Goal: Information Seeking & Learning: Learn about a topic

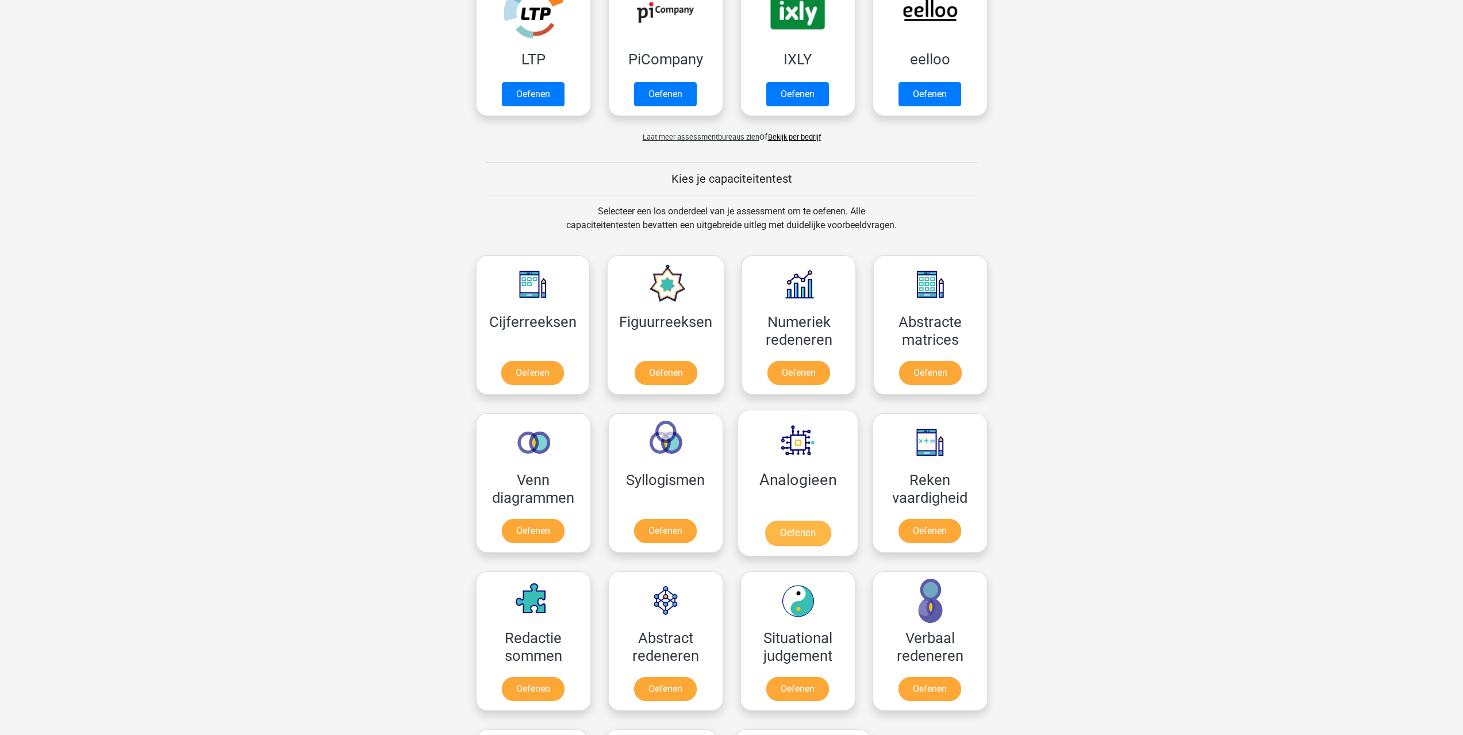
scroll to position [287, 0]
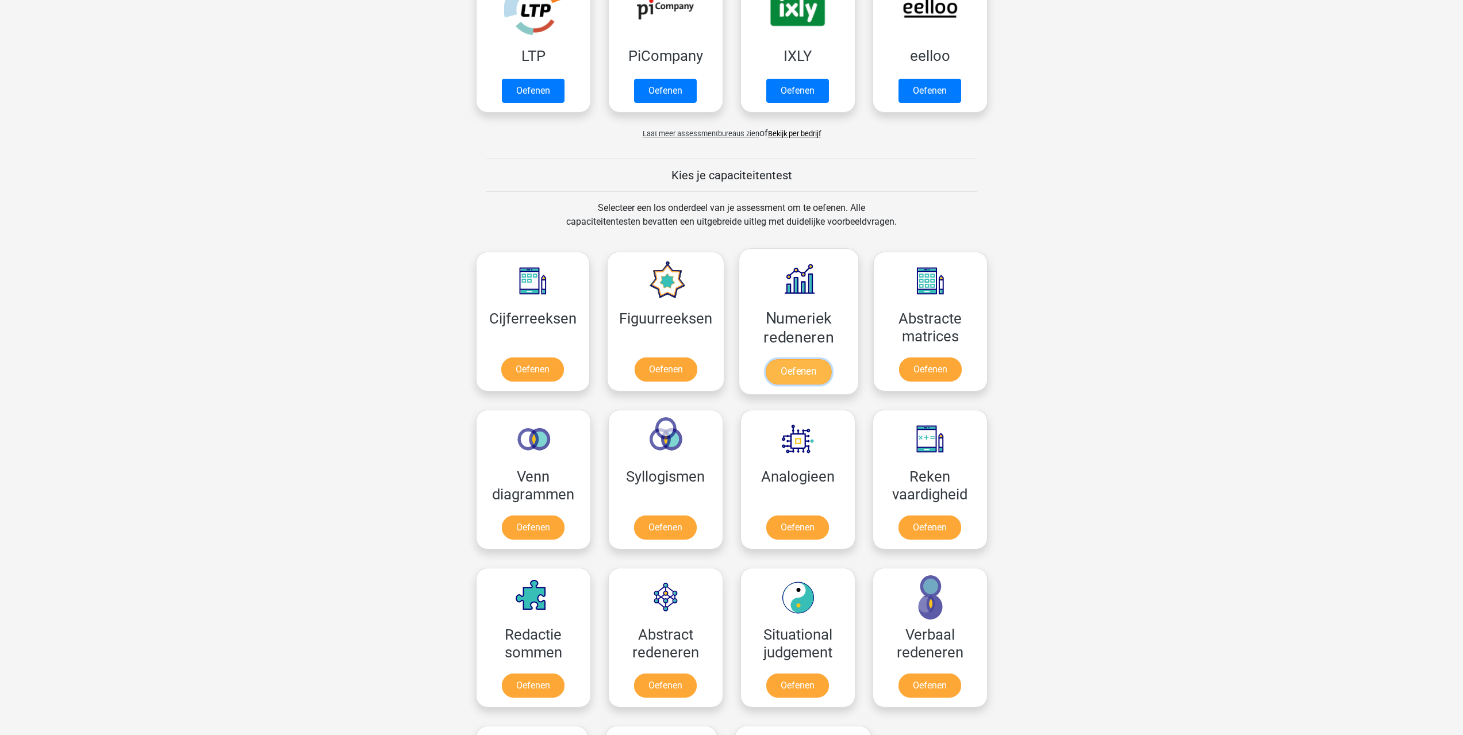
click at [809, 371] on link "Oefenen" at bounding box center [798, 371] width 66 height 25
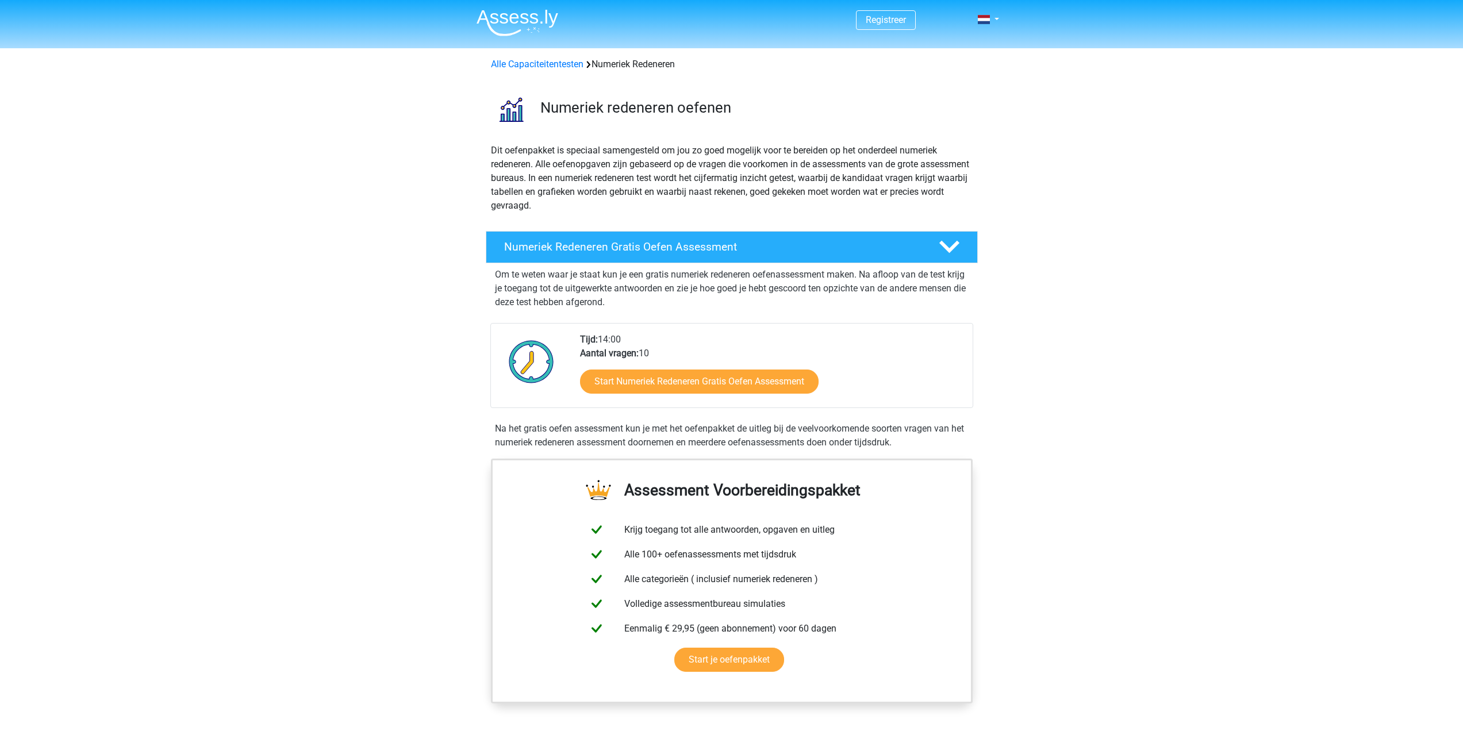
scroll to position [558, 0]
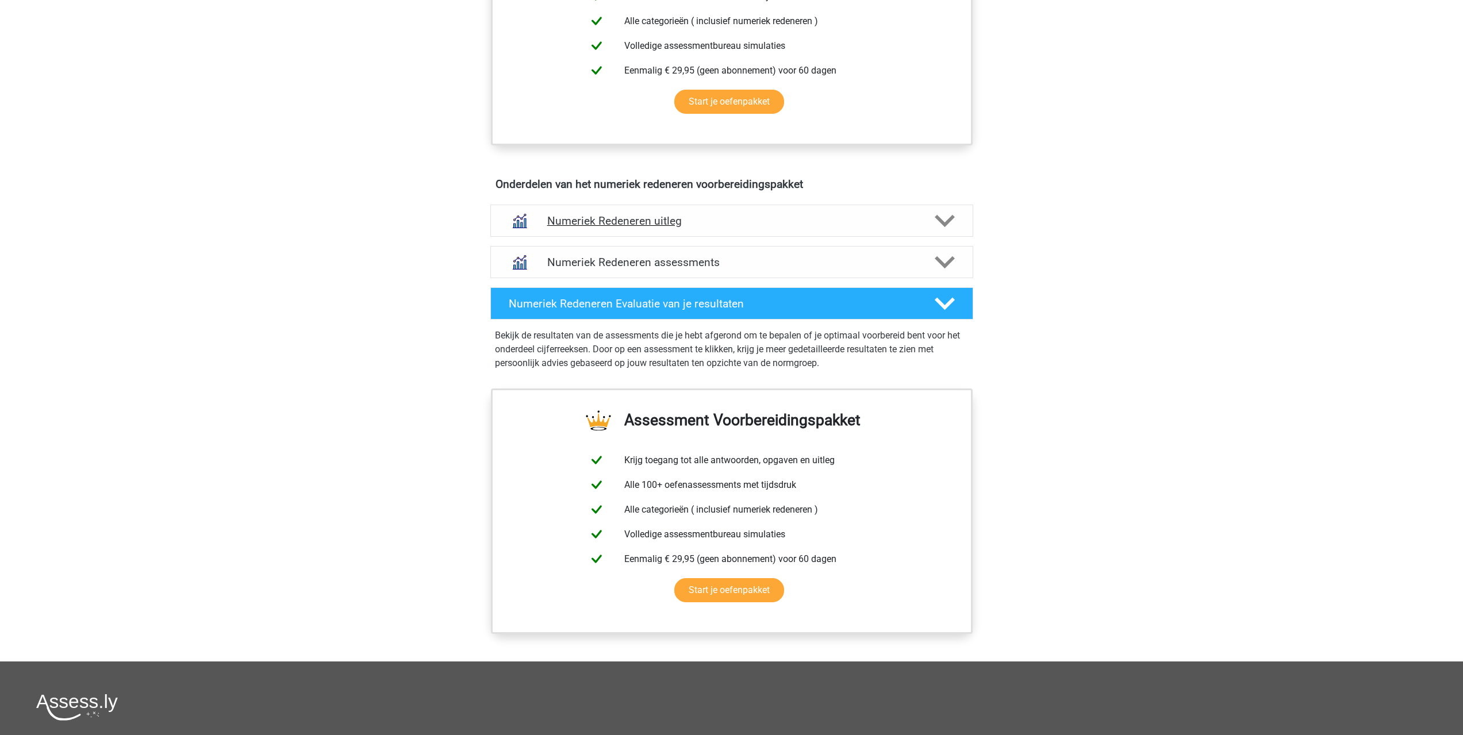
click at [637, 222] on h4 "Numeriek Redeneren uitleg" at bounding box center [731, 220] width 369 height 13
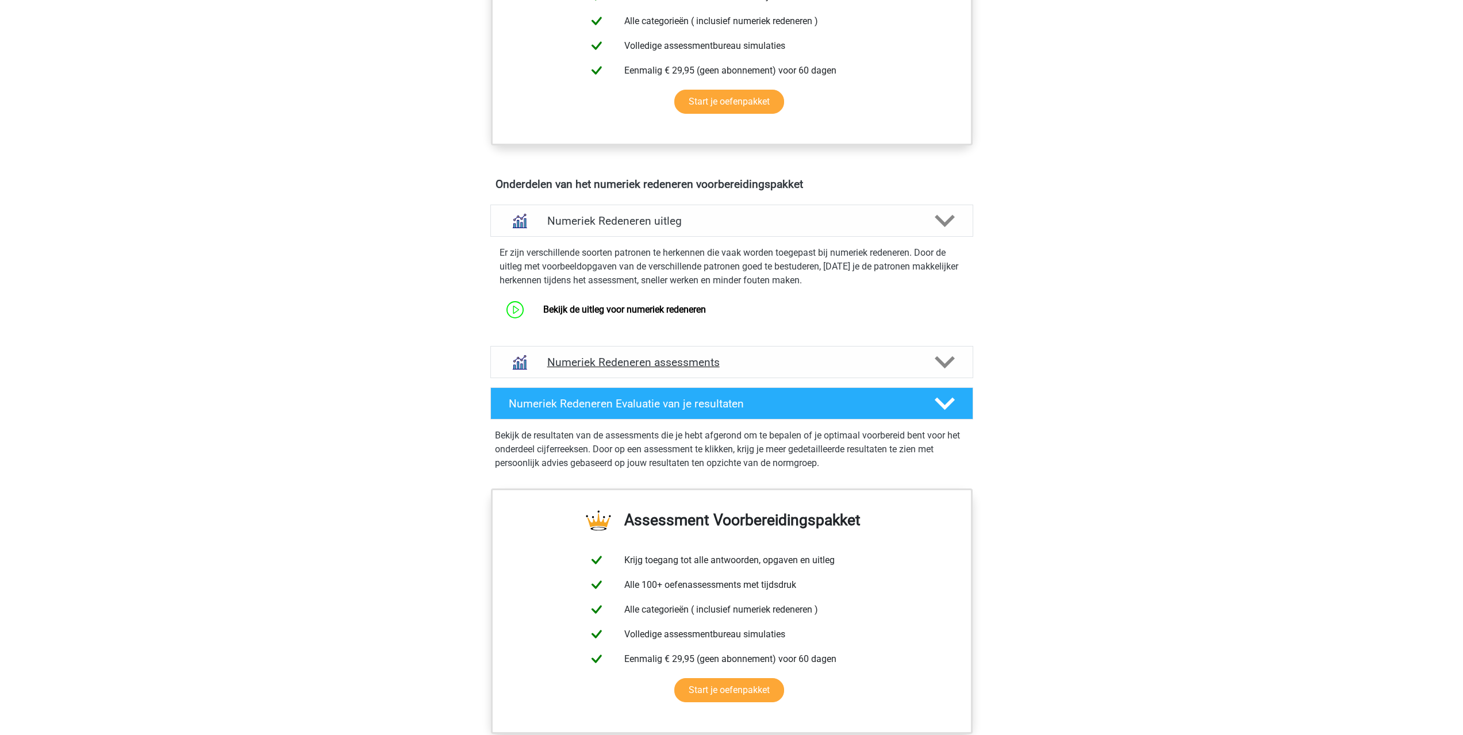
click at [668, 368] on h4 "Numeriek Redeneren assessments" at bounding box center [731, 362] width 369 height 13
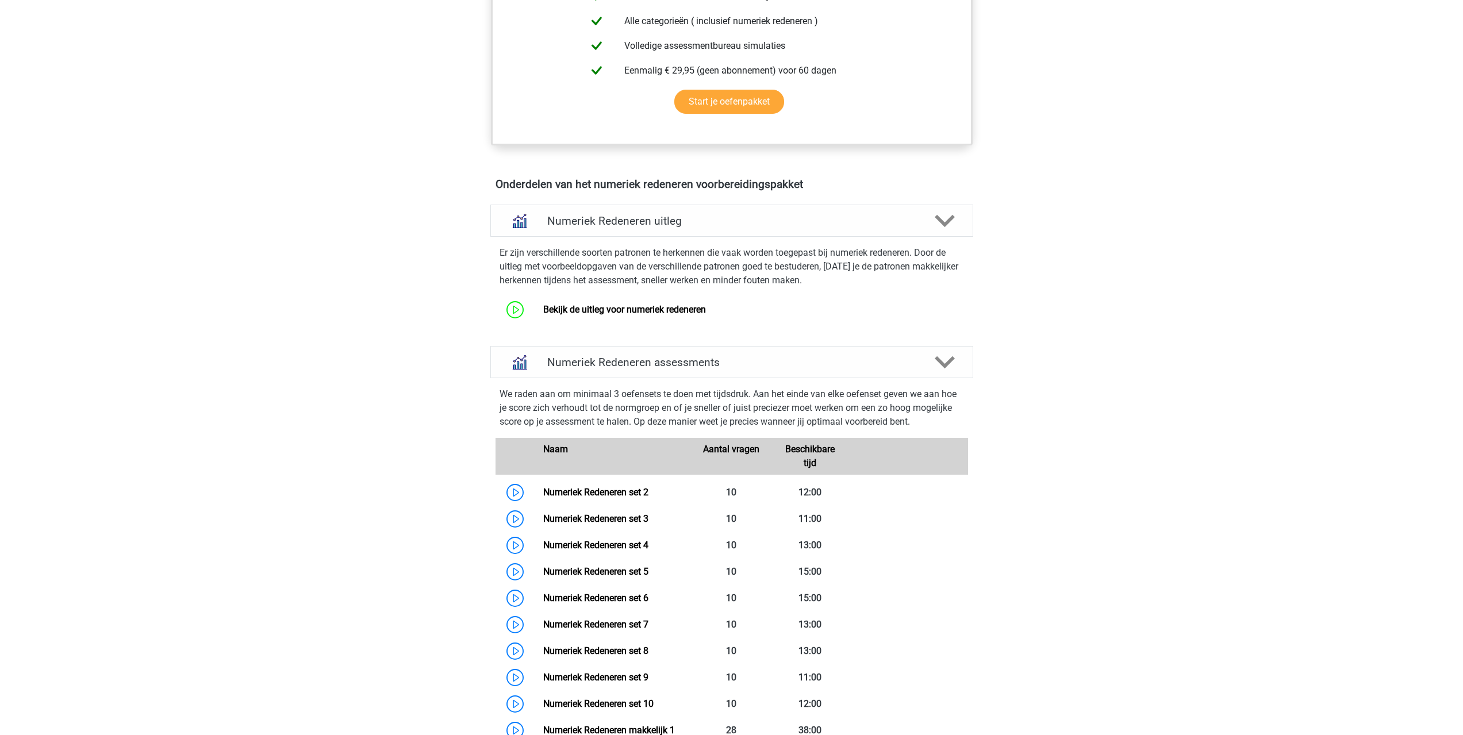
scroll to position [960, 0]
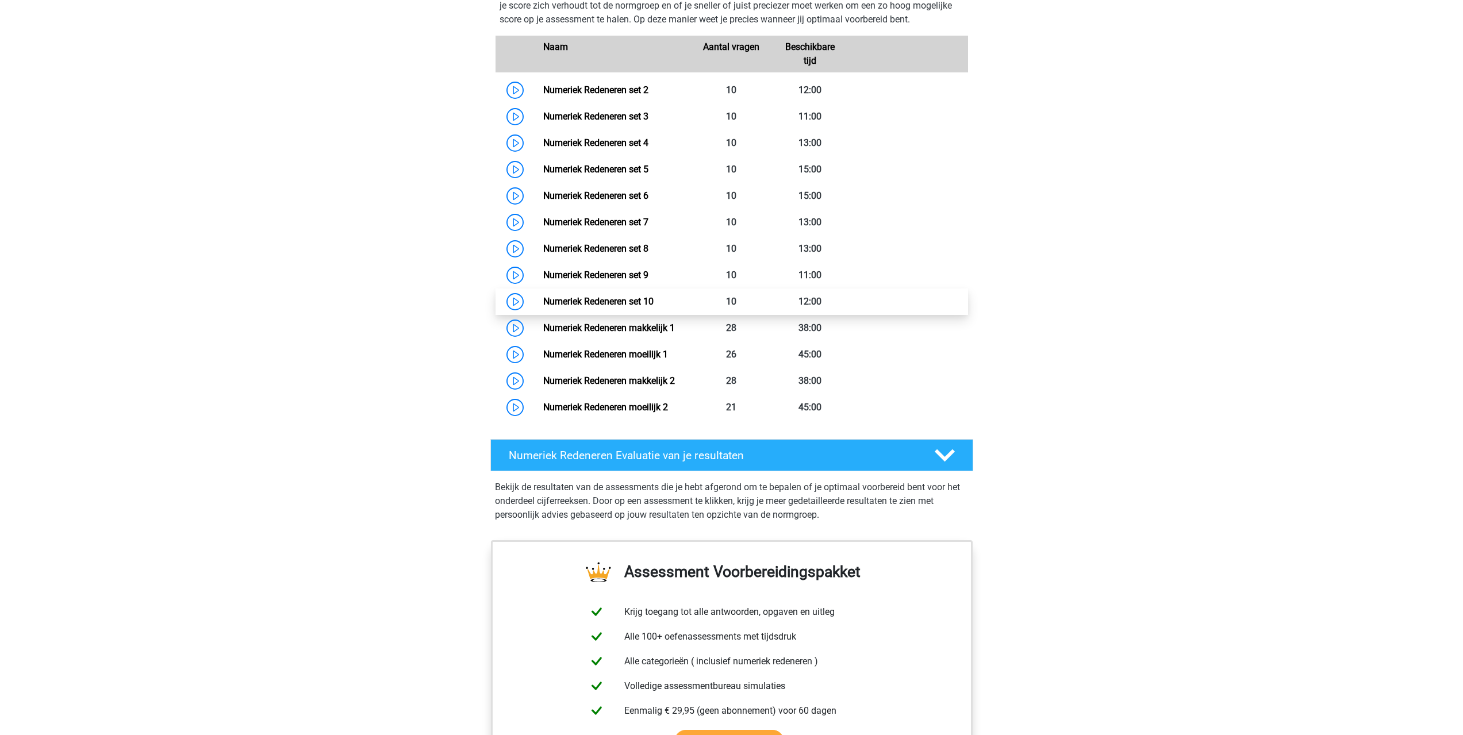
click at [594, 305] on link "Numeriek Redeneren set 10" at bounding box center [598, 301] width 110 height 11
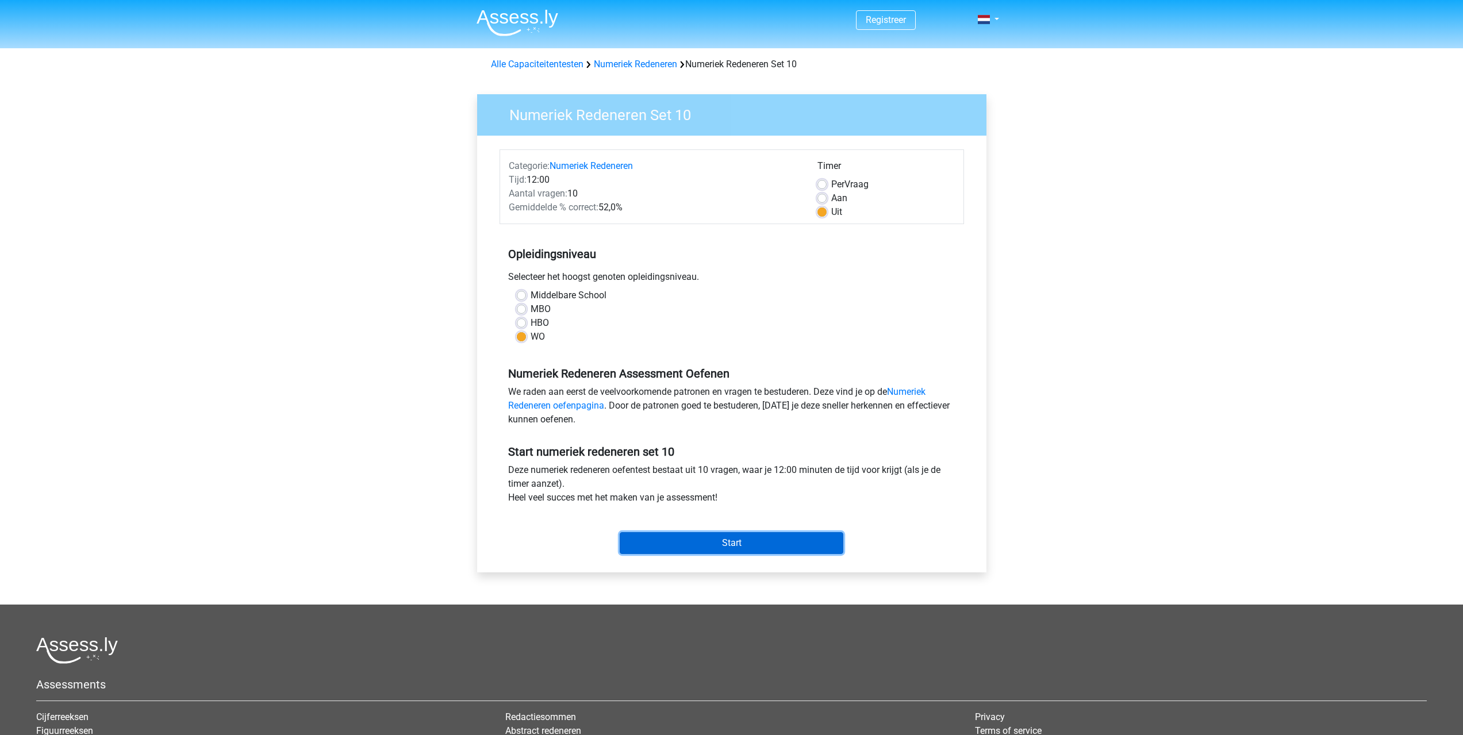
click at [709, 542] on input "Start" at bounding box center [732, 543] width 224 height 22
click at [831, 181] on label "Per Vraag" at bounding box center [849, 185] width 37 height 14
click at [821, 181] on input "Per Vraag" at bounding box center [821, 183] width 9 height 11
radio input "true"
click at [754, 545] on input "Start" at bounding box center [732, 543] width 224 height 22
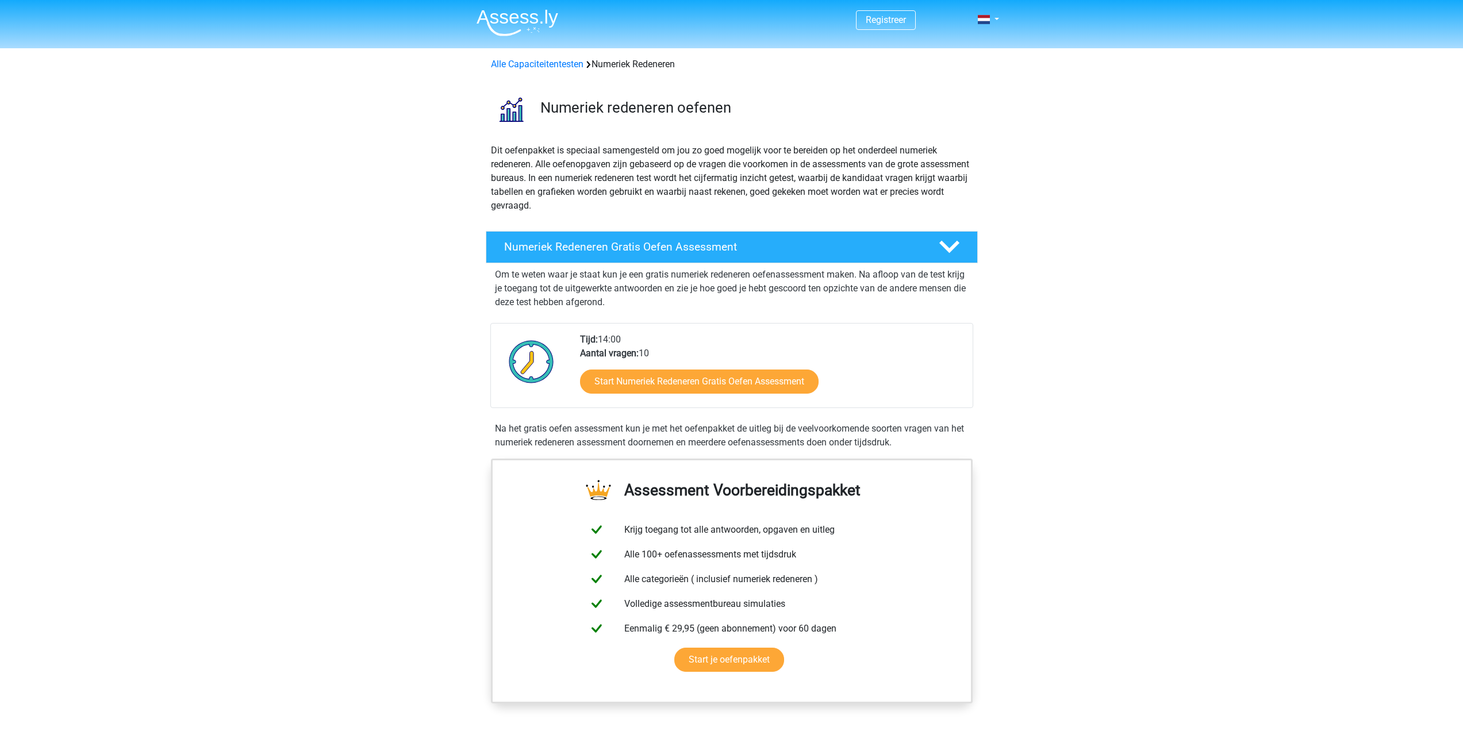
scroll to position [788, 0]
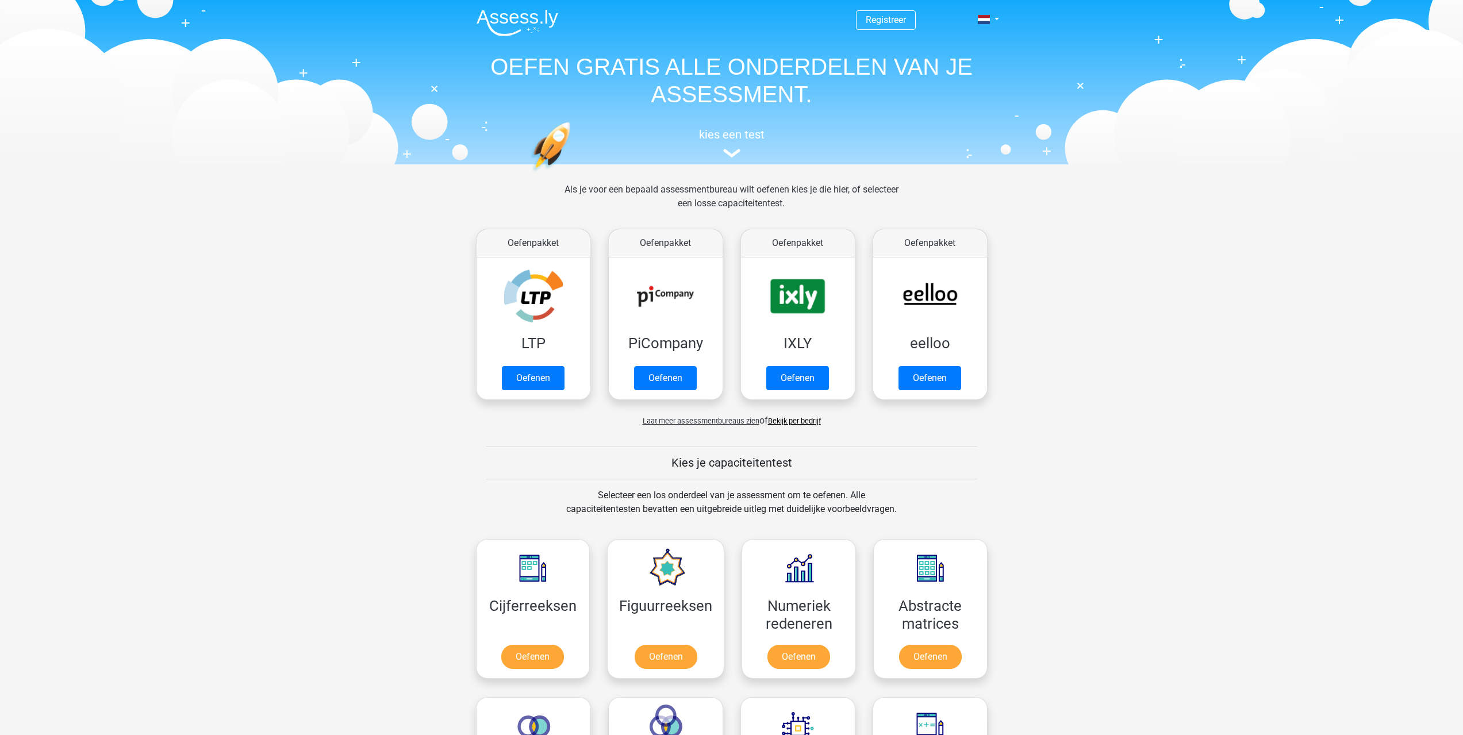
scroll to position [287, 0]
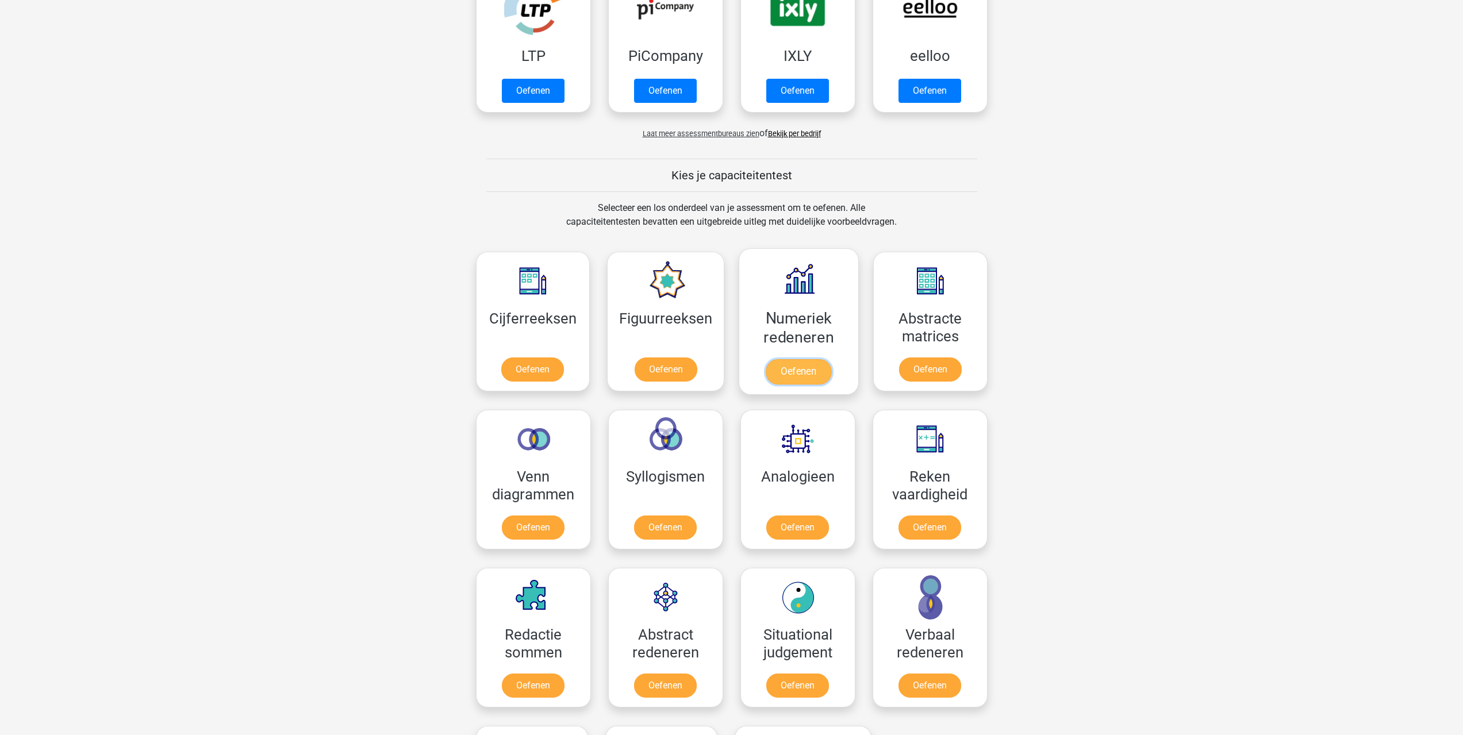
click at [797, 381] on link "Oefenen" at bounding box center [798, 371] width 66 height 25
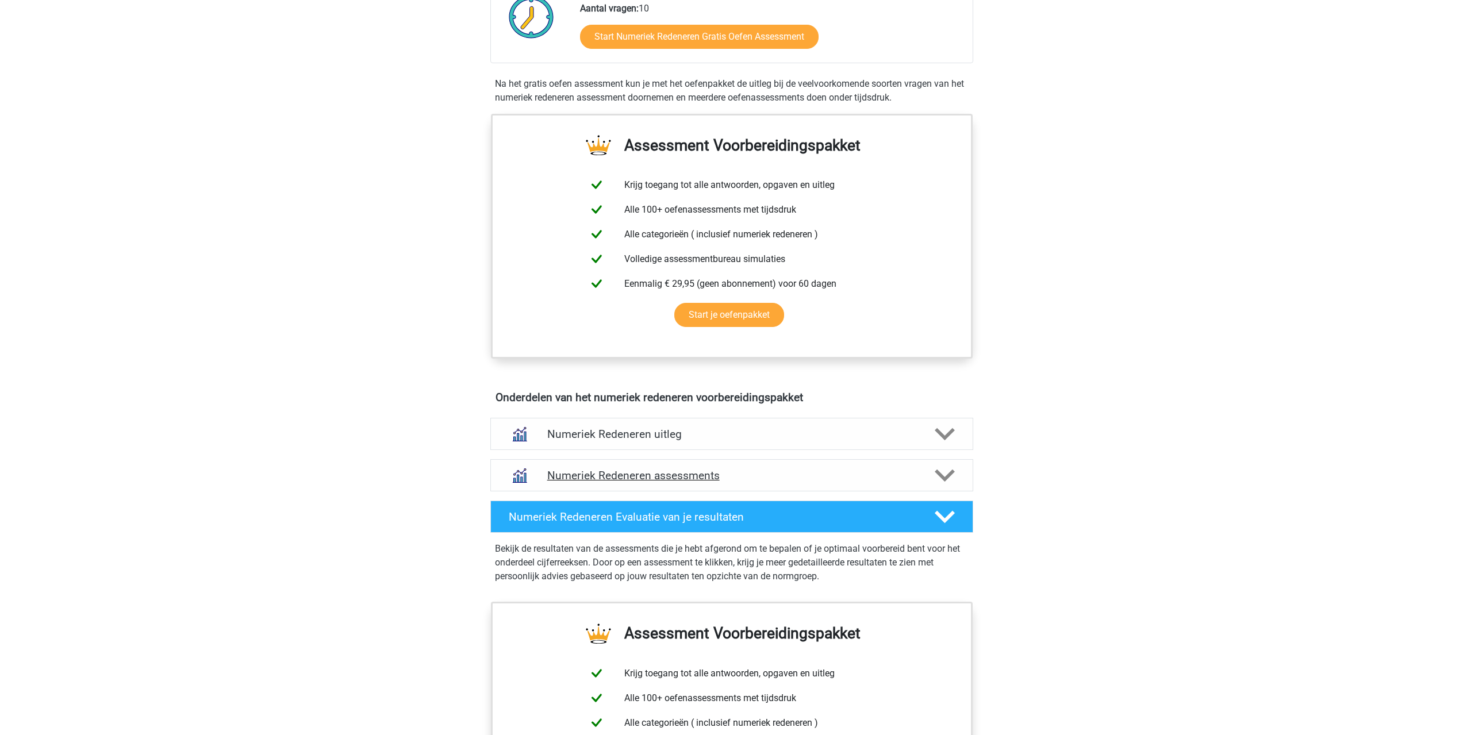
click at [679, 471] on h4 "Numeriek Redeneren assessments" at bounding box center [731, 475] width 369 height 13
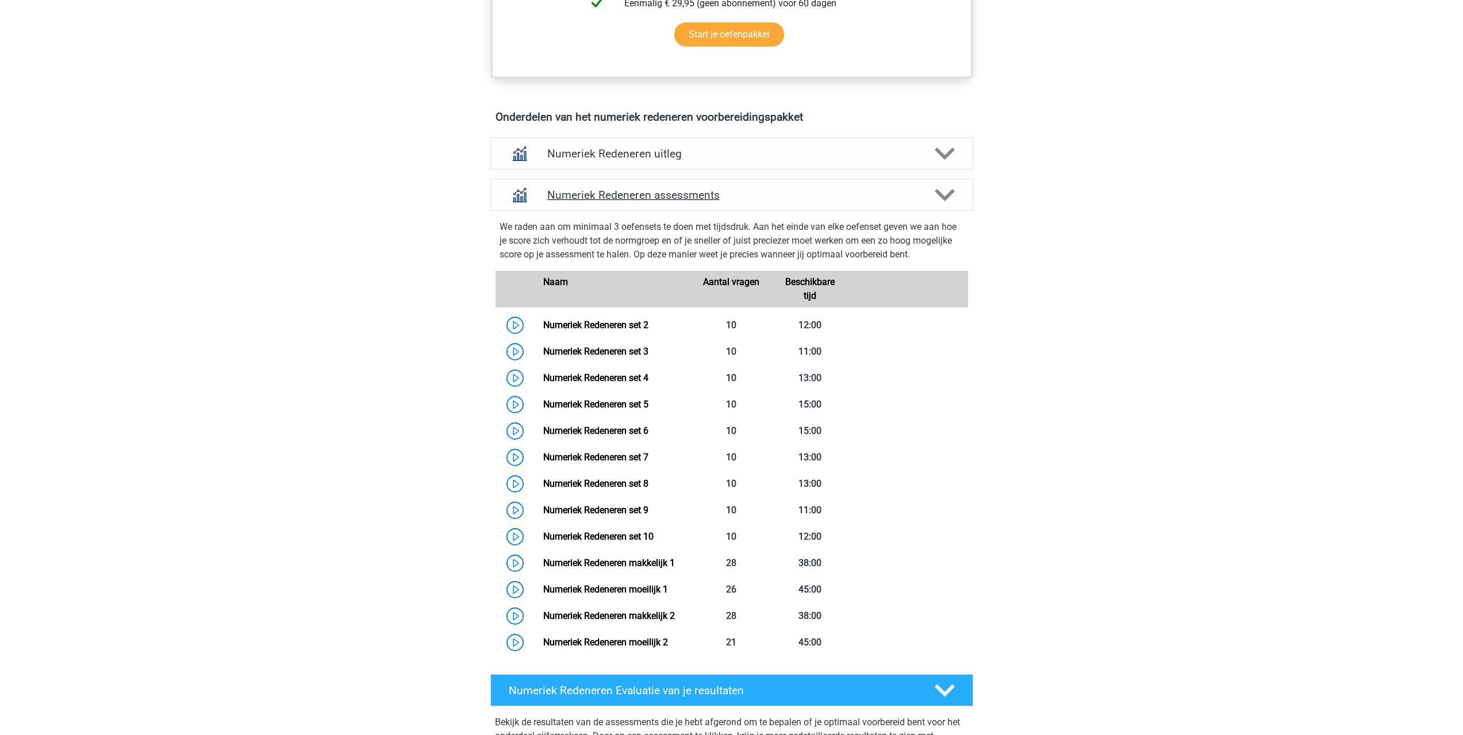
scroll to position [690, 0]
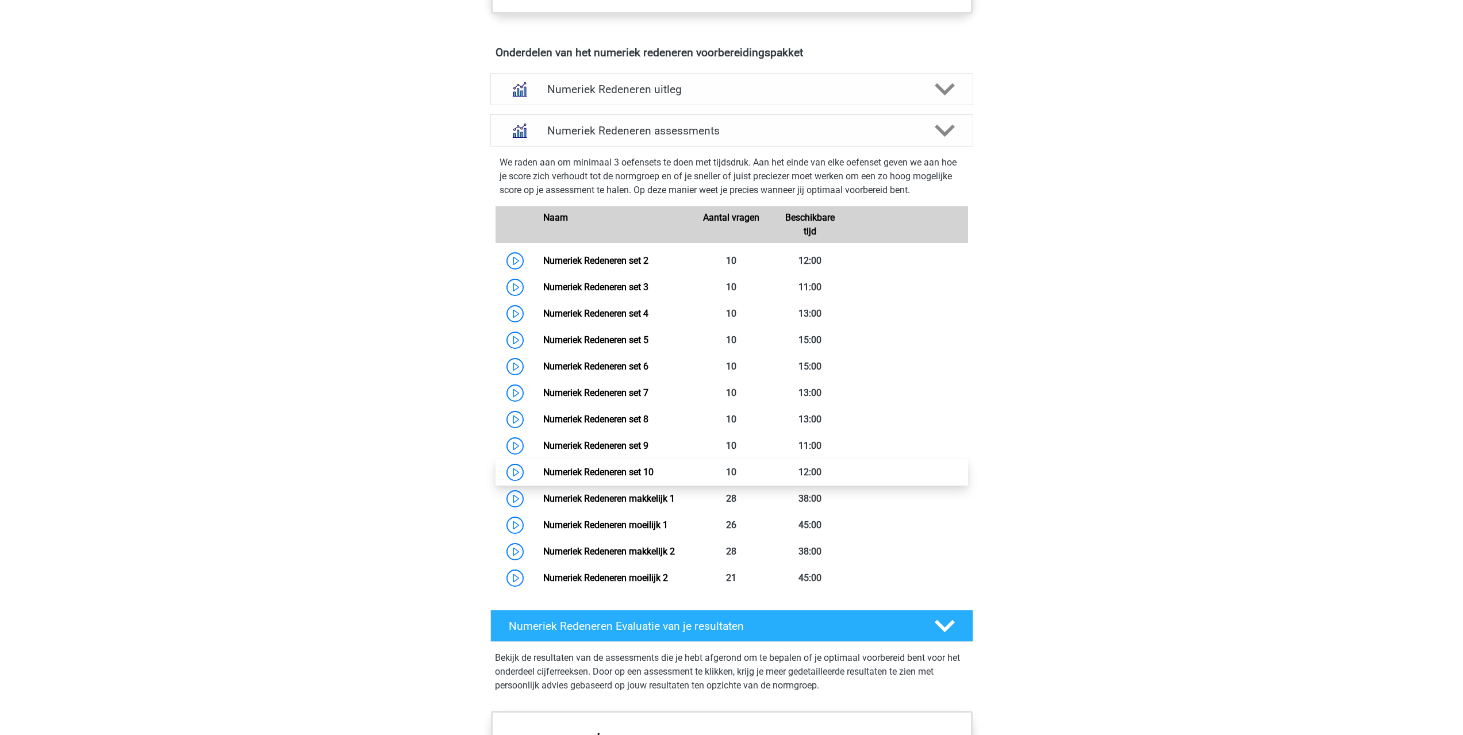
click at [601, 471] on link "Numeriek Redeneren set 10" at bounding box center [598, 472] width 110 height 11
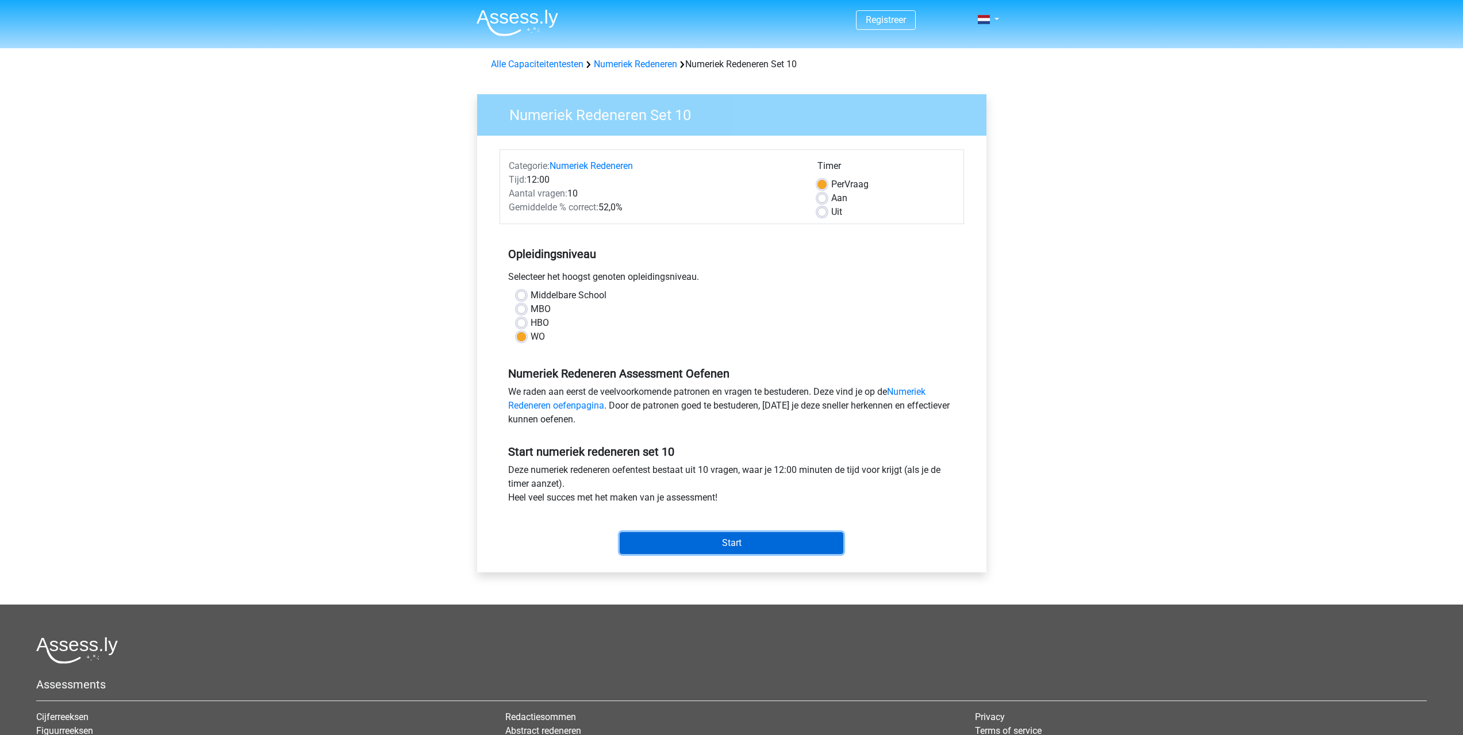
click at [724, 549] on input "Start" at bounding box center [732, 543] width 224 height 22
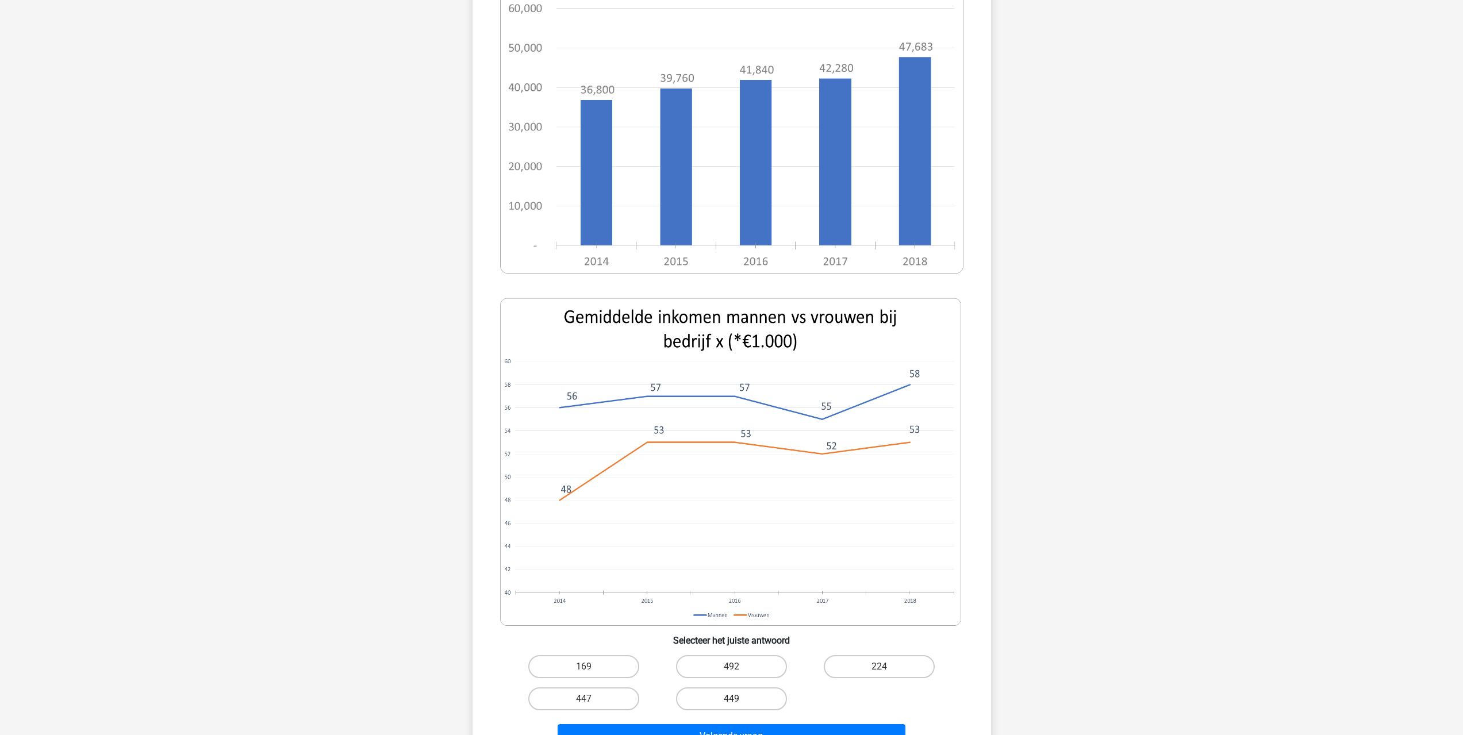
scroll to position [345, 0]
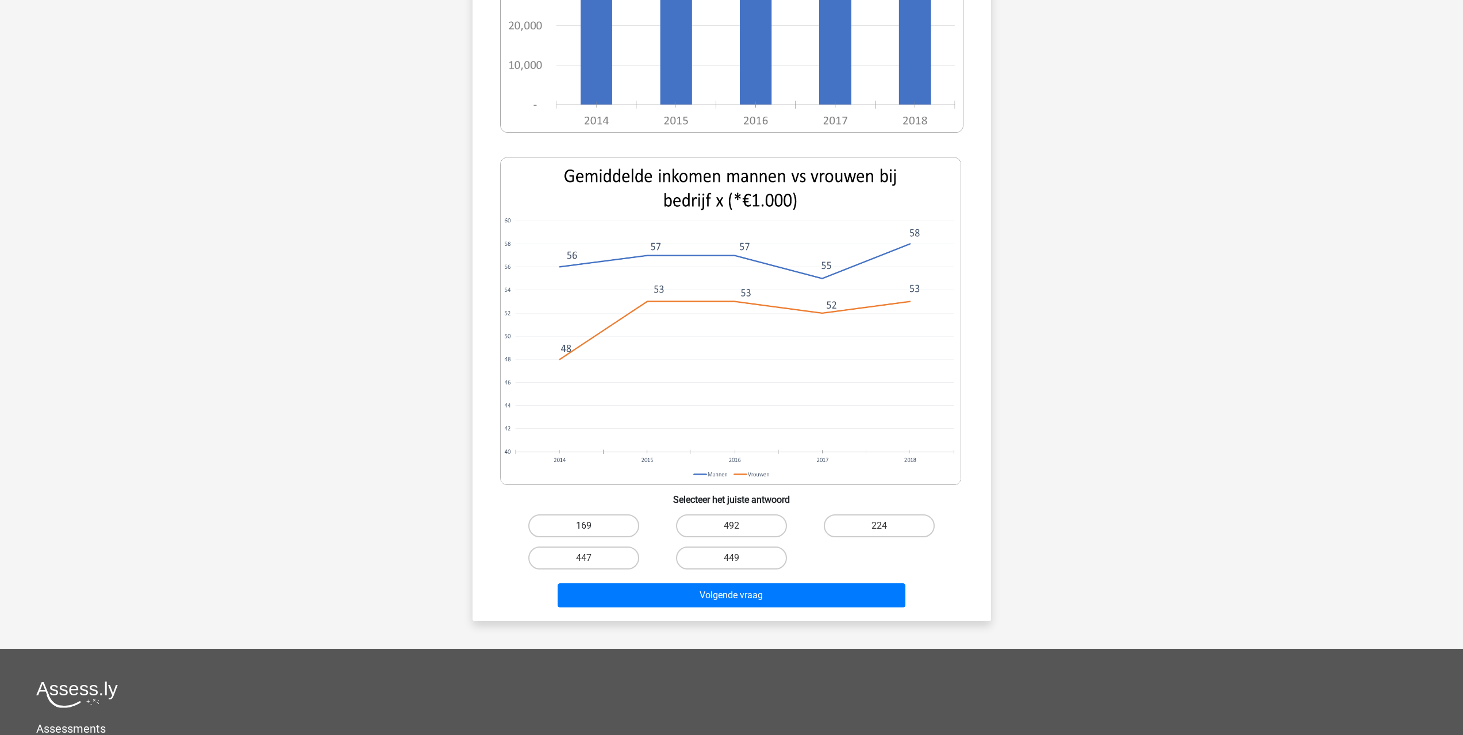
click at [599, 536] on label "169" at bounding box center [583, 525] width 111 height 23
click at [591, 533] on input "169" at bounding box center [586, 529] width 7 height 7
radio input "true"
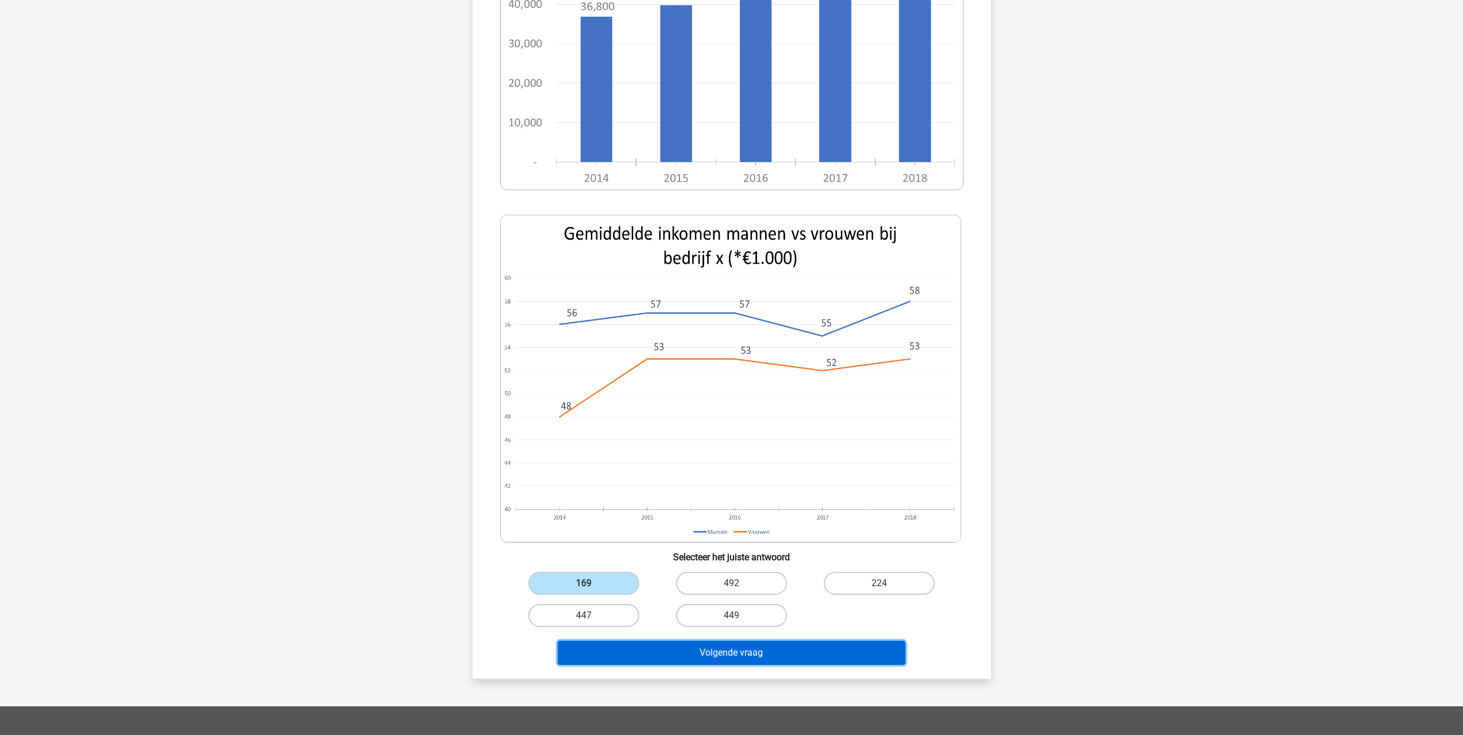
click at [722, 655] on button "Volgende vraag" at bounding box center [731, 653] width 348 height 24
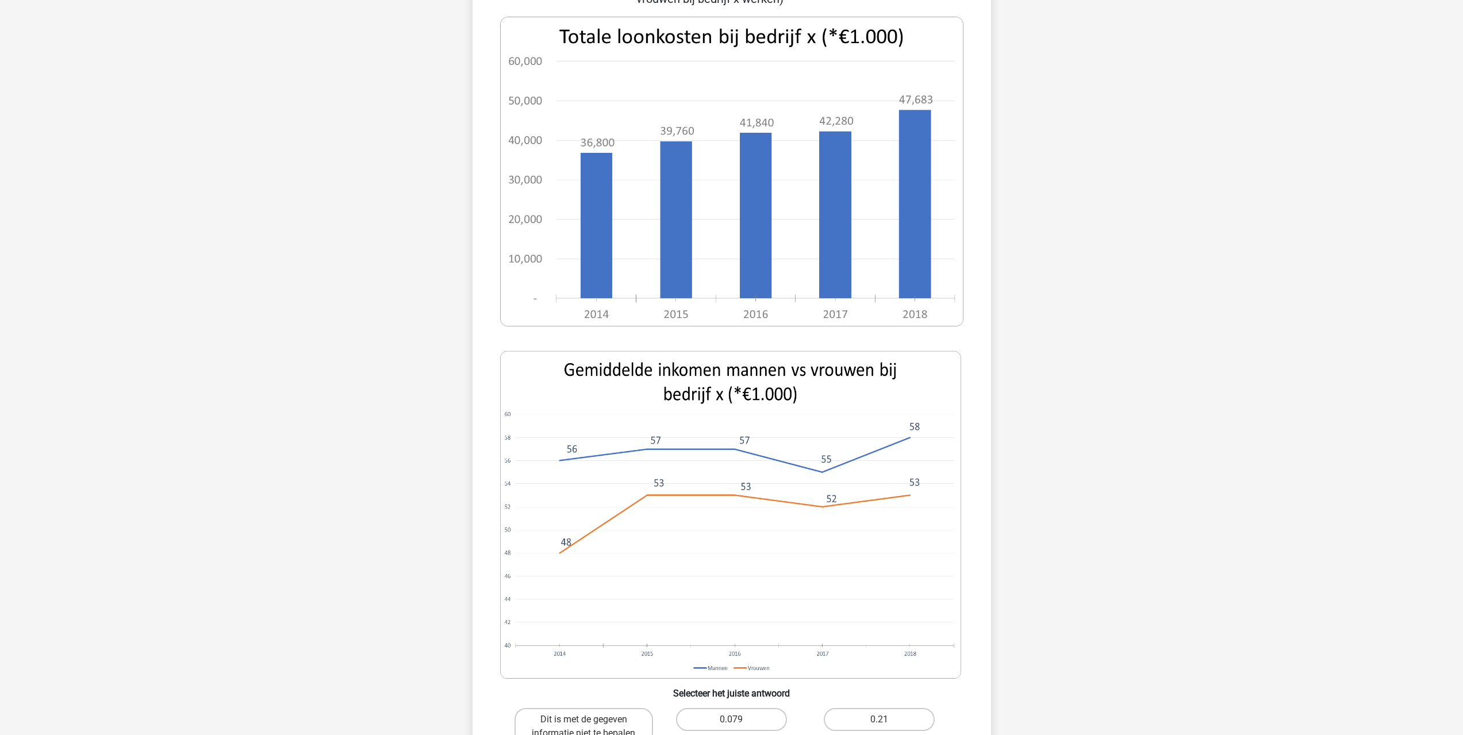
scroll to position [287, 0]
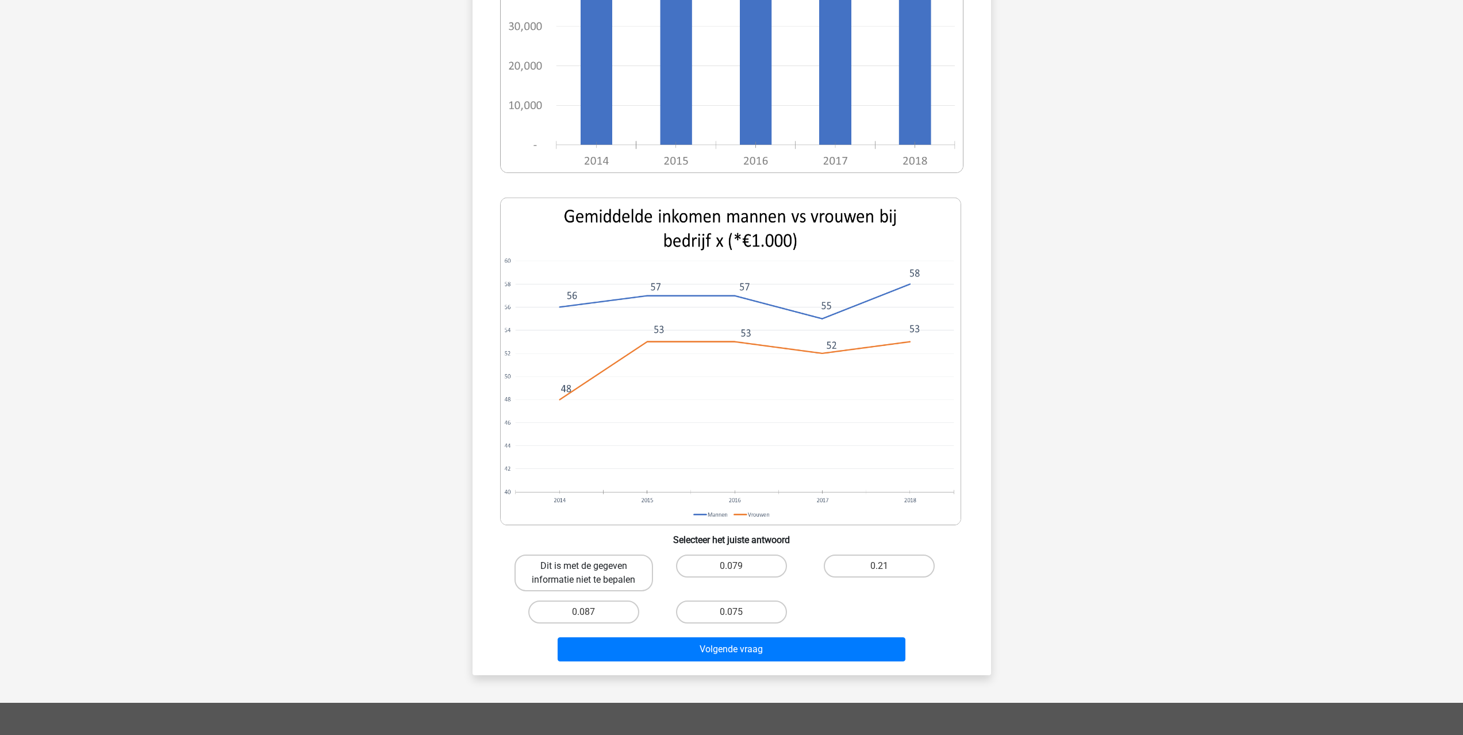
click at [602, 577] on label "Dit is met de gegeven informatie niet te bepalen" at bounding box center [583, 573] width 138 height 37
click at [591, 574] on input "Dit is met de gegeven informatie niet te bepalen" at bounding box center [586, 569] width 7 height 7
radio input "true"
click at [717, 612] on label "0.075" at bounding box center [731, 612] width 111 height 23
click at [731, 612] on input "0.075" at bounding box center [734, 615] width 7 height 7
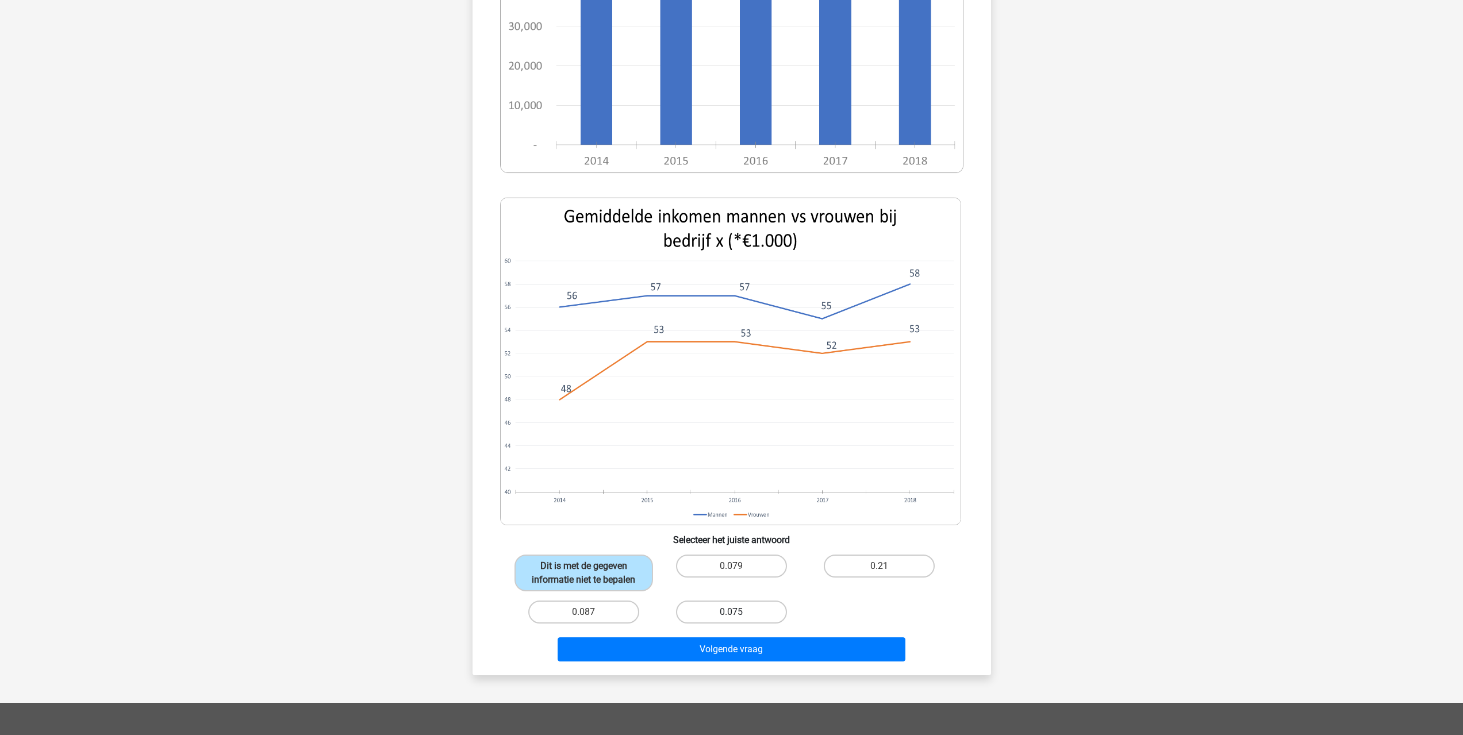
radio input "true"
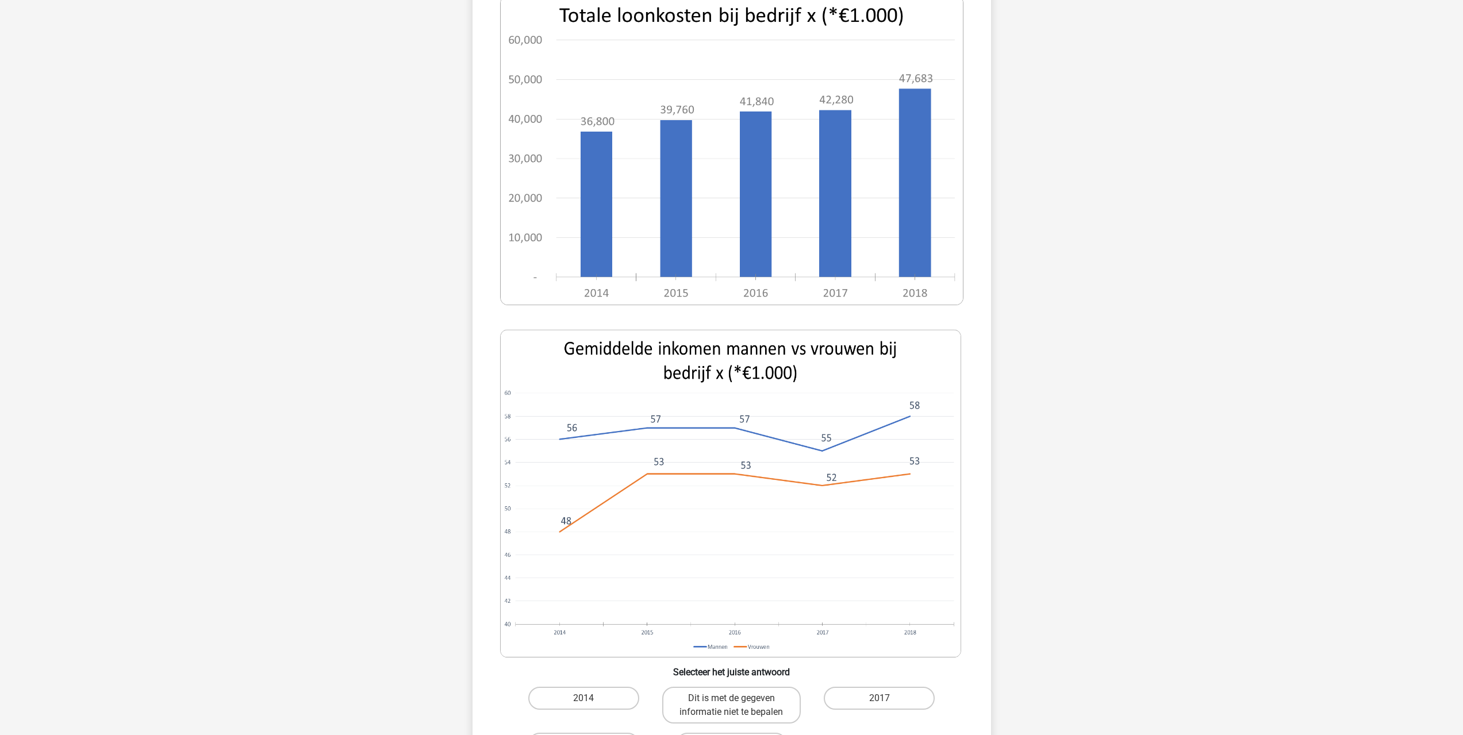
scroll to position [230, 0]
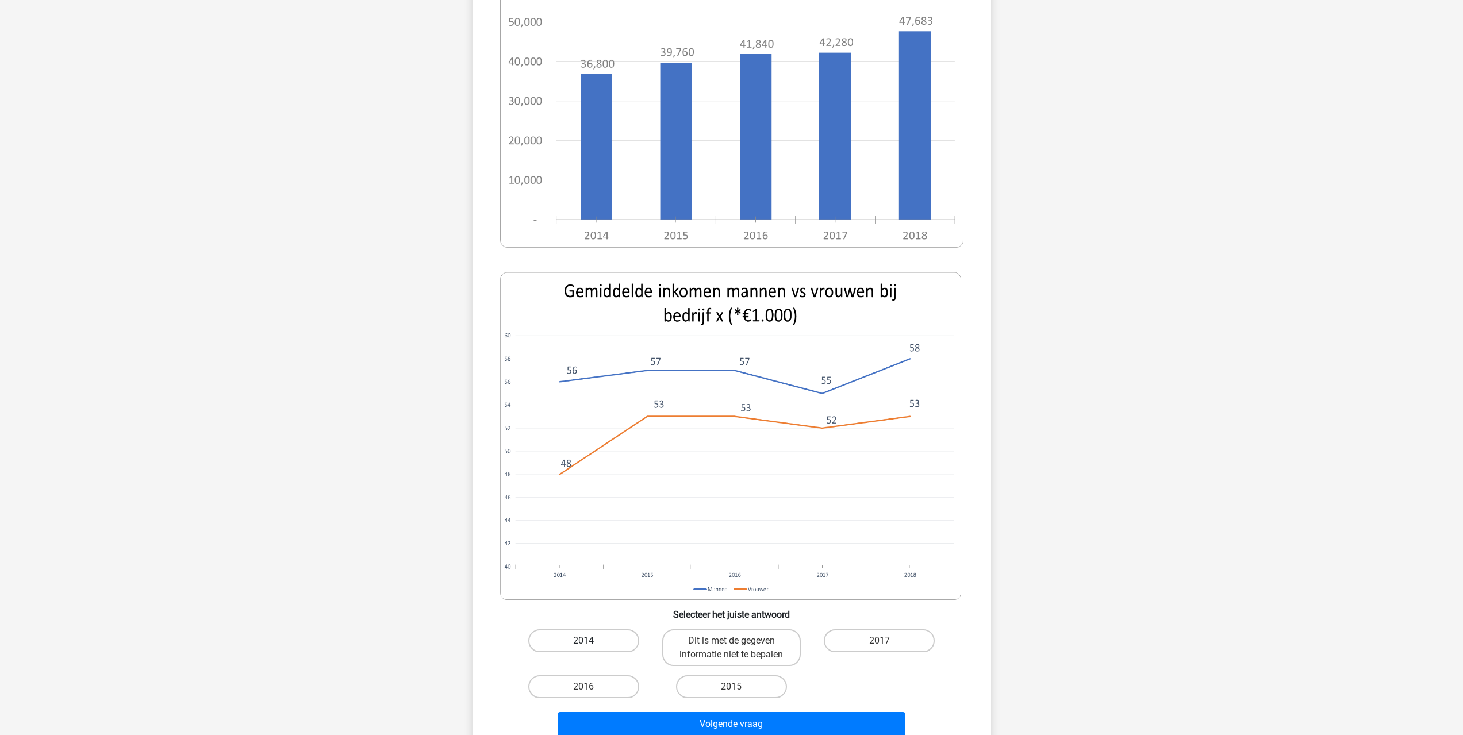
click at [595, 636] on label "2014" at bounding box center [583, 640] width 111 height 23
click at [591, 641] on input "2014" at bounding box center [586, 644] width 7 height 7
radio input "true"
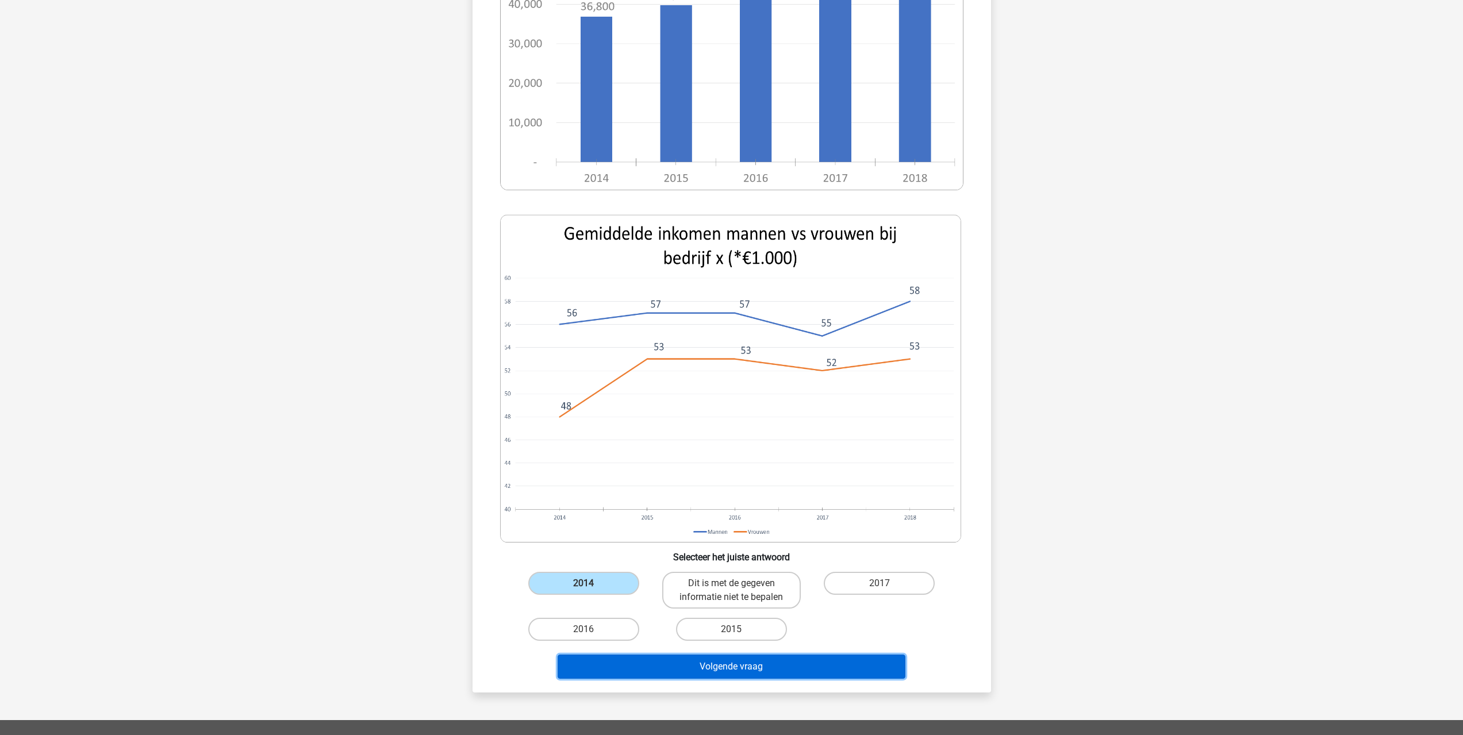
click at [713, 666] on button "Volgende vraag" at bounding box center [731, 667] width 348 height 24
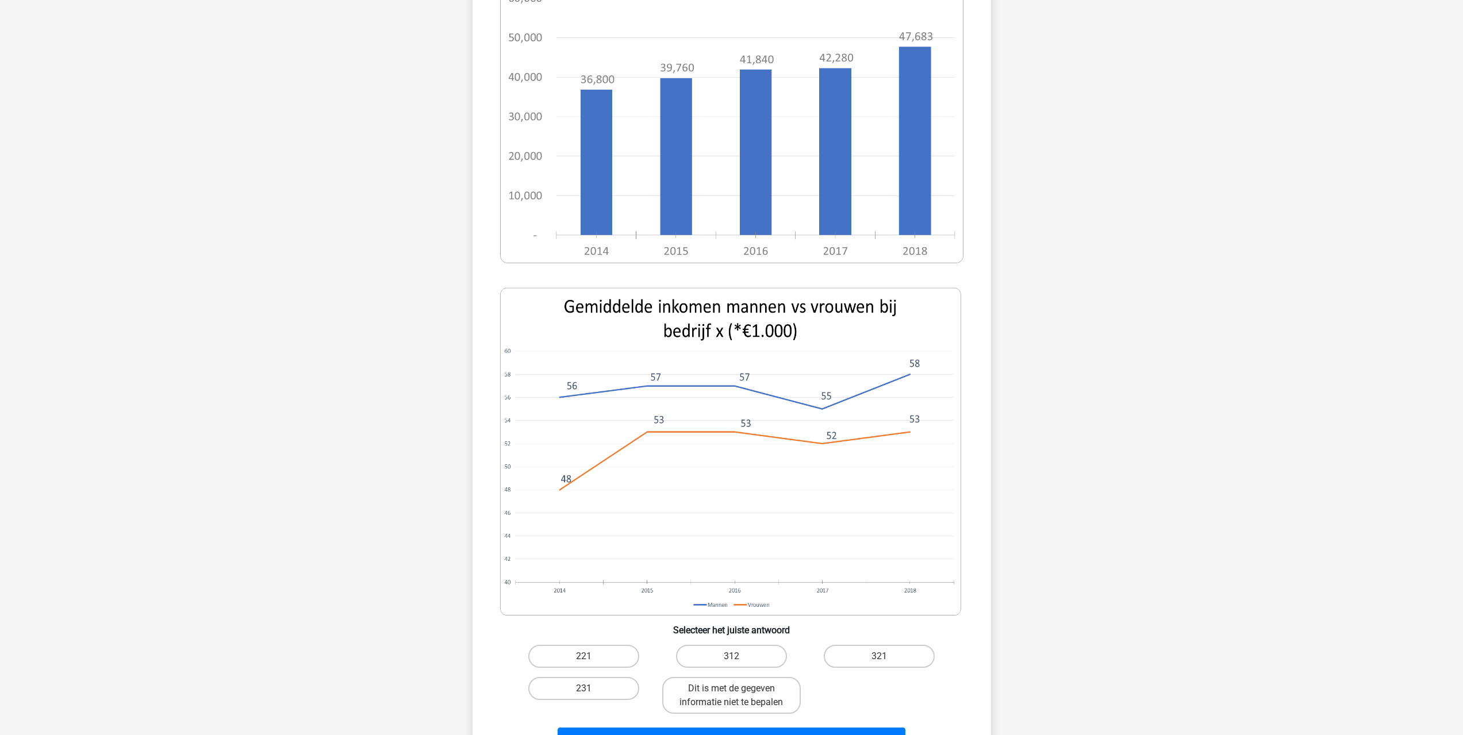
scroll to position [402, 0]
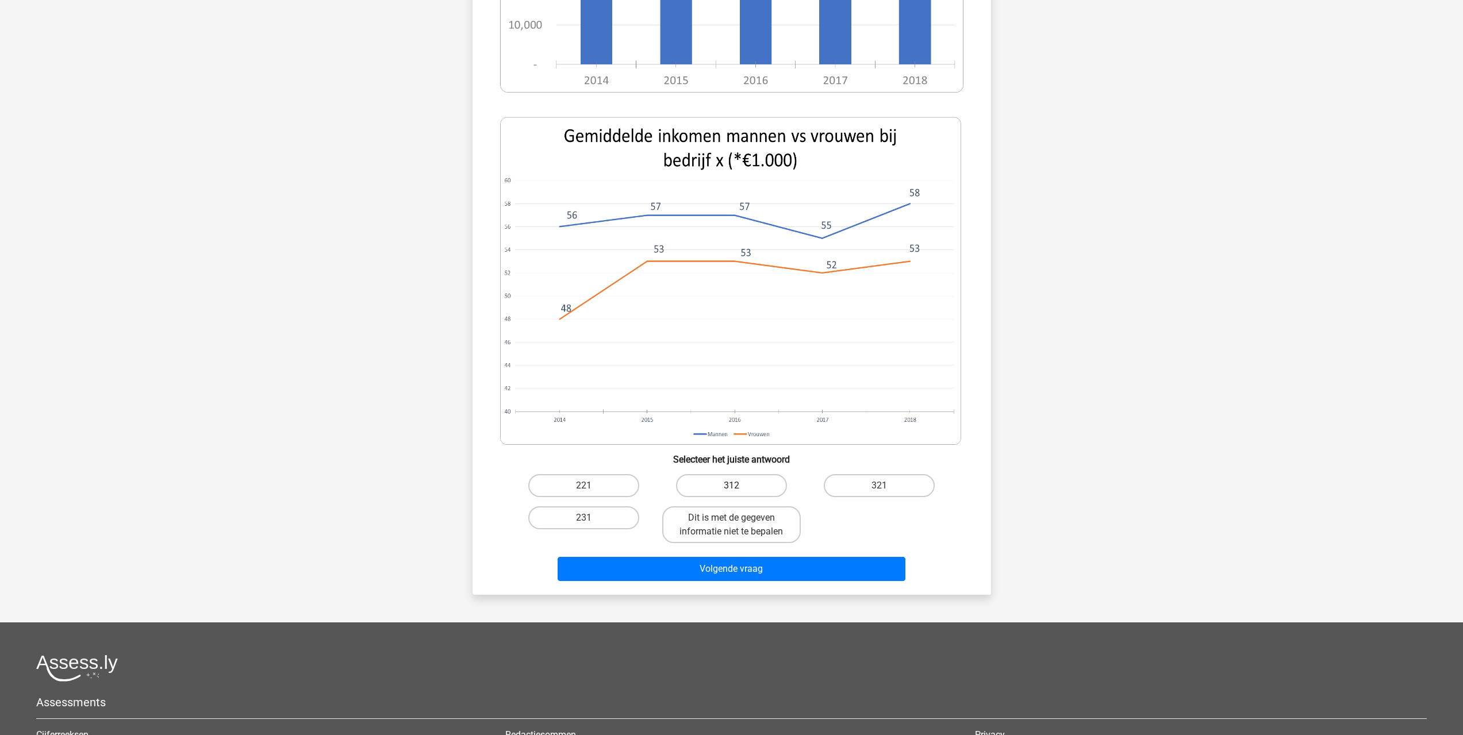
click at [721, 474] on label "312" at bounding box center [731, 485] width 111 height 23
click at [731, 486] on input "312" at bounding box center [734, 489] width 7 height 7
radio input "true"
click at [758, 557] on button "Volgende vraag" at bounding box center [731, 569] width 348 height 24
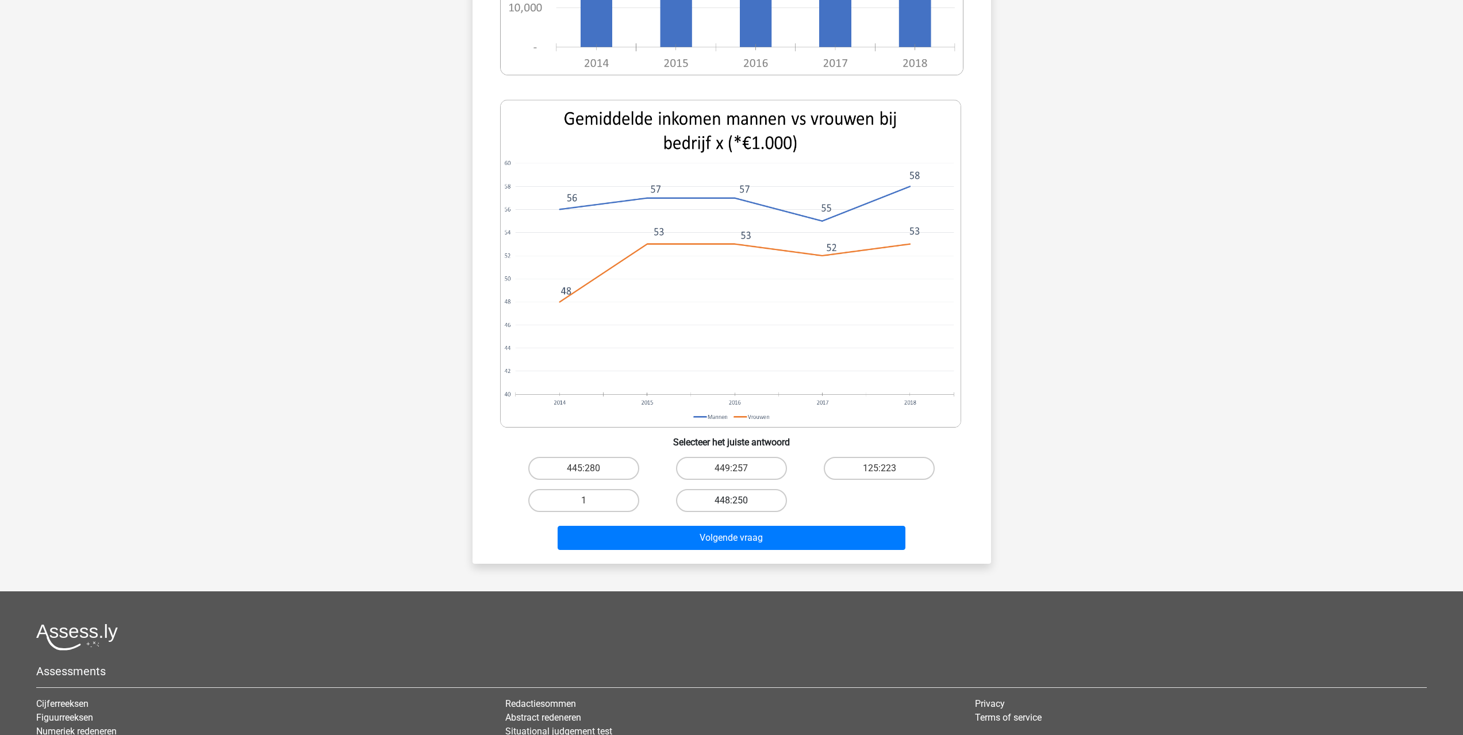
click at [735, 498] on label "448:250" at bounding box center [731, 500] width 111 height 23
click at [735, 501] on input "448:250" at bounding box center [734, 504] width 7 height 7
radio input "true"
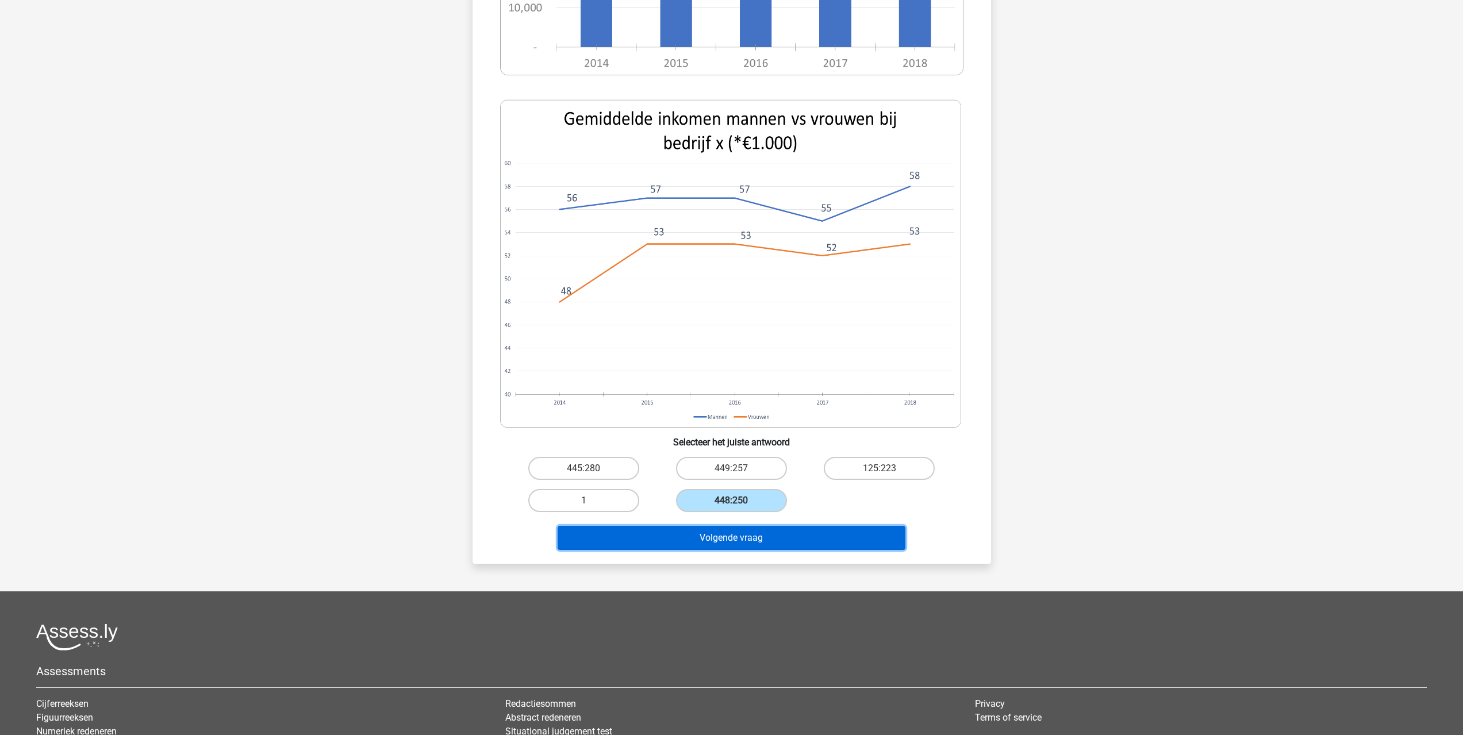
click at [737, 541] on button "Volgende vraag" at bounding box center [731, 538] width 348 height 24
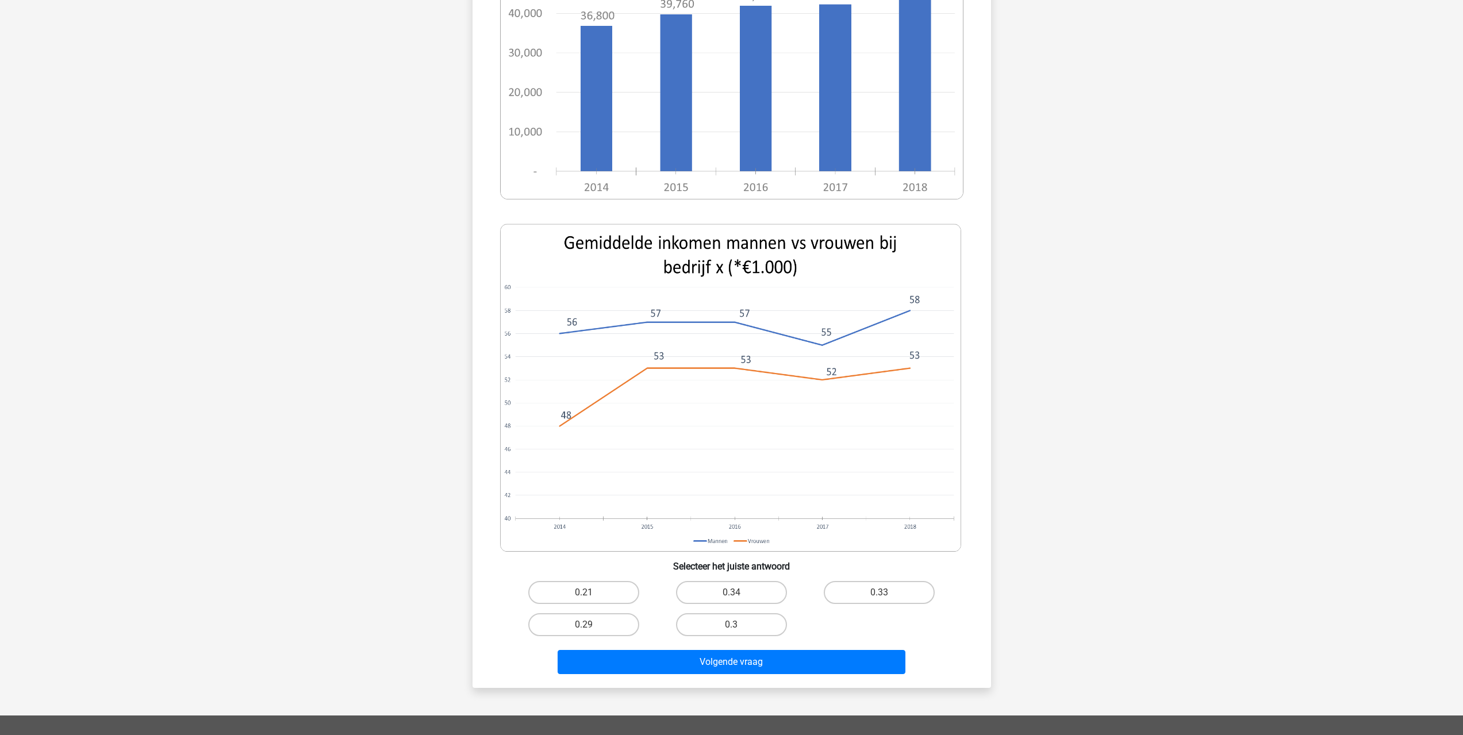
scroll to position [345, 0]
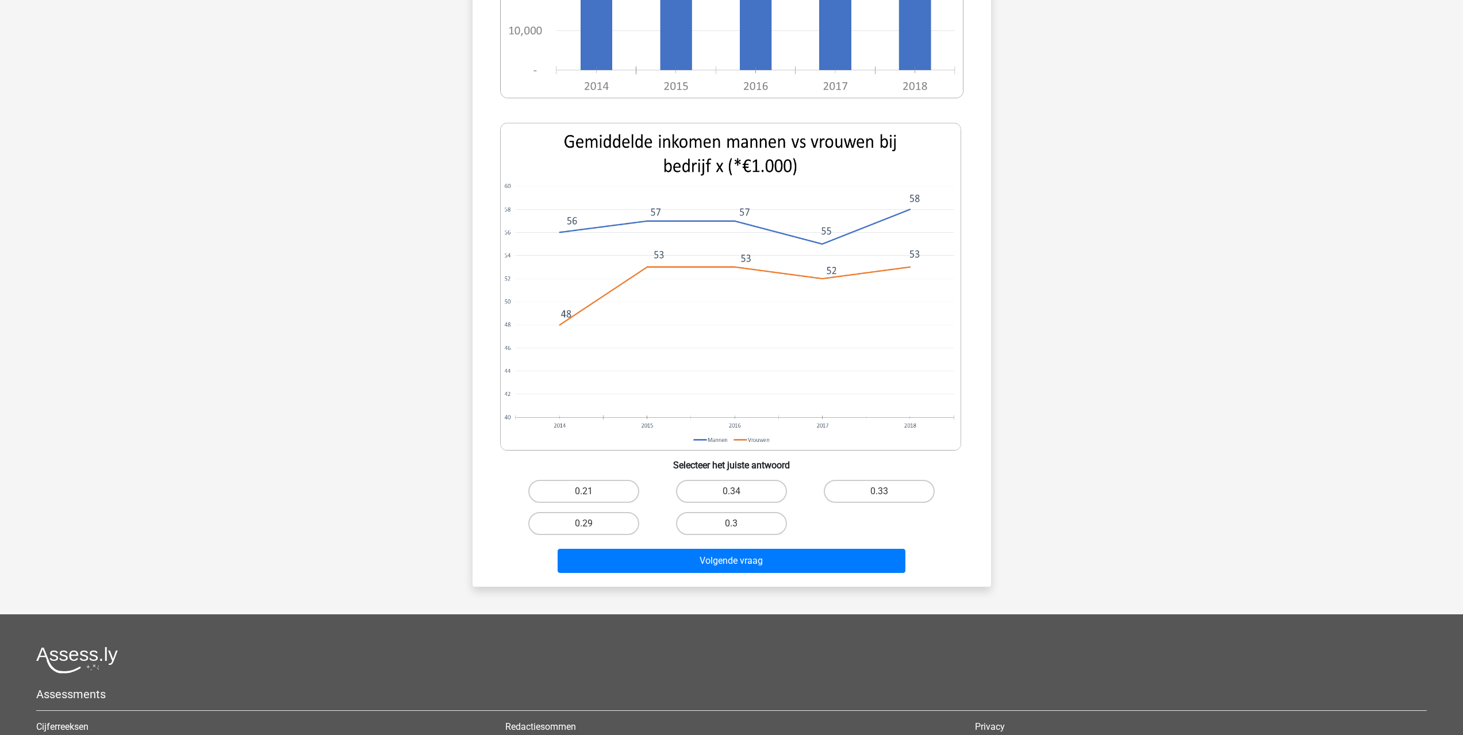
click at [738, 526] on input "0.3" at bounding box center [734, 527] width 7 height 7
radio input "true"
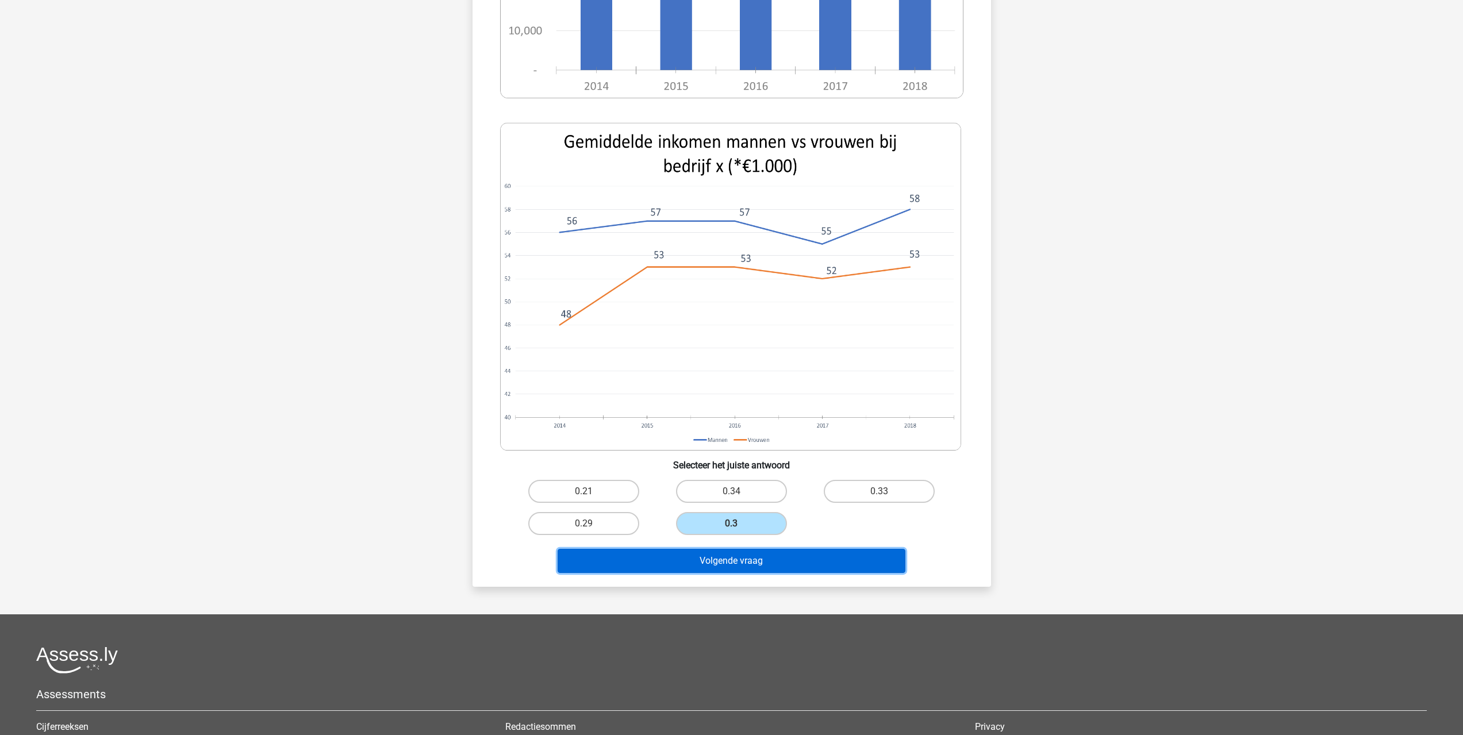
click at [765, 565] on button "Volgende vraag" at bounding box center [731, 561] width 348 height 24
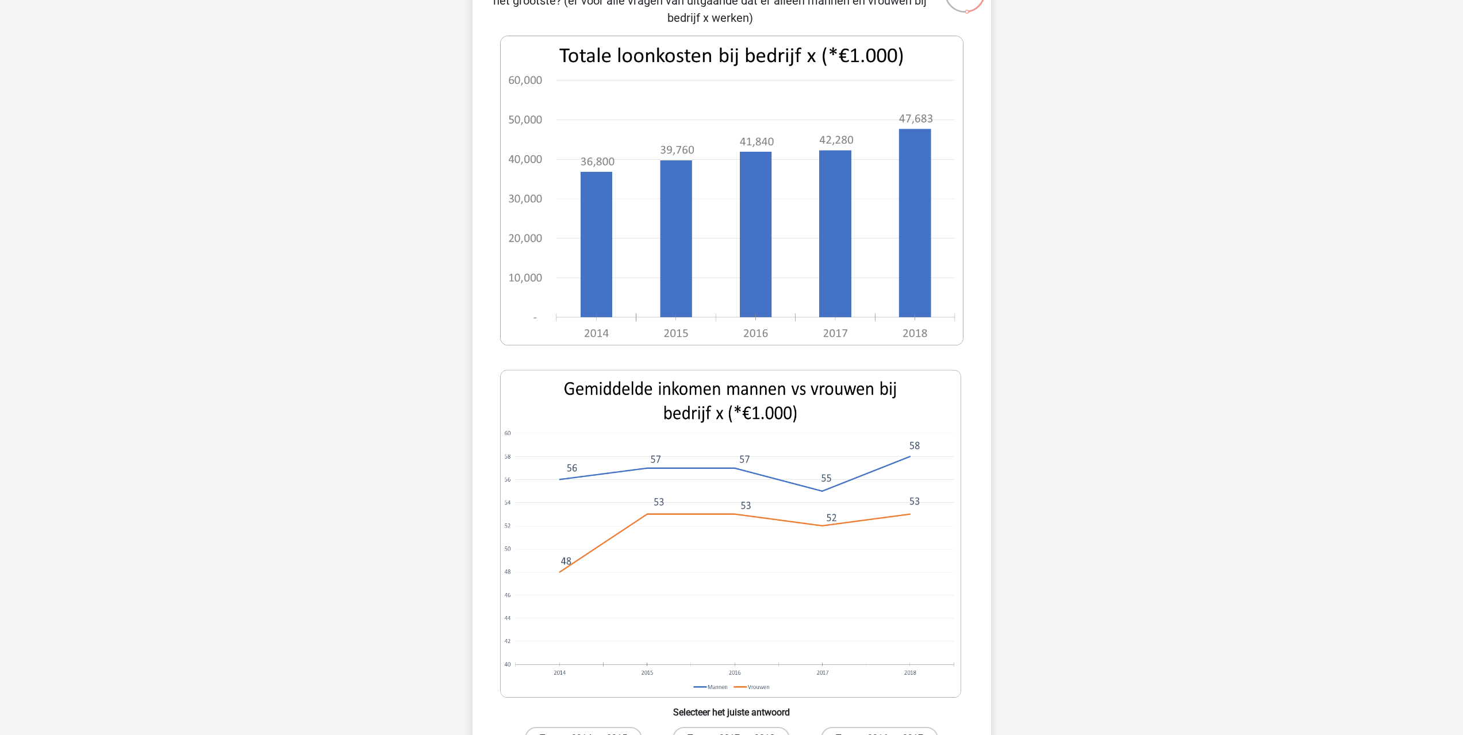
drag, startPoint x: 744, startPoint y: 514, endPoint x: 778, endPoint y: 381, distance: 136.9
click at [778, 381] on div "Tussen welke 2 opeenvolgende jaren was de procentuele groei in totale loonkoste…" at bounding box center [731, 407] width 509 height 864
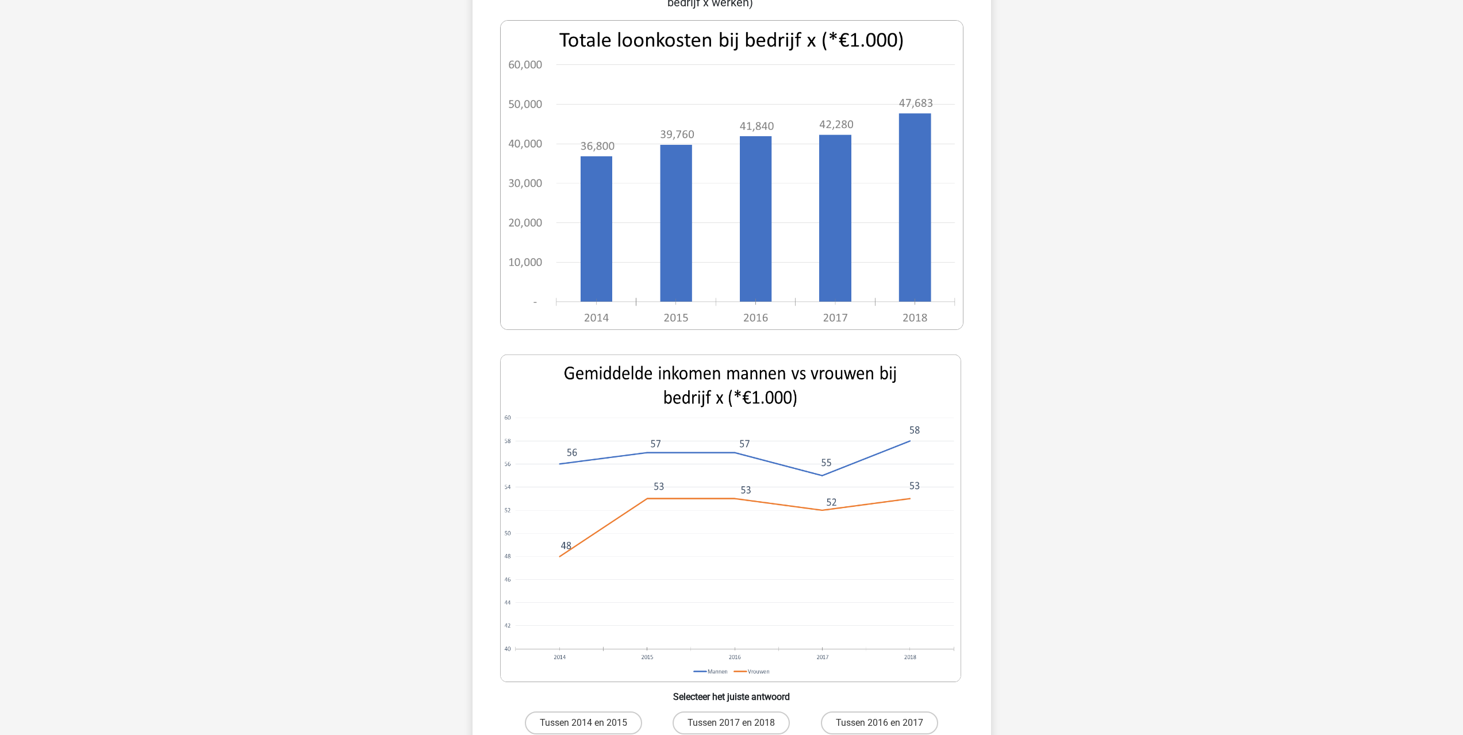
scroll to position [287, 0]
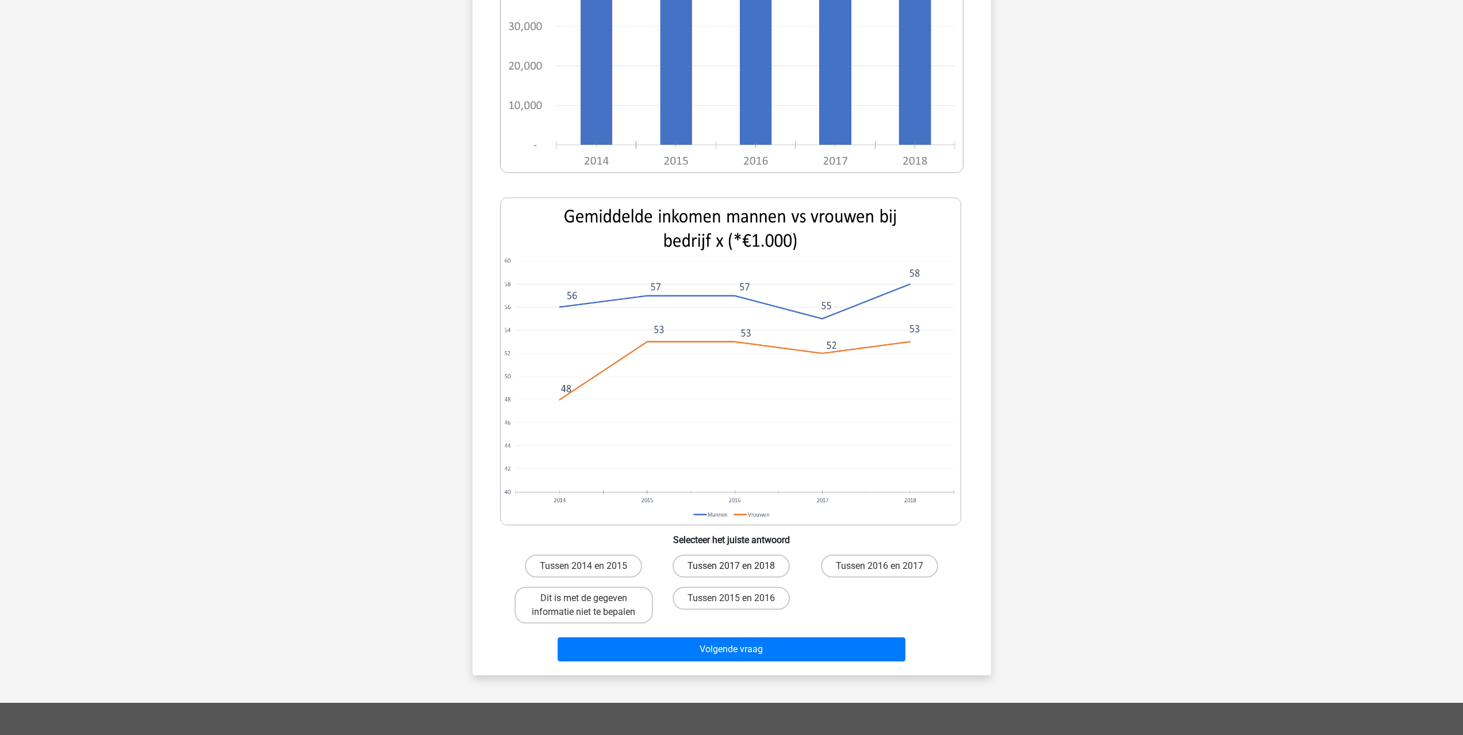
click at [715, 574] on label "Tussen 2017 en 2018" at bounding box center [730, 566] width 117 height 23
click at [731, 574] on input "Tussen 2017 en 2018" at bounding box center [734, 569] width 7 height 7
radio input "true"
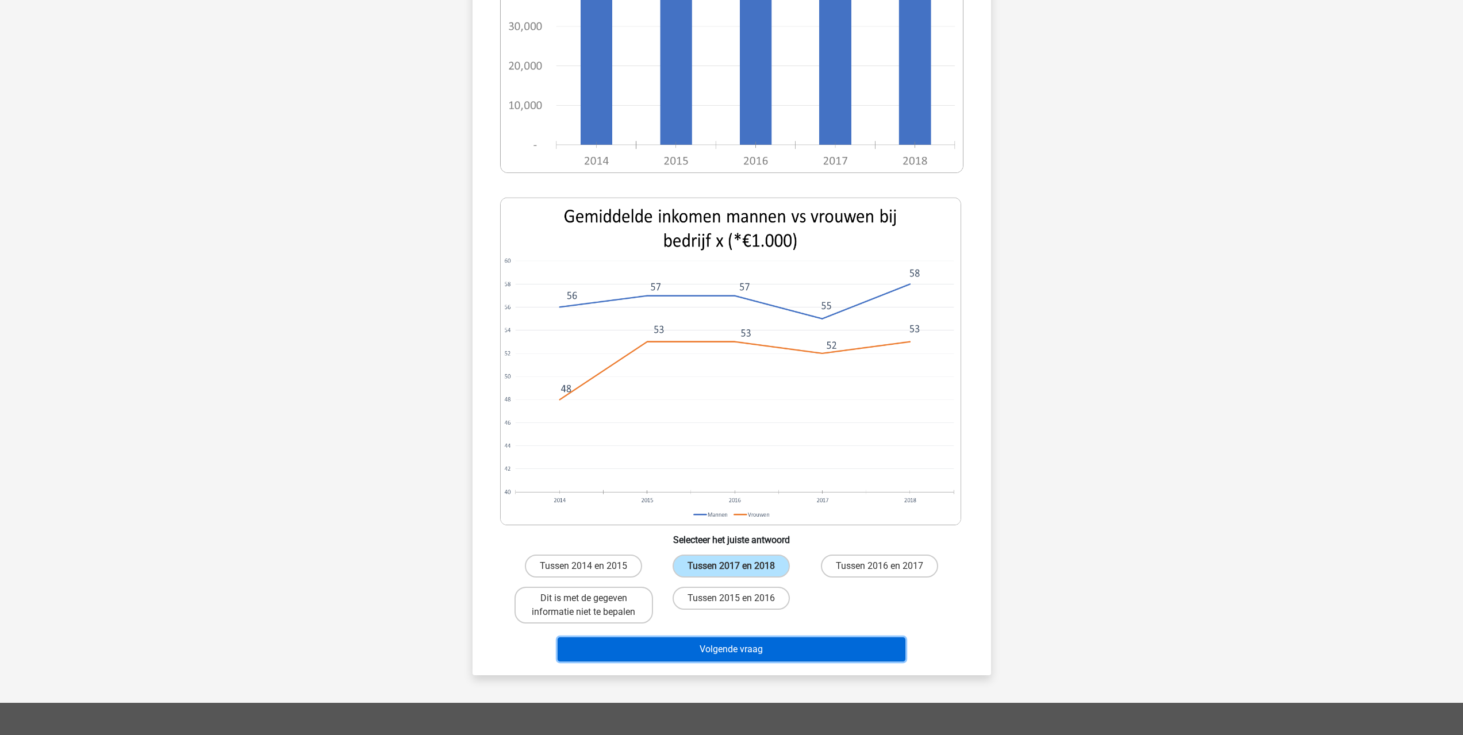
click at [710, 653] on button "Volgende vraag" at bounding box center [731, 649] width 348 height 24
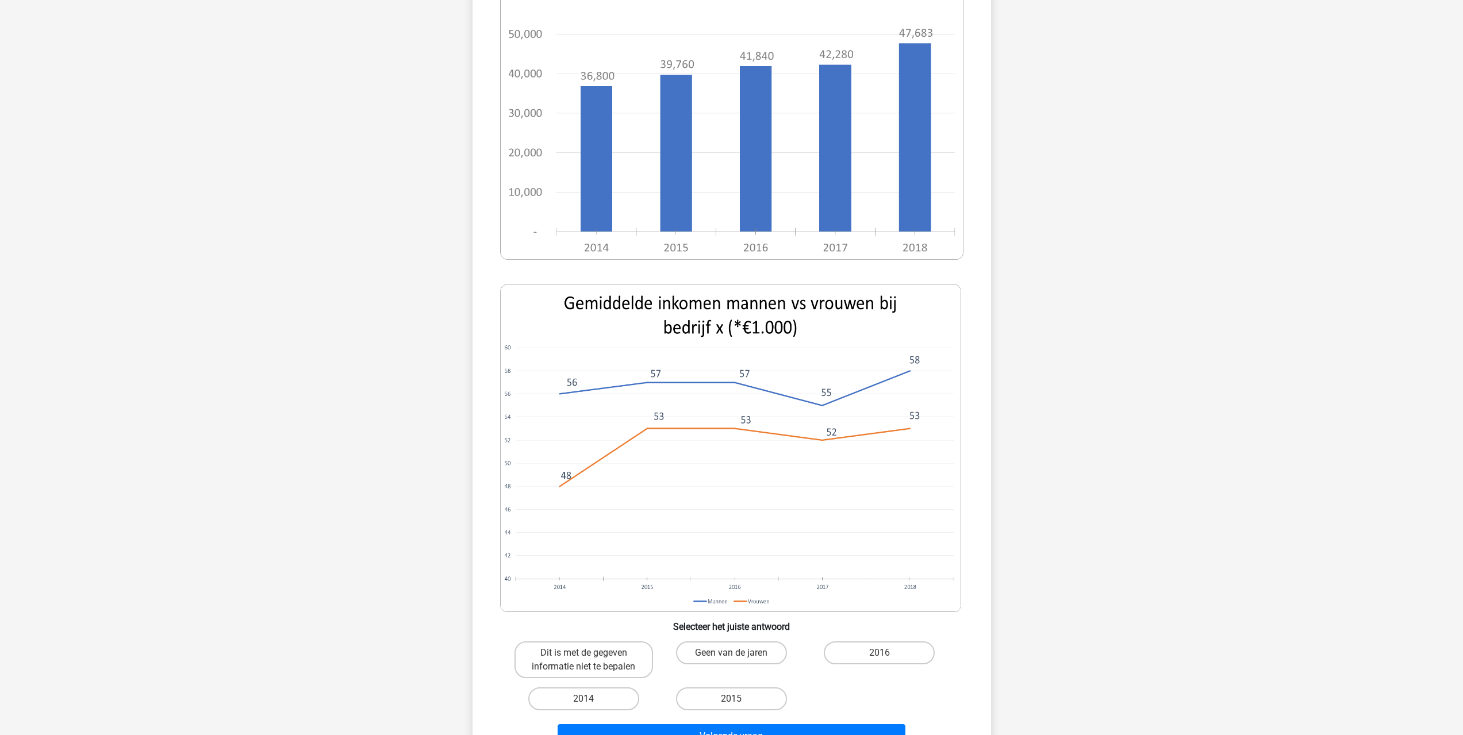
scroll to position [230, 0]
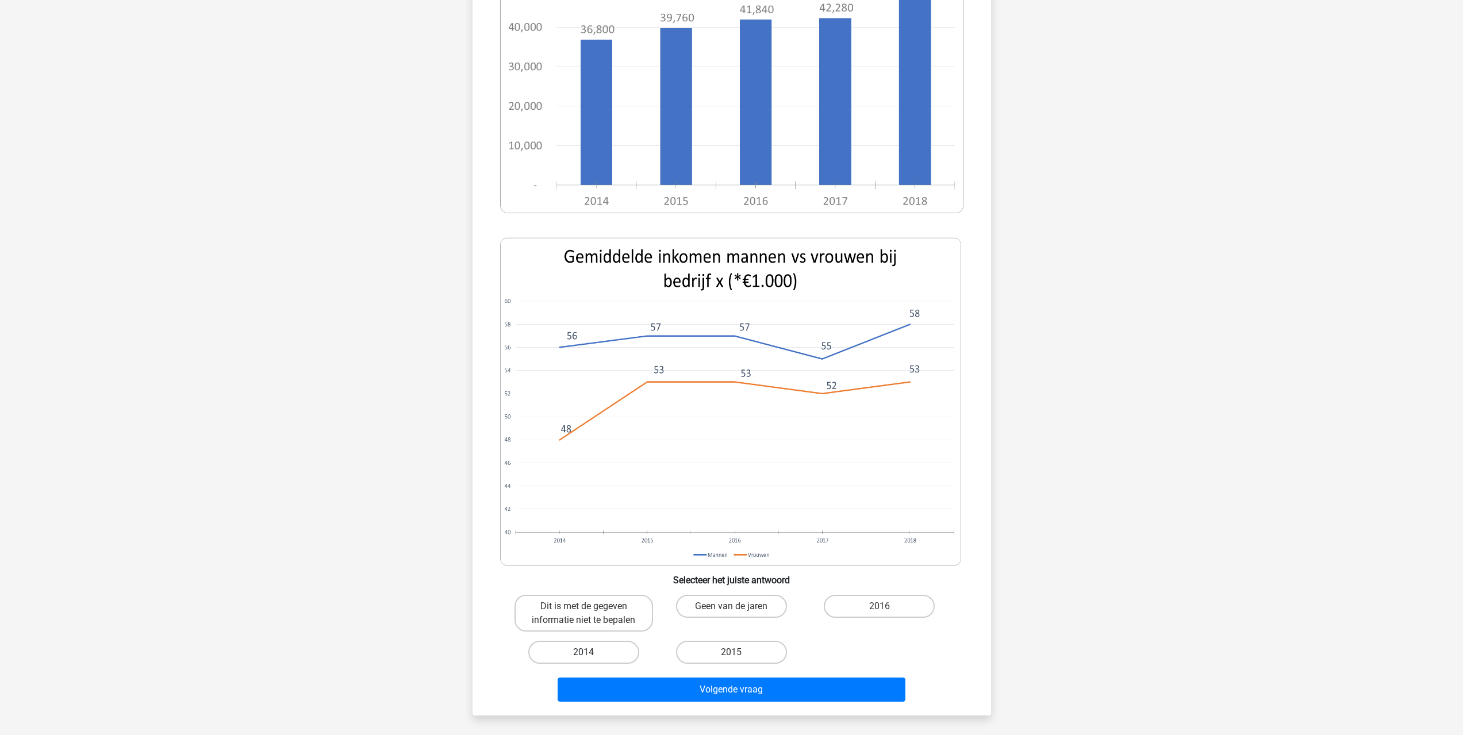
click at [617, 652] on label "2014" at bounding box center [583, 652] width 111 height 23
click at [591, 652] on input "2014" at bounding box center [586, 655] width 7 height 7
radio input "true"
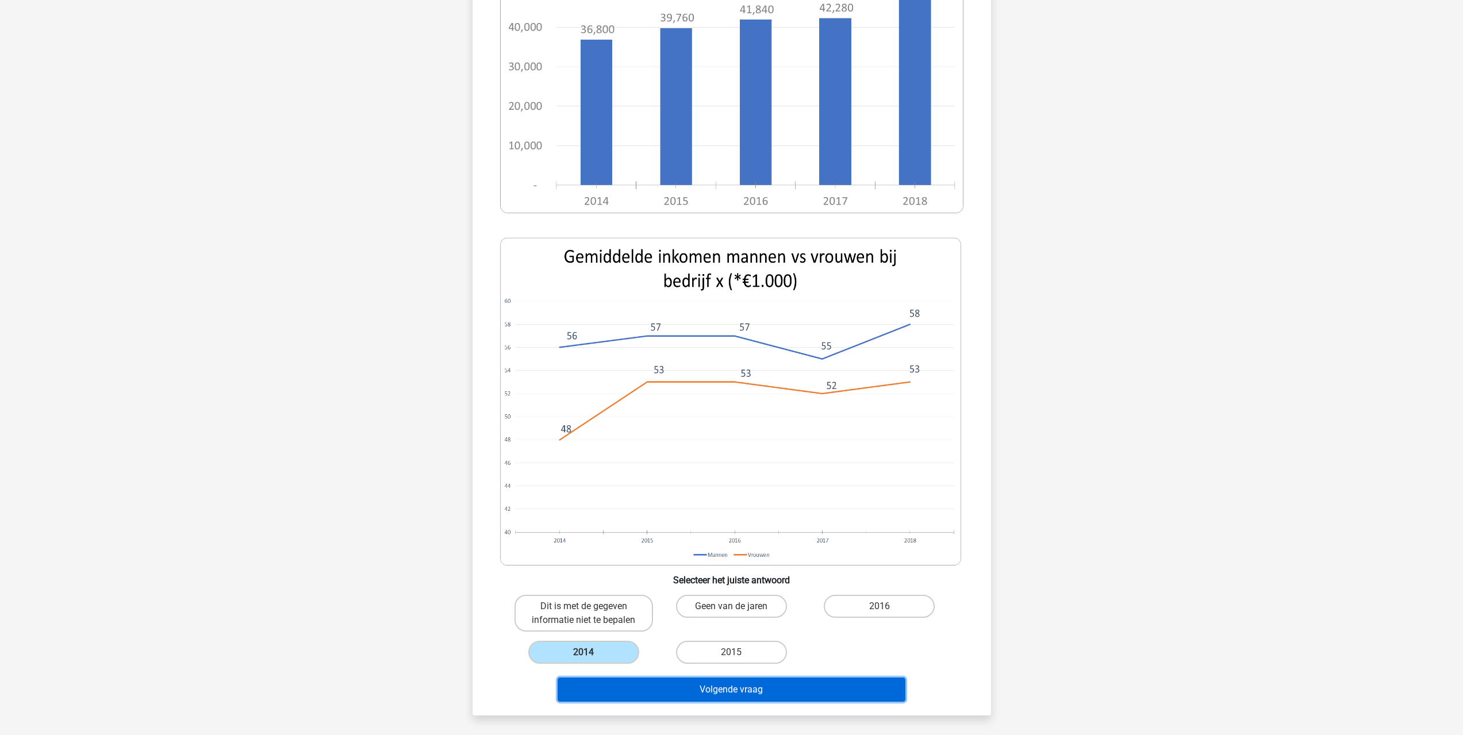
click at [767, 690] on button "Volgende vraag" at bounding box center [731, 690] width 348 height 24
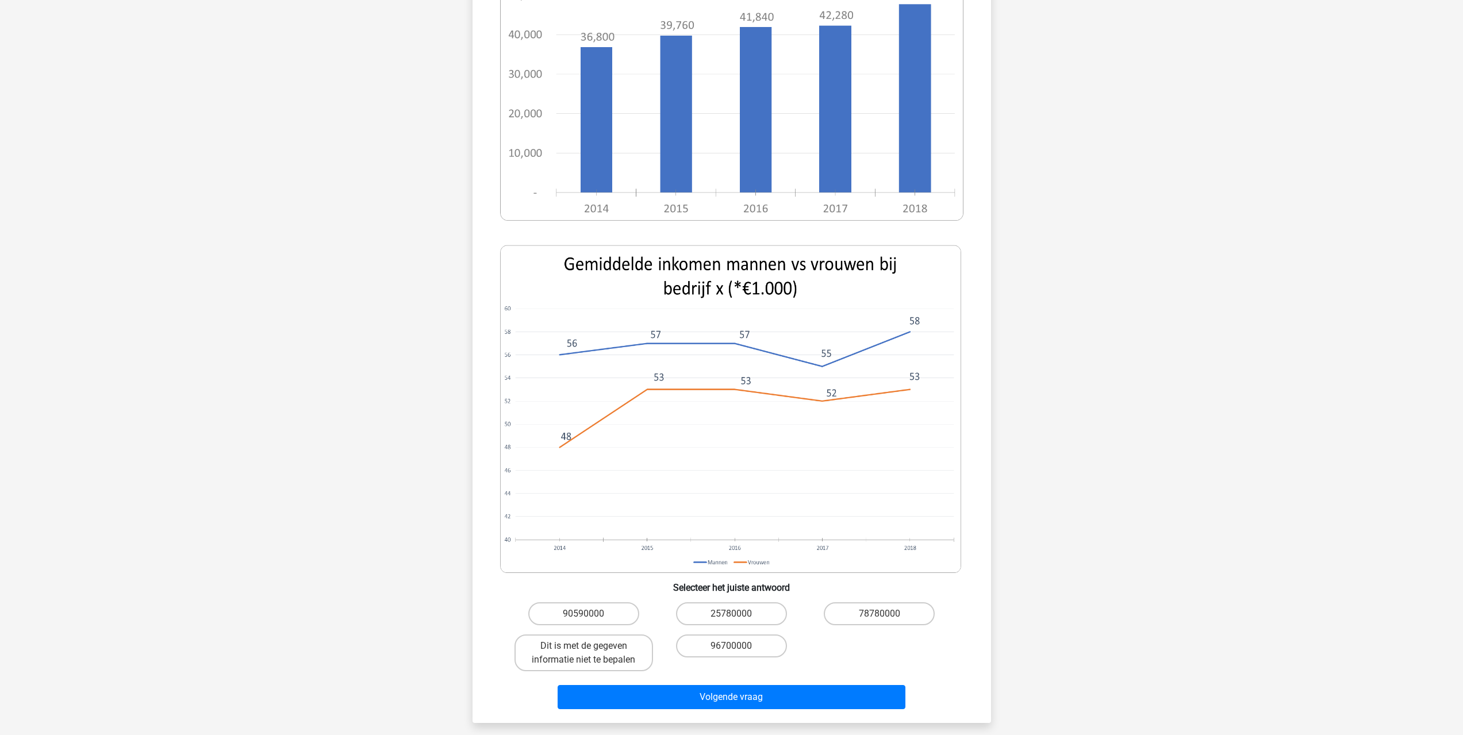
scroll to position [287, 0]
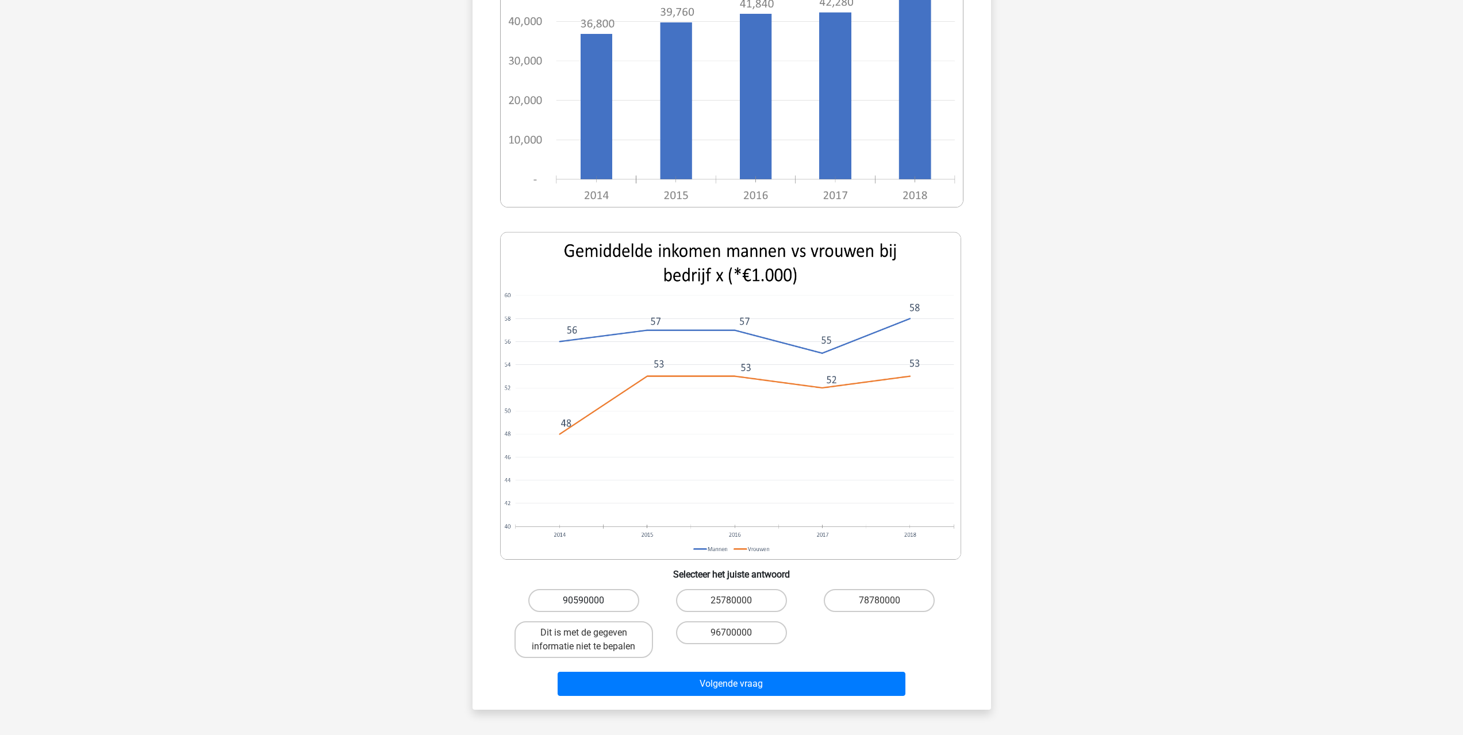
click at [603, 589] on label "90590000" at bounding box center [583, 600] width 111 height 23
click at [591, 601] on input "90590000" at bounding box center [586, 604] width 7 height 7
radio input "true"
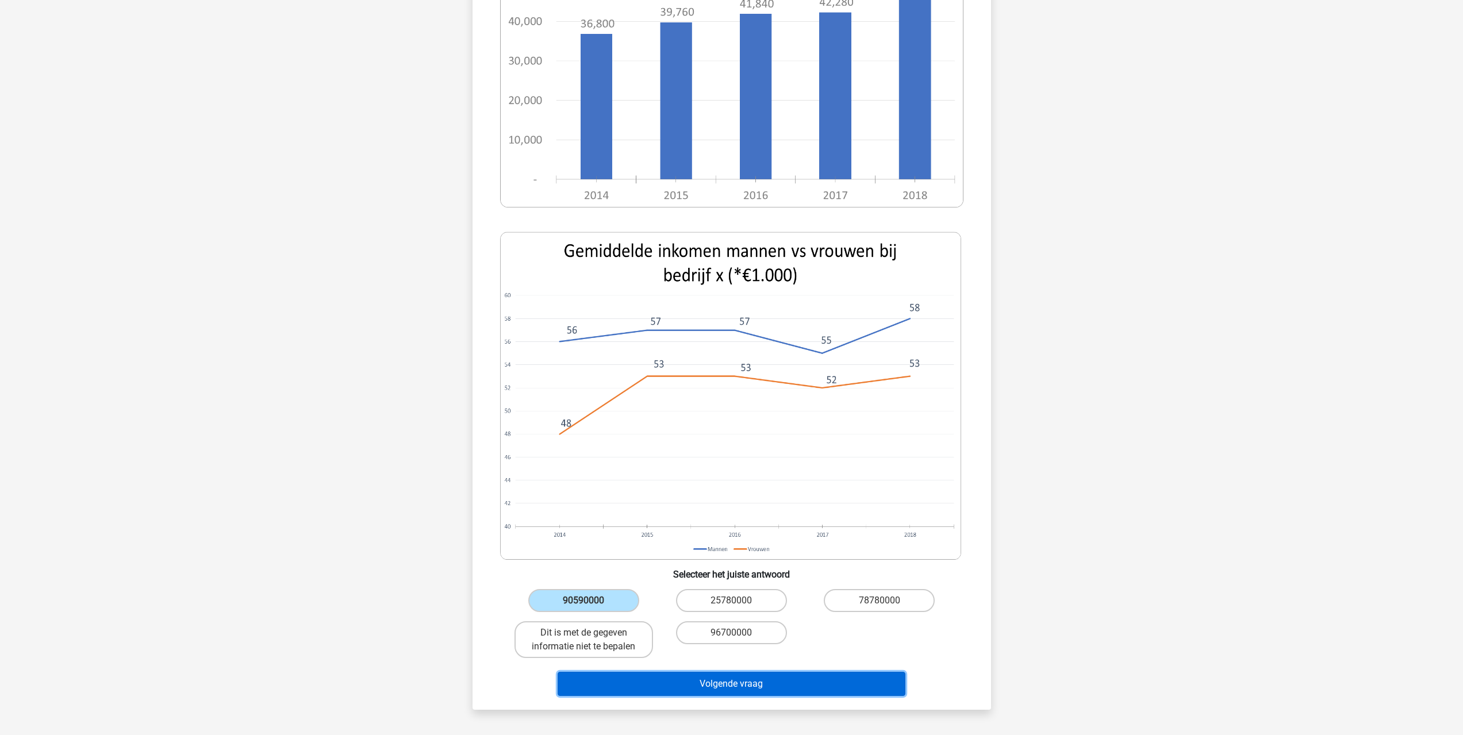
click at [704, 672] on button "Volgende vraag" at bounding box center [731, 684] width 348 height 24
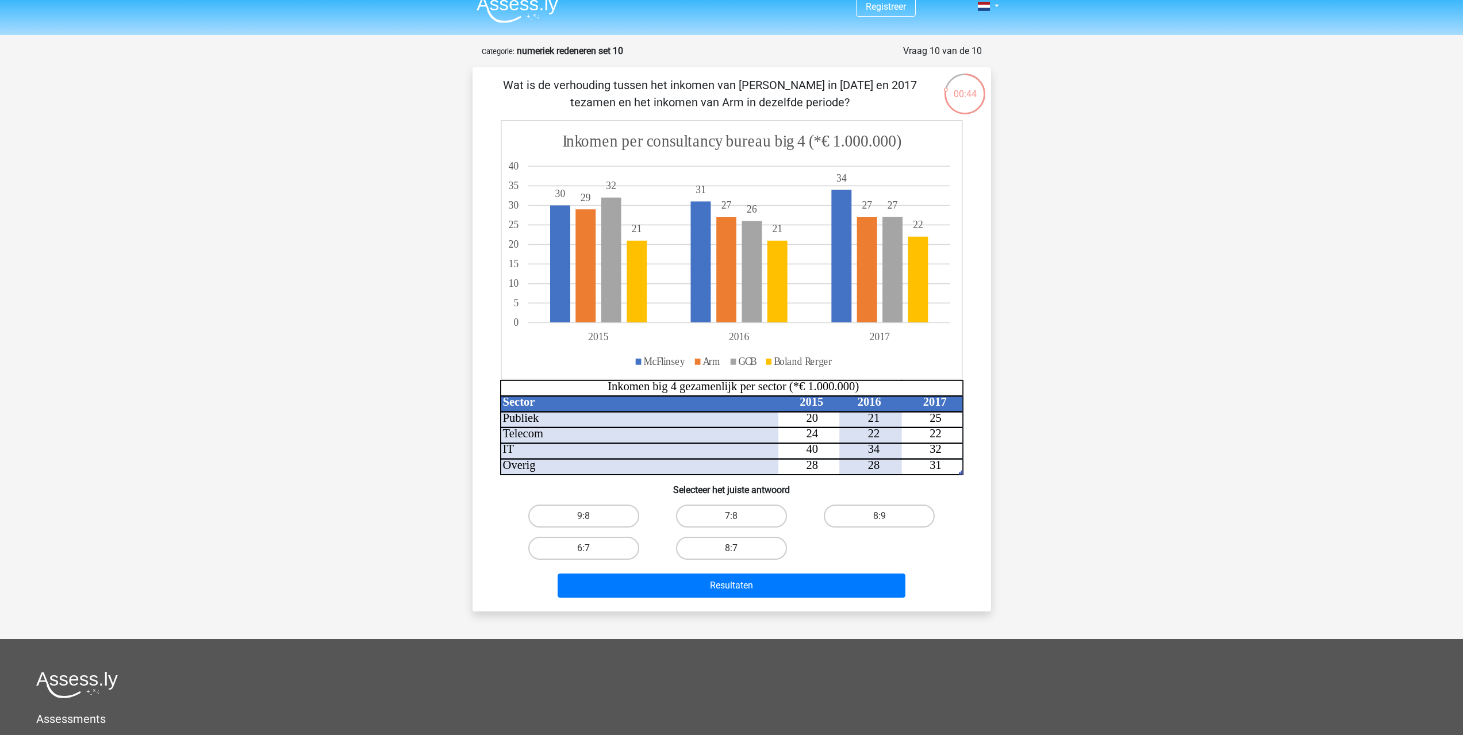
scroll to position [0, 0]
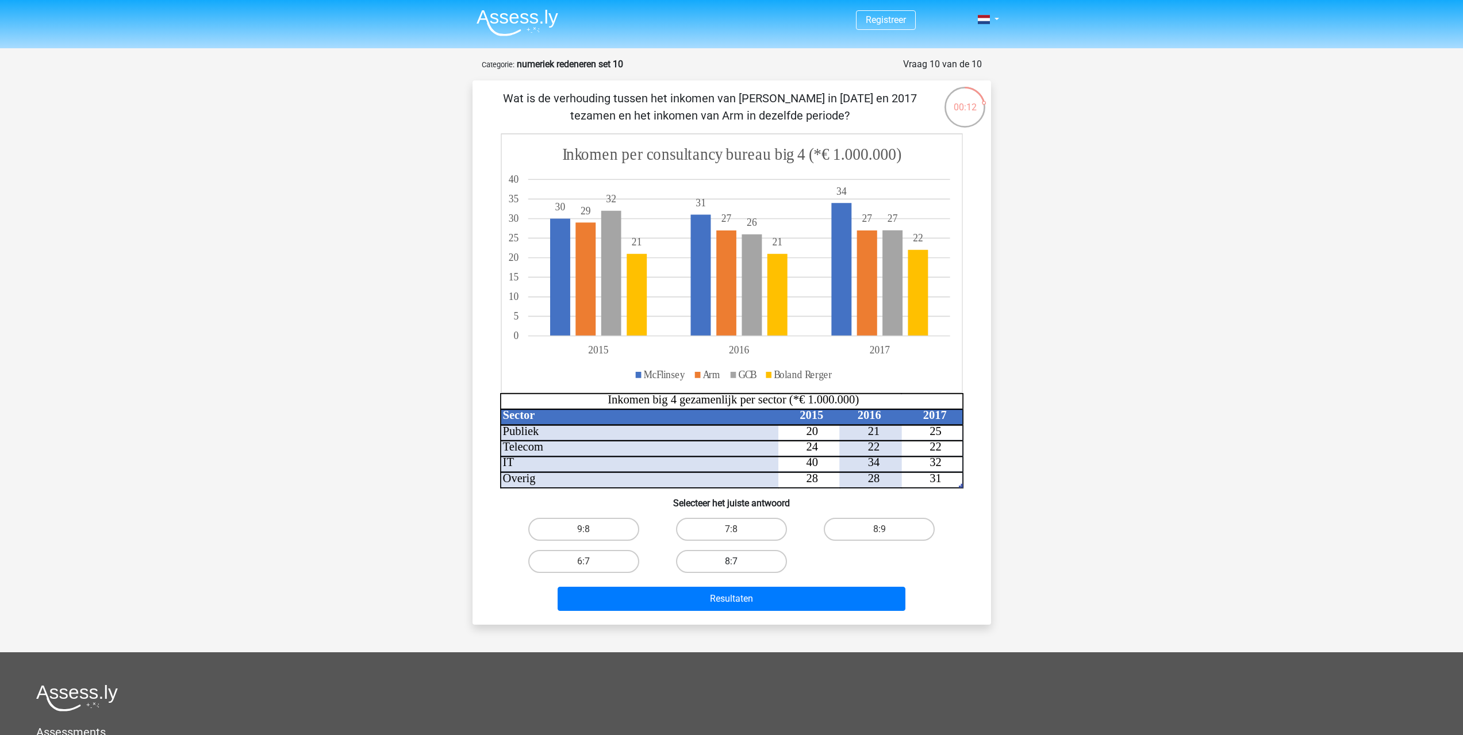
click at [728, 557] on label "8:7" at bounding box center [731, 561] width 111 height 23
click at [731, 561] on input "8:7" at bounding box center [734, 564] width 7 height 7
radio input "true"
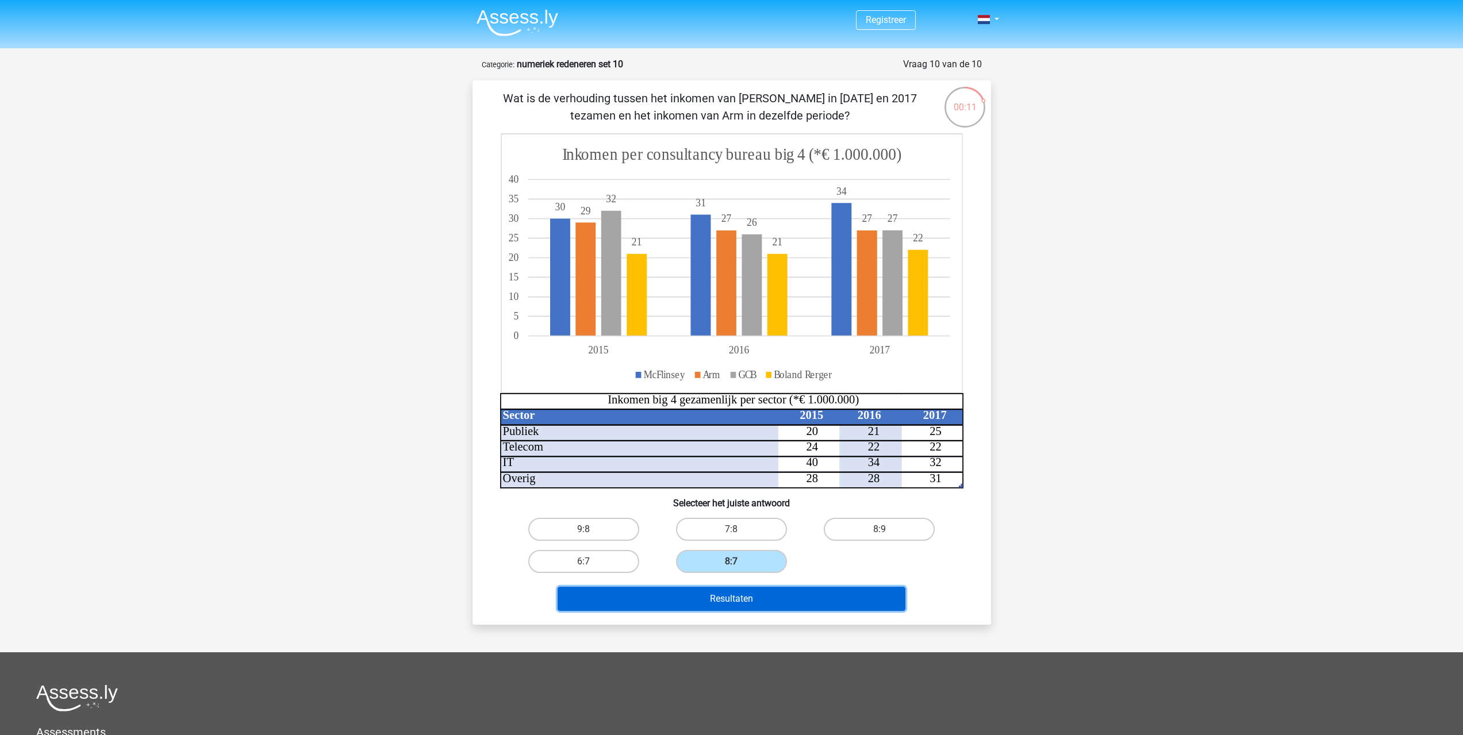
click at [769, 595] on button "Resultaten" at bounding box center [731, 599] width 348 height 24
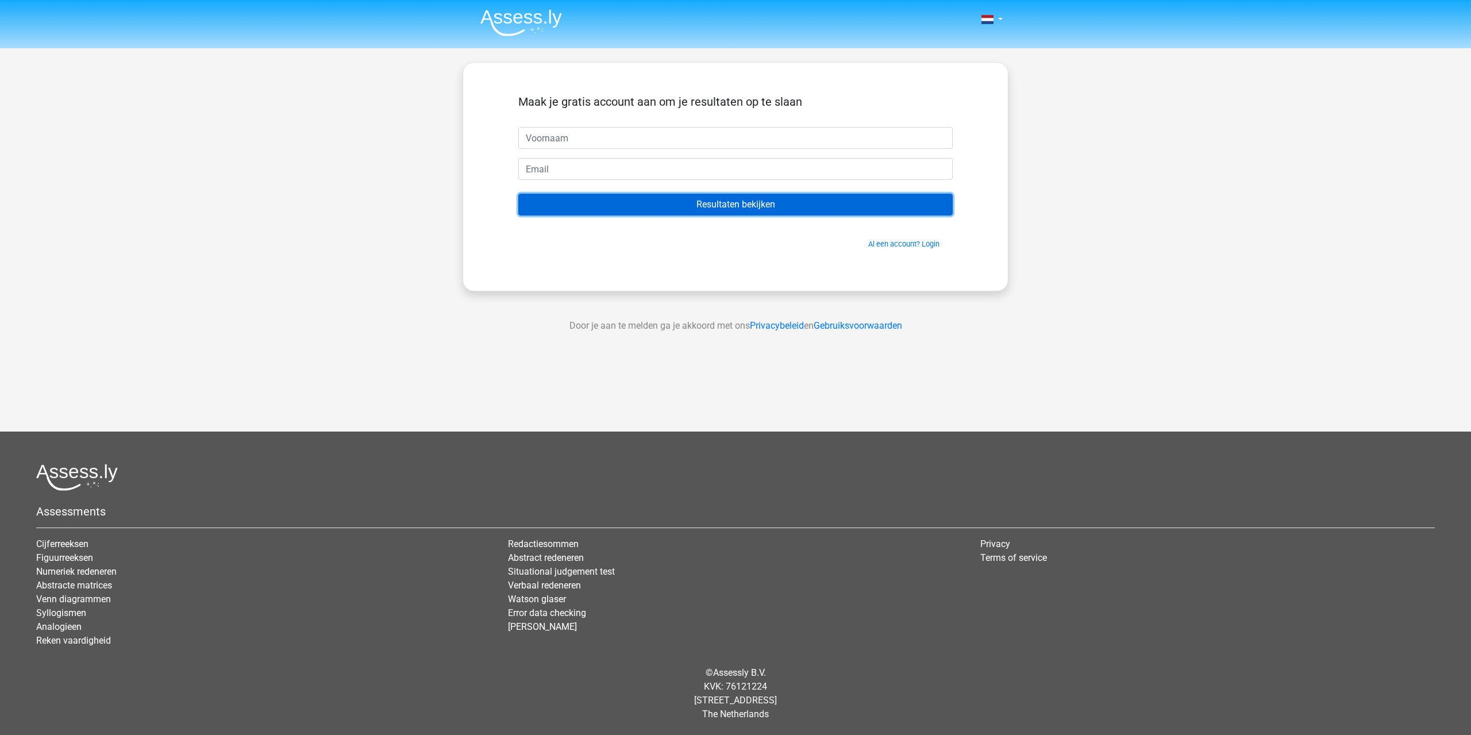
click at [765, 208] on input "Resultaten bekijken" at bounding box center [735, 205] width 434 height 22
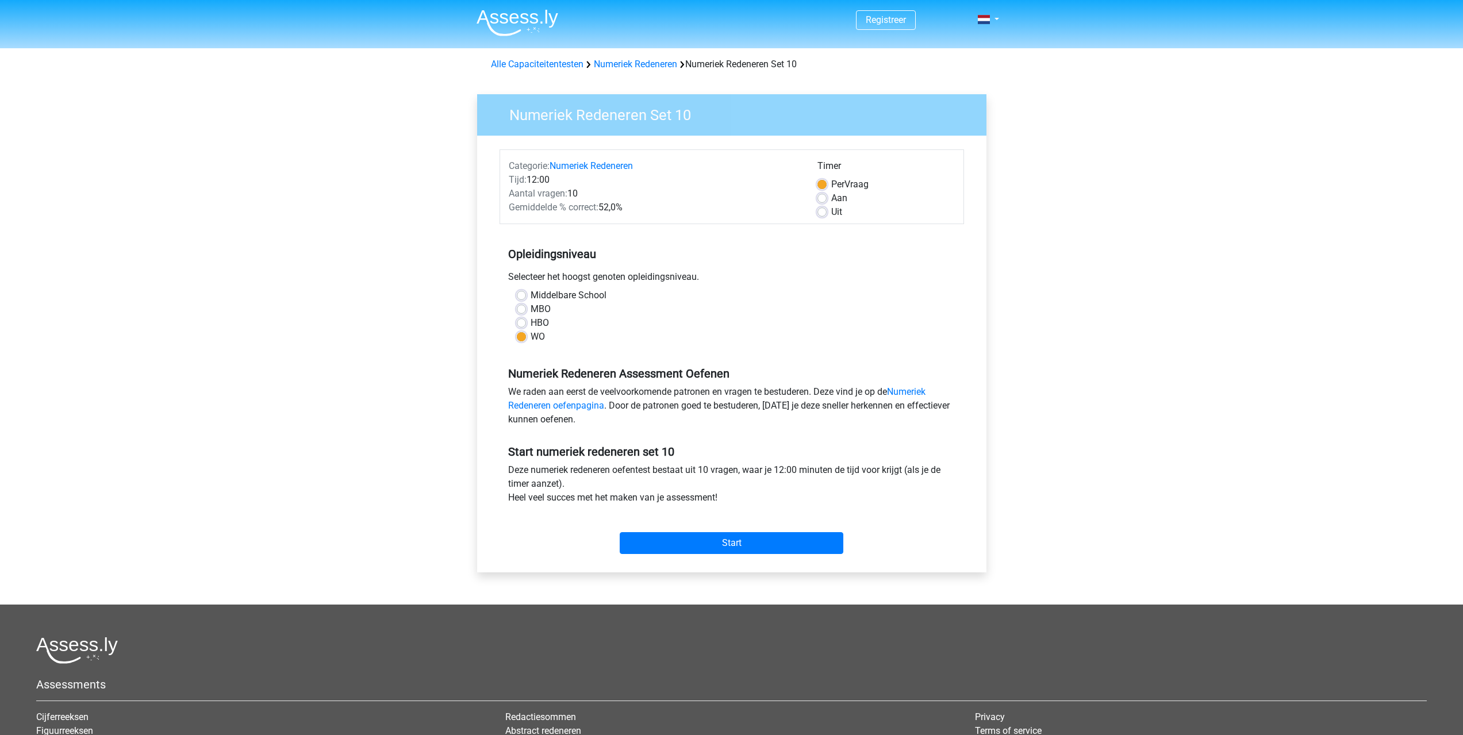
click at [822, 217] on div "Uit" at bounding box center [885, 212] width 137 height 14
click at [828, 209] on div "Uit" at bounding box center [885, 212] width 137 height 14
click at [831, 214] on label "Uit" at bounding box center [836, 212] width 11 height 14
click at [824, 214] on input "Uit" at bounding box center [821, 210] width 9 height 11
radio input "true"
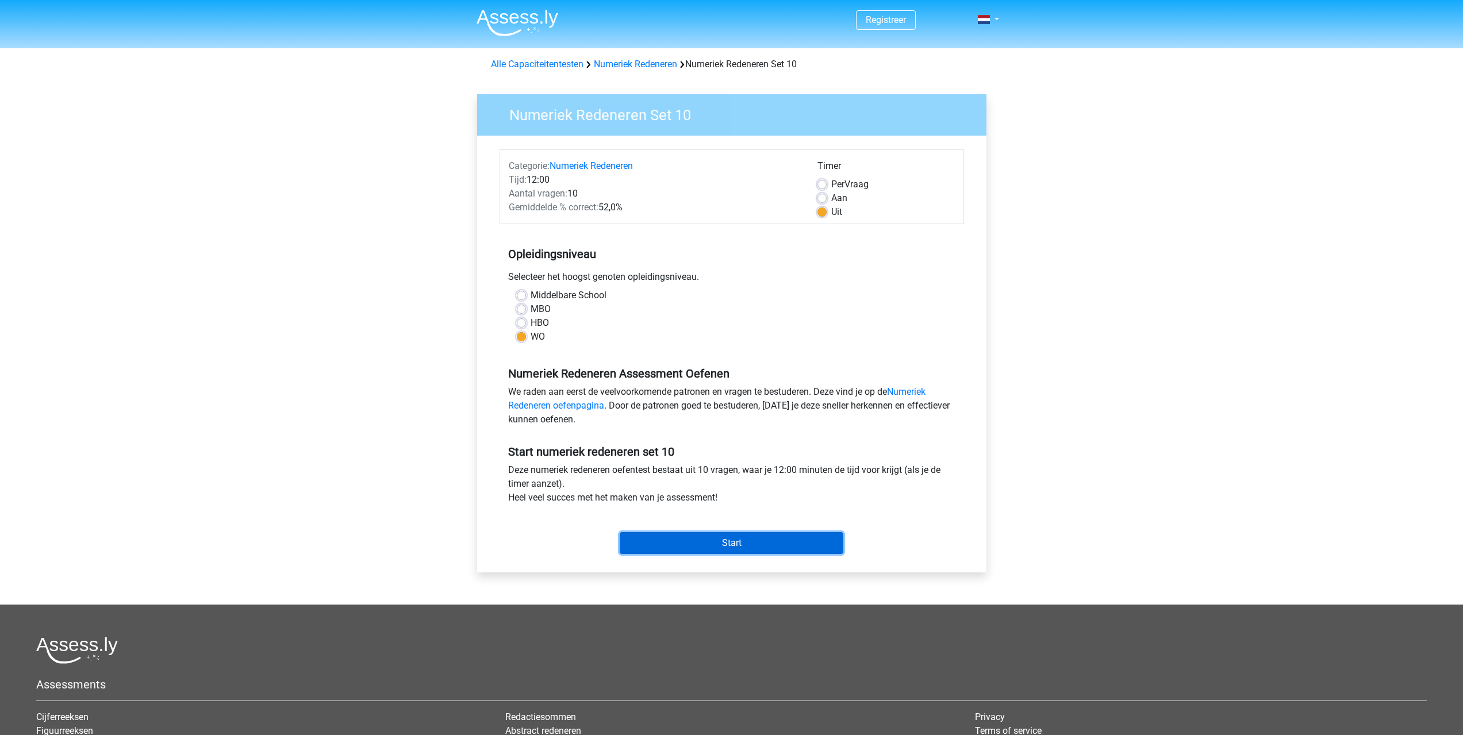
click at [749, 538] on input "Start" at bounding box center [732, 543] width 224 height 22
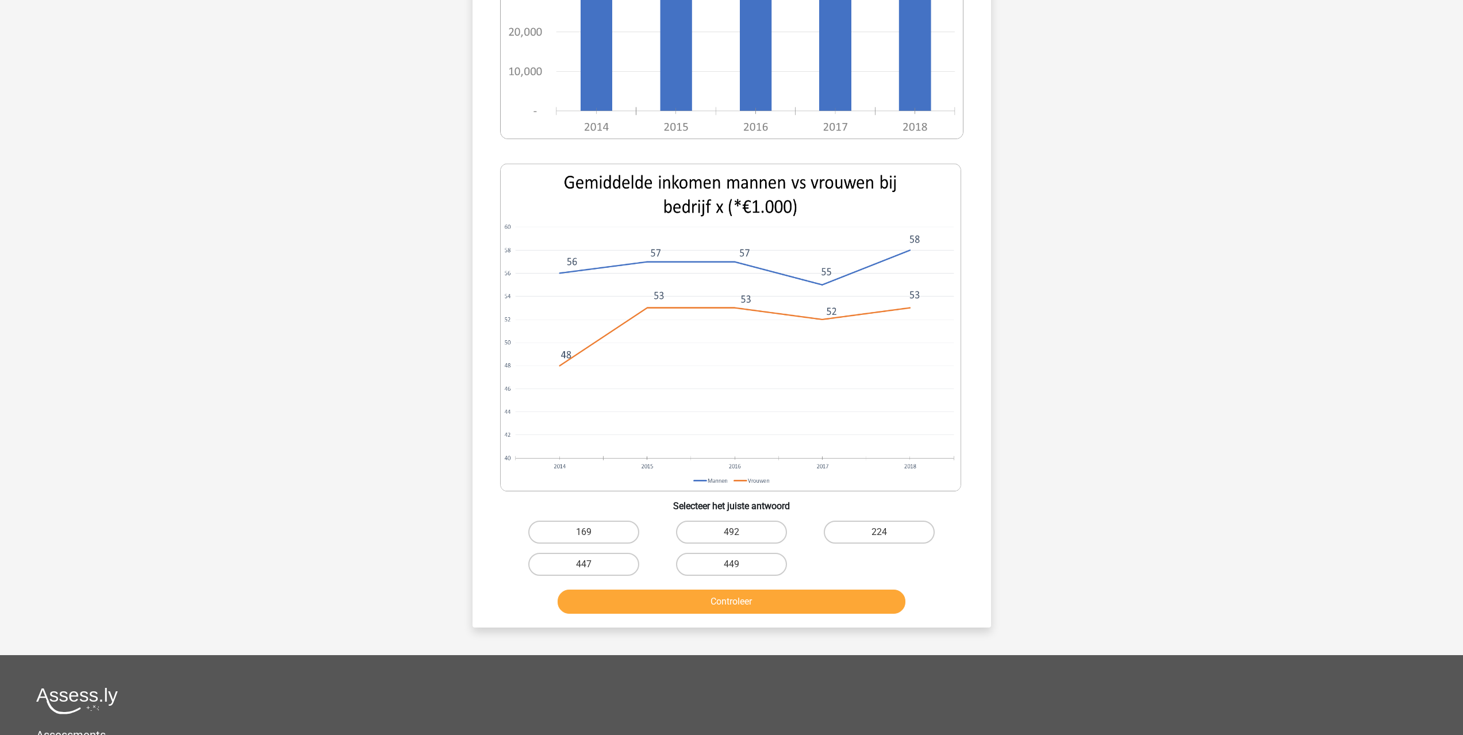
scroll to position [345, 0]
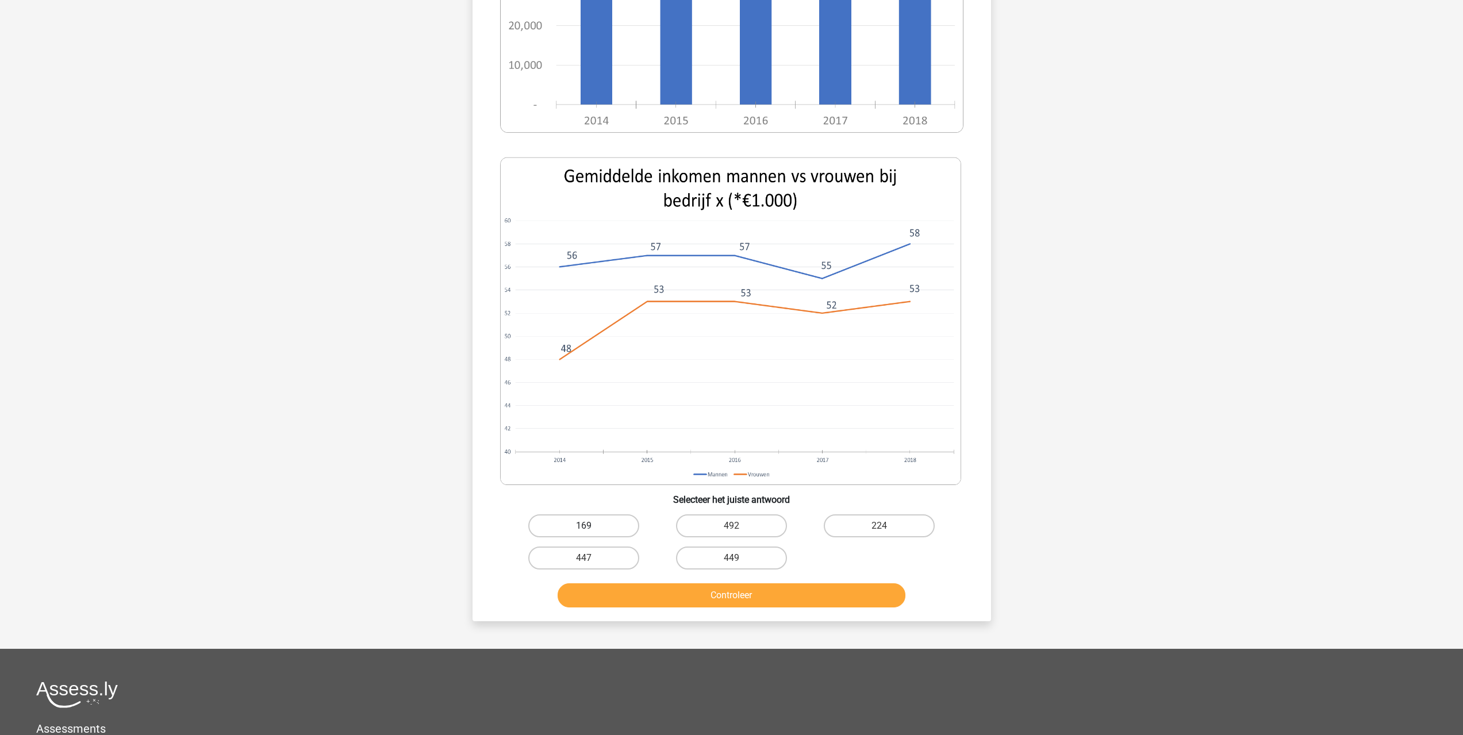
click at [621, 515] on label "169" at bounding box center [583, 525] width 111 height 23
click at [591, 526] on input "169" at bounding box center [586, 529] width 7 height 7
radio input "true"
click at [658, 595] on button "Controleer" at bounding box center [731, 595] width 348 height 24
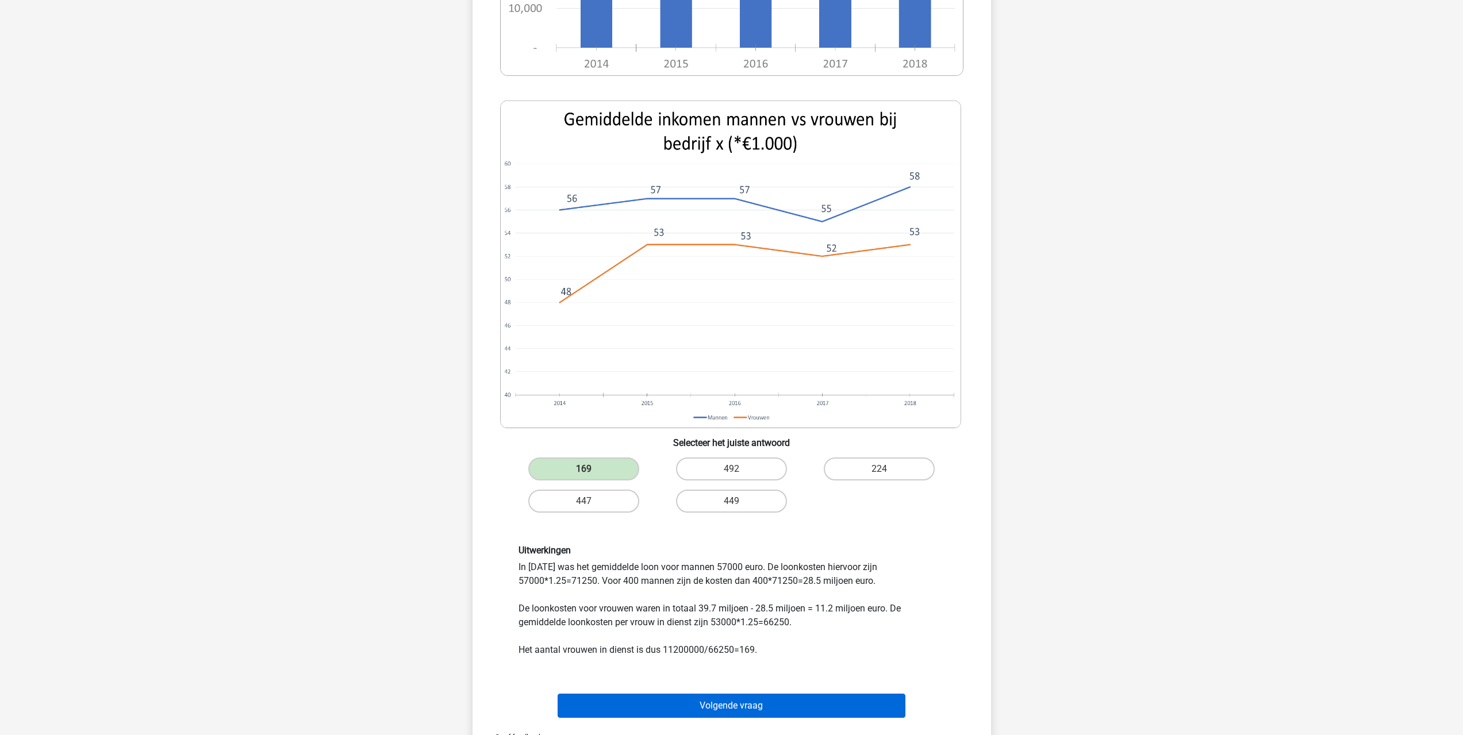
scroll to position [575, 0]
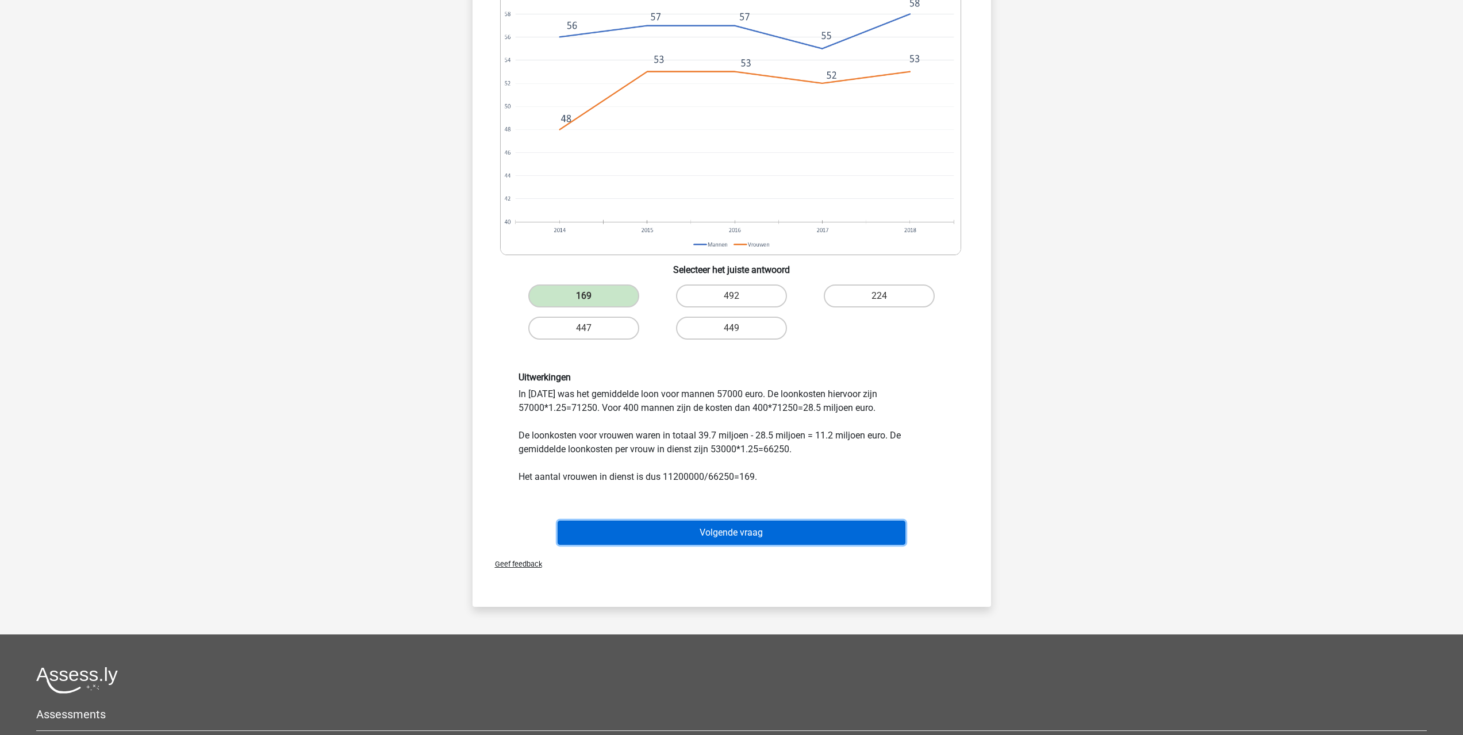
click at [739, 536] on button "Volgende vraag" at bounding box center [731, 533] width 348 height 24
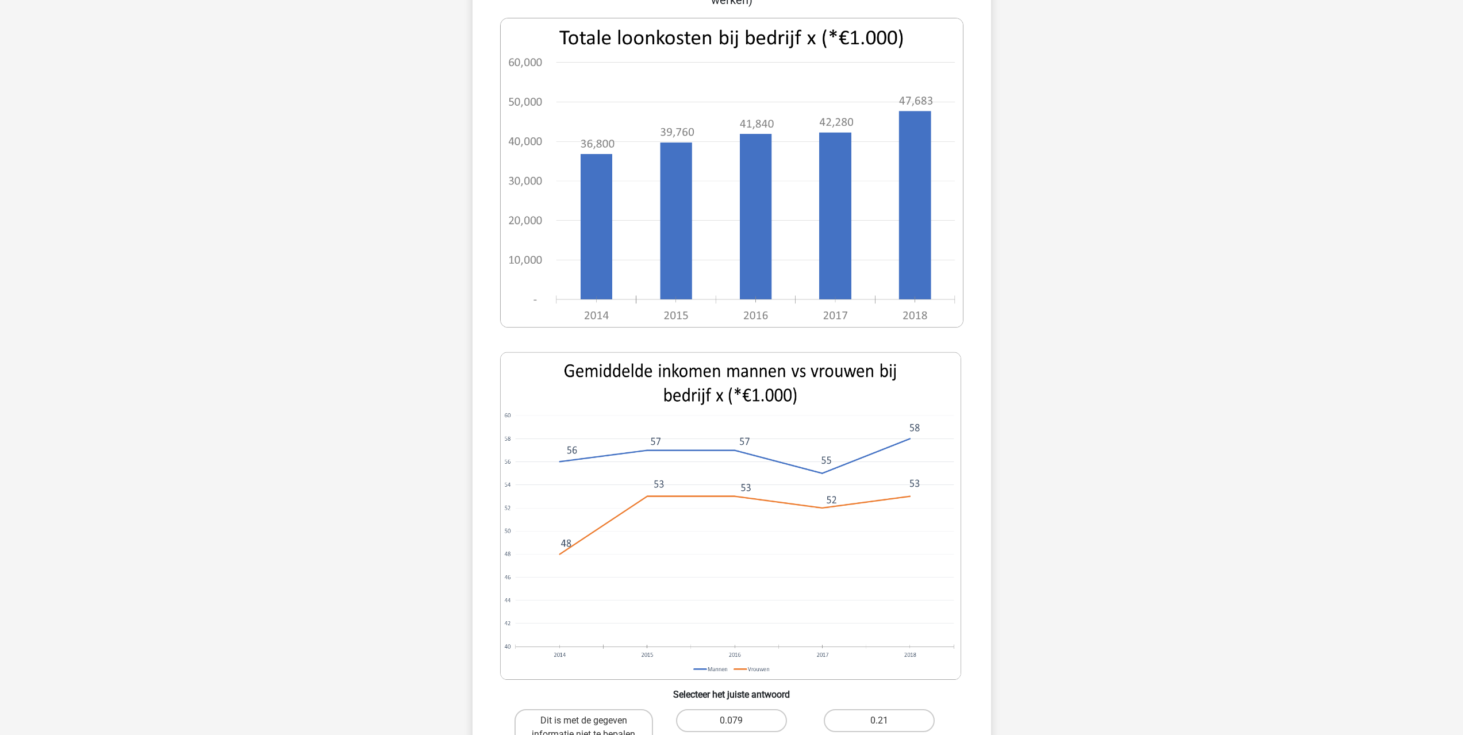
scroll to position [287, 0]
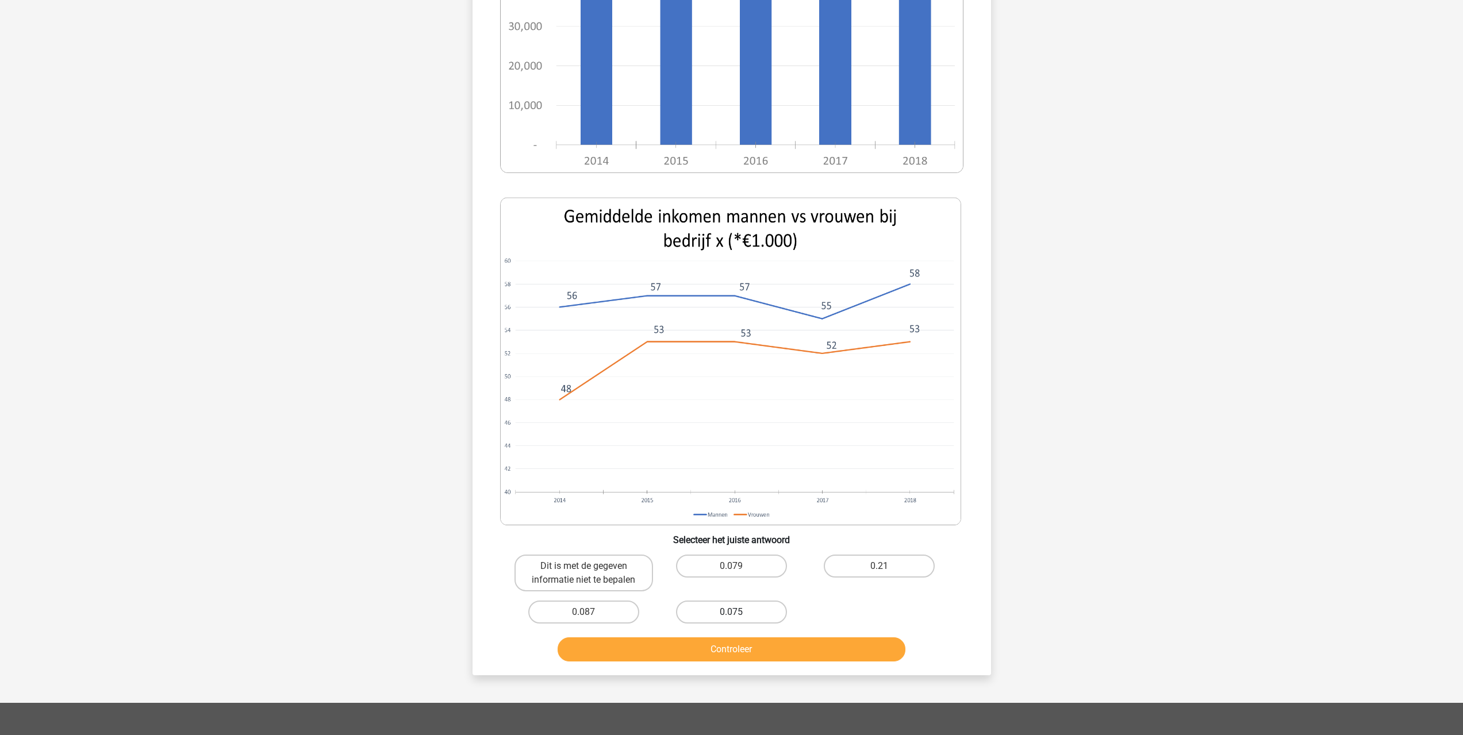
click at [733, 601] on label "0.075" at bounding box center [731, 612] width 111 height 23
click at [733, 612] on input "0.075" at bounding box center [734, 615] width 7 height 7
radio input "true"
click at [732, 637] on button "Controleer" at bounding box center [731, 649] width 348 height 24
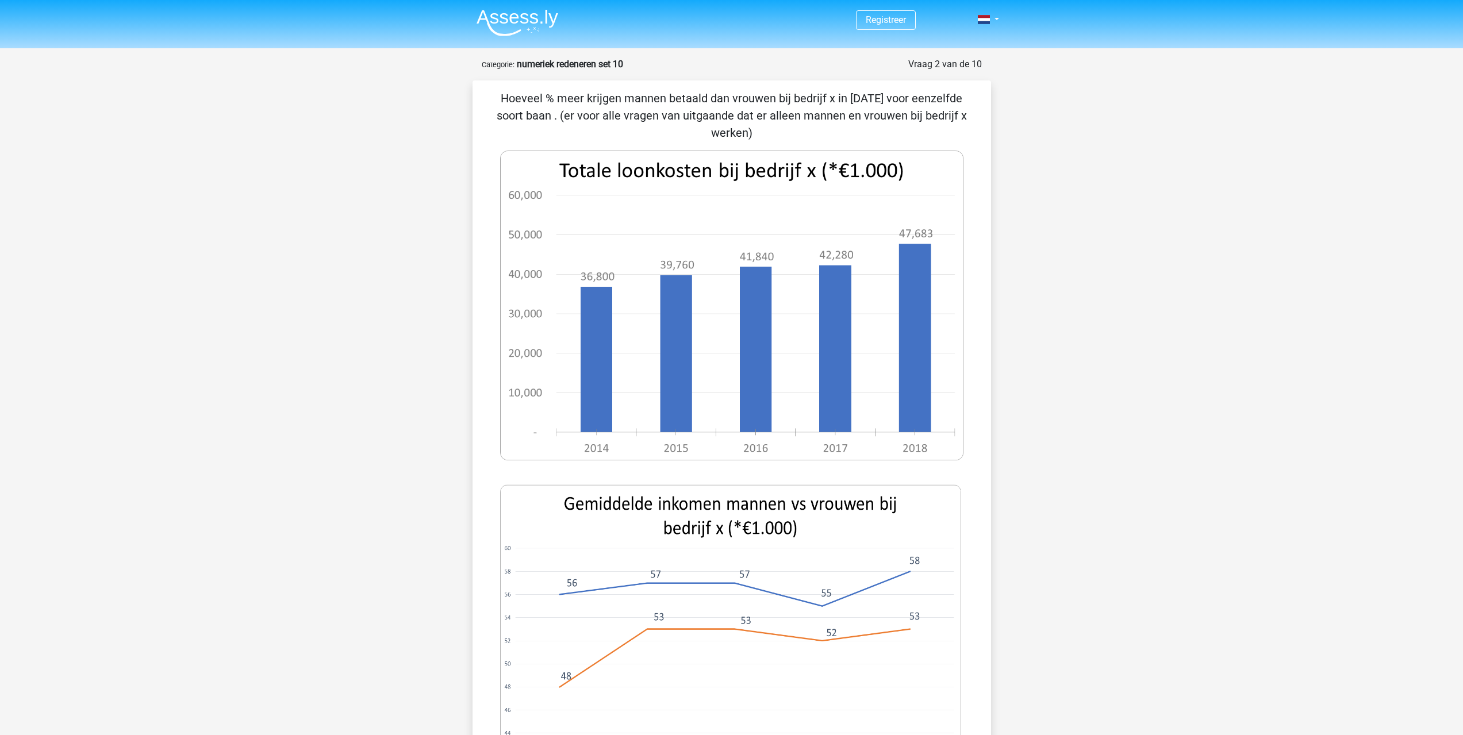
scroll to position [402, 0]
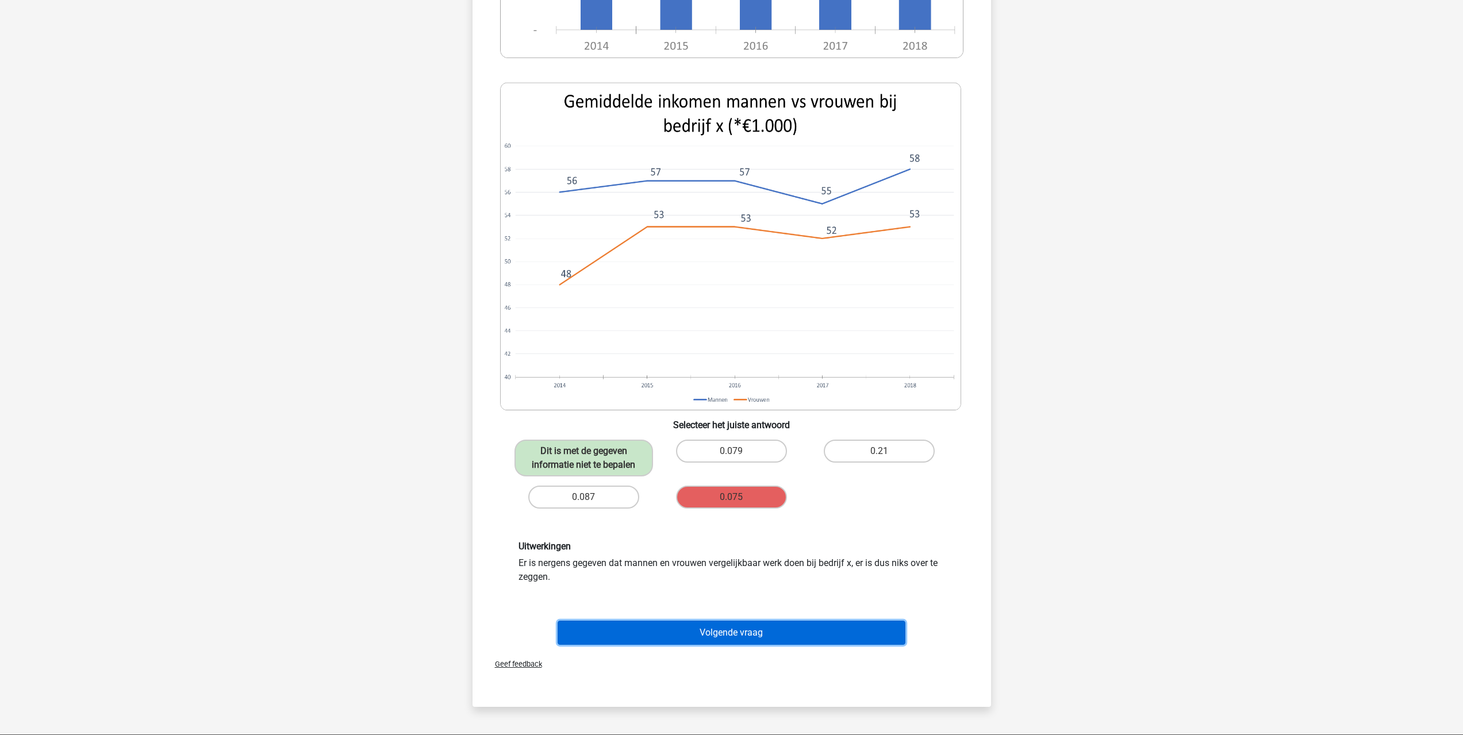
click at [760, 621] on button "Volgende vraag" at bounding box center [731, 633] width 348 height 24
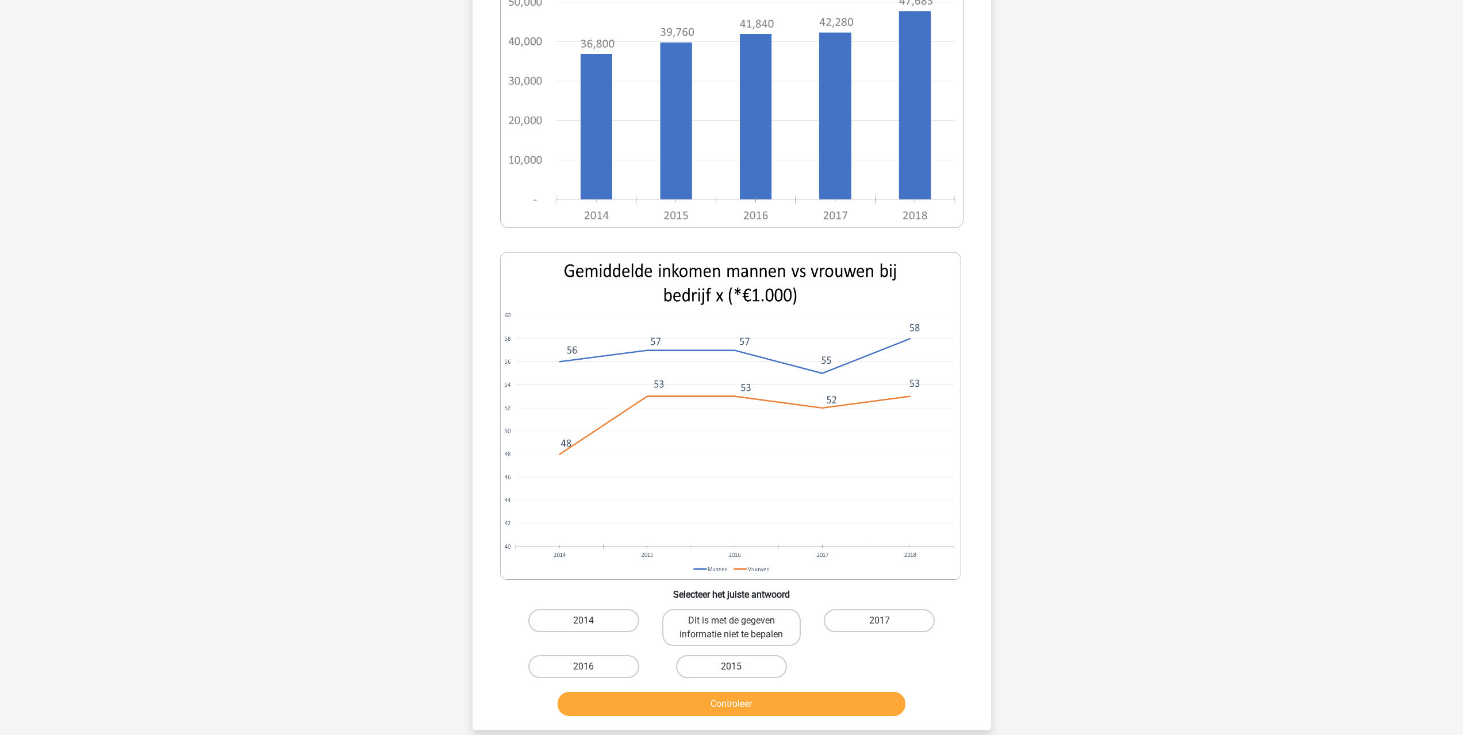
scroll to position [287, 0]
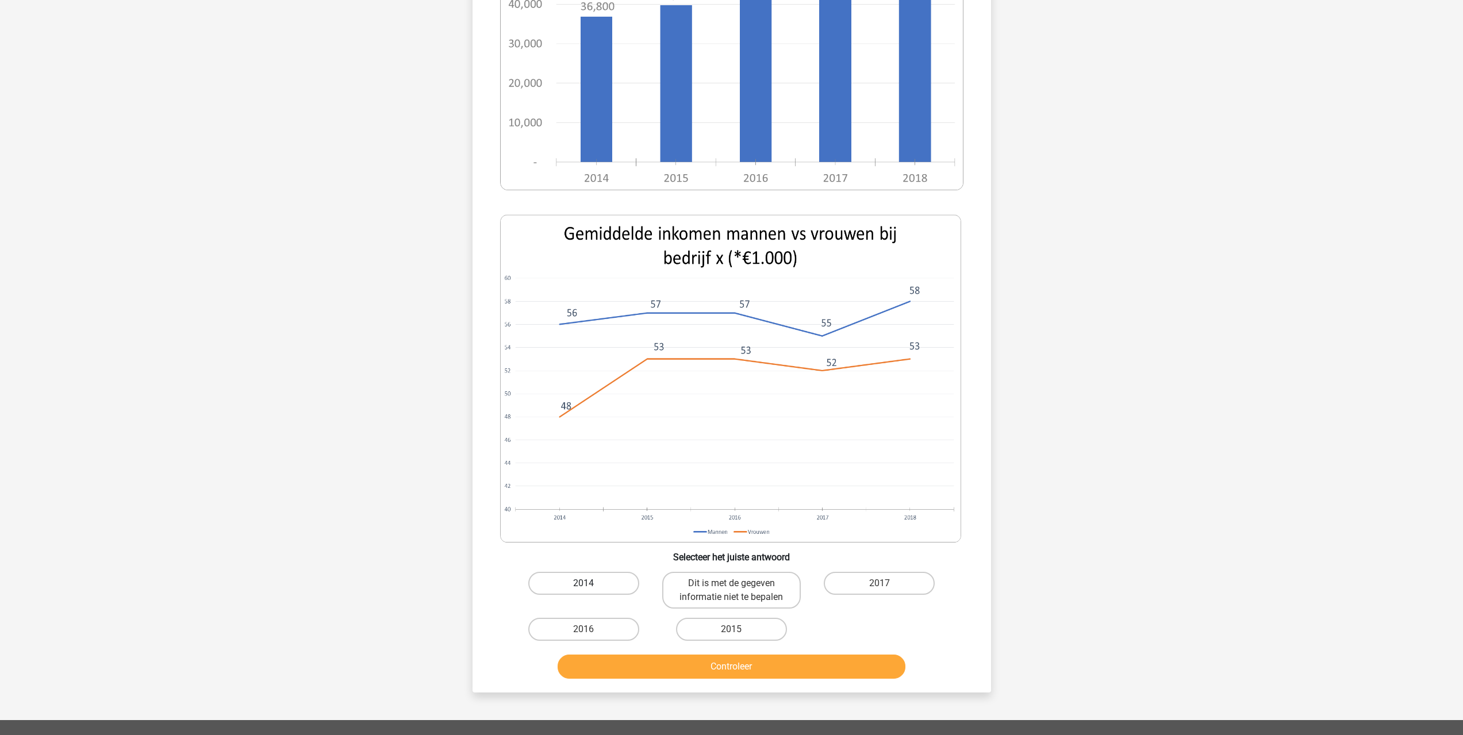
click at [600, 583] on label "2014" at bounding box center [583, 583] width 111 height 23
click at [591, 583] on input "2014" at bounding box center [586, 586] width 7 height 7
radio input "true"
click at [694, 670] on button "Controleer" at bounding box center [731, 667] width 348 height 24
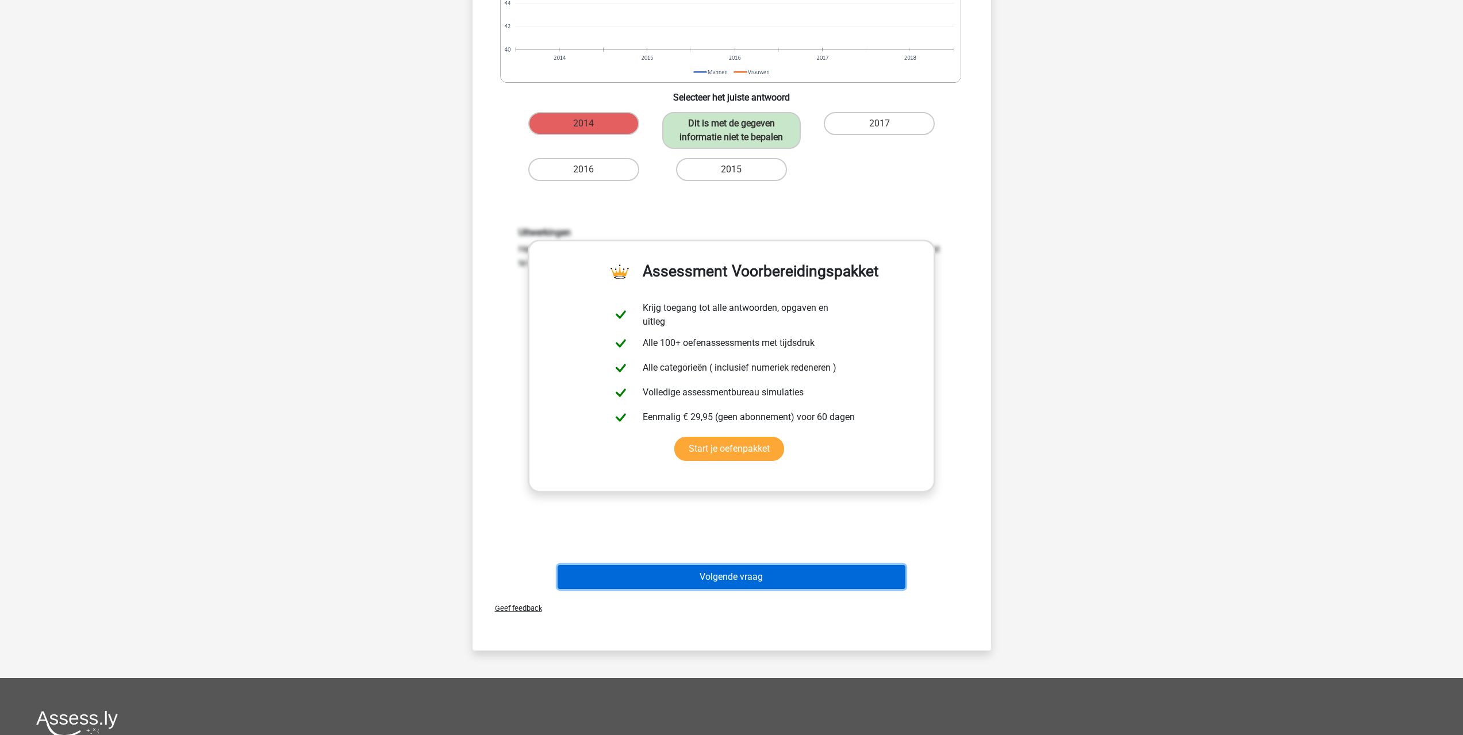
click at [746, 584] on button "Volgende vraag" at bounding box center [731, 577] width 348 height 24
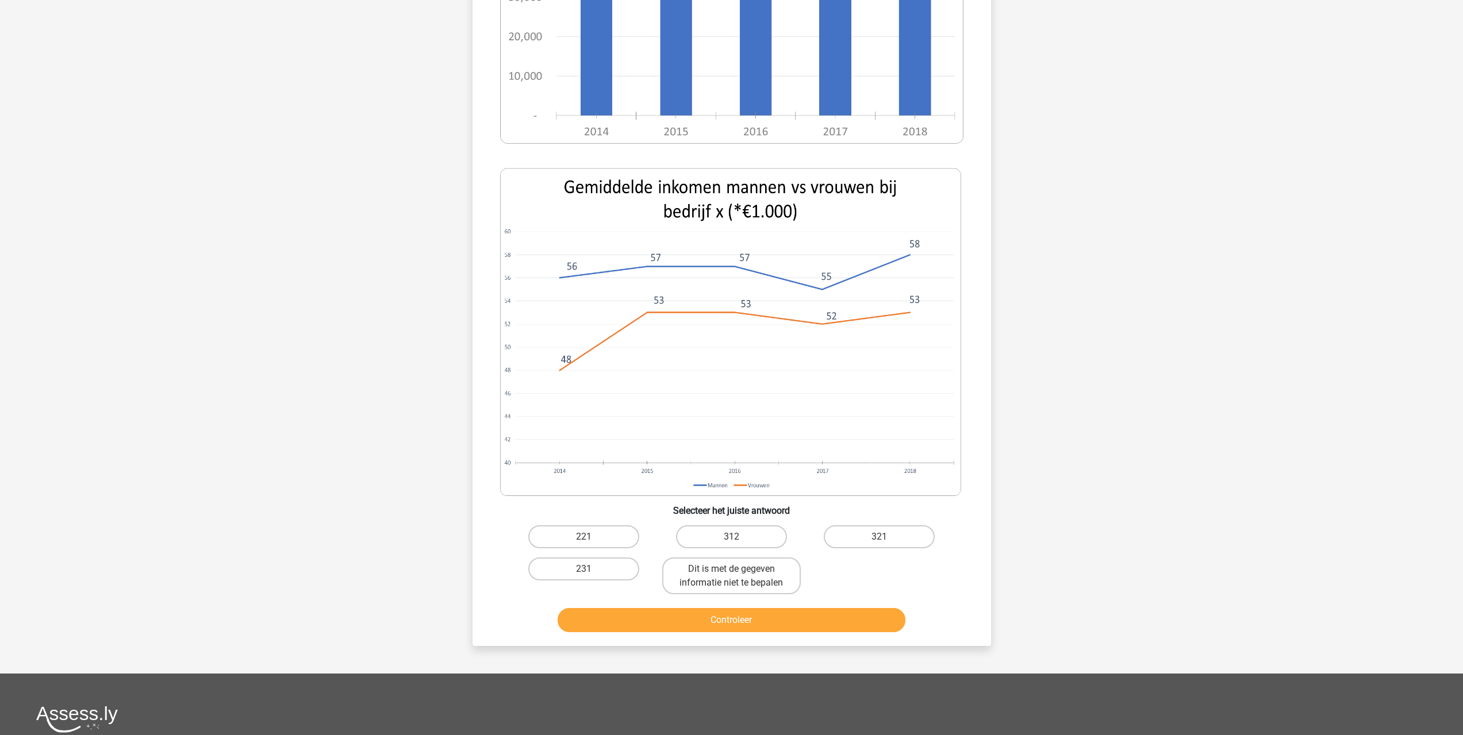
scroll to position [402, 0]
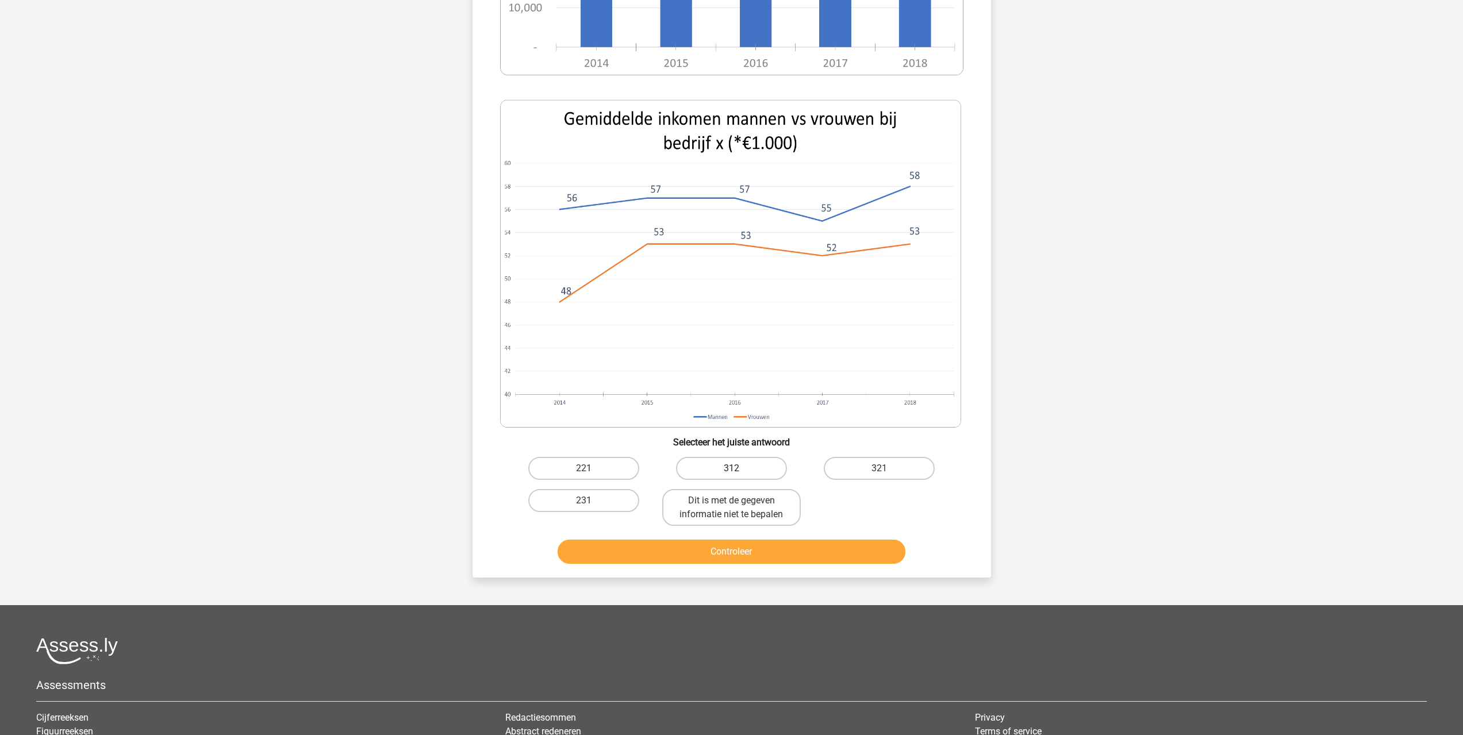
click at [747, 466] on label "312" at bounding box center [731, 468] width 111 height 23
click at [738, 468] on input "312" at bounding box center [734, 471] width 7 height 7
radio input "true"
click at [747, 556] on button "Controleer" at bounding box center [731, 552] width 348 height 24
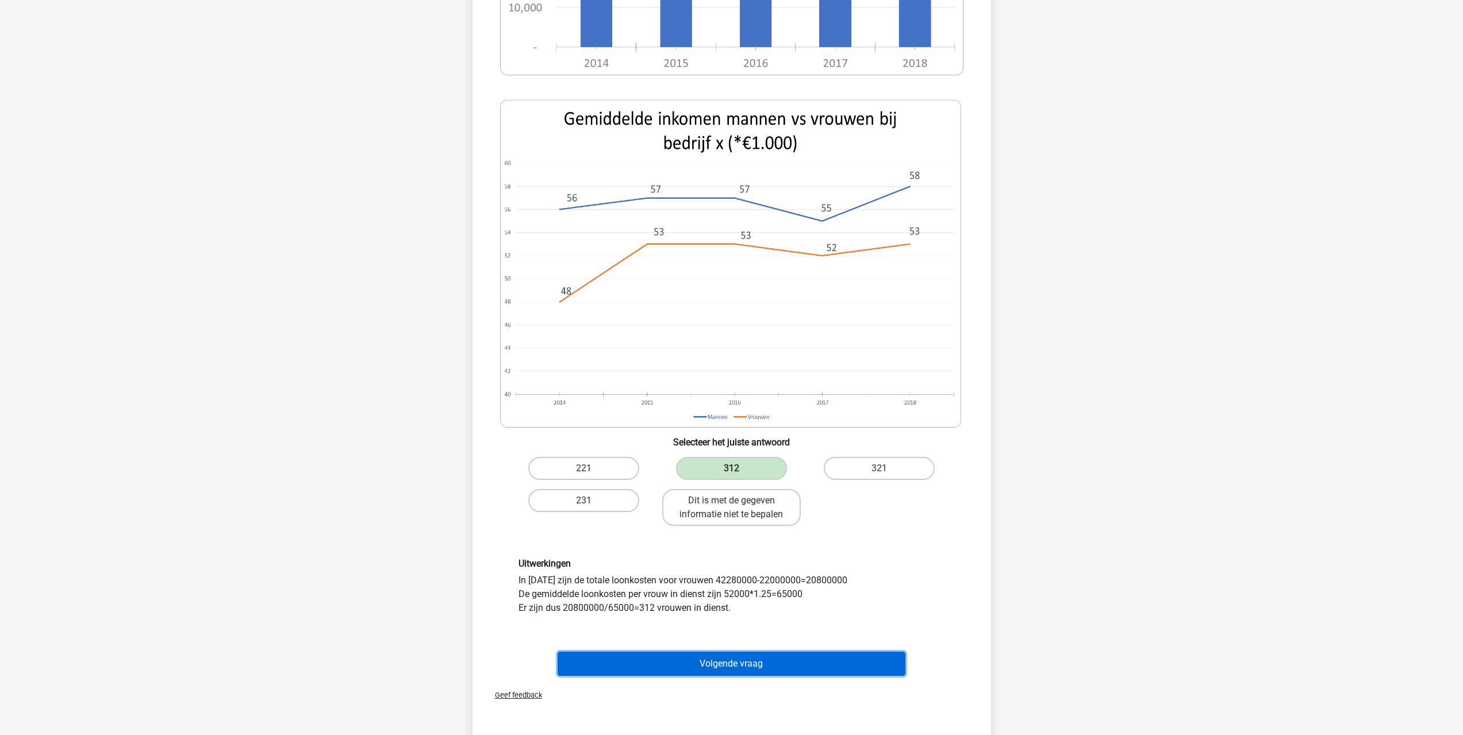
click at [695, 664] on button "Volgende vraag" at bounding box center [731, 664] width 348 height 24
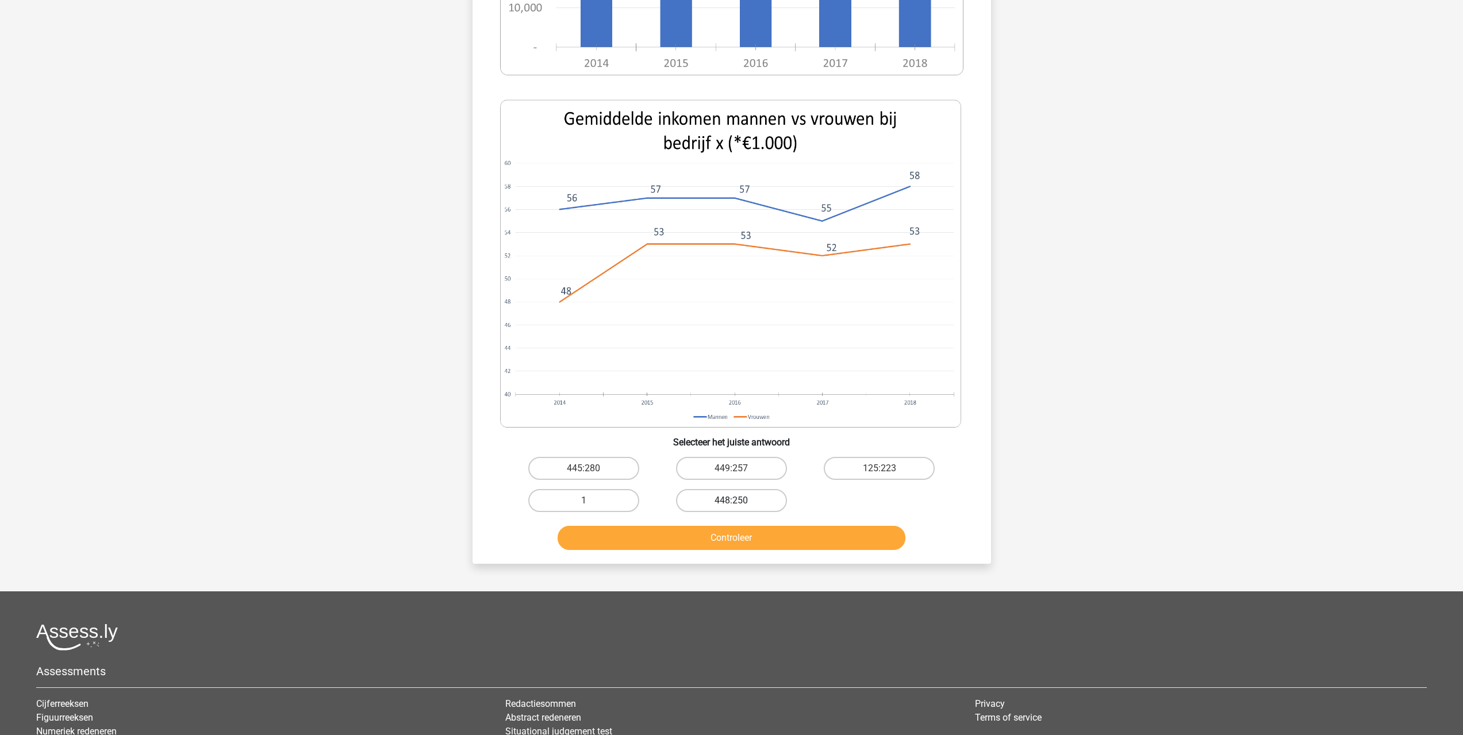
click at [734, 497] on label "448:250" at bounding box center [731, 500] width 111 height 23
click at [734, 501] on input "448:250" at bounding box center [734, 504] width 7 height 7
radio input "true"
click at [734, 532] on button "Controleer" at bounding box center [731, 538] width 348 height 24
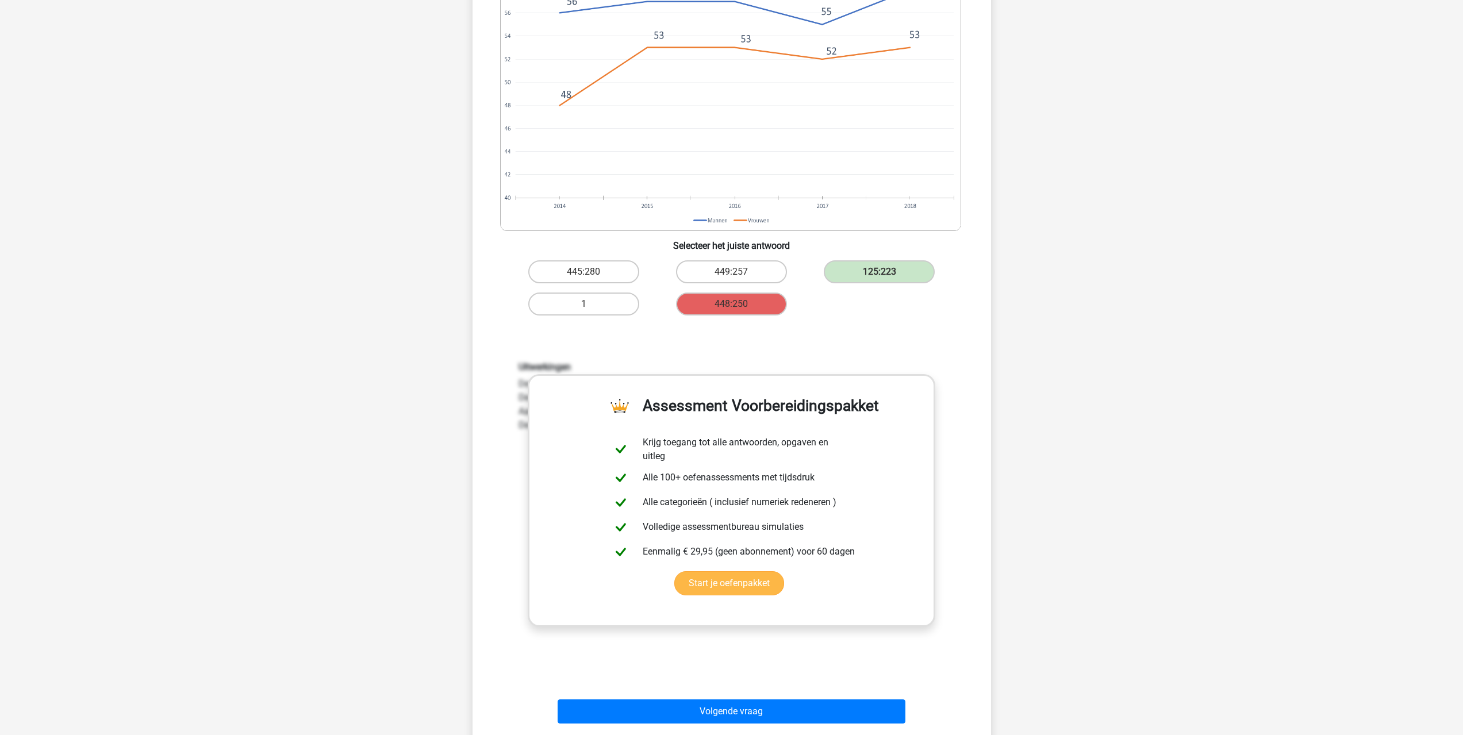
scroll to position [632, 0]
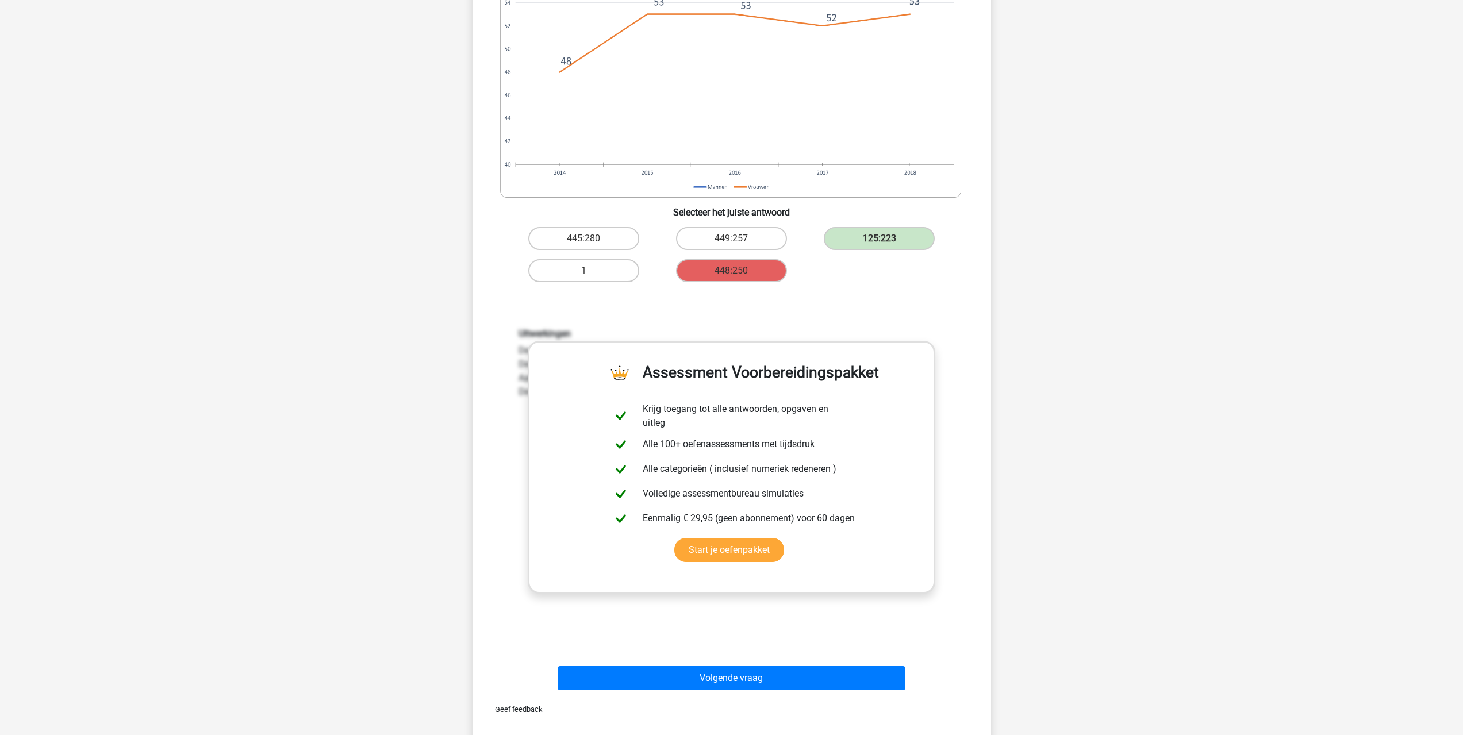
click at [783, 642] on div "Uitwerkingen De loonkosten voor mannen zijn in totaal 1.25*250*58000= 18.125.00…" at bounding box center [732, 479] width 482 height 356
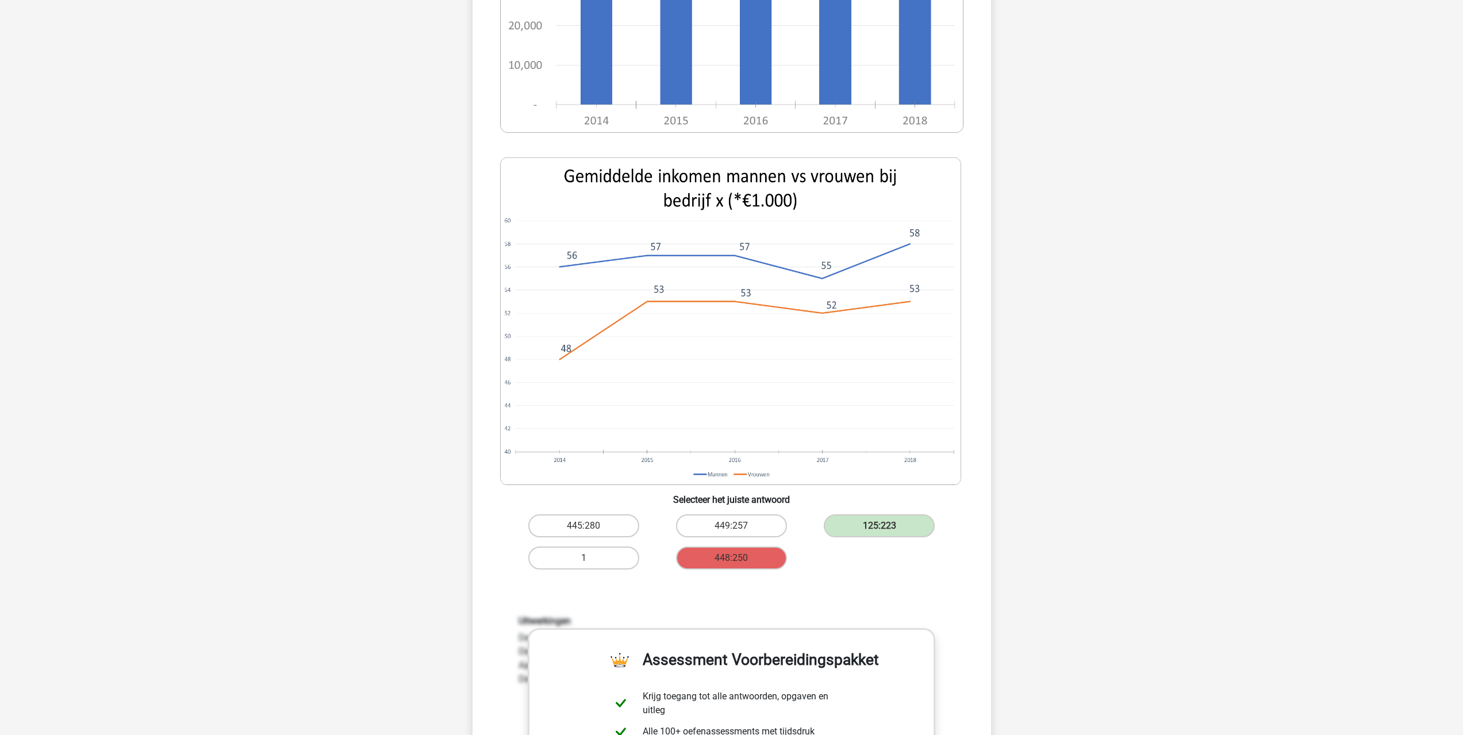
scroll to position [862, 0]
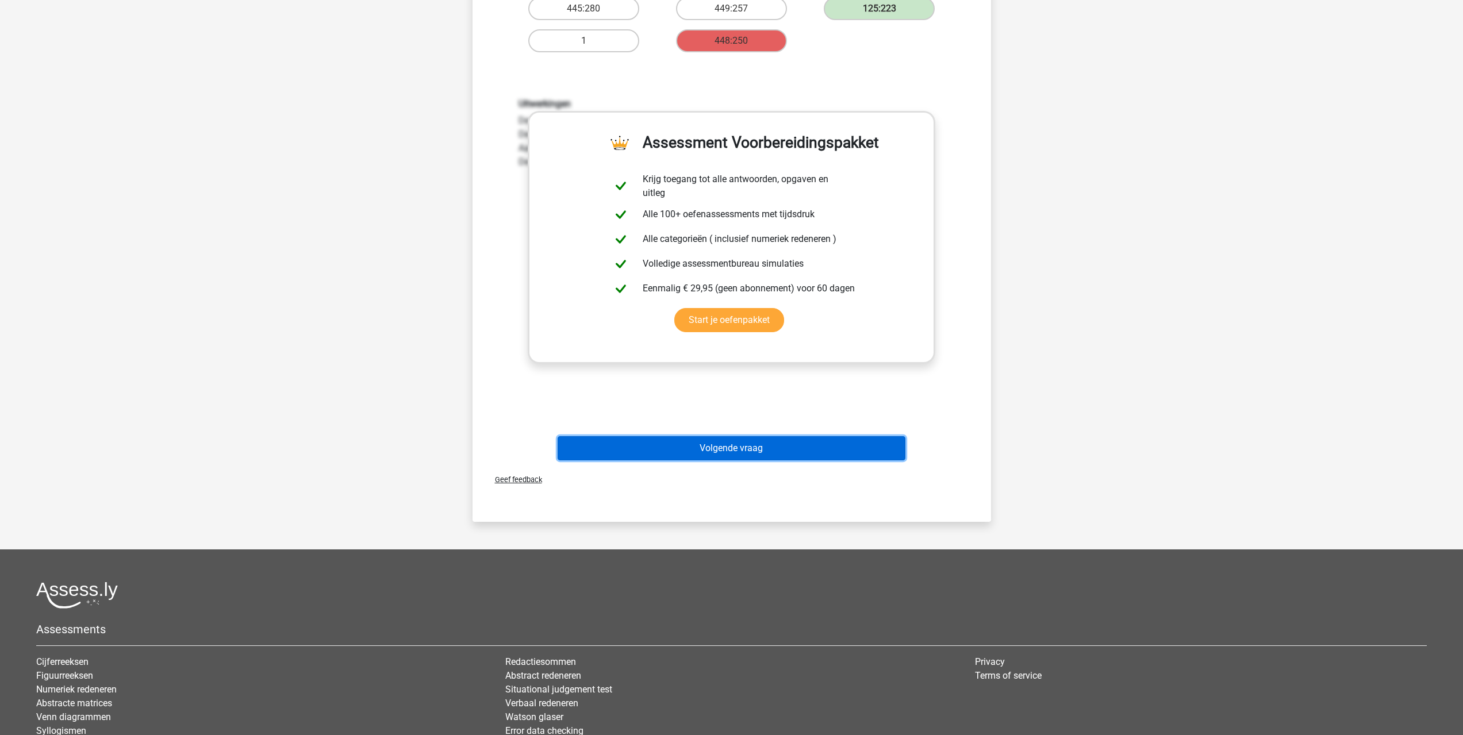
click at [794, 447] on button "Volgende vraag" at bounding box center [731, 448] width 348 height 24
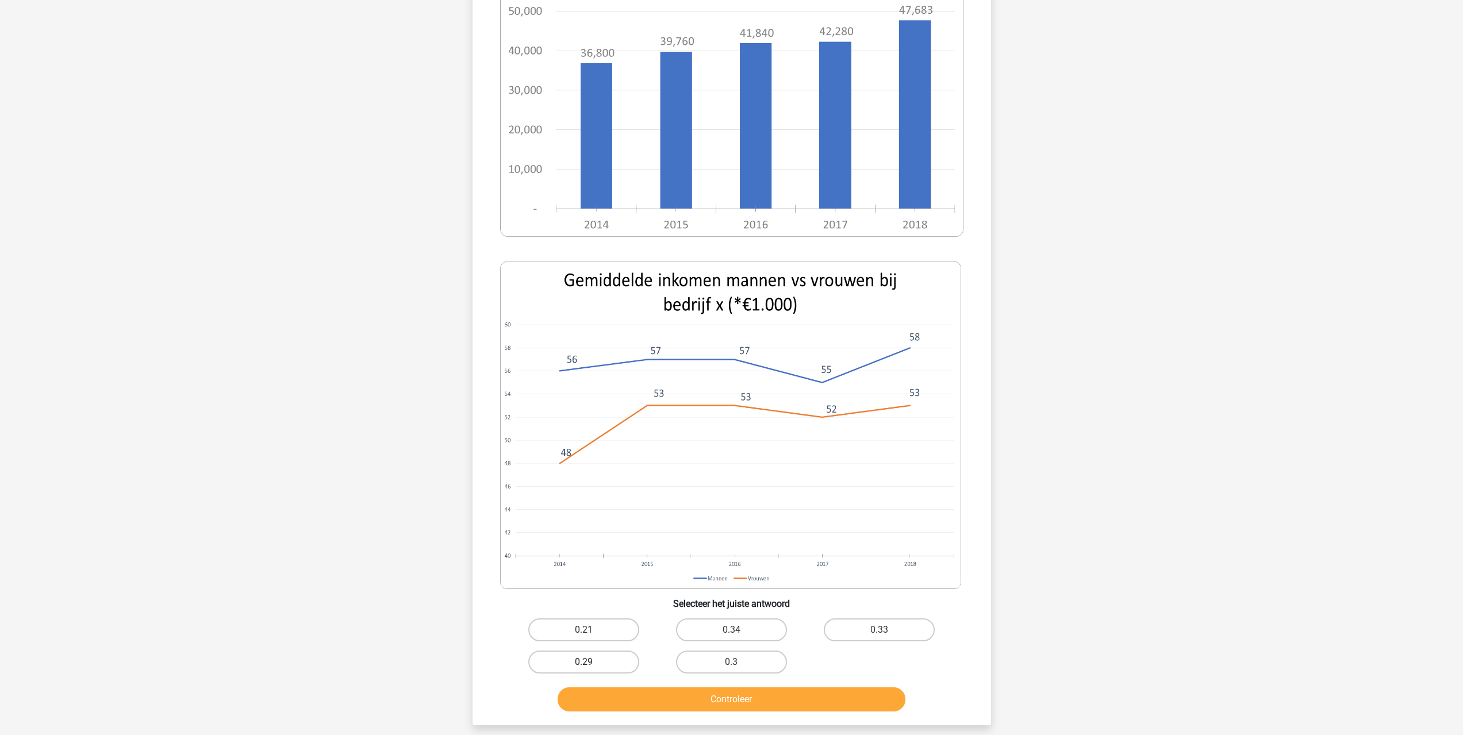
scroll to position [402, 0]
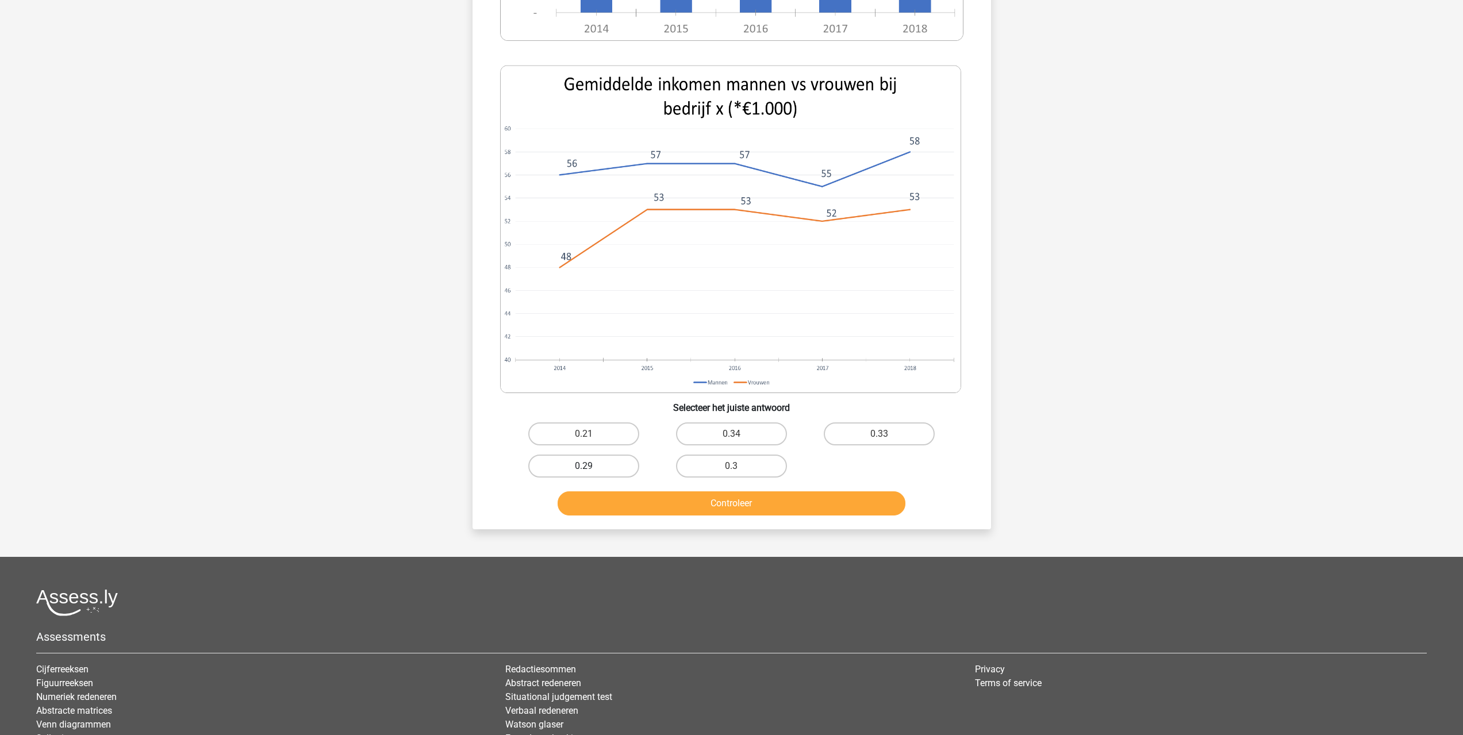
click at [614, 467] on label "0.29" at bounding box center [583, 466] width 111 height 23
click at [591, 467] on input "0.29" at bounding box center [586, 469] width 7 height 7
radio input "true"
click at [767, 463] on label "0.3" at bounding box center [731, 466] width 111 height 23
click at [738, 466] on input "0.3" at bounding box center [734, 469] width 7 height 7
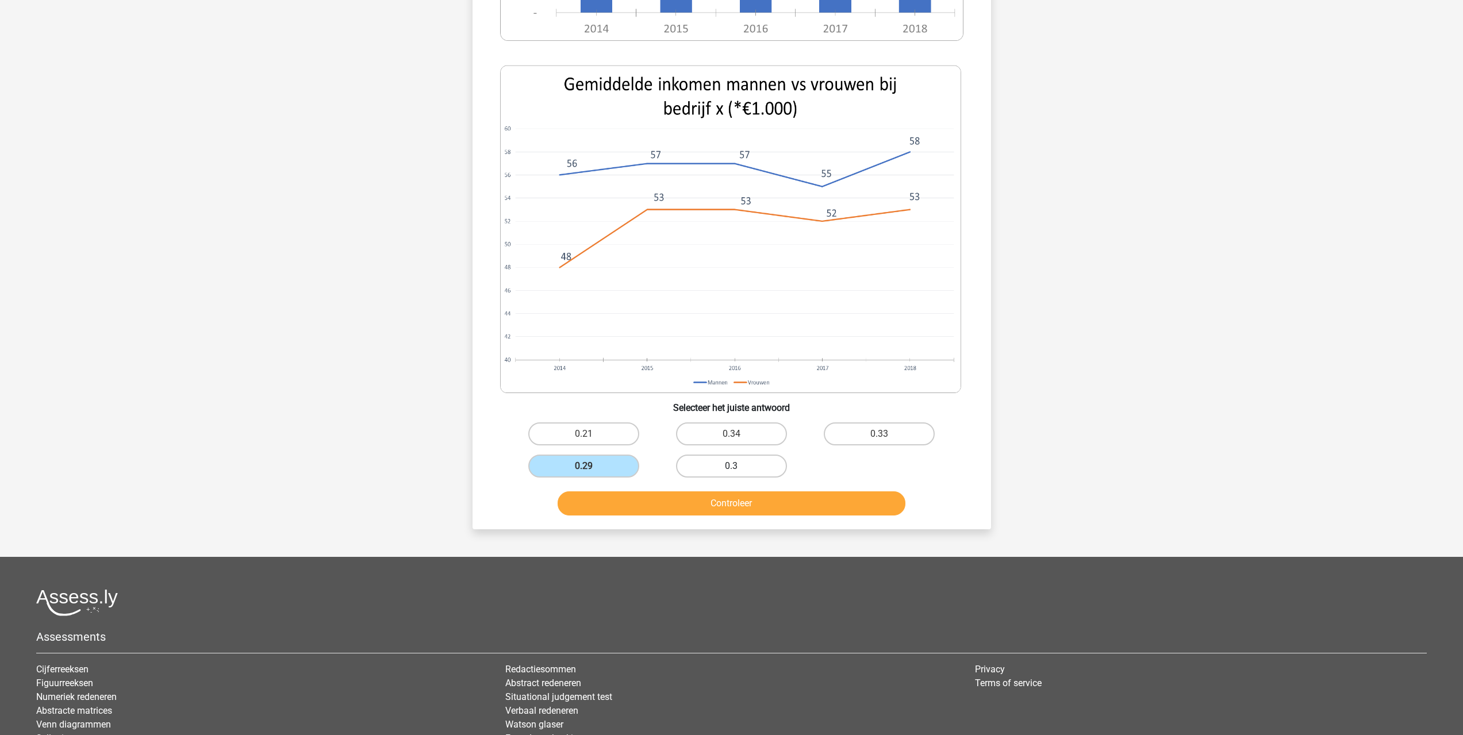
radio input "true"
click at [747, 510] on button "Controleer" at bounding box center [731, 503] width 348 height 24
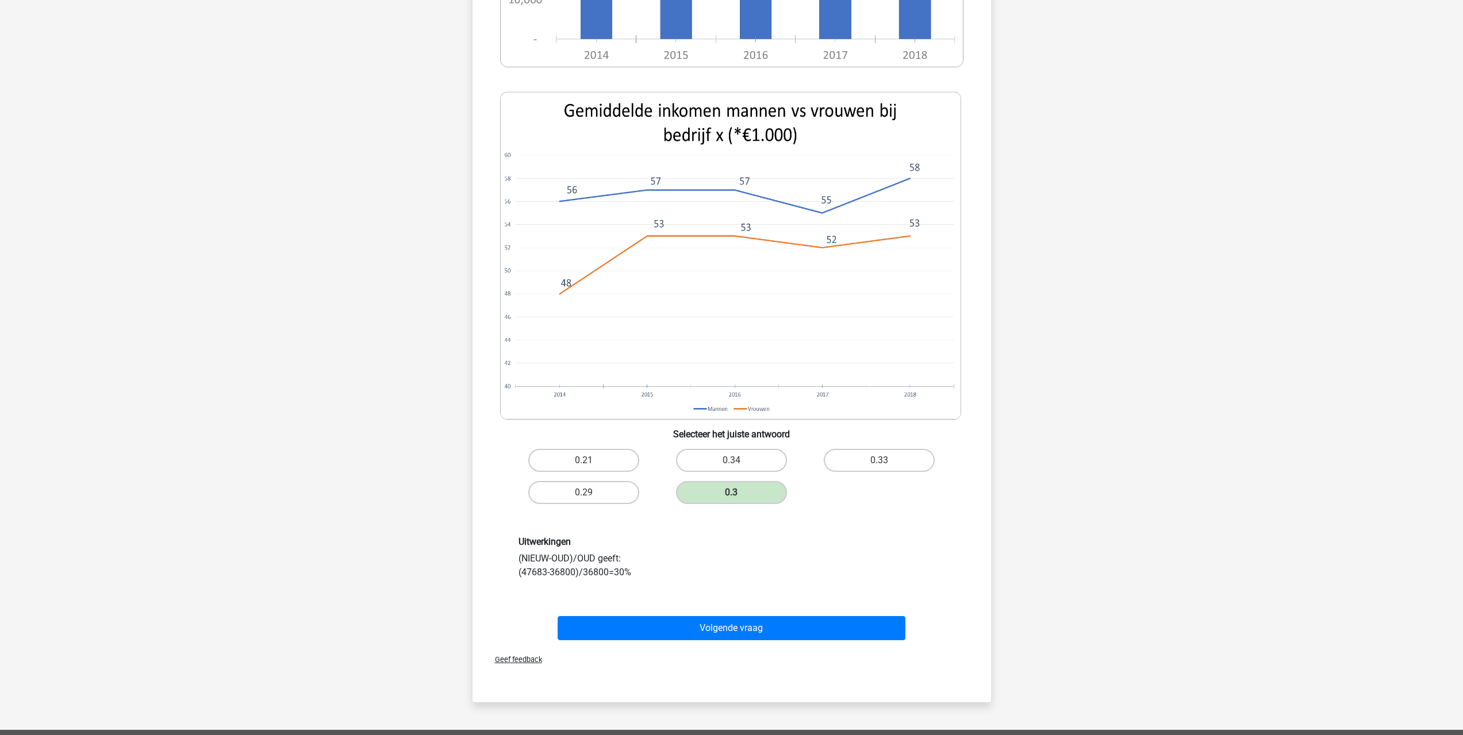
scroll to position [460, 0]
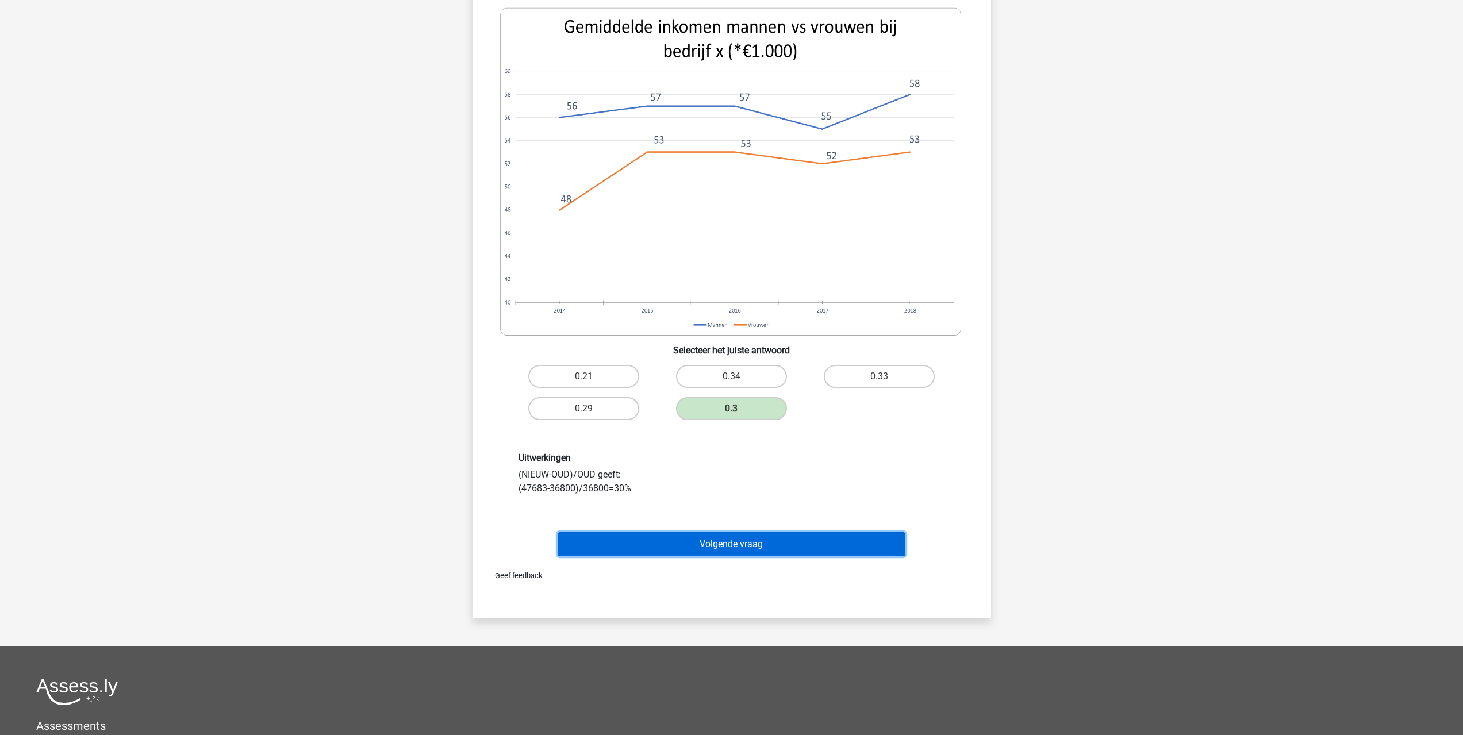
click at [732, 547] on button "Volgende vraag" at bounding box center [731, 544] width 348 height 24
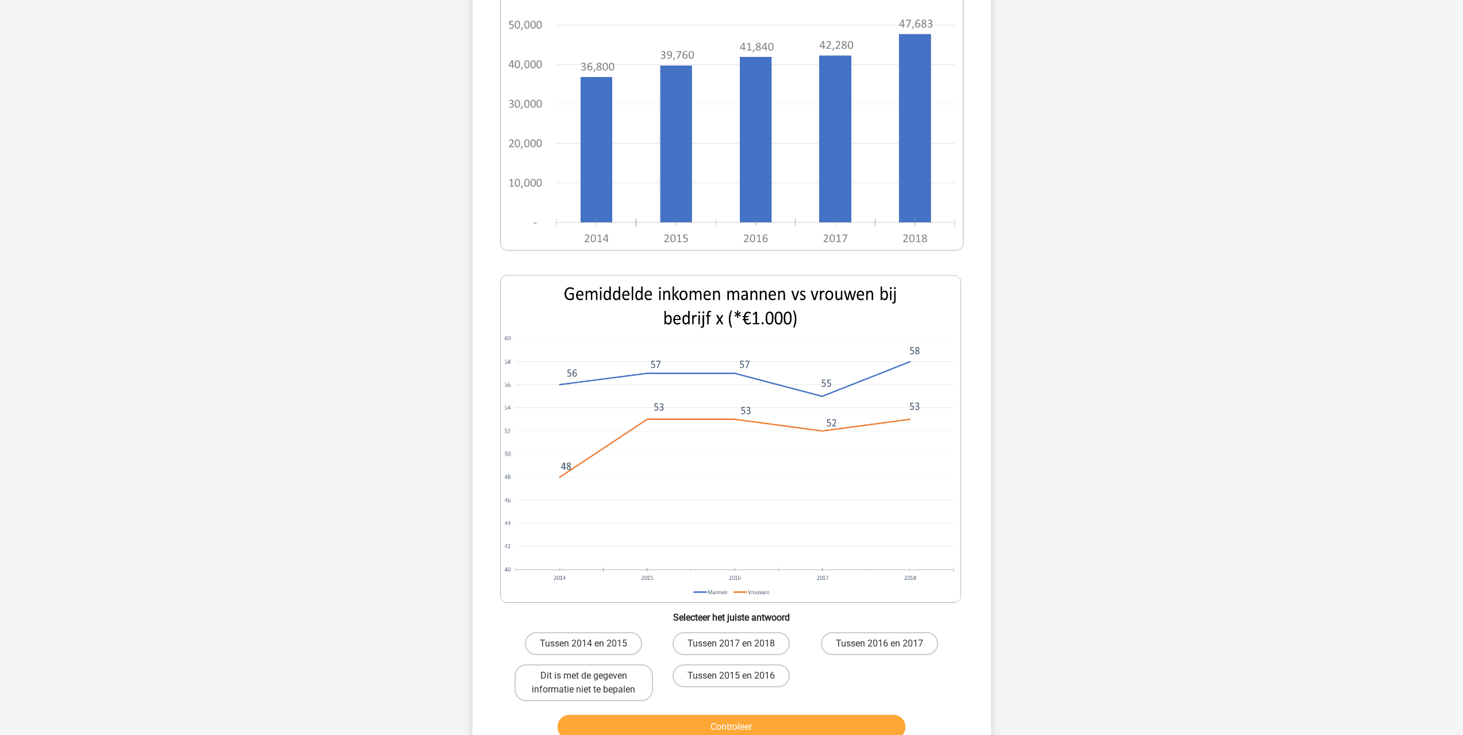
scroll to position [230, 0]
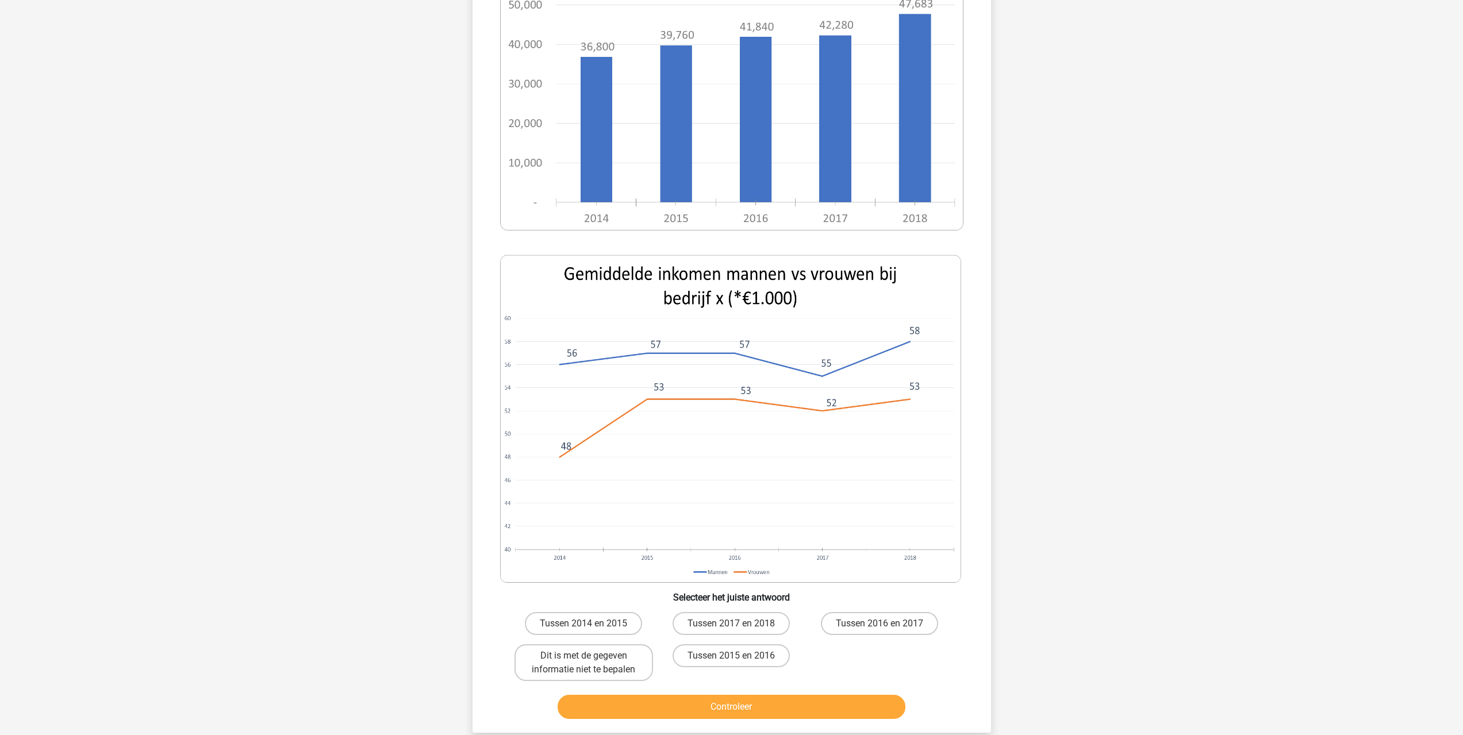
click at [882, 626] on input "Tussen 2016 en 2017" at bounding box center [882, 627] width 7 height 7
radio input "true"
click at [757, 621] on label "Tussen 2017 en 2018" at bounding box center [730, 623] width 117 height 23
click at [738, 624] on input "Tussen 2017 en 2018" at bounding box center [734, 627] width 7 height 7
radio input "true"
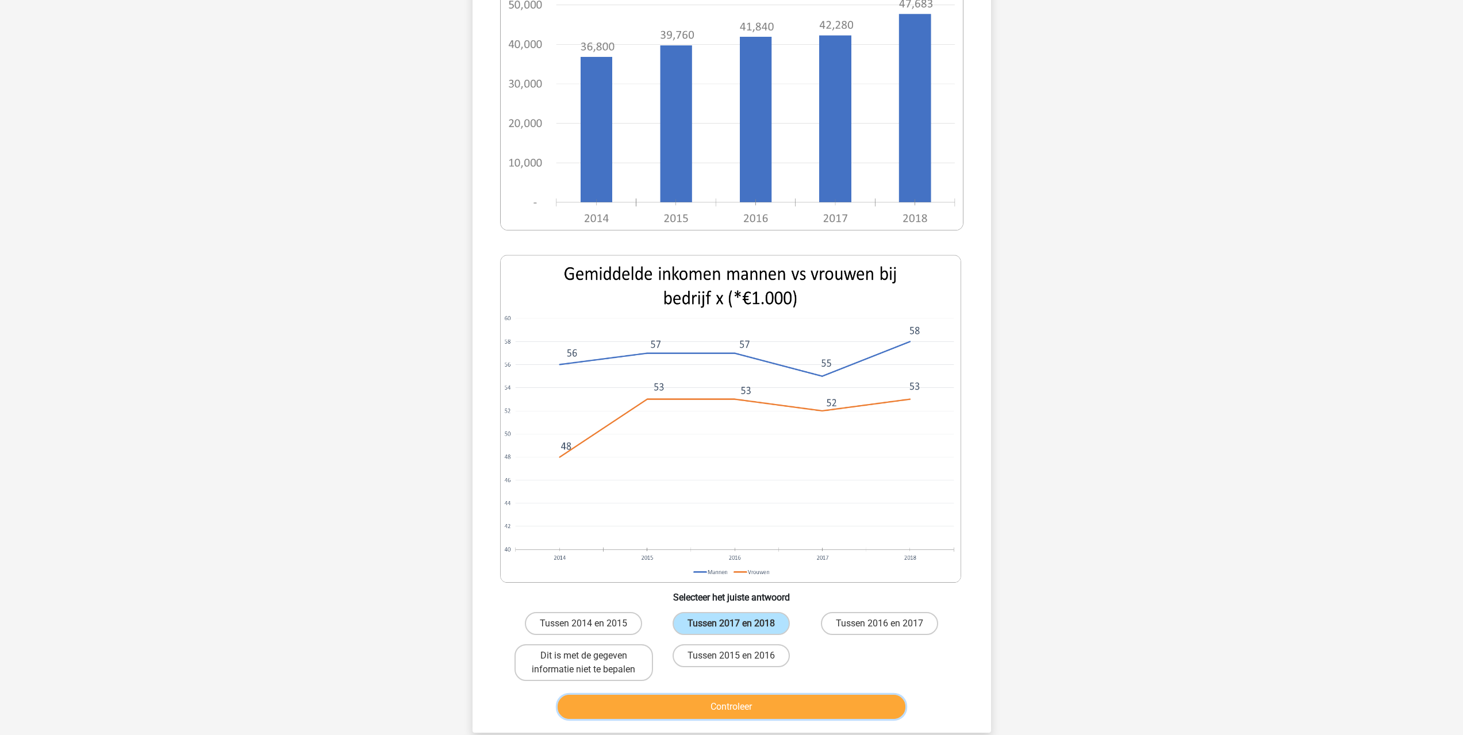
click at [779, 705] on button "Controleer" at bounding box center [731, 707] width 348 height 24
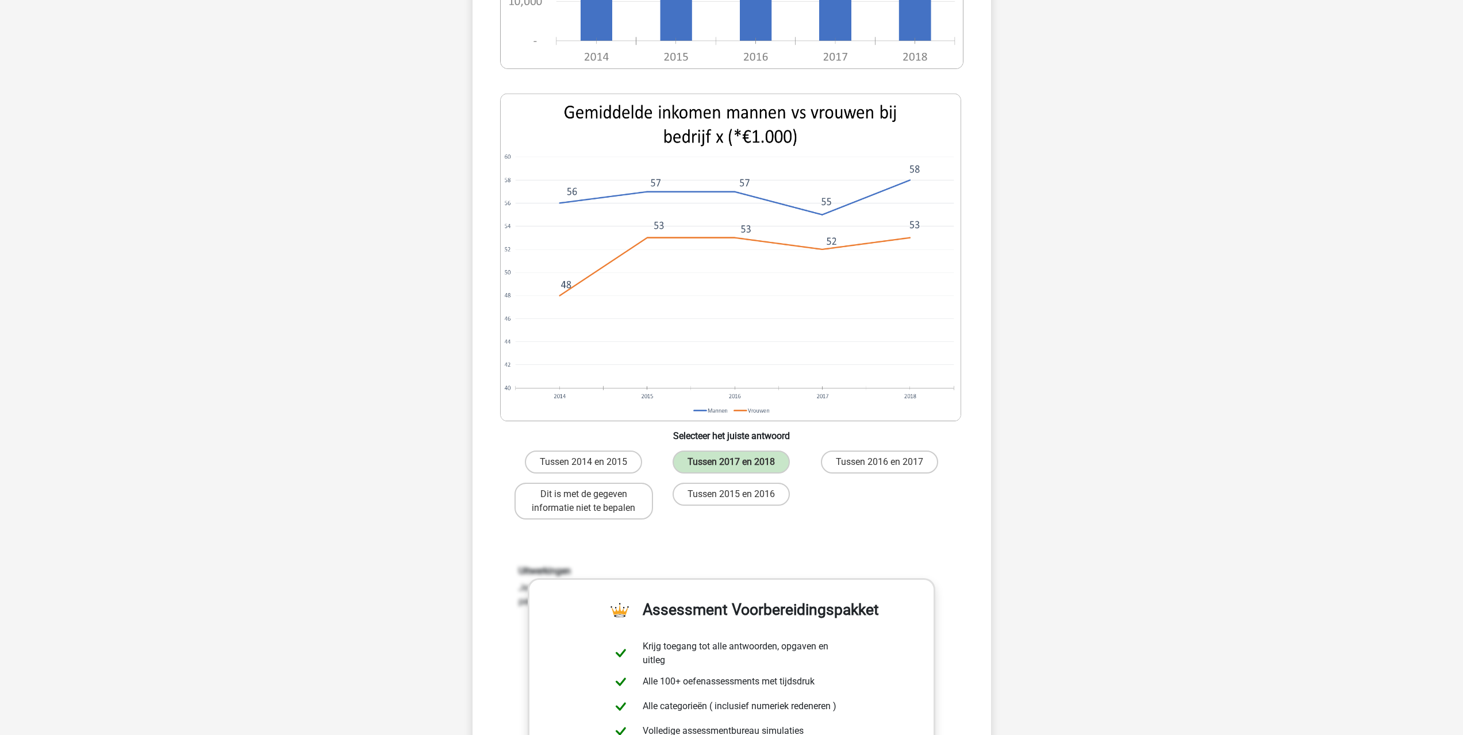
scroll to position [402, 0]
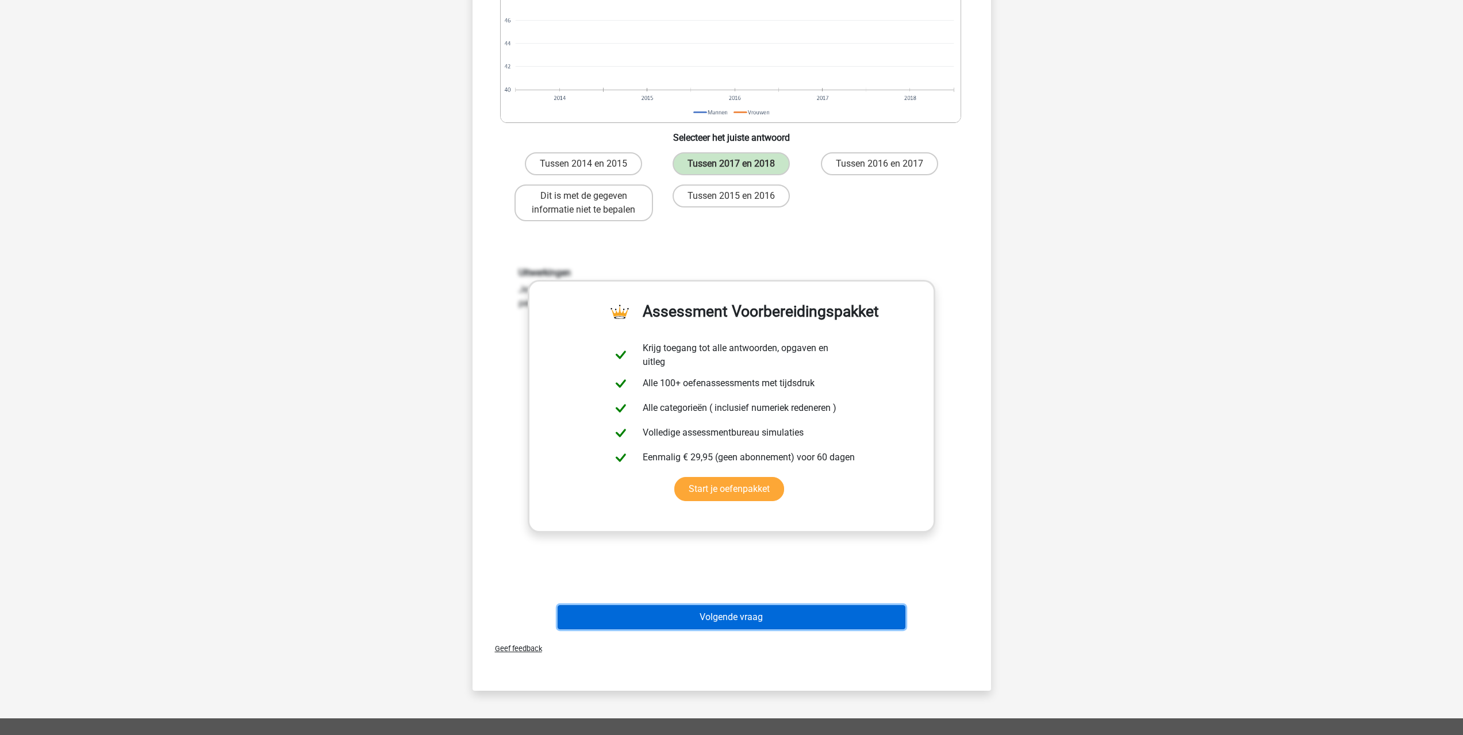
click at [726, 617] on button "Volgende vraag" at bounding box center [731, 617] width 348 height 24
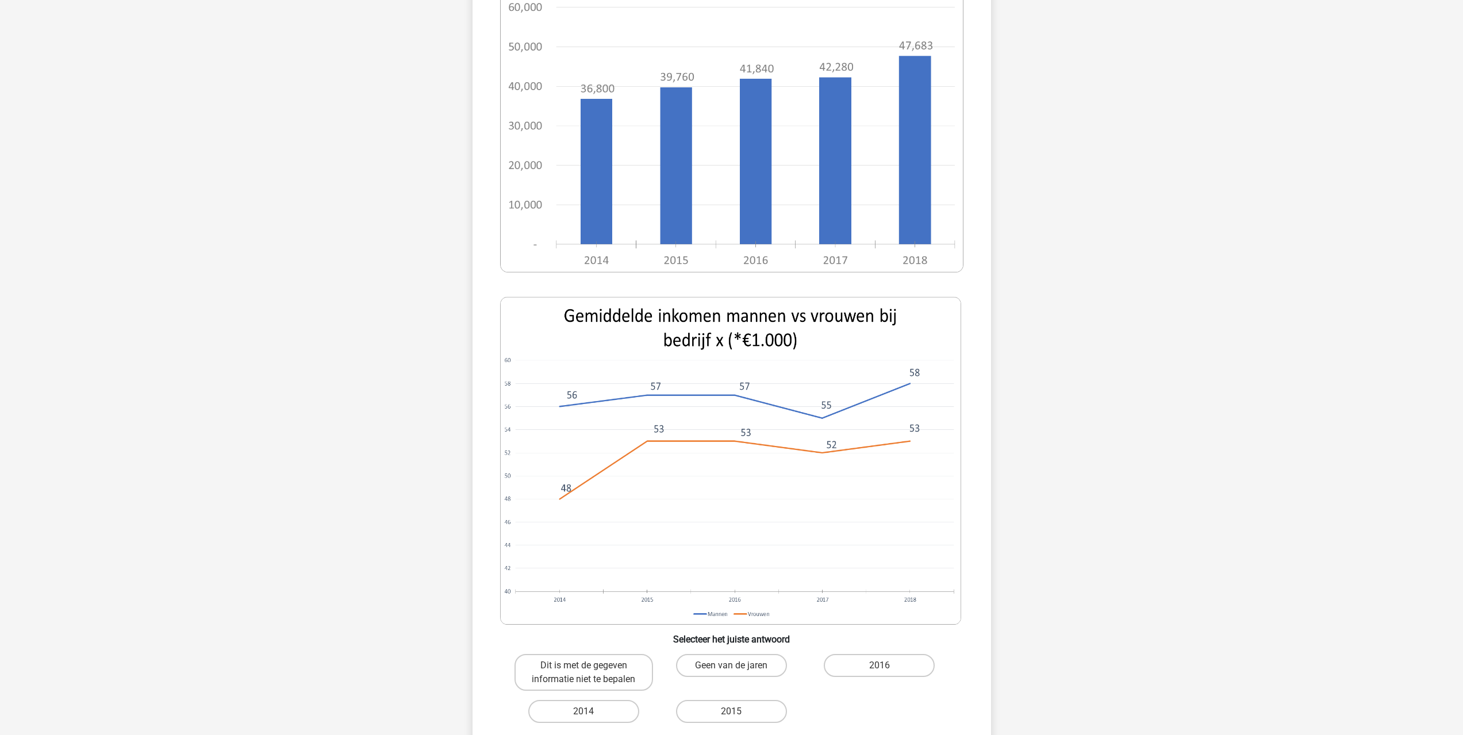
scroll to position [345, 0]
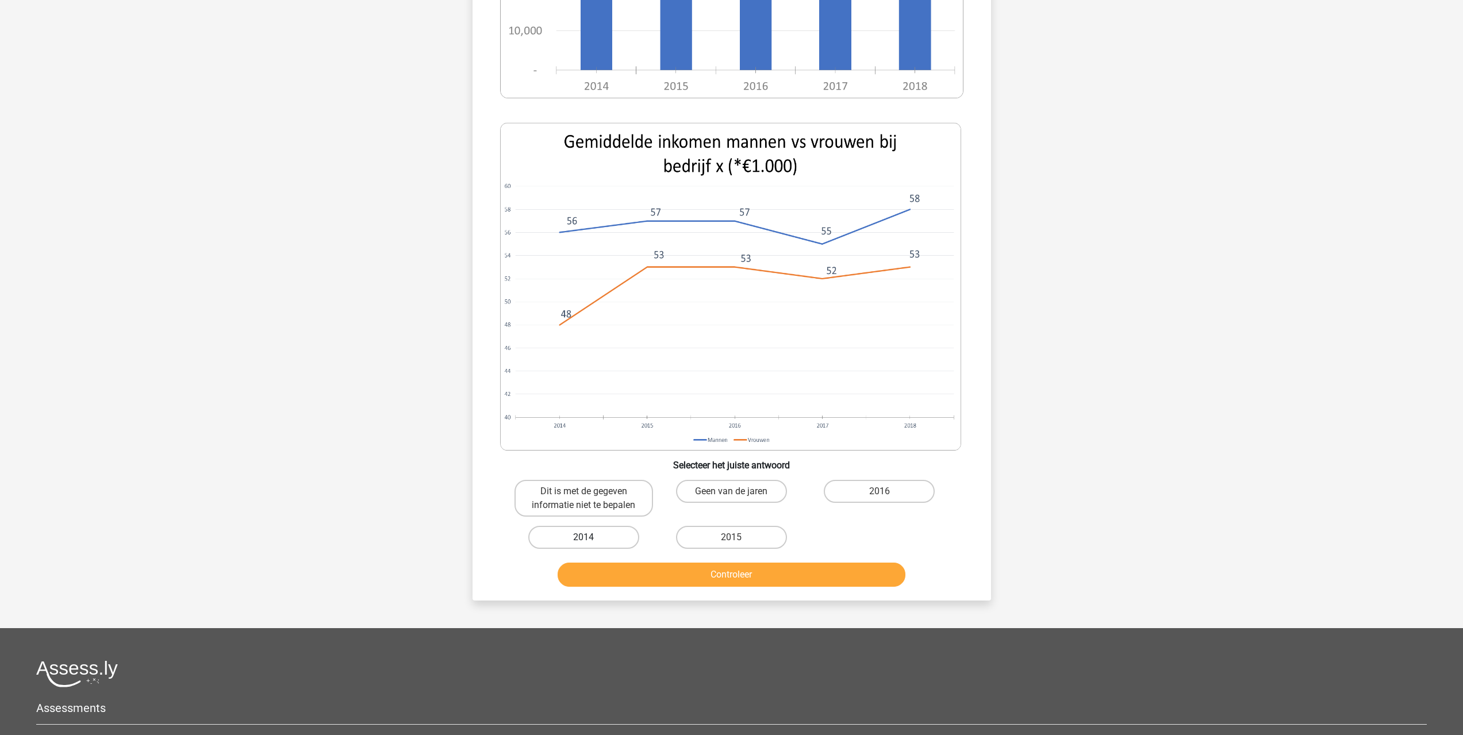
click at [594, 542] on label "2014" at bounding box center [583, 537] width 111 height 23
click at [591, 542] on input "2014" at bounding box center [586, 540] width 7 height 7
radio input "true"
click at [703, 584] on button "Controleer" at bounding box center [731, 575] width 348 height 24
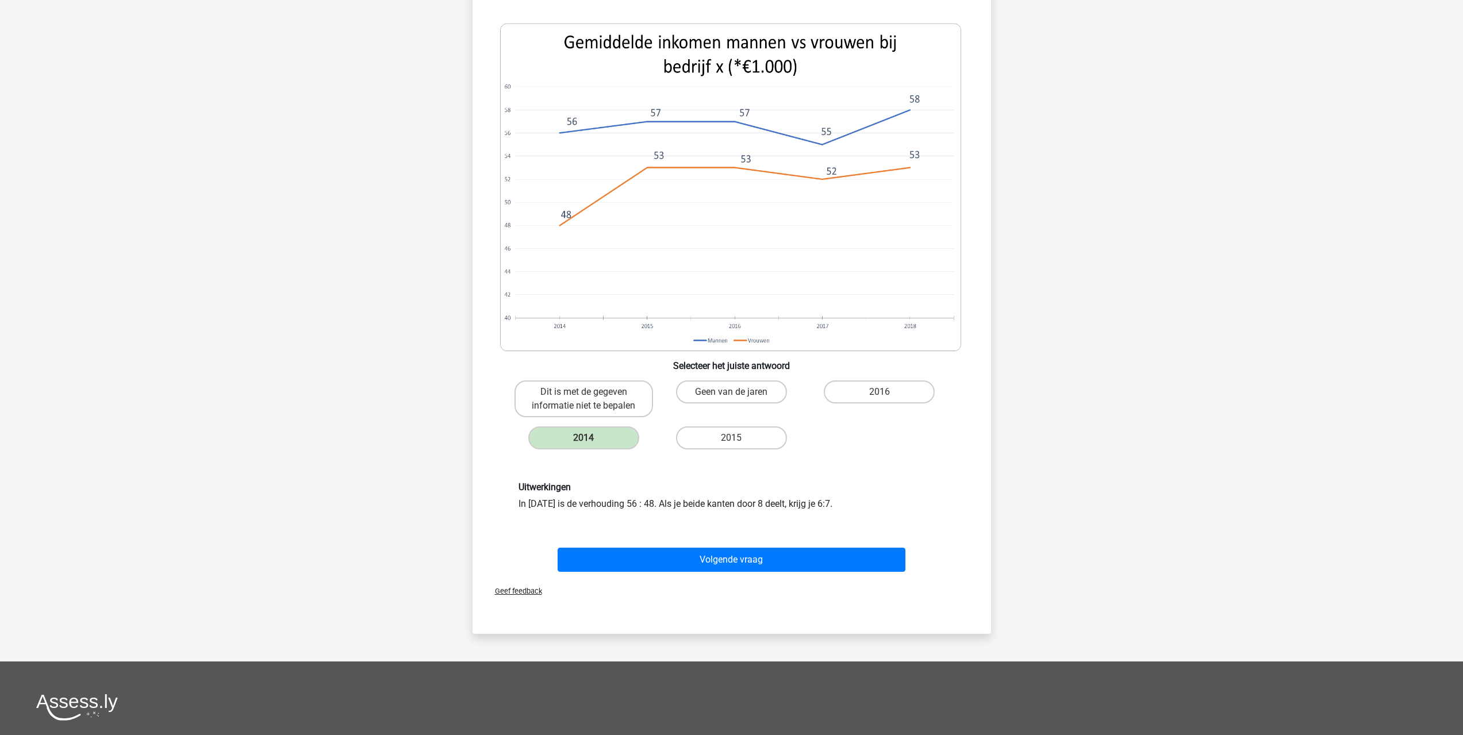
scroll to position [460, 0]
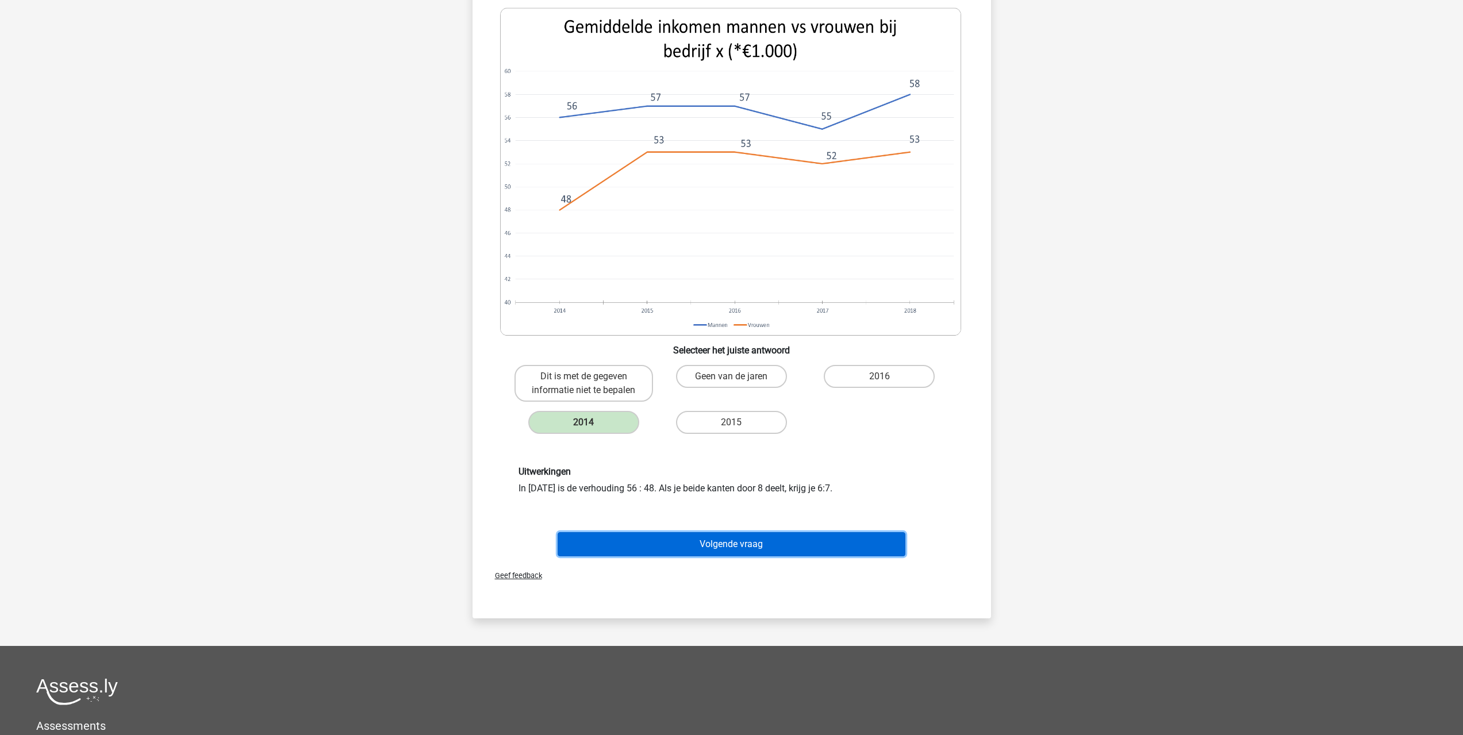
click at [776, 541] on button "Volgende vraag" at bounding box center [731, 544] width 348 height 24
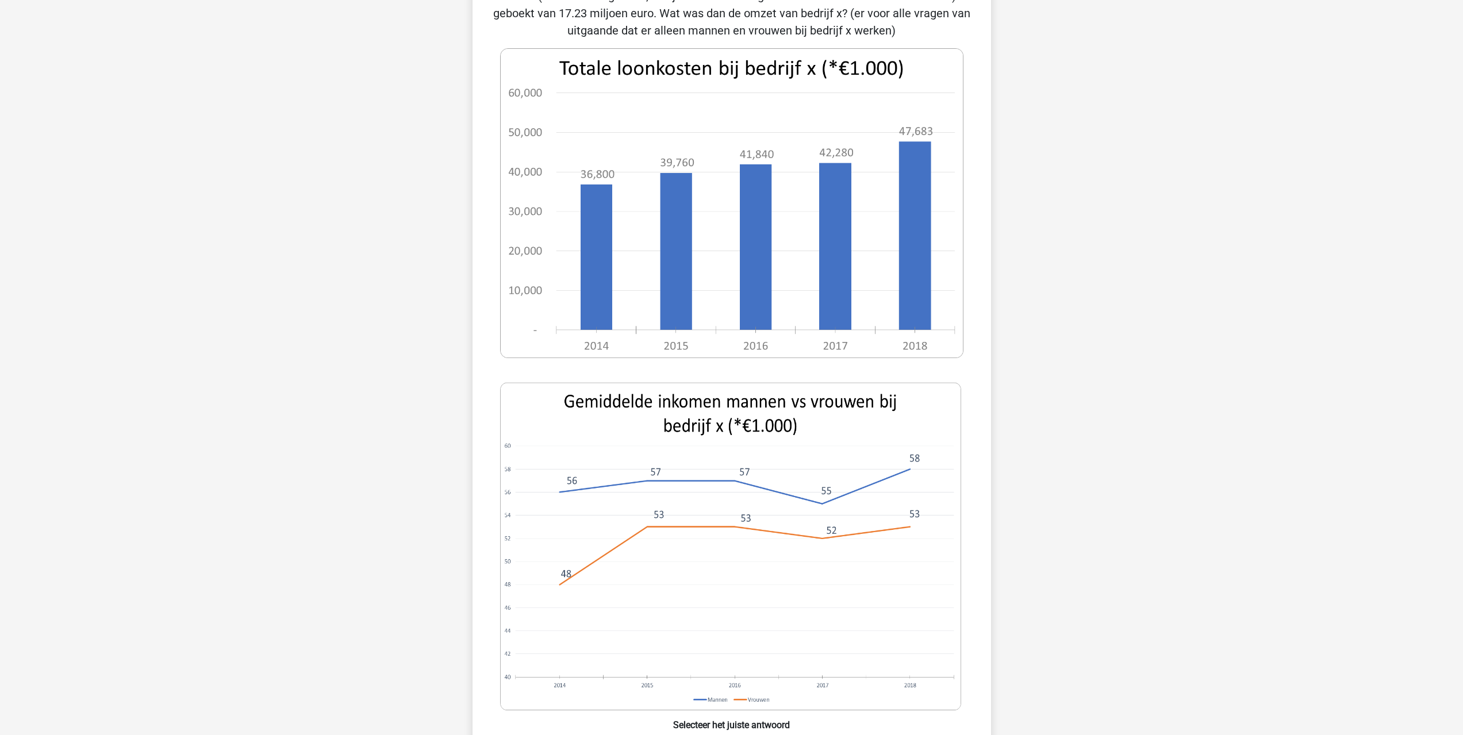
scroll to position [230, 0]
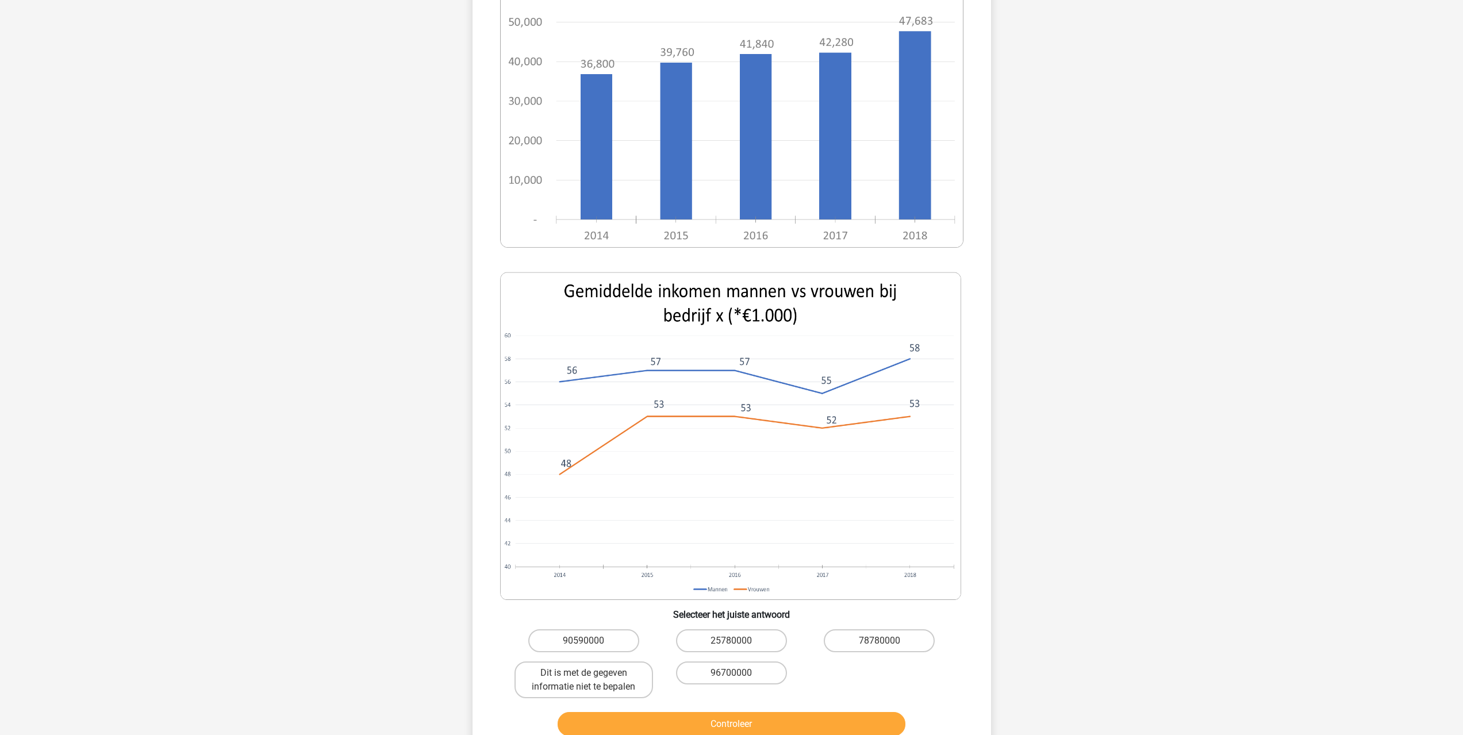
drag, startPoint x: 597, startPoint y: 640, endPoint x: 705, endPoint y: 723, distance: 136.4
click at [597, 640] on label "90590000" at bounding box center [583, 640] width 111 height 23
click at [591, 641] on input "90590000" at bounding box center [586, 644] width 7 height 7
radio input "true"
click at [736, 722] on button "Controleer" at bounding box center [731, 724] width 348 height 24
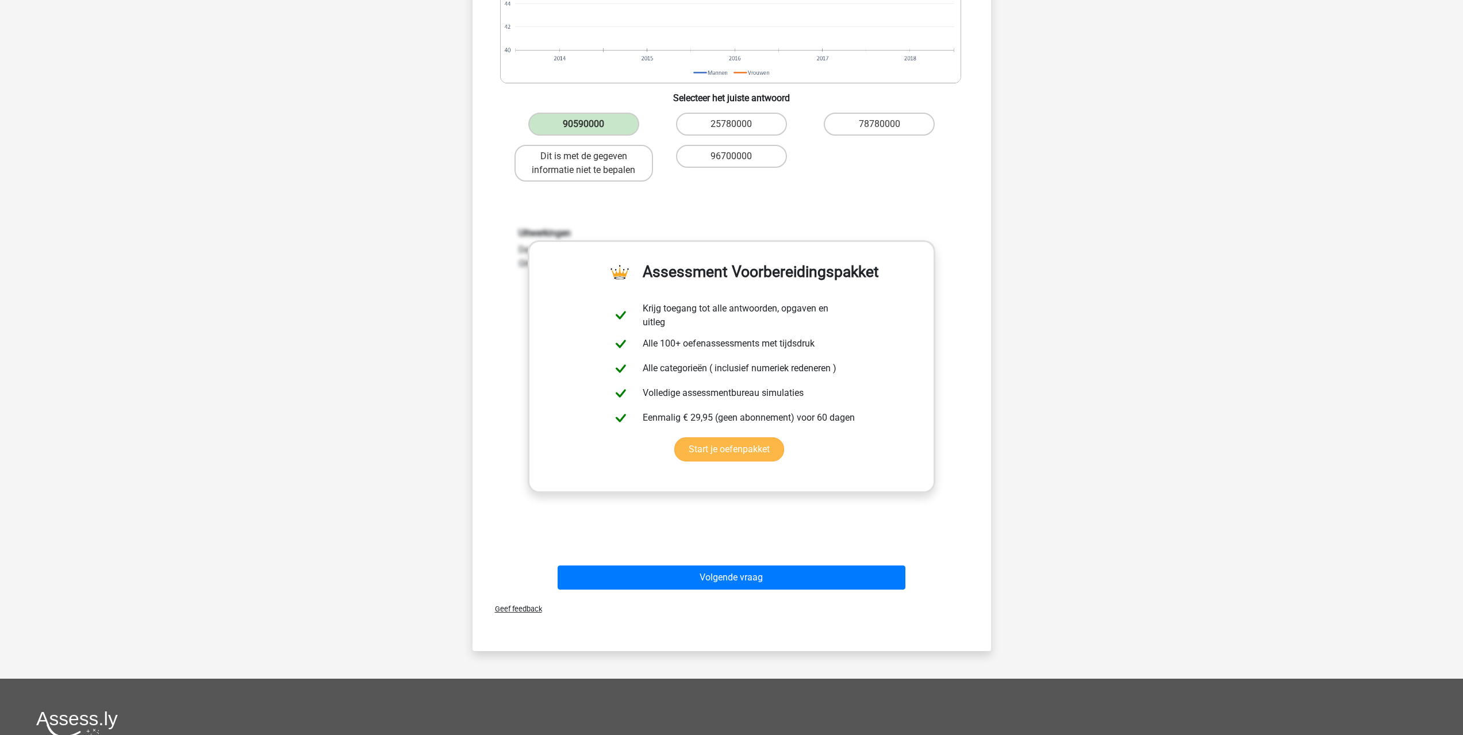
scroll to position [747, 0]
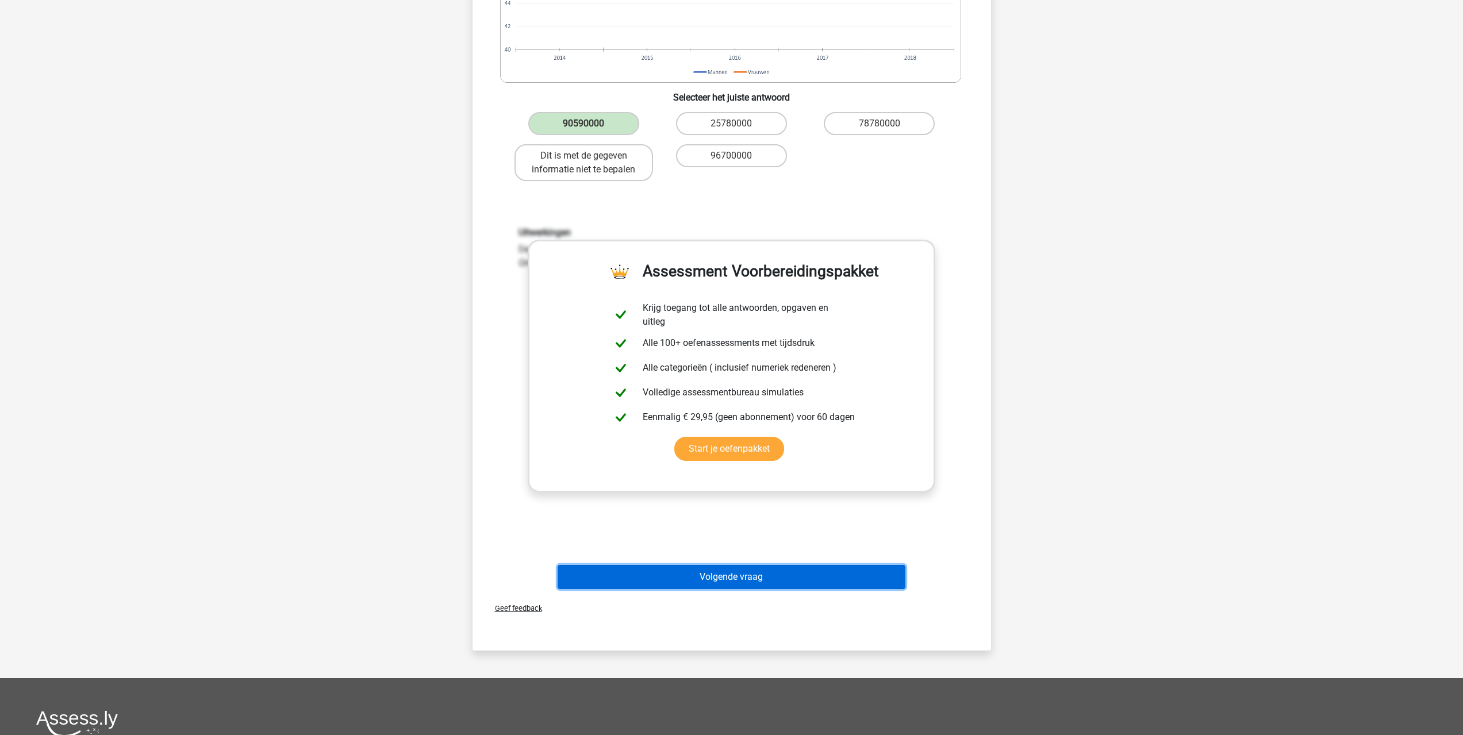
click at [736, 578] on button "Volgende vraag" at bounding box center [731, 577] width 348 height 24
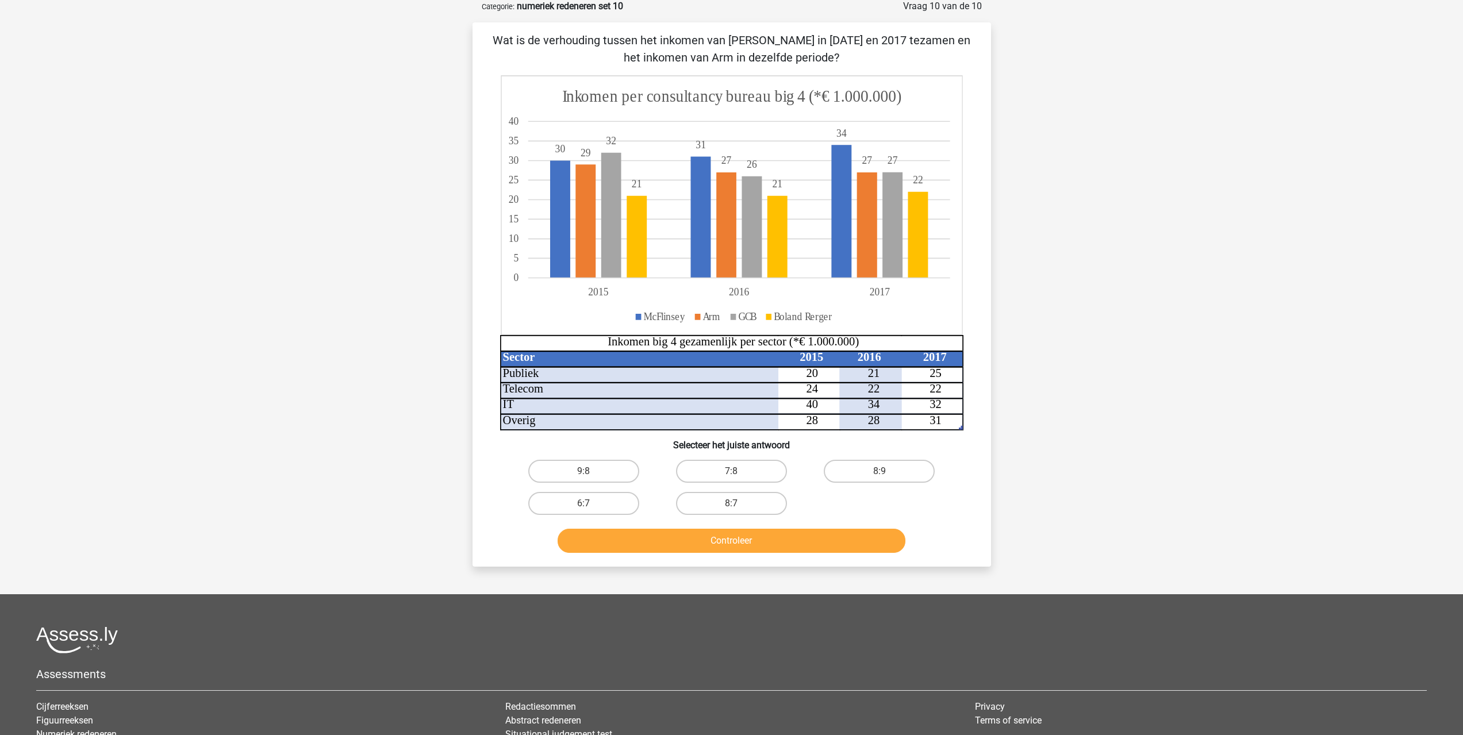
scroll to position [57, 0]
click at [736, 506] on input "8:7" at bounding box center [734, 507] width 7 height 7
radio input "true"
click at [740, 542] on button "Controleer" at bounding box center [731, 541] width 348 height 24
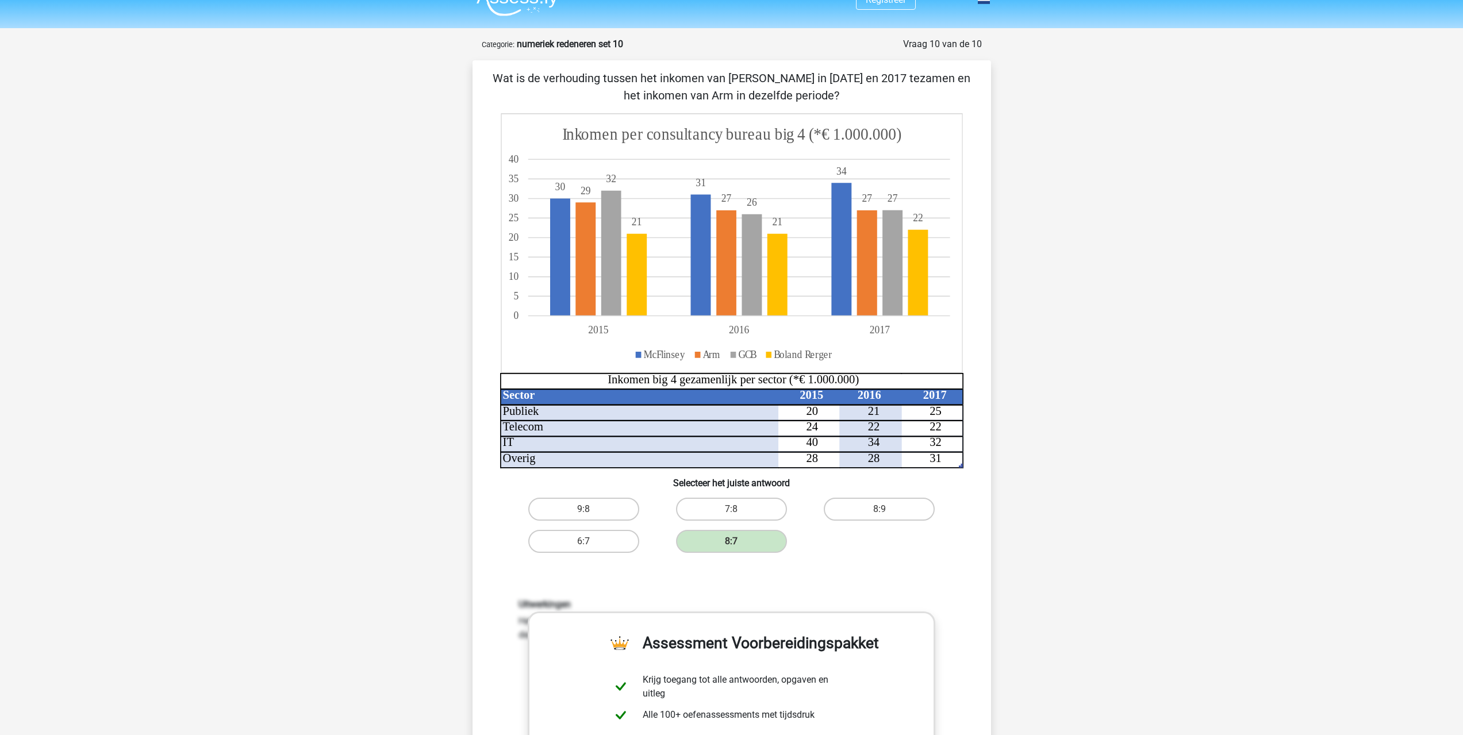
scroll to position [0, 0]
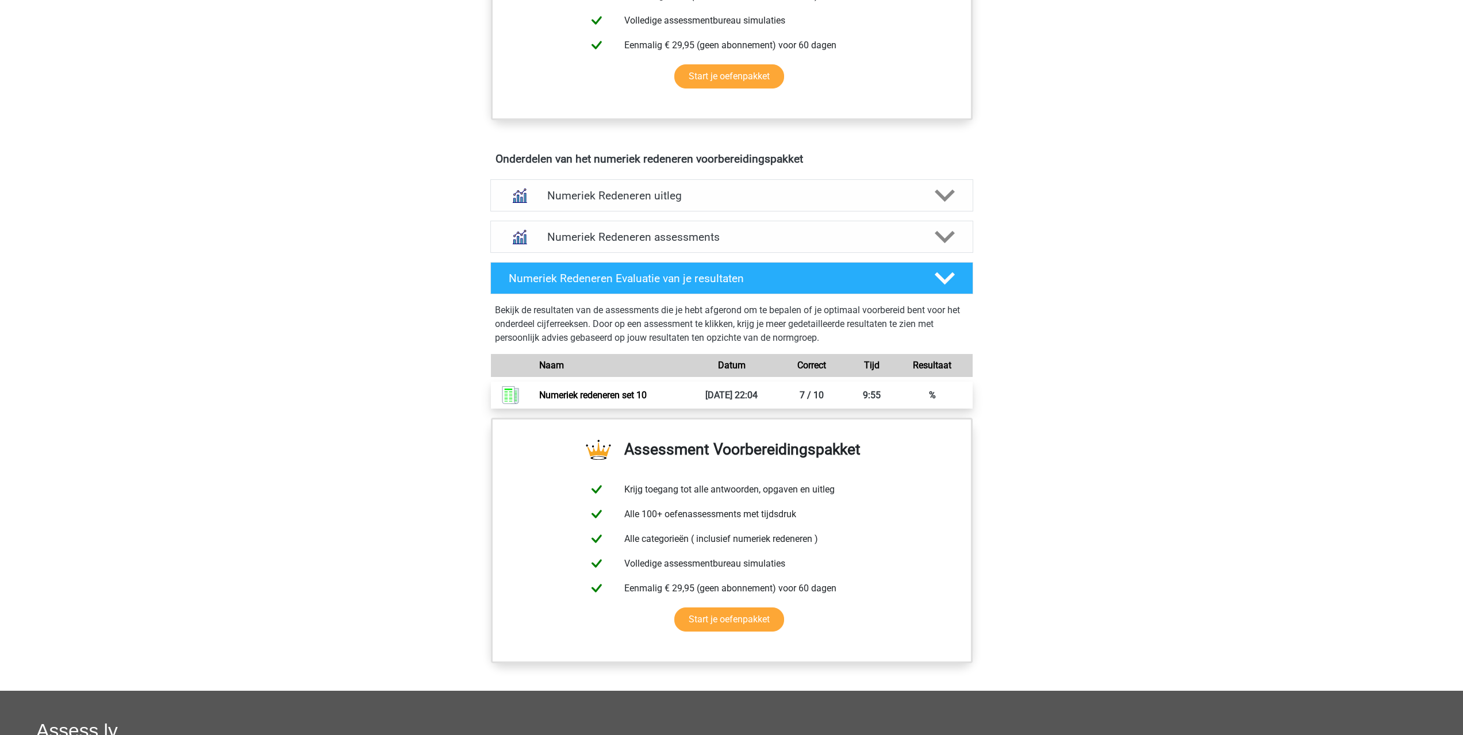
scroll to position [575, 0]
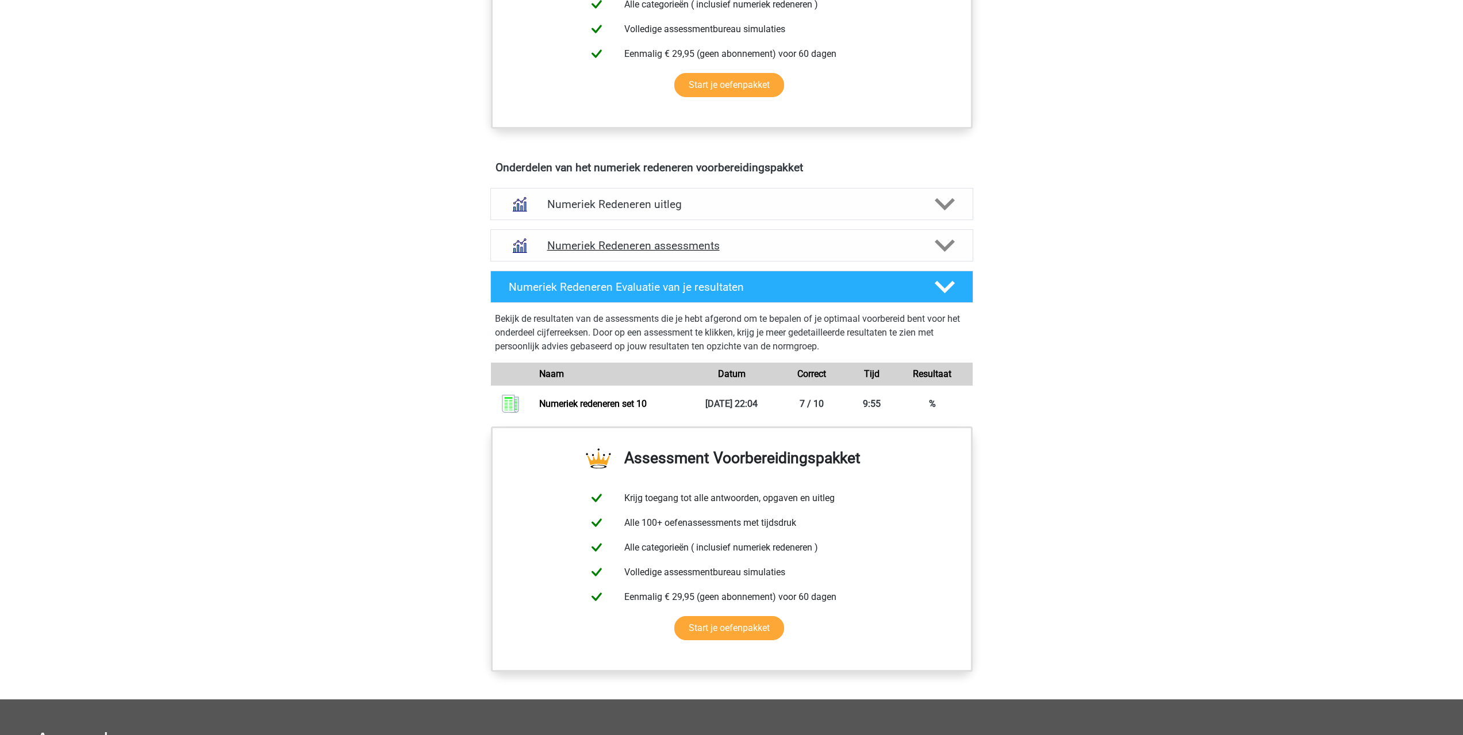
click at [642, 253] on div "Numeriek Redeneren assessments" at bounding box center [731, 245] width 483 height 32
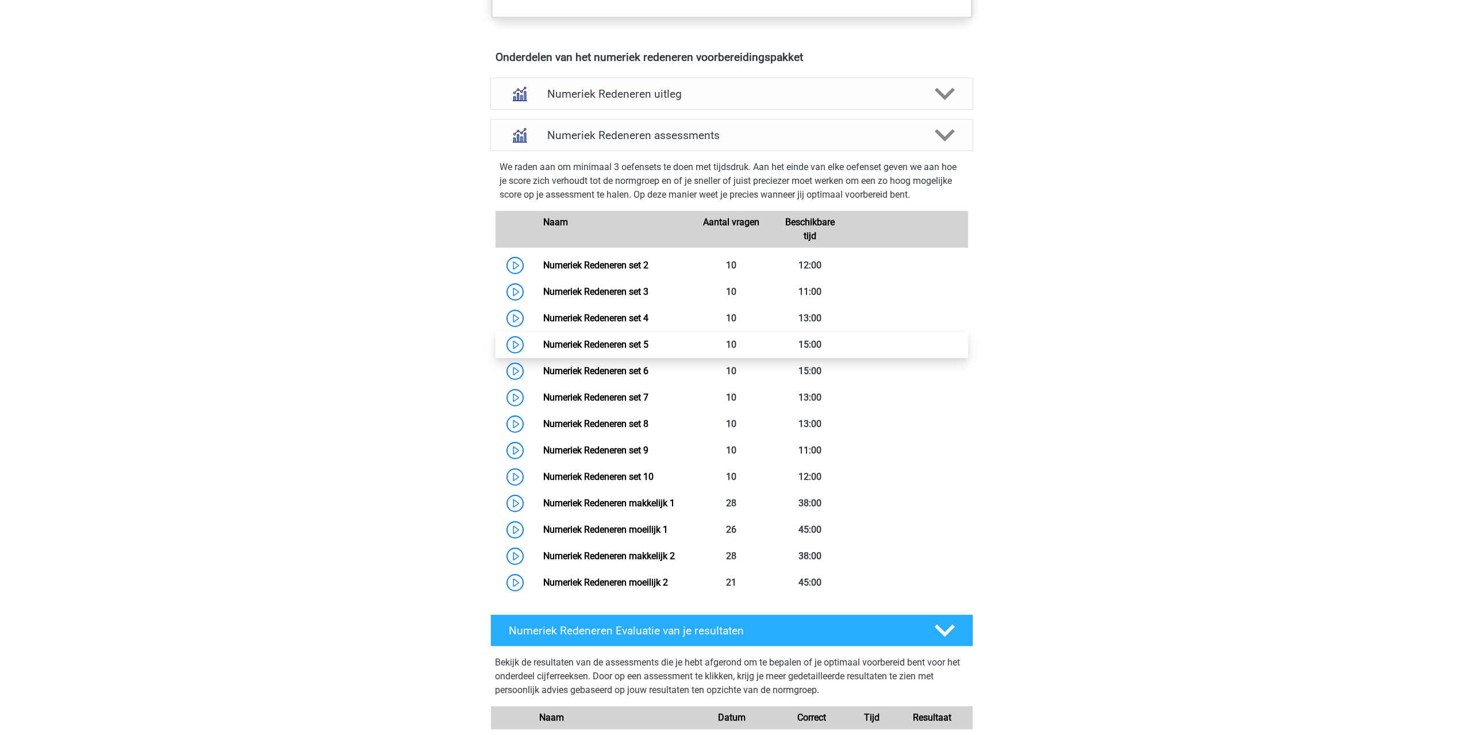
scroll to position [690, 0]
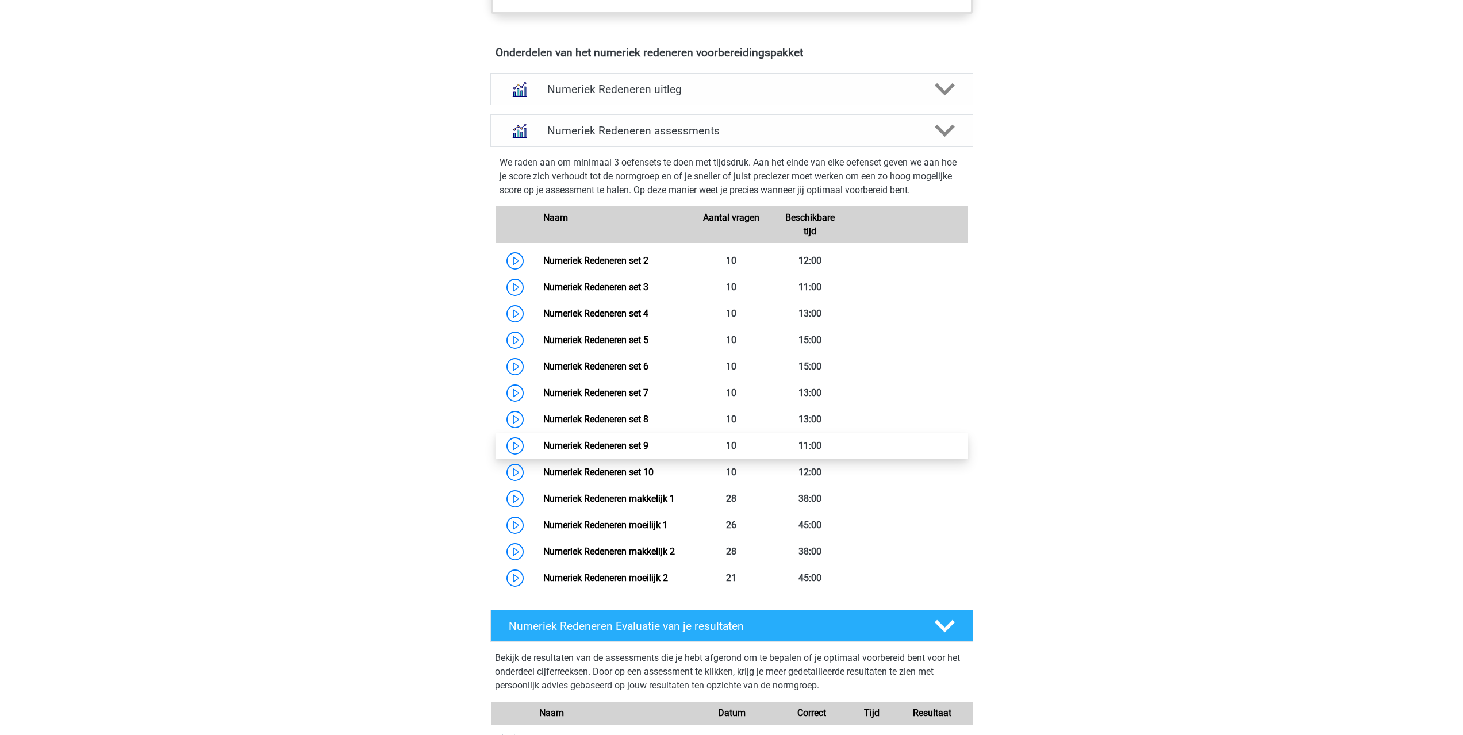
click at [543, 448] on link "Numeriek Redeneren set 9" at bounding box center [595, 445] width 105 height 11
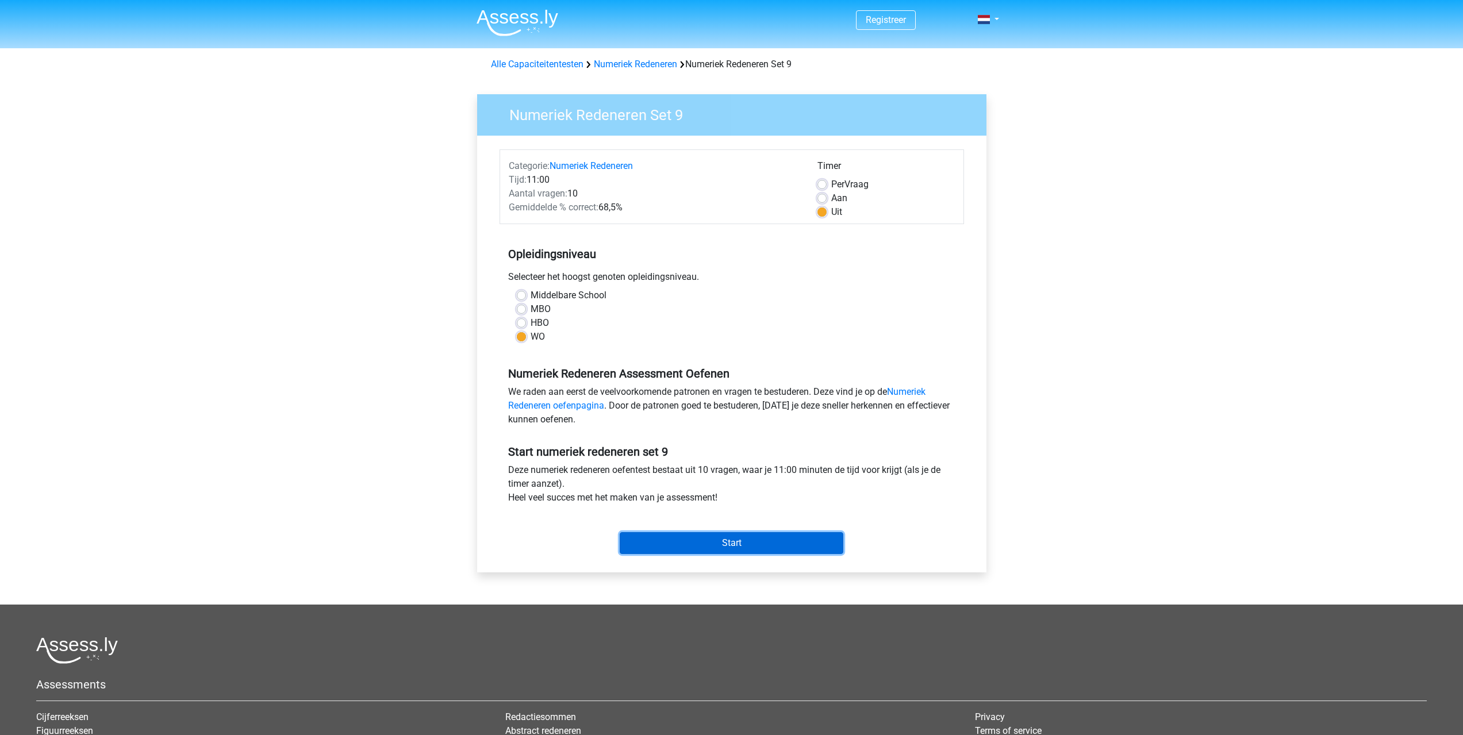
click at [732, 538] on input "Start" at bounding box center [732, 543] width 224 height 22
click at [827, 179] on div "Per Vraag" at bounding box center [885, 185] width 137 height 14
click at [826, 183] on div "Per Vraag" at bounding box center [885, 185] width 137 height 14
click at [831, 184] on label "Per Vraag" at bounding box center [849, 185] width 37 height 14
click at [822, 184] on input "Per Vraag" at bounding box center [821, 183] width 9 height 11
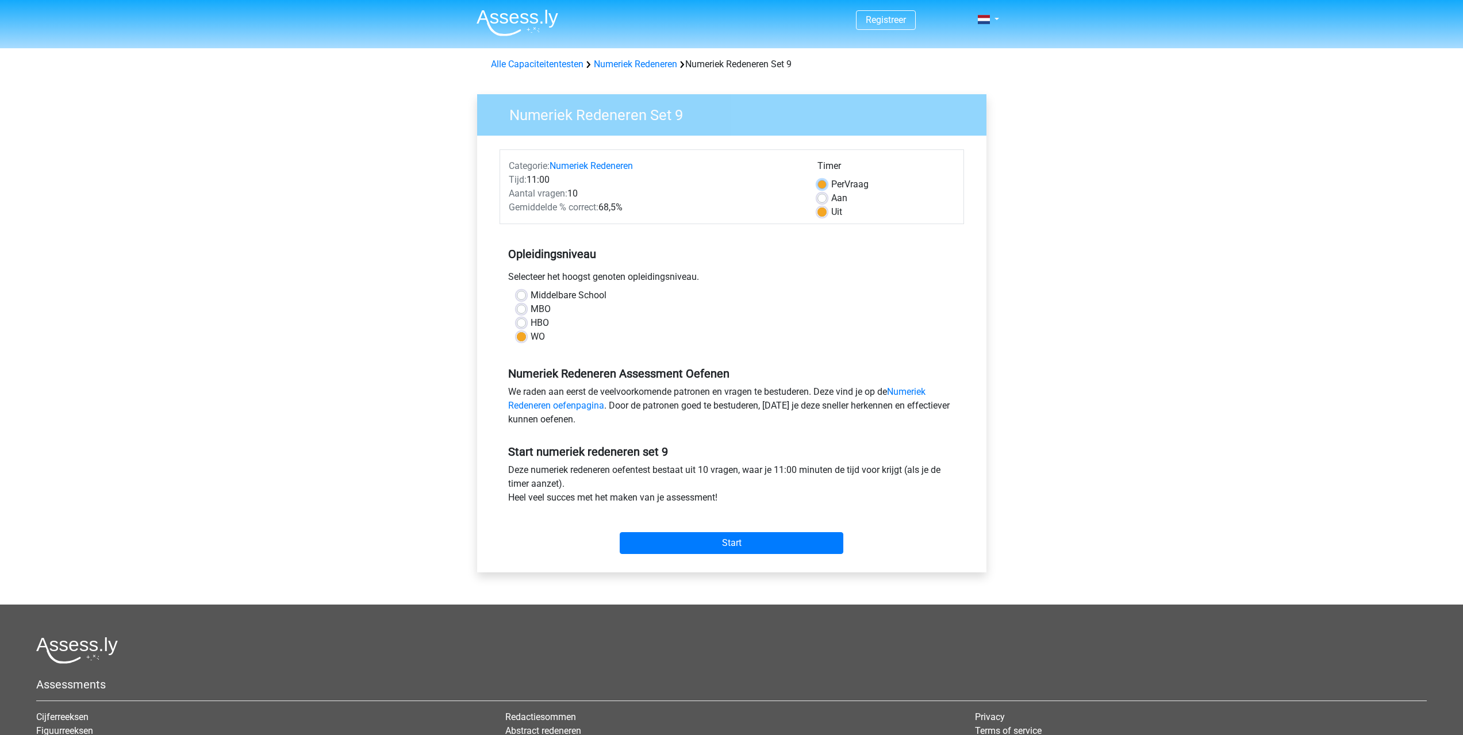
radio input "true"
click at [743, 544] on input "Start" at bounding box center [732, 543] width 224 height 22
click at [755, 547] on input "Start" at bounding box center [732, 543] width 224 height 22
drag, startPoint x: 722, startPoint y: 525, endPoint x: 732, endPoint y: 510, distance: 17.1
click at [731, 511] on div "Start" at bounding box center [731, 533] width 464 height 49
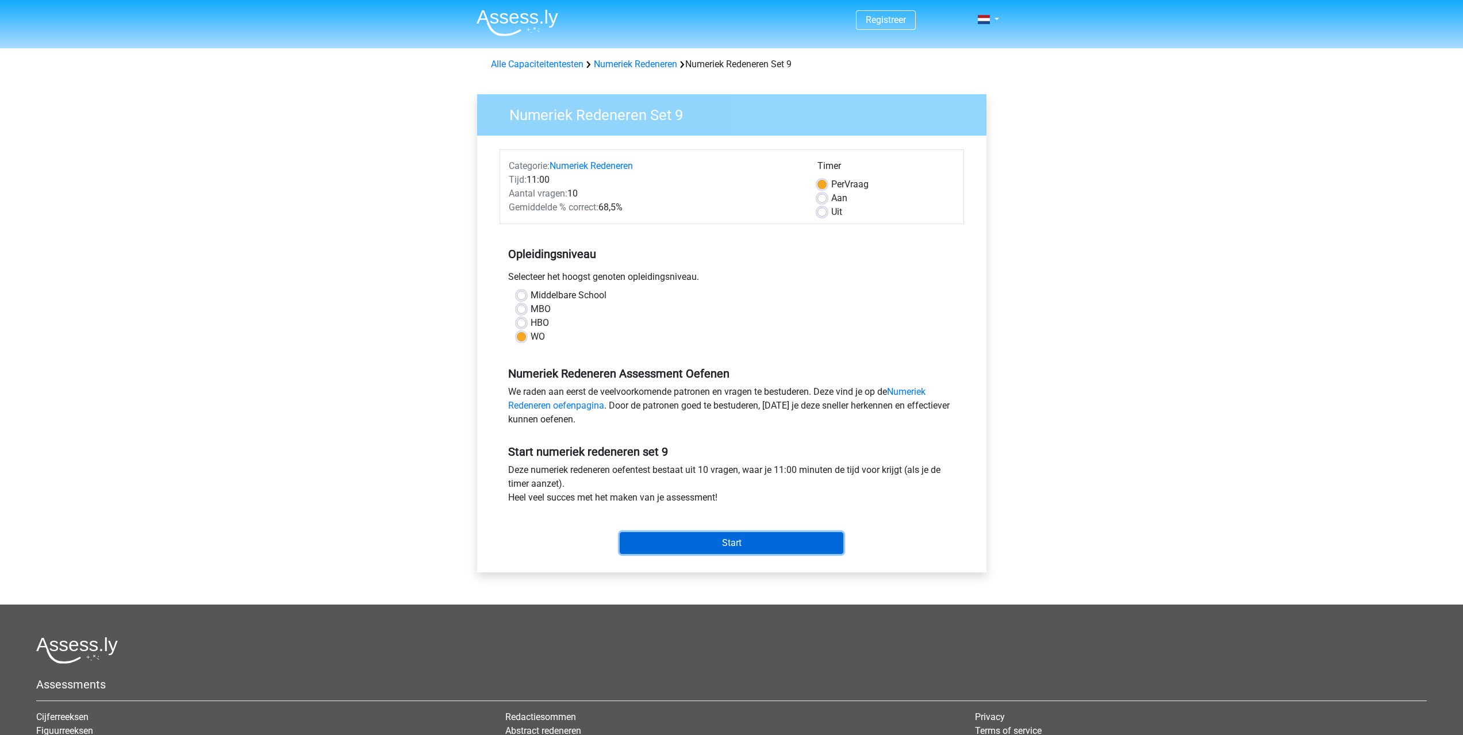
click at [733, 545] on input "Start" at bounding box center [732, 543] width 224 height 22
click at [719, 544] on input "Start" at bounding box center [732, 543] width 224 height 22
click at [827, 214] on div "Uit" at bounding box center [885, 212] width 137 height 14
click at [831, 211] on label "Uit" at bounding box center [836, 212] width 11 height 14
click at [825, 211] on input "Uit" at bounding box center [821, 210] width 9 height 11
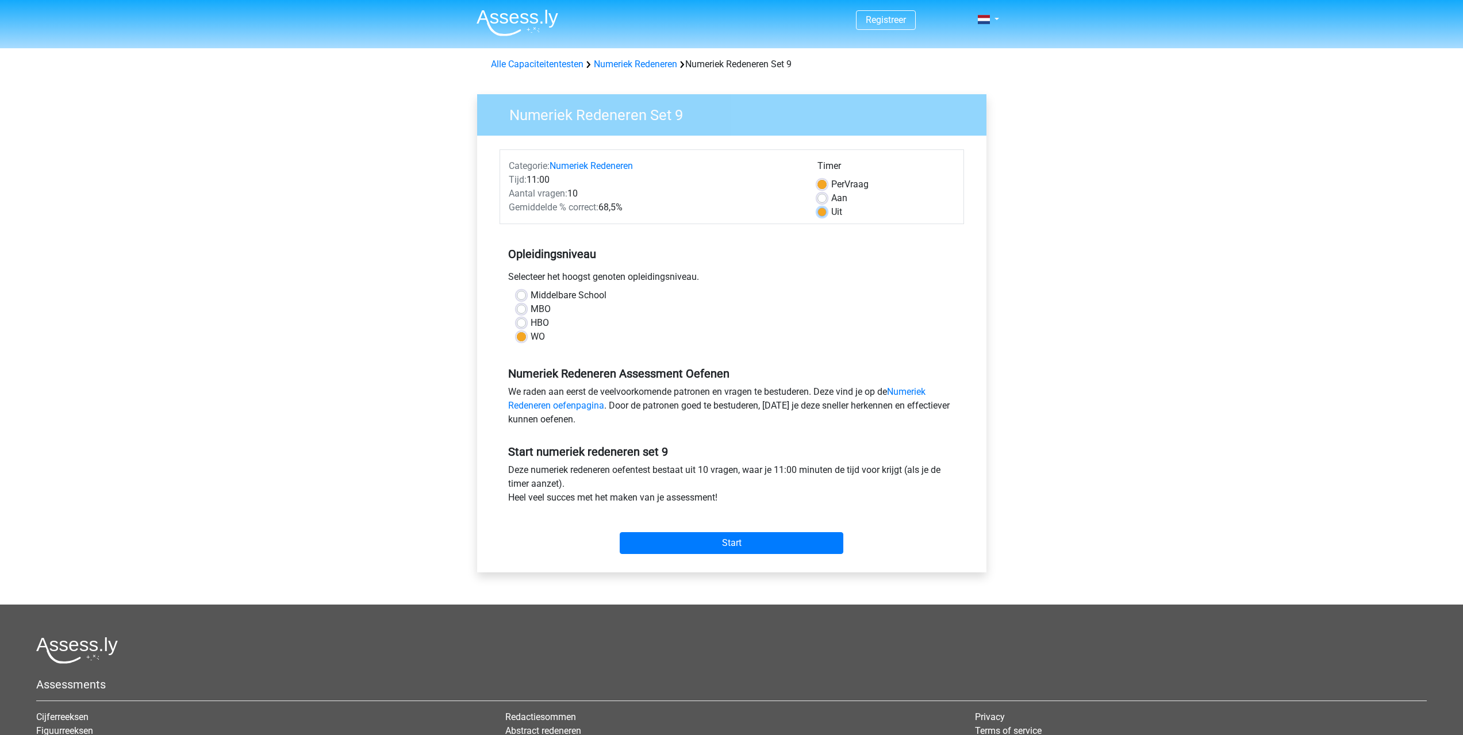
radio input "true"
click at [757, 544] on input "Start" at bounding box center [732, 543] width 224 height 22
click at [831, 182] on label "Per Vraag" at bounding box center [849, 185] width 37 height 14
click at [822, 182] on input "Per Vraag" at bounding box center [821, 183] width 9 height 11
radio input "true"
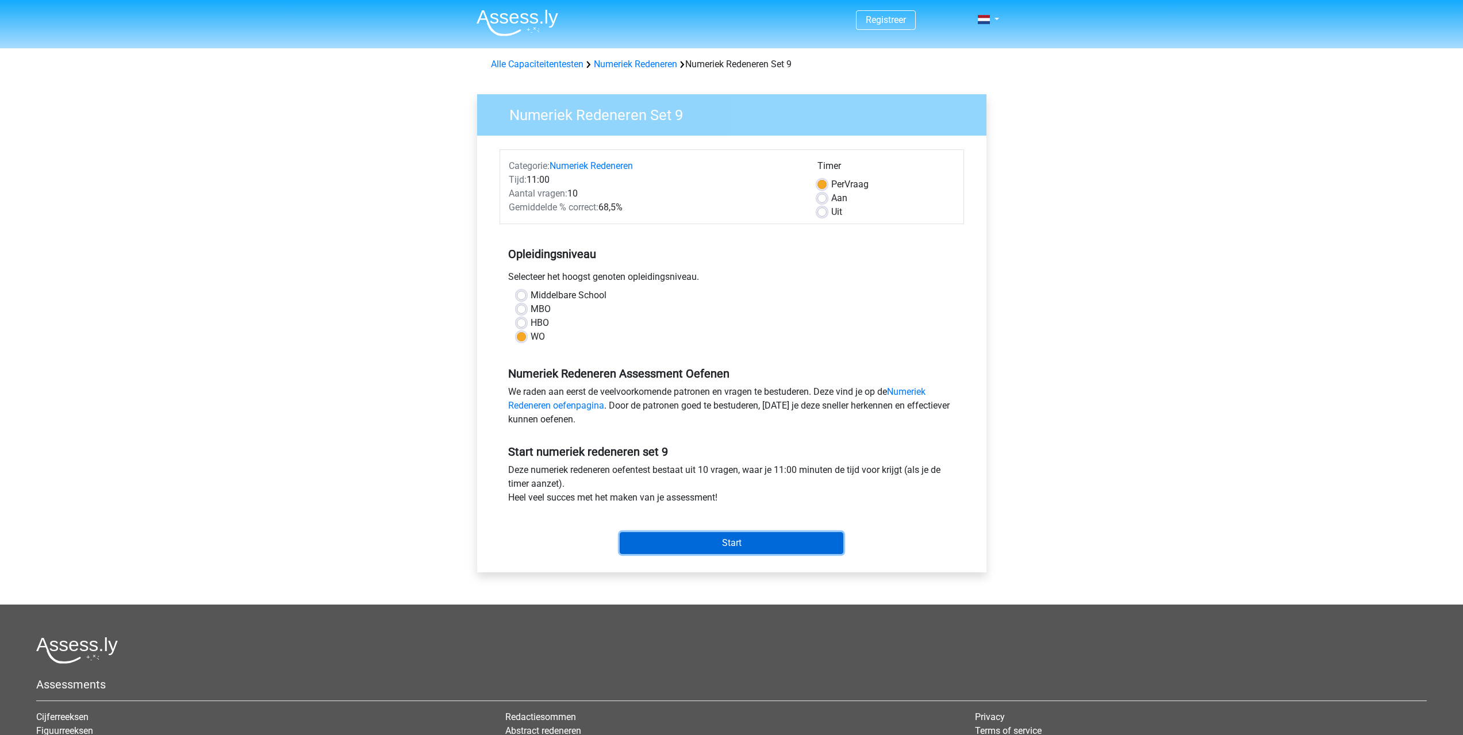
click at [743, 544] on input "Start" at bounding box center [732, 543] width 224 height 22
drag, startPoint x: 825, startPoint y: 211, endPoint x: 832, endPoint y: 302, distance: 90.5
click at [831, 212] on label "Uit" at bounding box center [836, 212] width 11 height 14
click at [825, 212] on input "Uit" at bounding box center [821, 210] width 9 height 11
radio input "true"
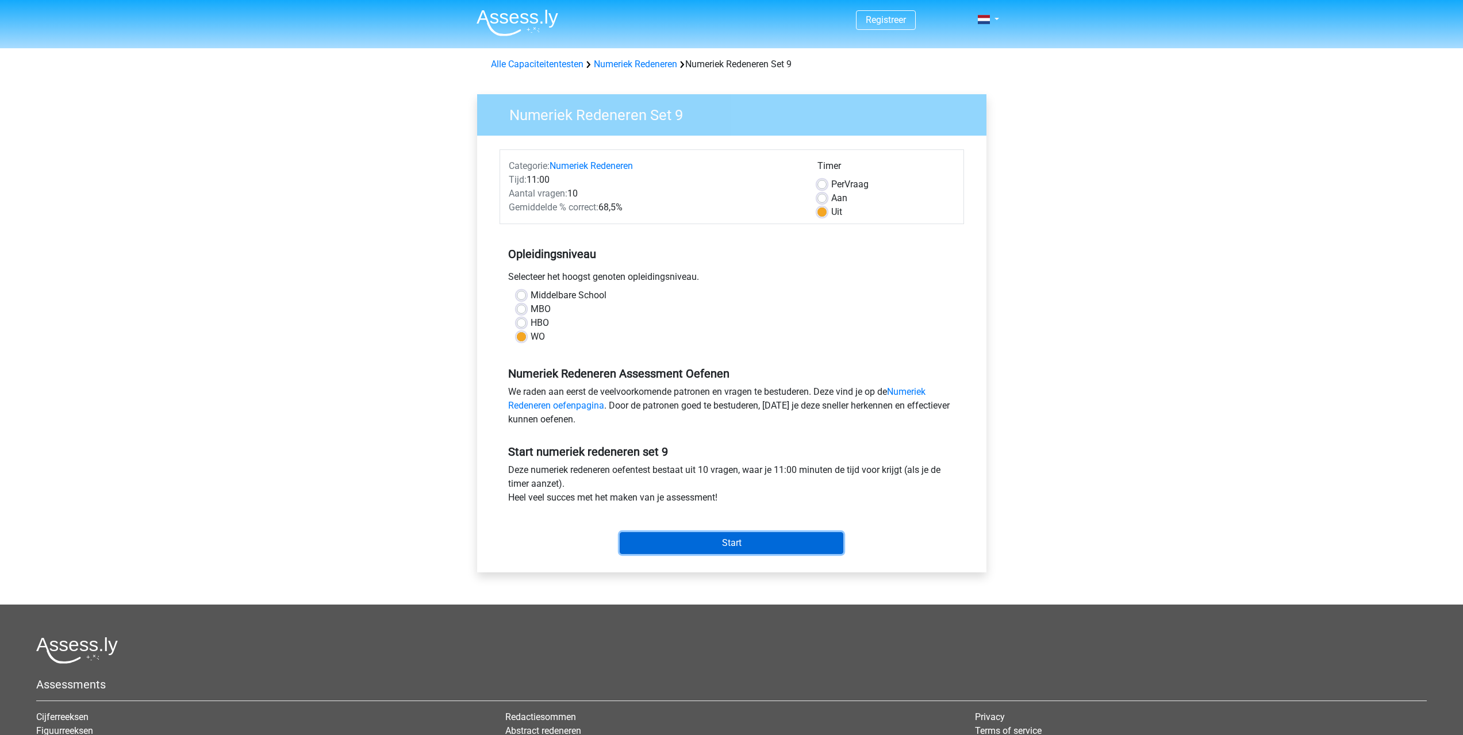
click at [751, 549] on input "Start" at bounding box center [732, 543] width 224 height 22
click at [831, 183] on label "Per Vraag" at bounding box center [849, 185] width 37 height 14
click at [819, 183] on input "Per Vraag" at bounding box center [821, 183] width 9 height 11
radio input "true"
click at [729, 540] on input "Start" at bounding box center [732, 543] width 224 height 22
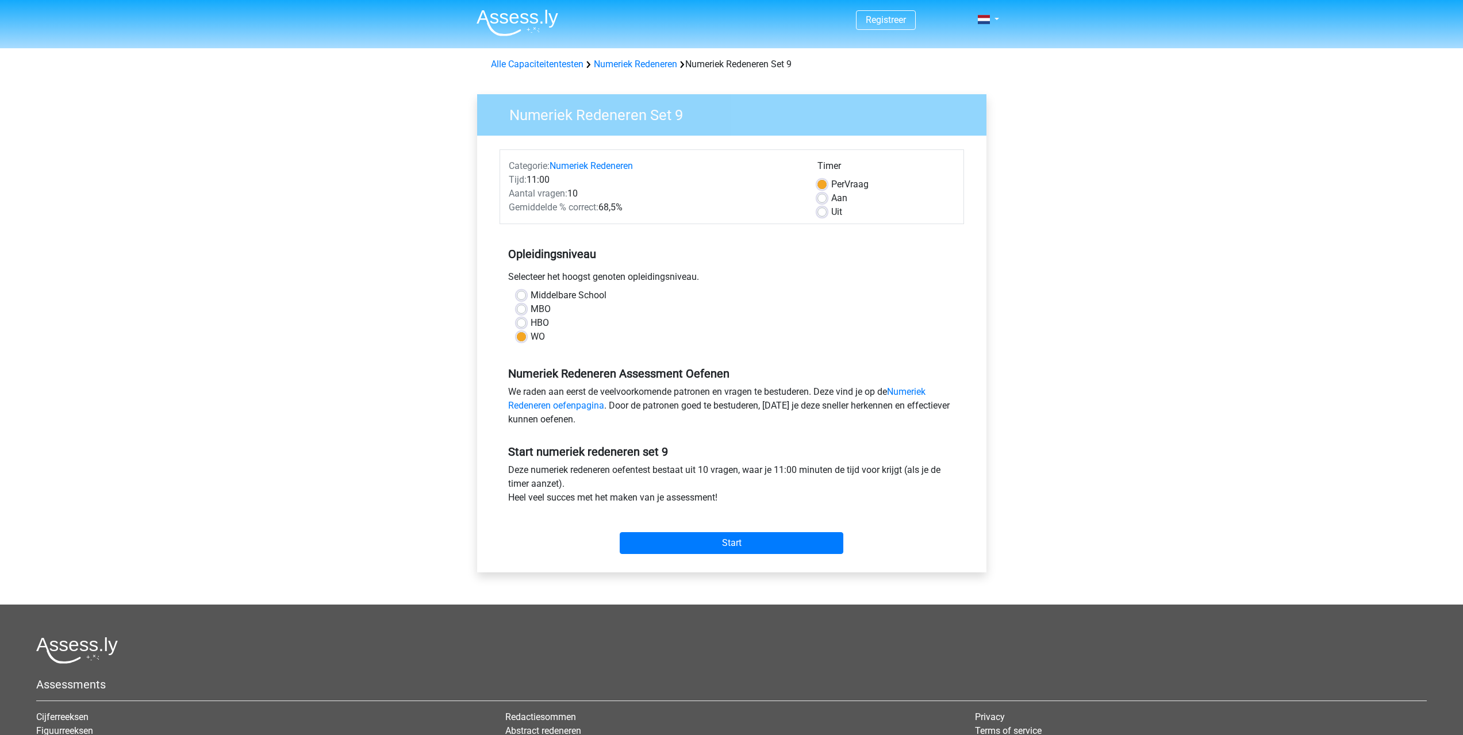
click at [831, 211] on label "Uit" at bounding box center [836, 212] width 11 height 14
click at [825, 211] on input "Uit" at bounding box center [821, 210] width 9 height 11
radio input "true"
click at [724, 537] on input "Start" at bounding box center [732, 543] width 224 height 22
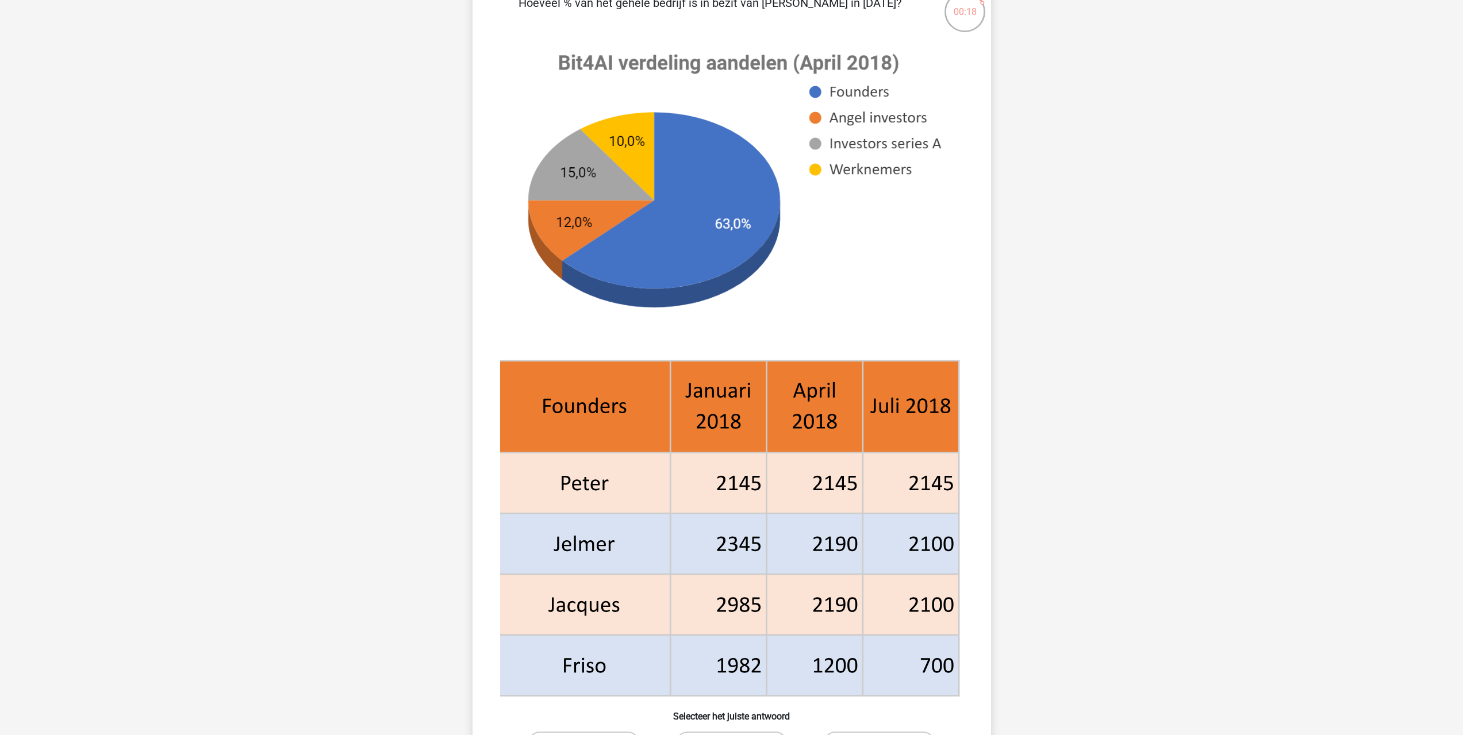
scroll to position [115, 0]
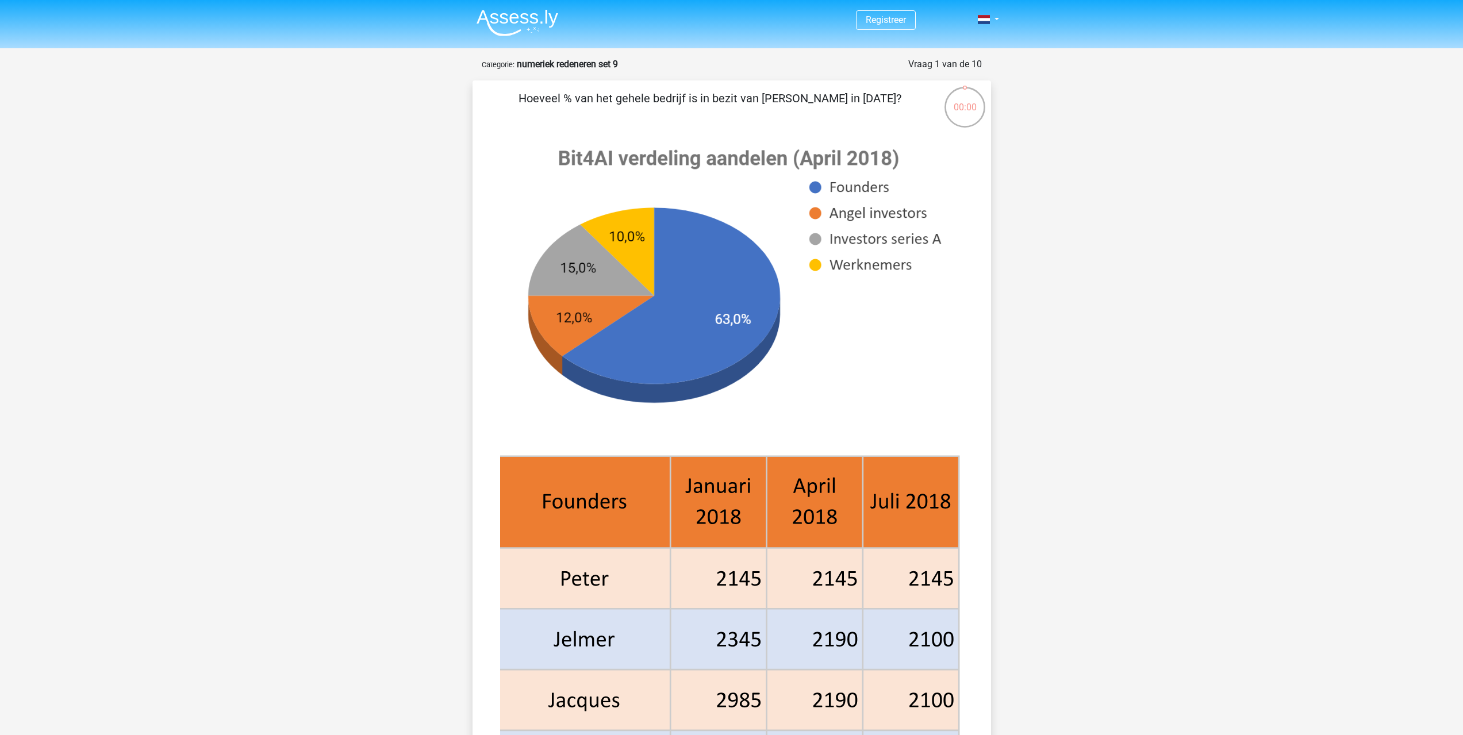
scroll to position [115, 0]
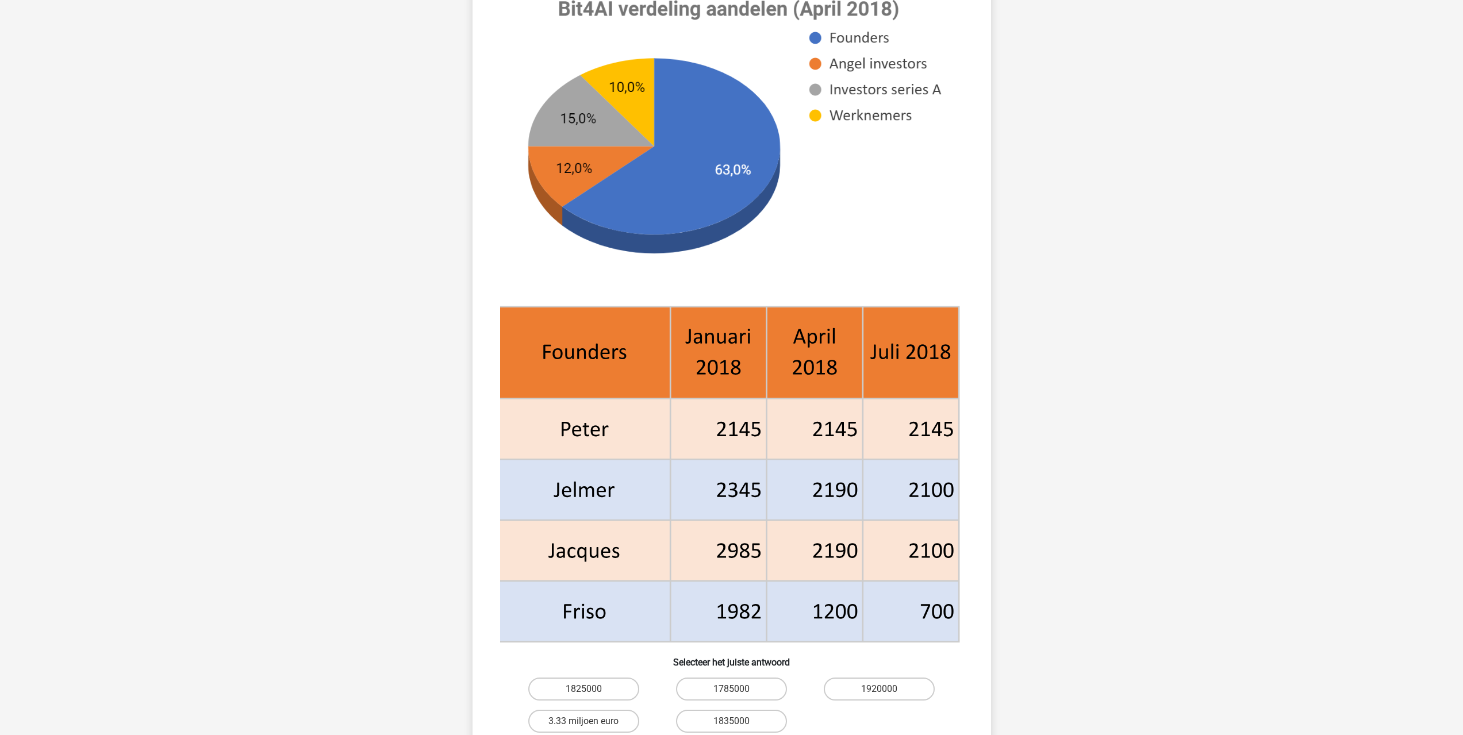
scroll to position [172, 0]
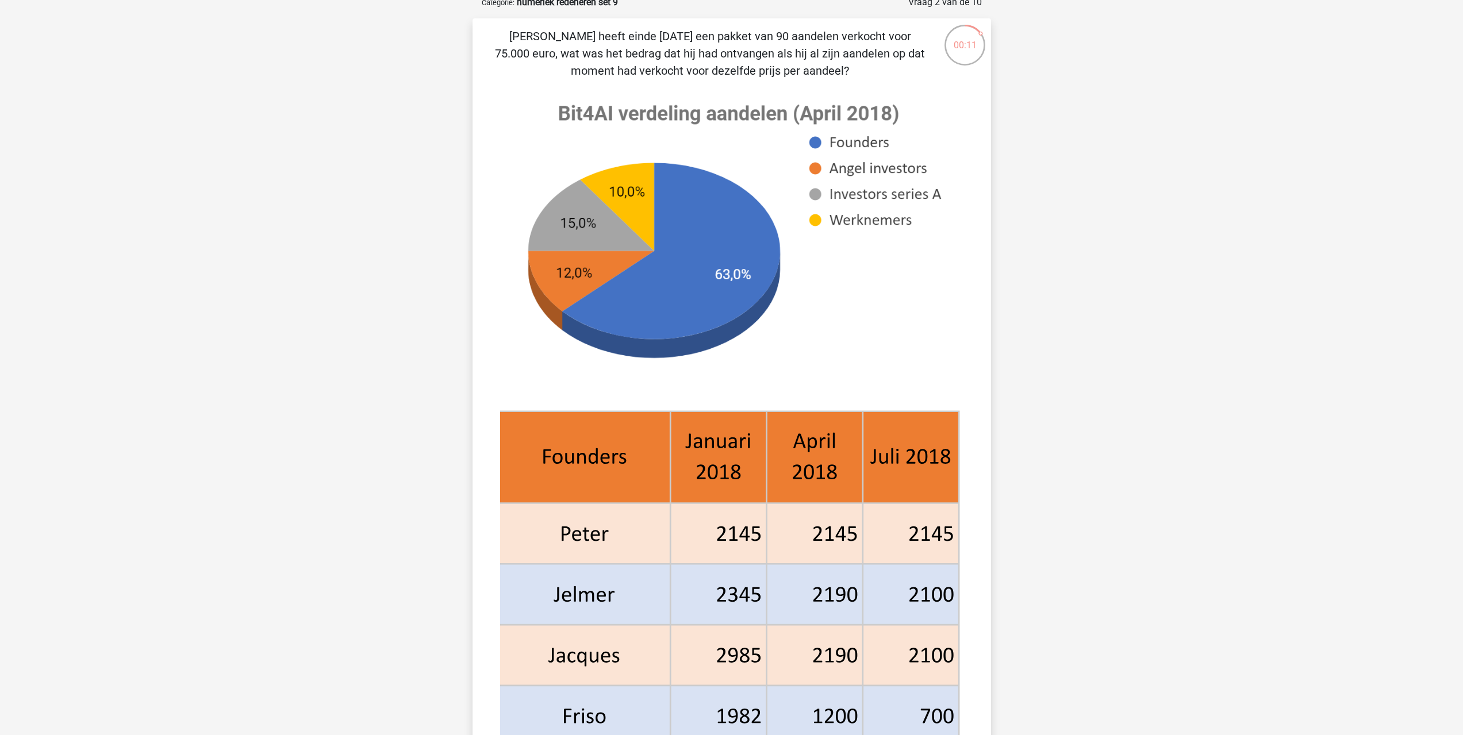
scroll to position [230, 0]
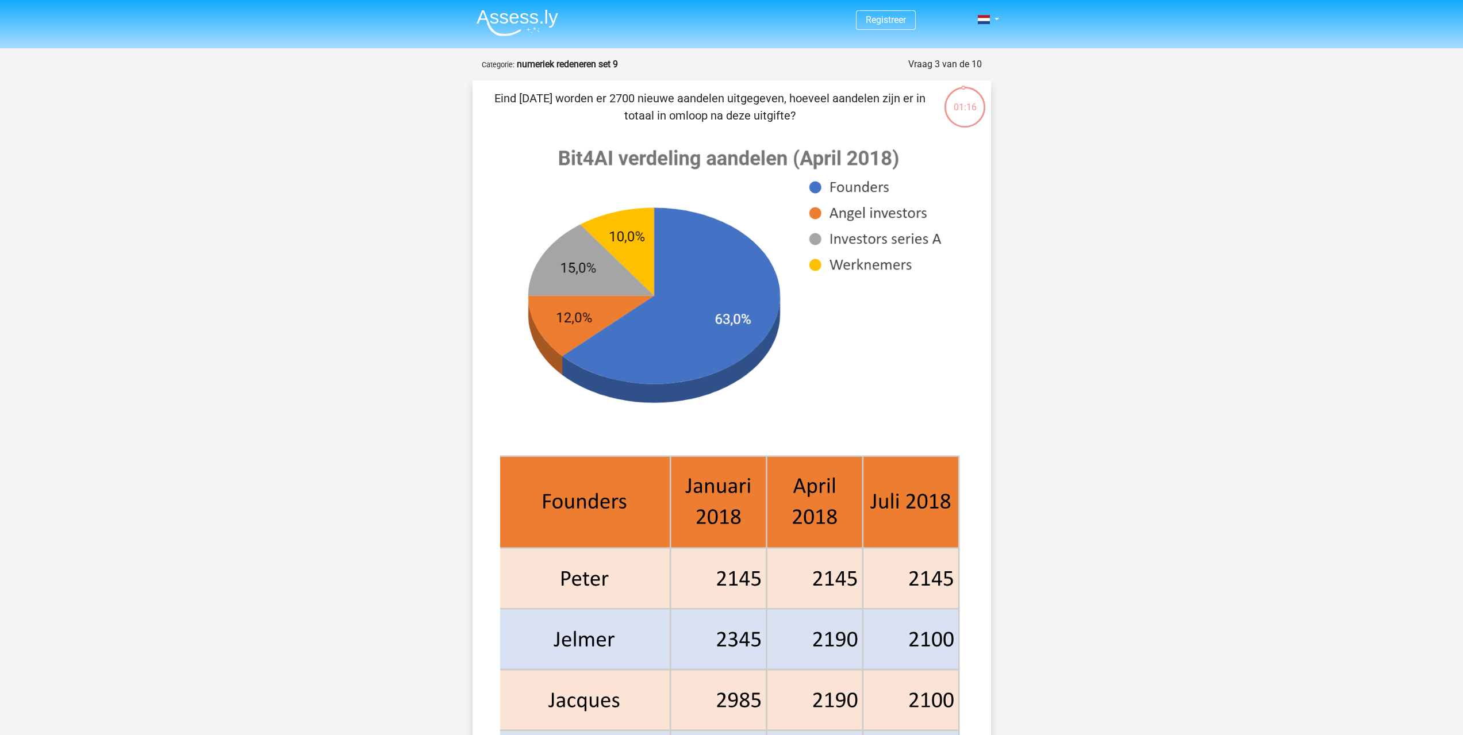
click at [945, 69] on div "Vraag 3 van de 10" at bounding box center [945, 64] width 74 height 14
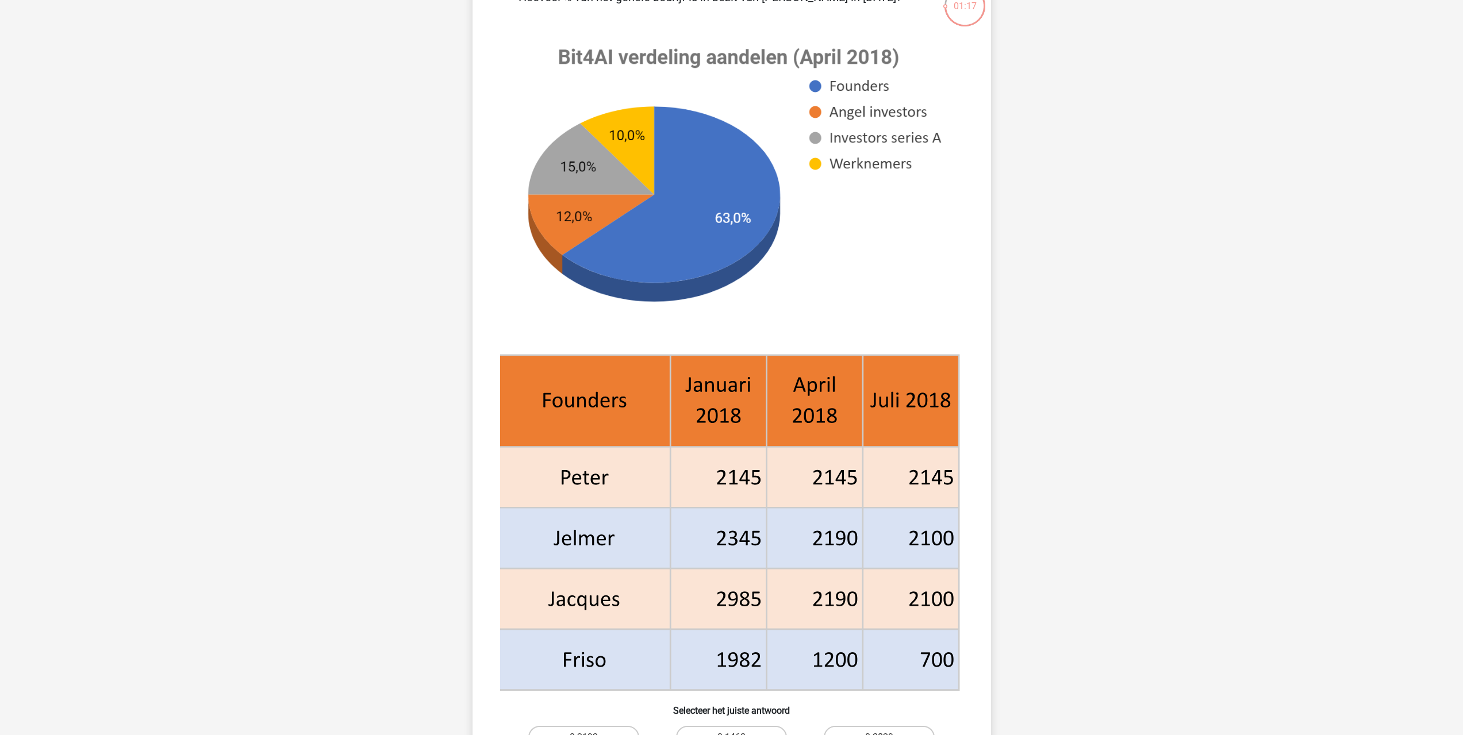
scroll to position [57, 0]
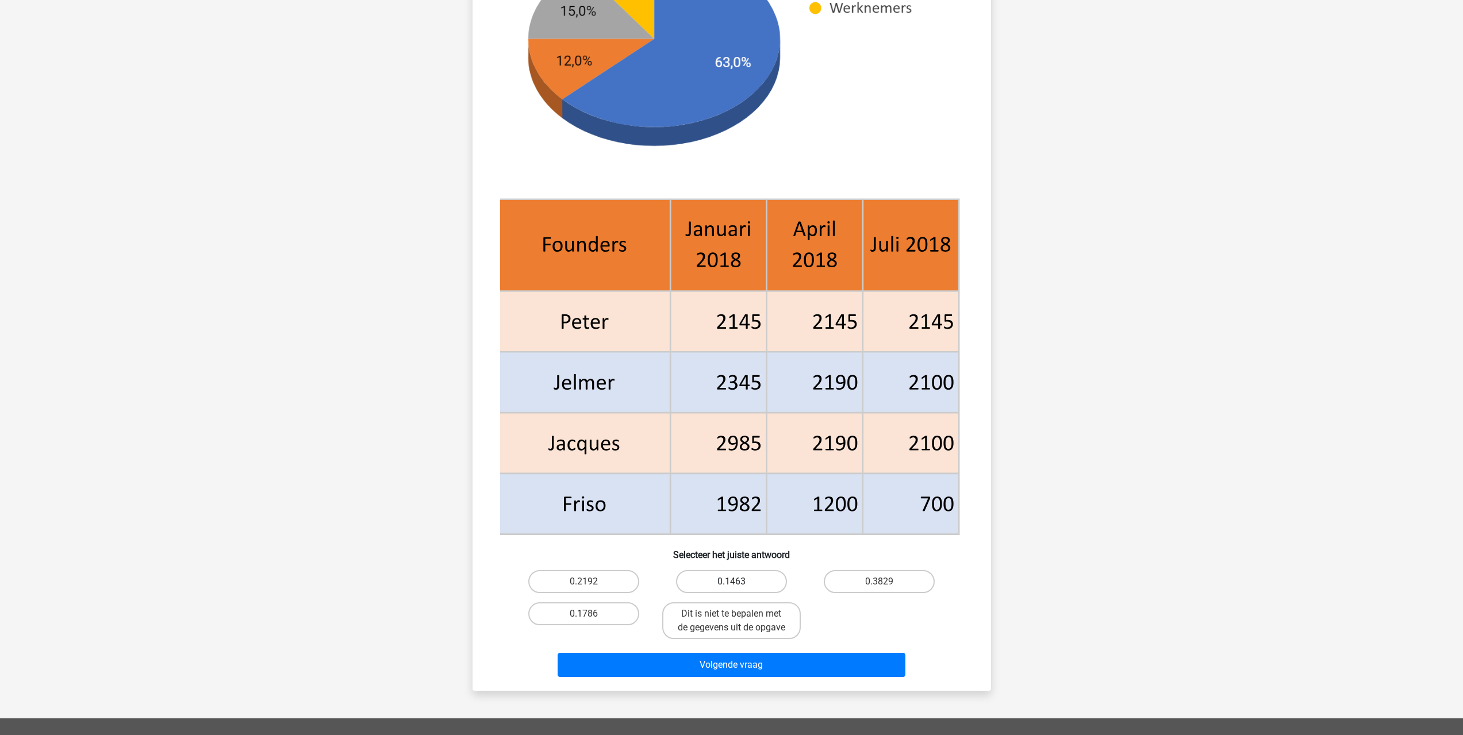
scroll to position [345, 0]
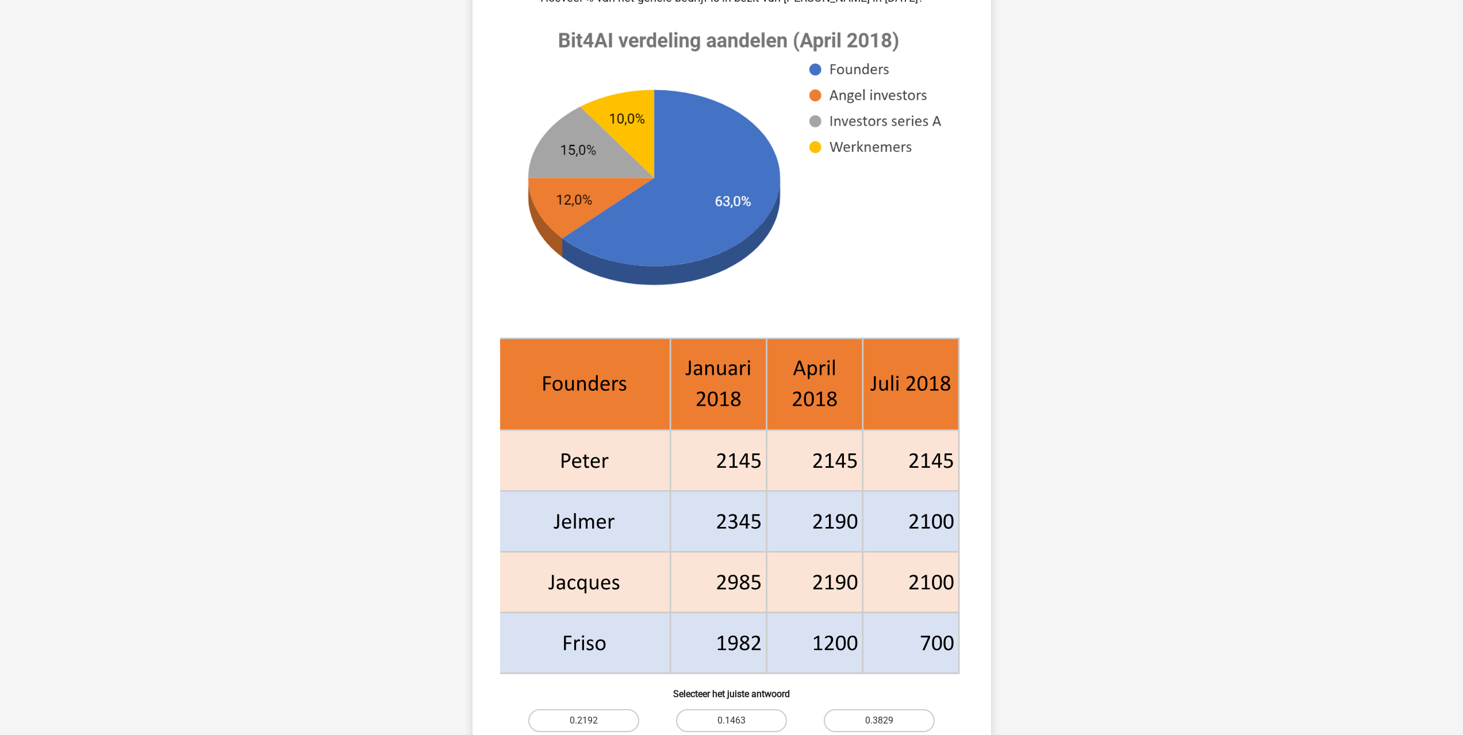
scroll to position [287, 0]
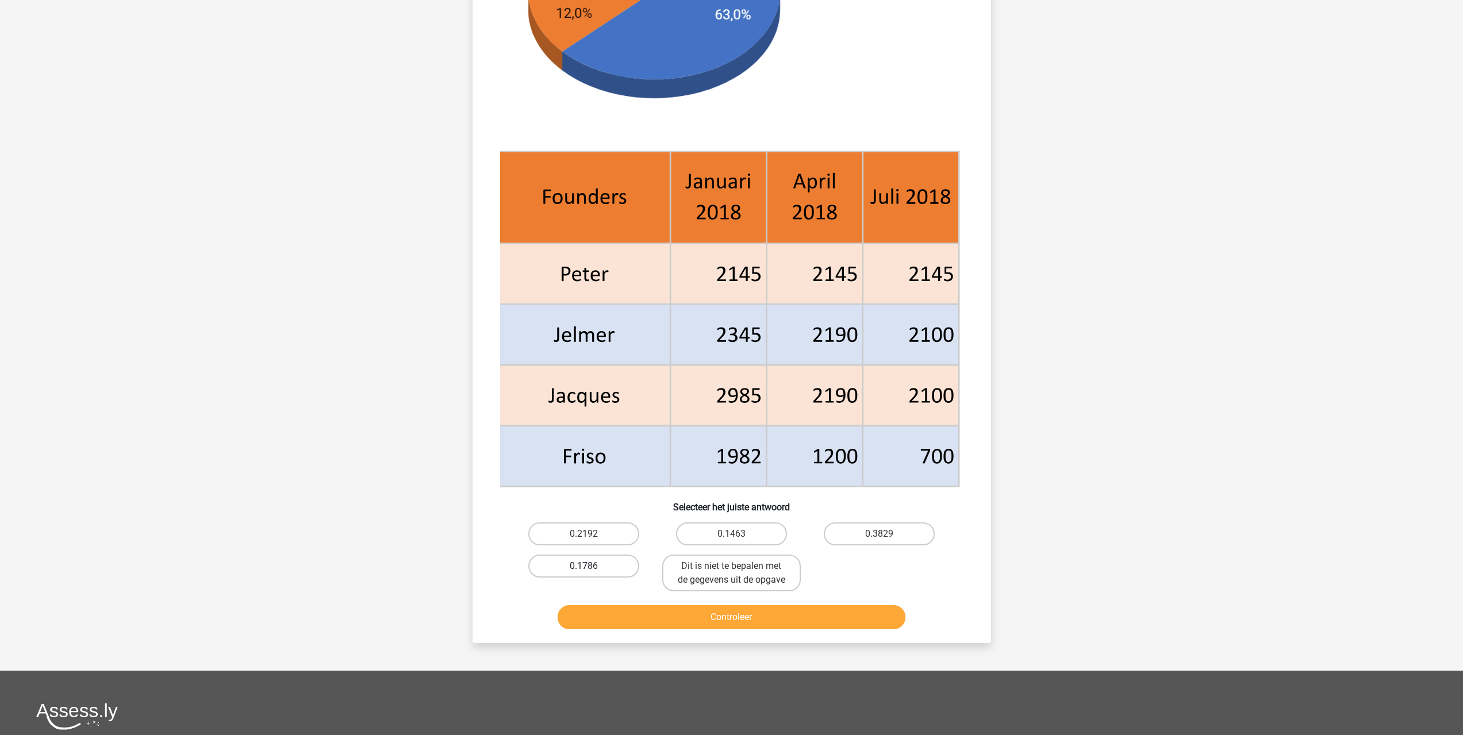
click at [576, 573] on label "0.1786" at bounding box center [583, 566] width 111 height 23
click at [583, 573] on input "0.1786" at bounding box center [586, 569] width 7 height 7
radio input "true"
click at [650, 620] on button "Controleer" at bounding box center [731, 617] width 348 height 24
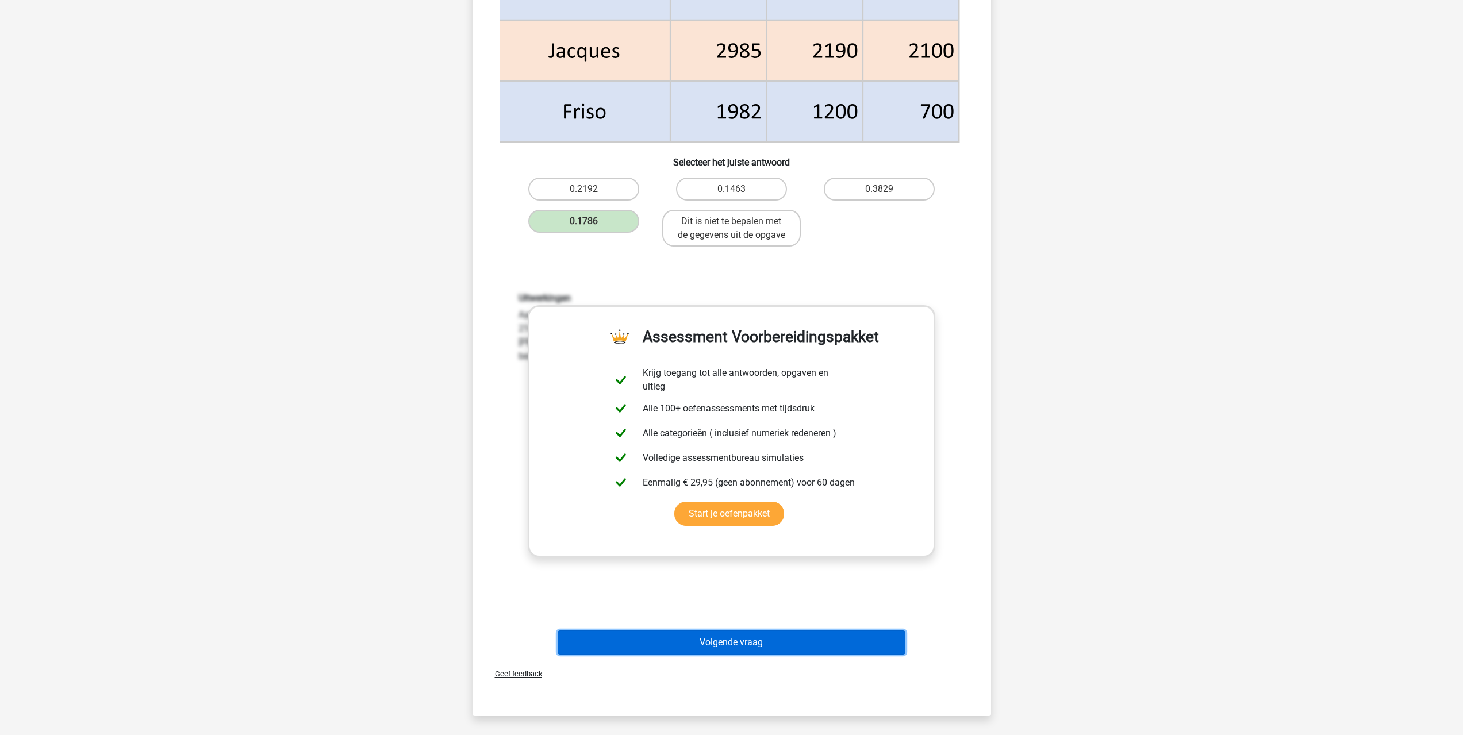
click at [739, 640] on button "Volgende vraag" at bounding box center [731, 642] width 348 height 24
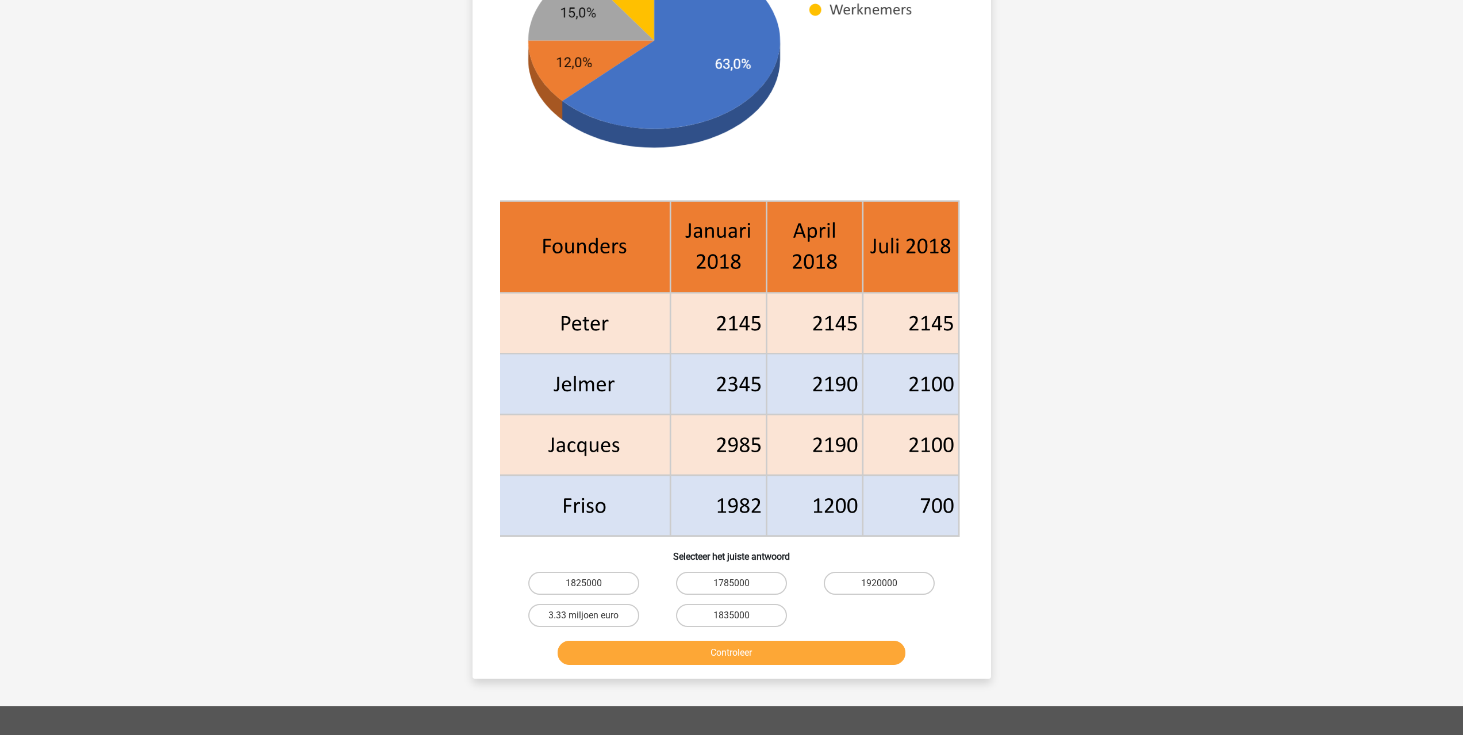
scroll to position [402, 0]
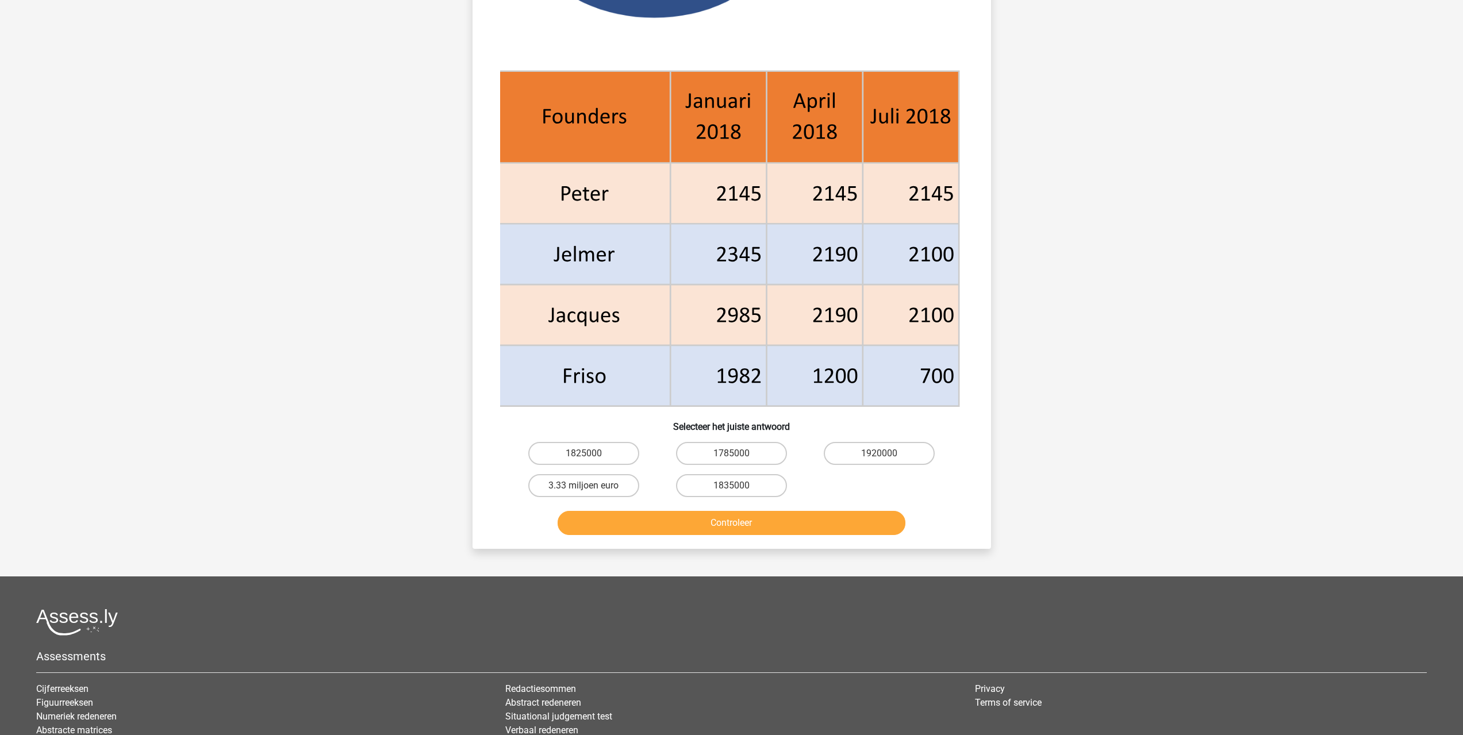
click at [584, 453] on input "1825000" at bounding box center [586, 456] width 7 height 7
radio input "true"
click at [733, 519] on button "Controleer" at bounding box center [731, 523] width 348 height 24
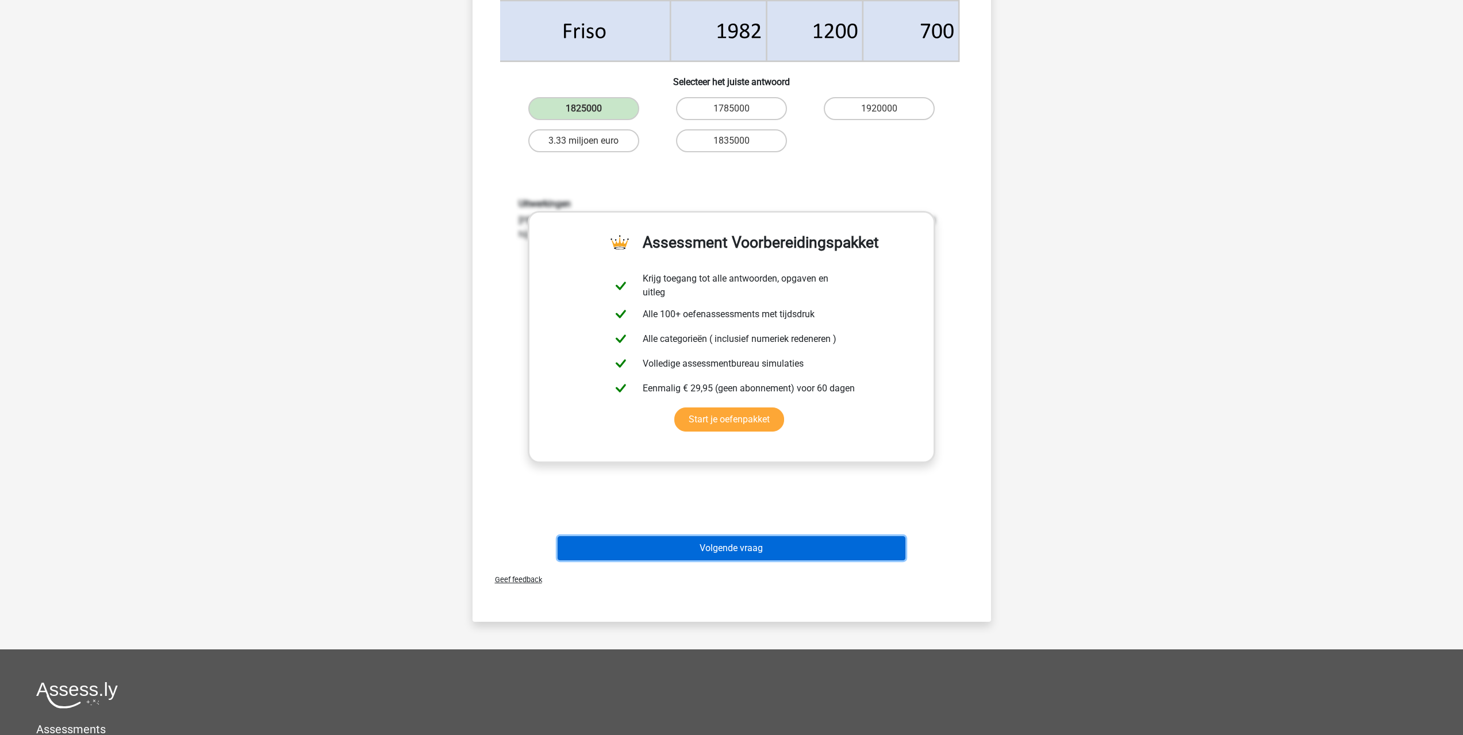
click at [738, 551] on button "Volgende vraag" at bounding box center [731, 548] width 348 height 24
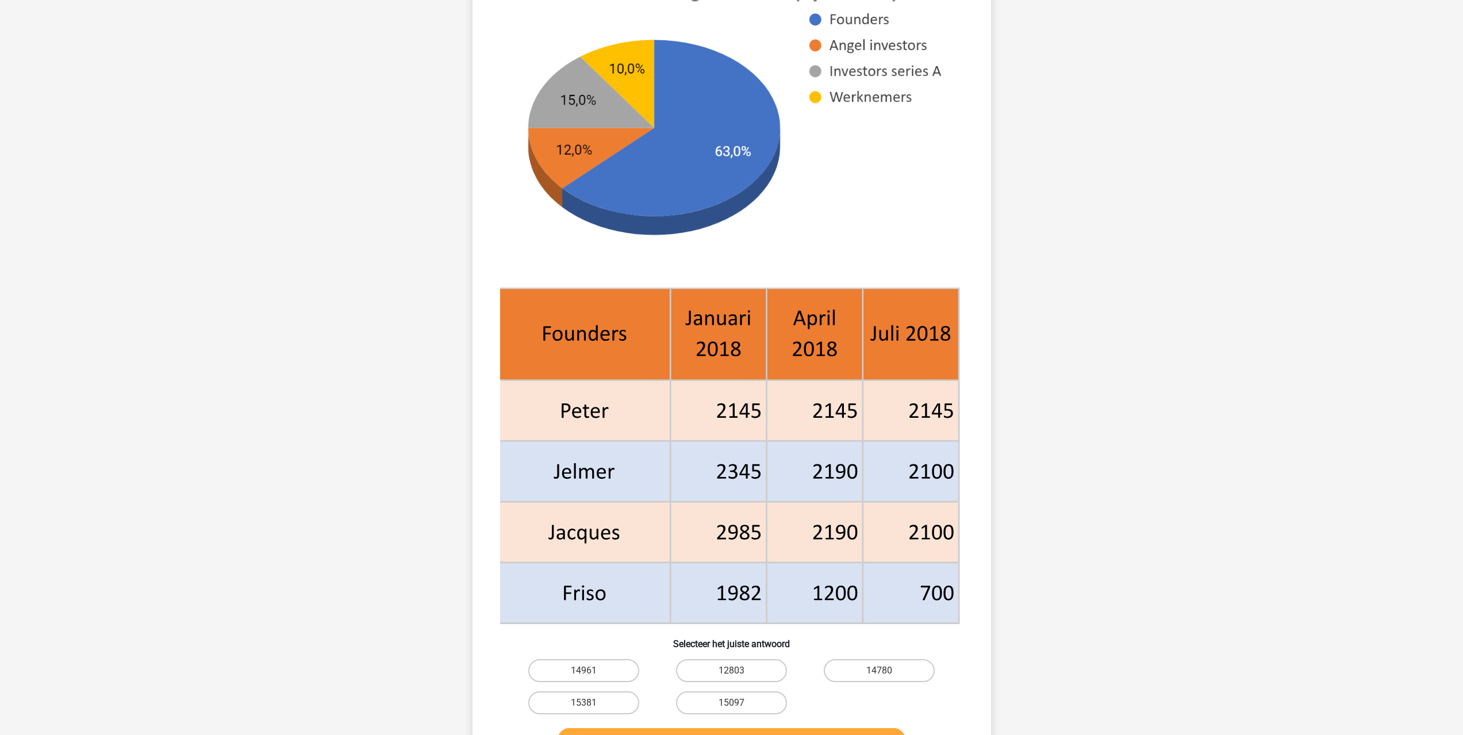
scroll to position [172, 0]
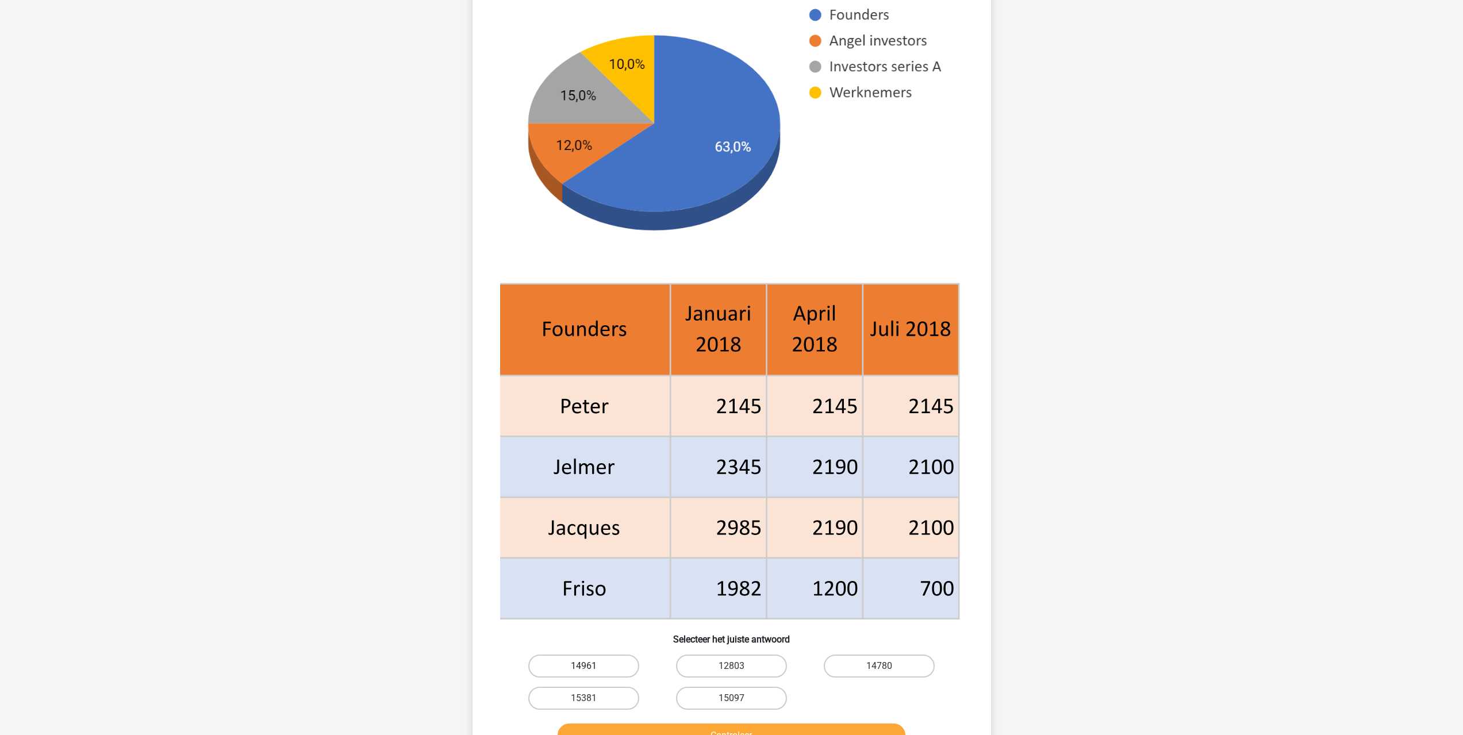
click at [601, 662] on label "14961" at bounding box center [583, 666] width 111 height 23
click at [591, 666] on input "14961" at bounding box center [586, 669] width 7 height 7
radio input "true"
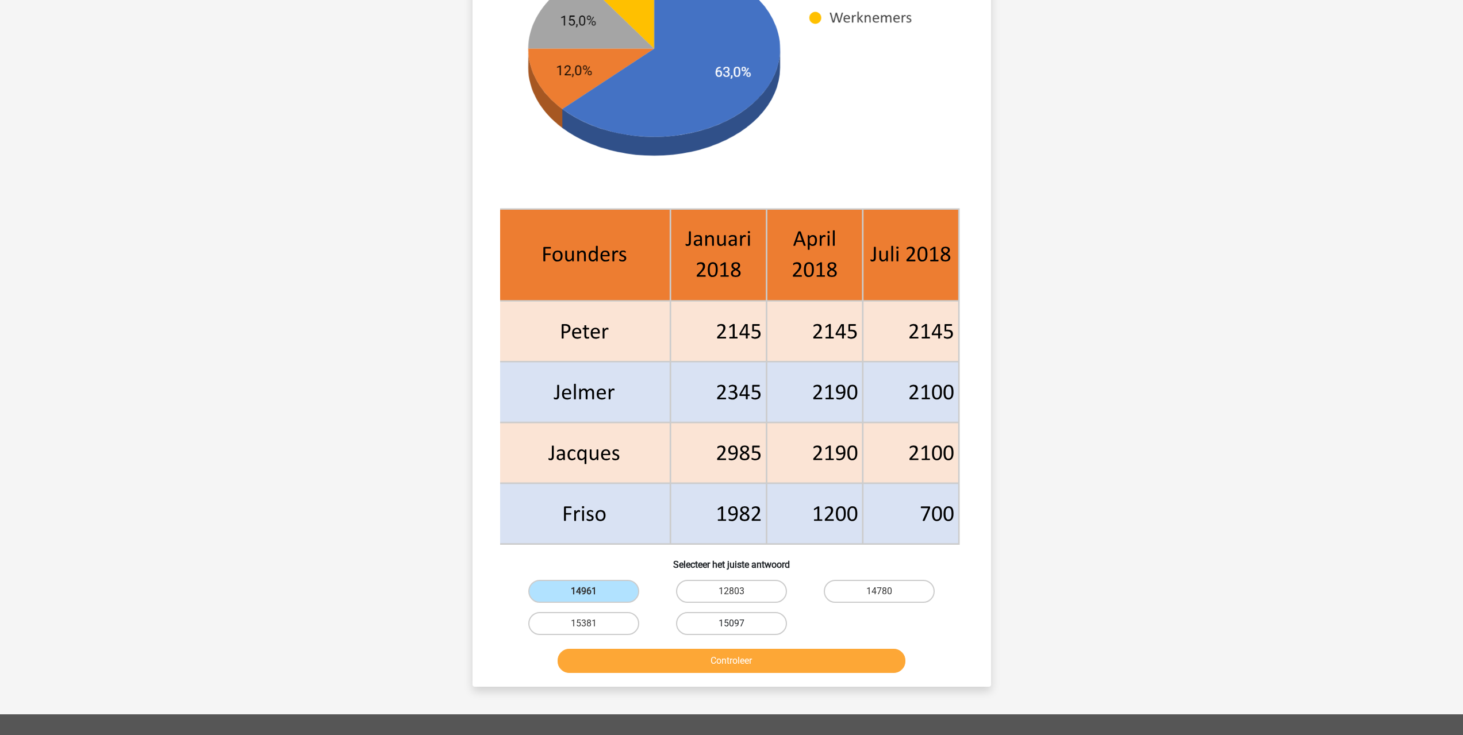
scroll to position [287, 0]
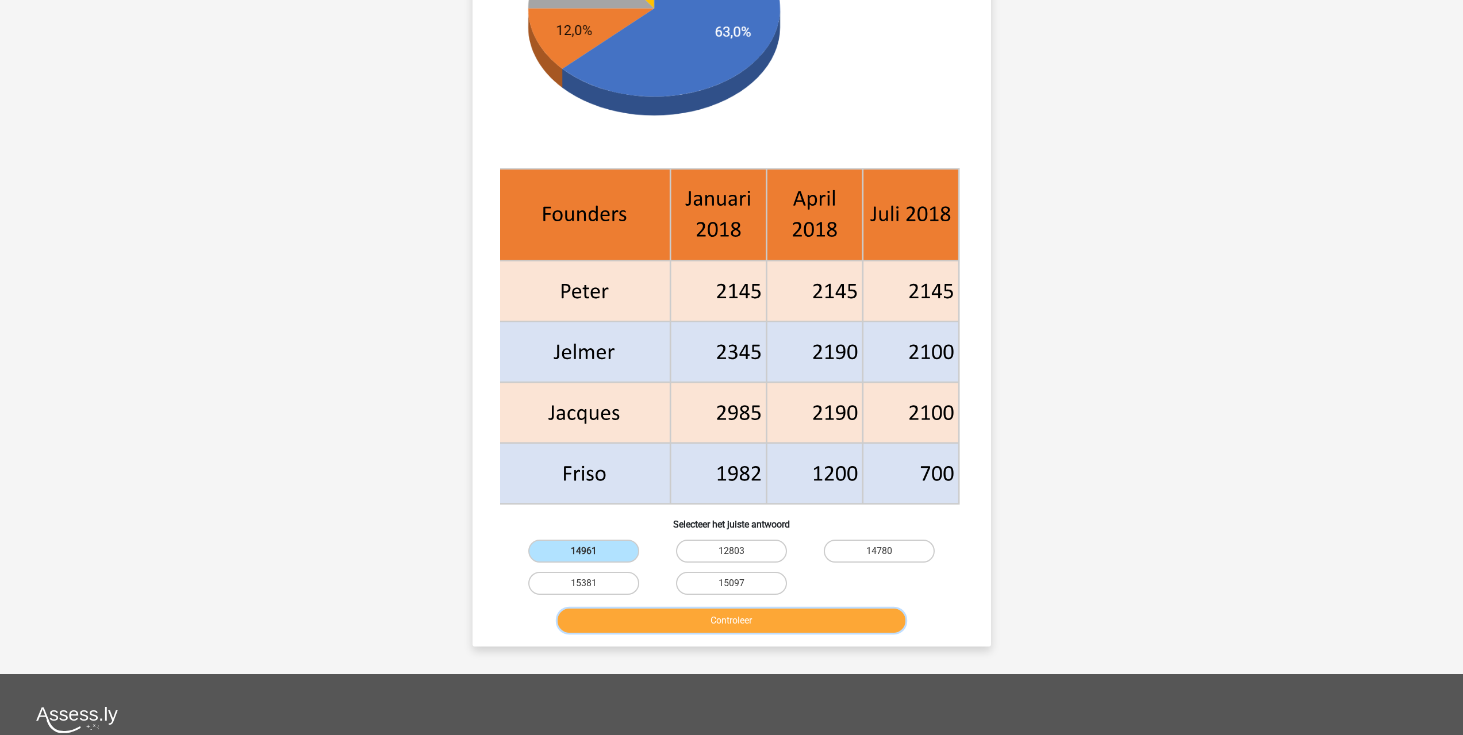
click at [740, 622] on button "Controleer" at bounding box center [731, 621] width 348 height 24
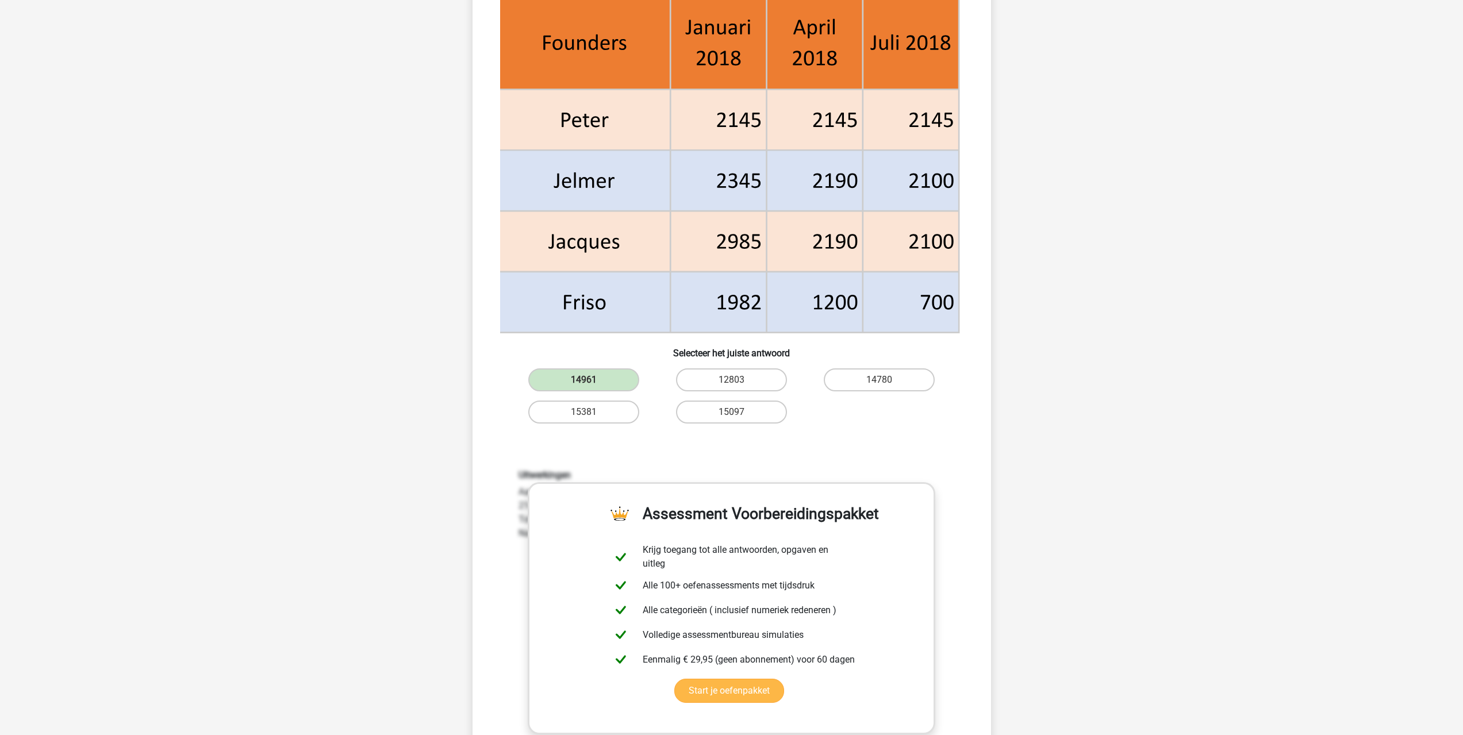
scroll to position [575, 0]
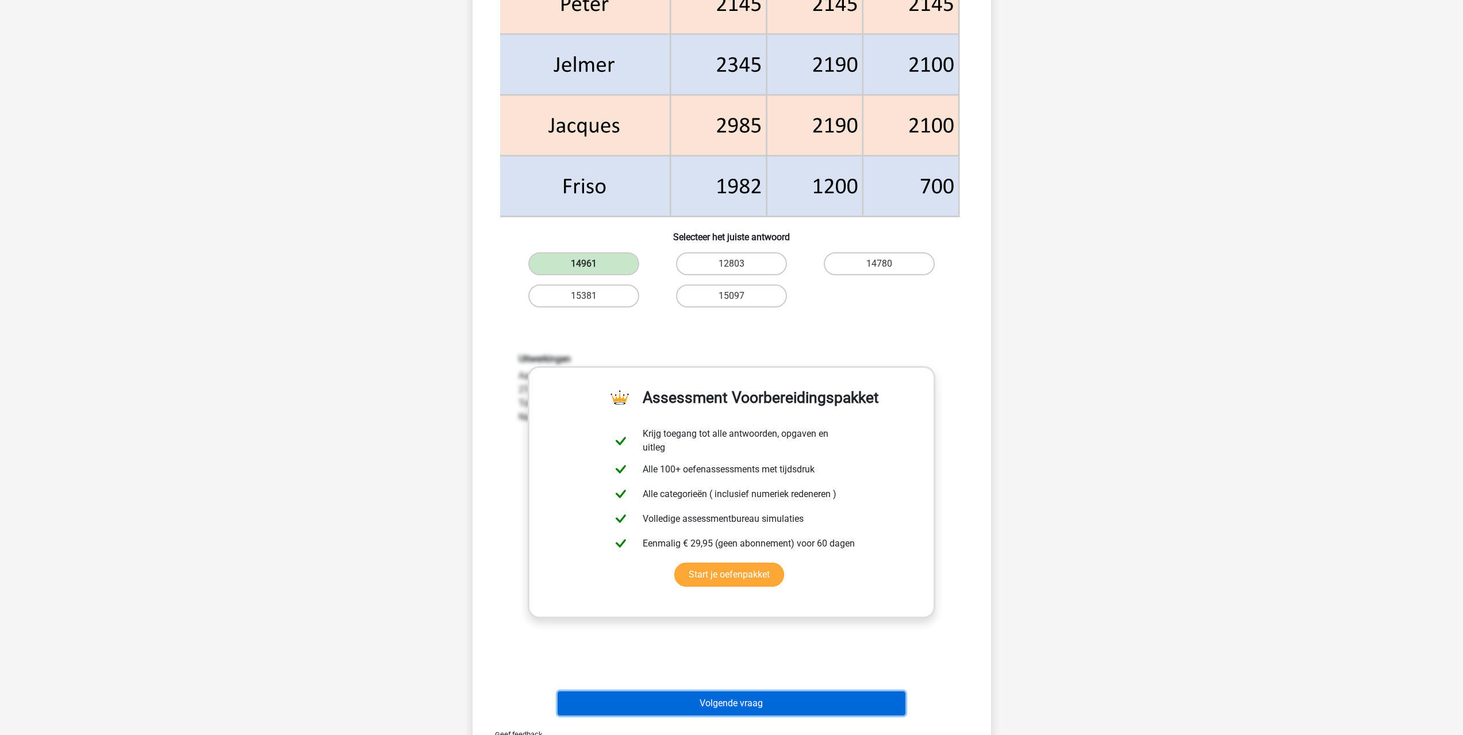
click at [717, 703] on button "Volgende vraag" at bounding box center [731, 703] width 348 height 24
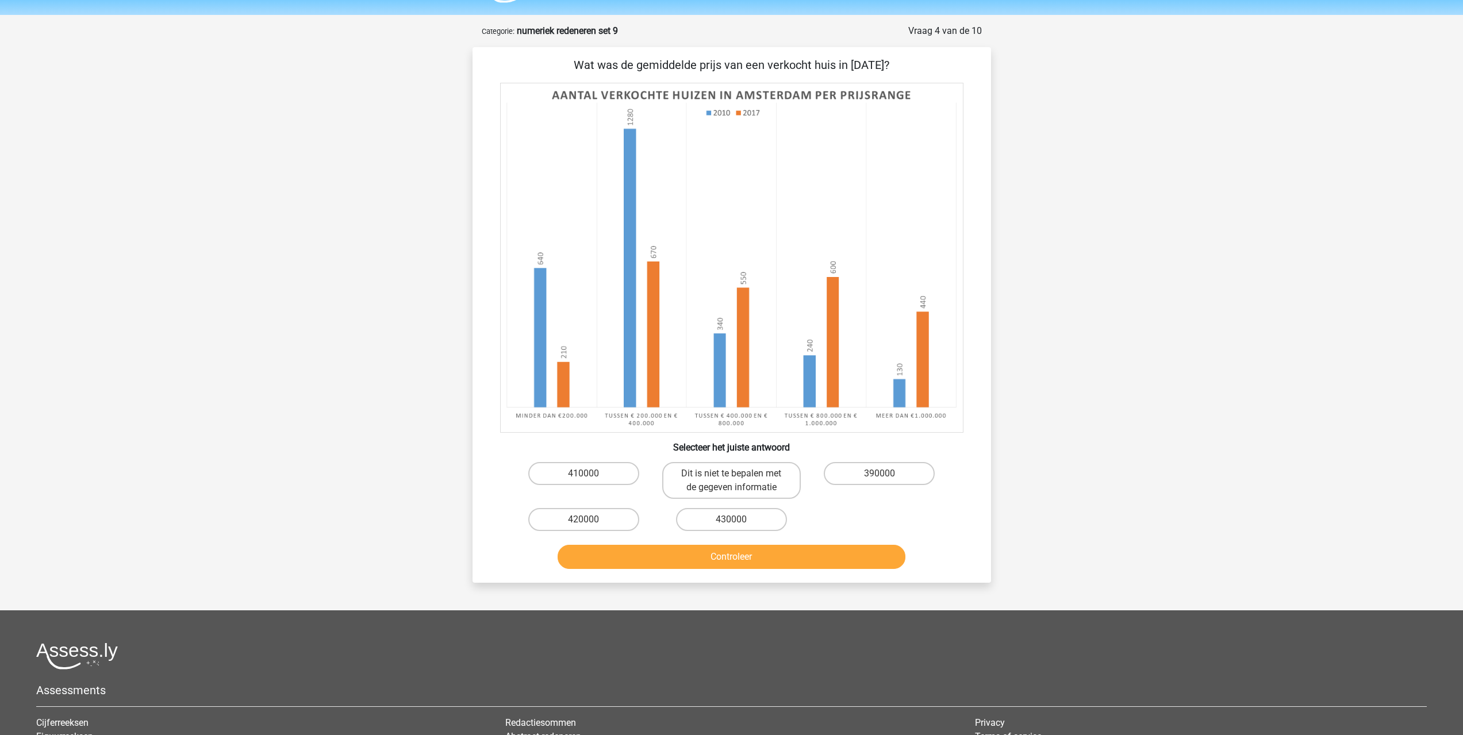
scroll to position [0, 0]
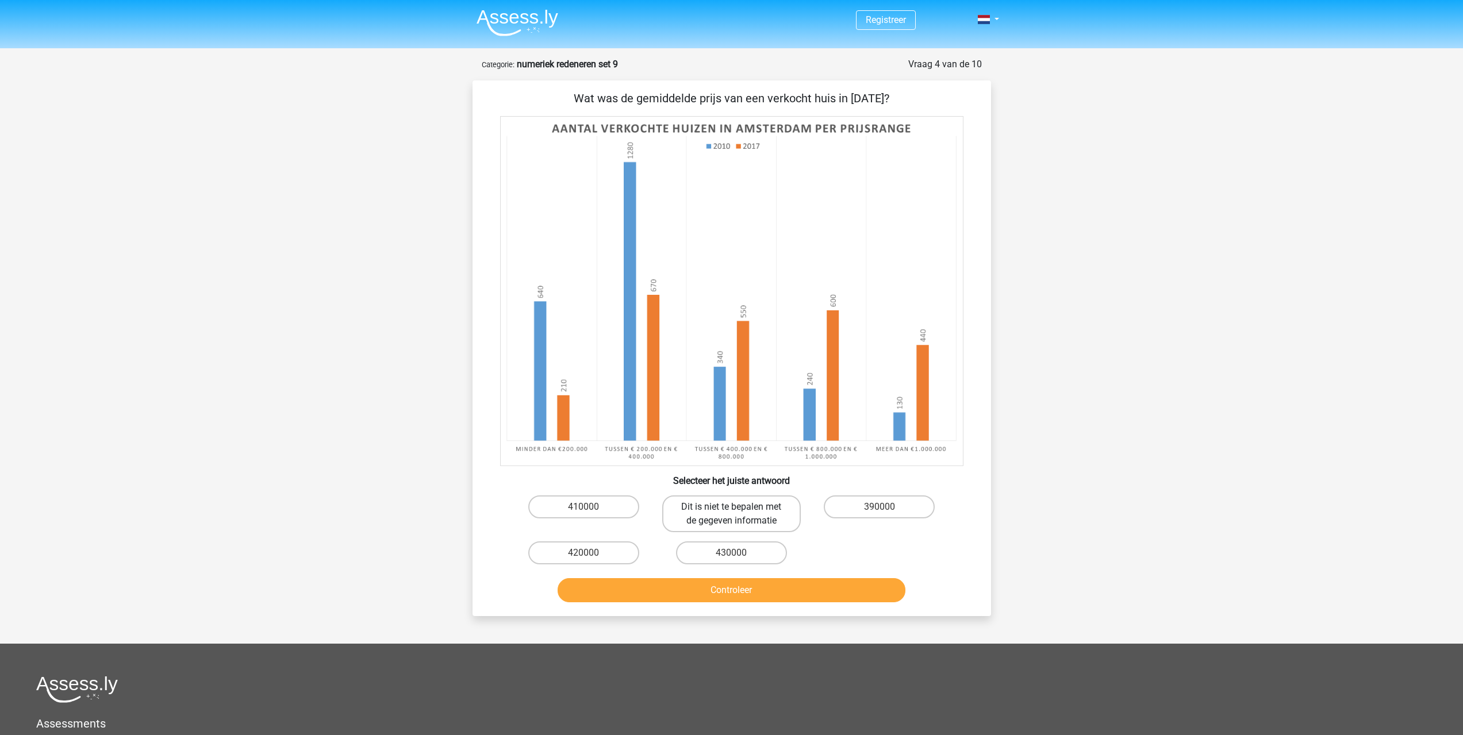
click at [726, 517] on label "Dit is niet te bepalen met de gegeven informatie" at bounding box center [731, 513] width 138 height 37
click at [731, 514] on input "Dit is niet te bepalen met de gegeven informatie" at bounding box center [734, 510] width 7 height 7
radio input "true"
click at [779, 594] on button "Controleer" at bounding box center [731, 590] width 348 height 24
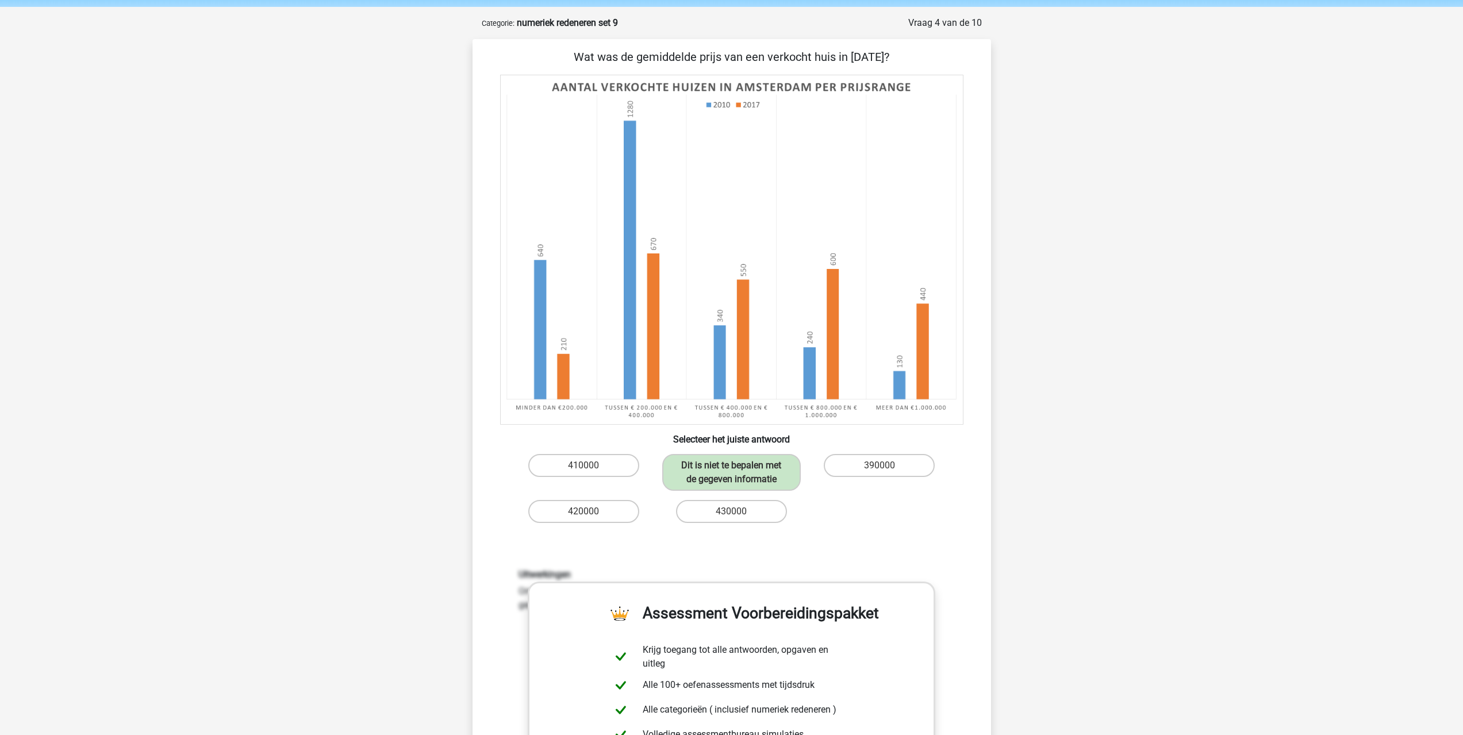
scroll to position [287, 0]
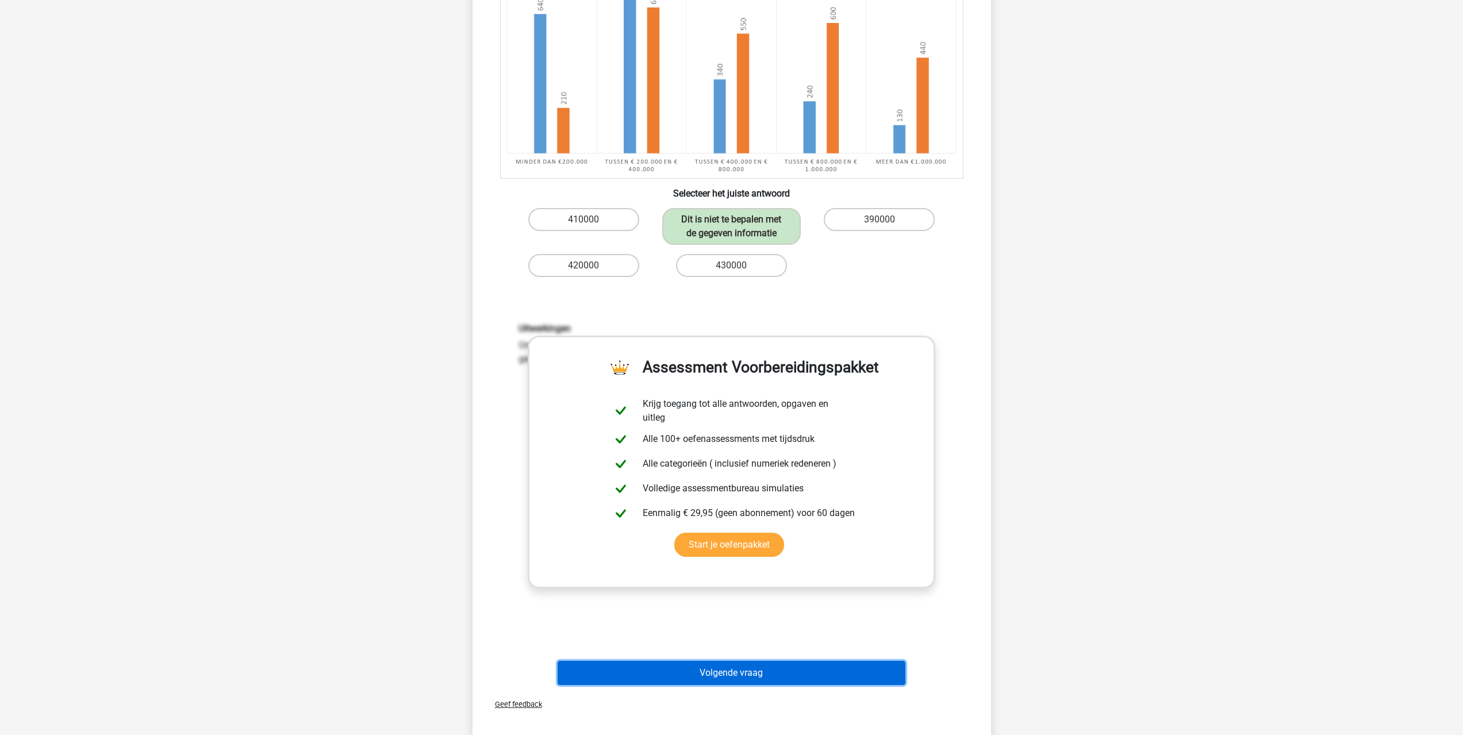
click at [747, 682] on button "Volgende vraag" at bounding box center [731, 673] width 348 height 24
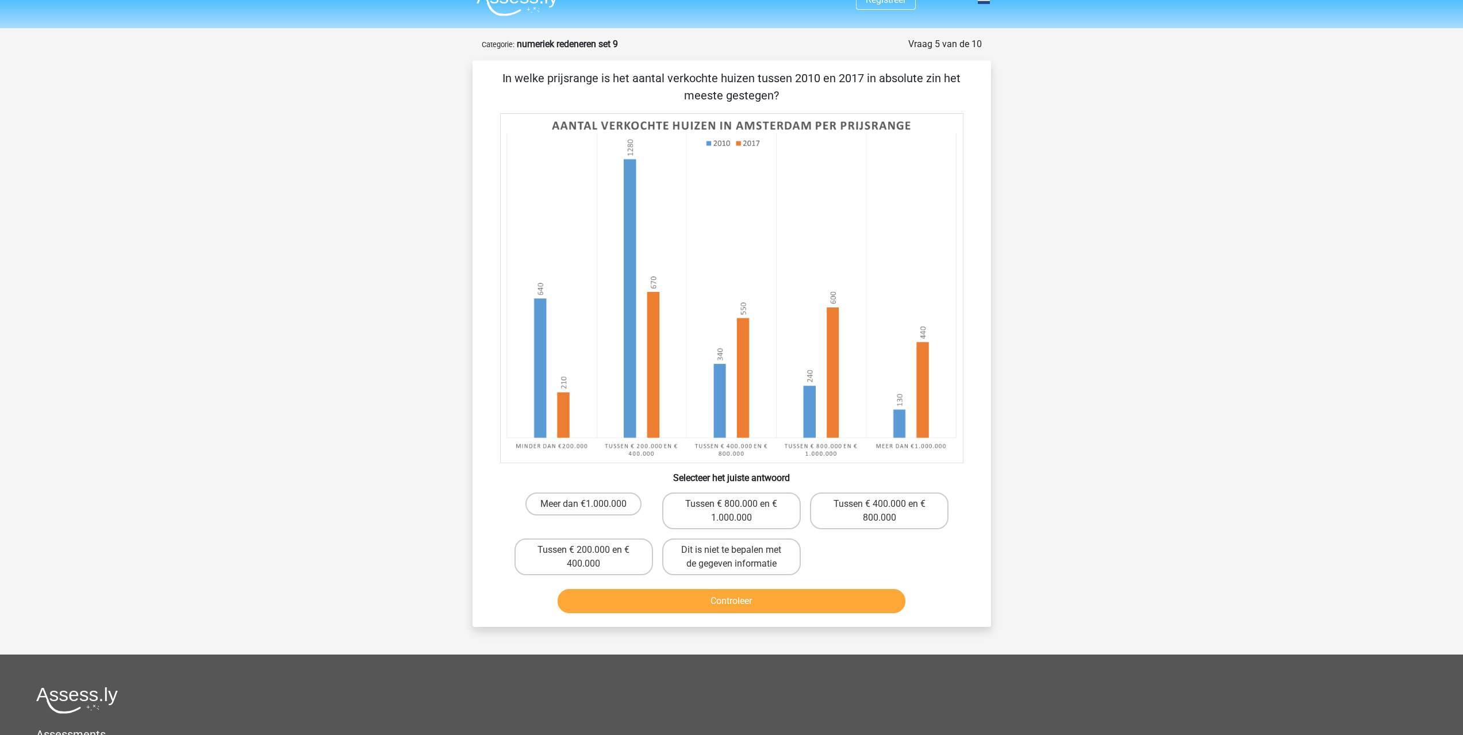
scroll to position [0, 0]
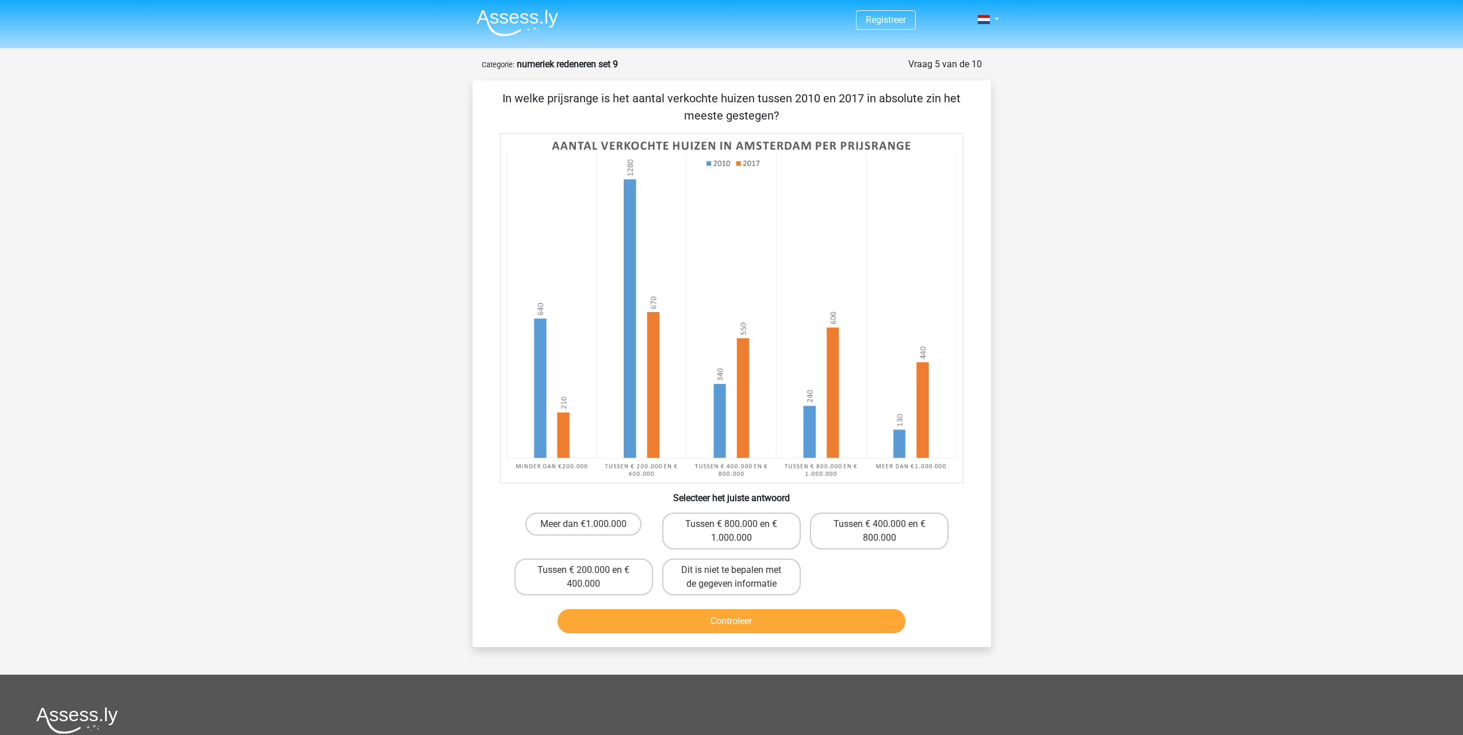
drag, startPoint x: 565, startPoint y: 530, endPoint x: 578, endPoint y: 542, distance: 17.9
click at [564, 529] on label "Meer dan €1.000.000" at bounding box center [583, 524] width 116 height 23
click at [583, 529] on input "Meer dan €1.000.000" at bounding box center [586, 527] width 7 height 7
radio input "true"
click at [630, 620] on button "Controleer" at bounding box center [731, 621] width 348 height 24
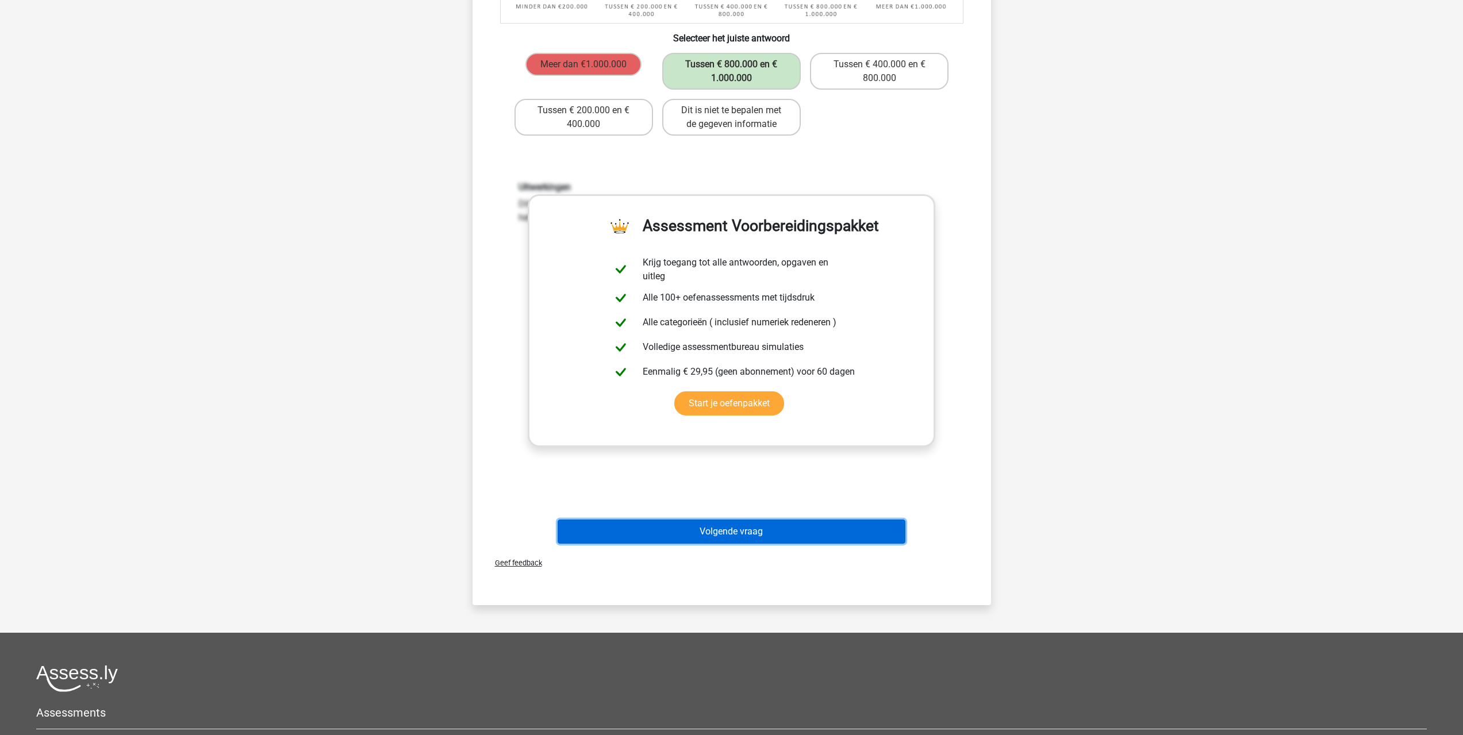
click at [735, 530] on button "Volgende vraag" at bounding box center [731, 532] width 348 height 24
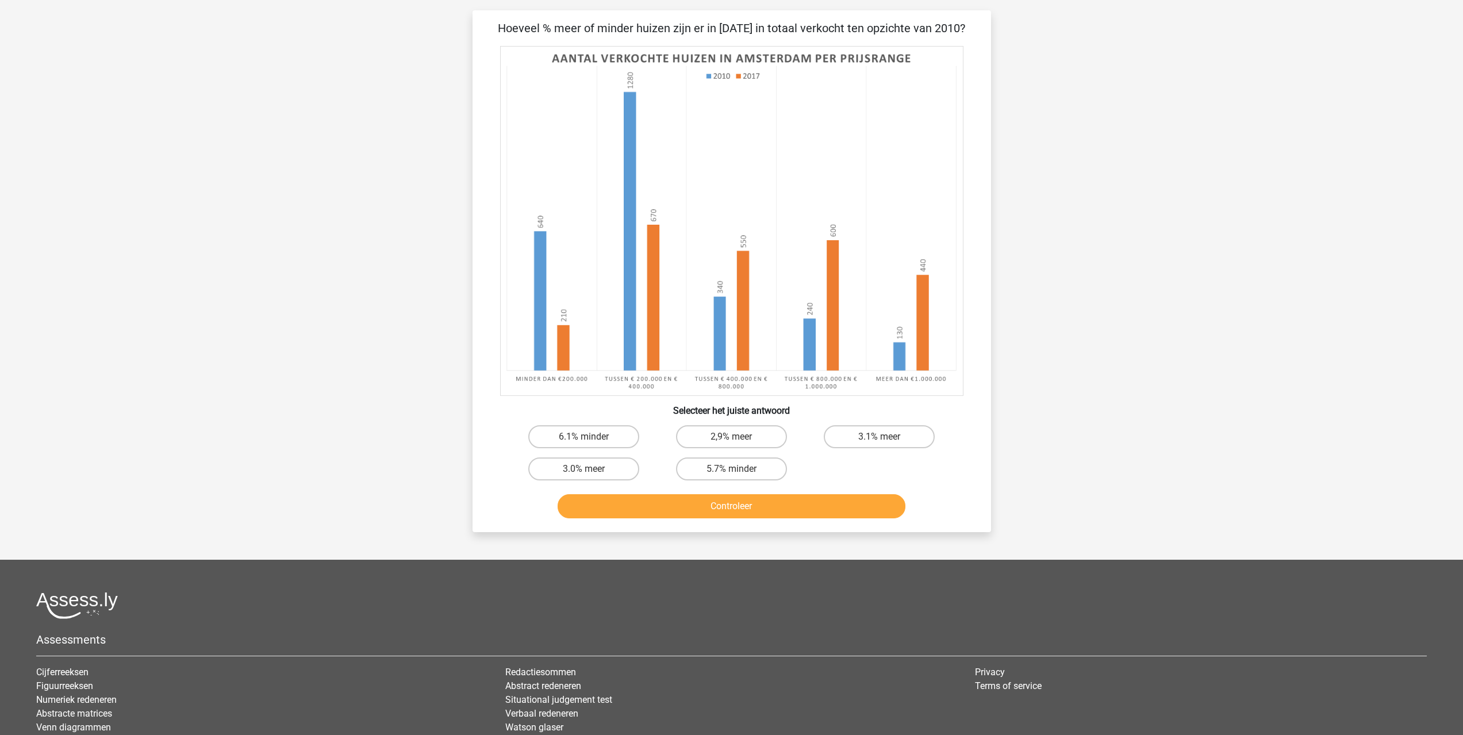
scroll to position [57, 0]
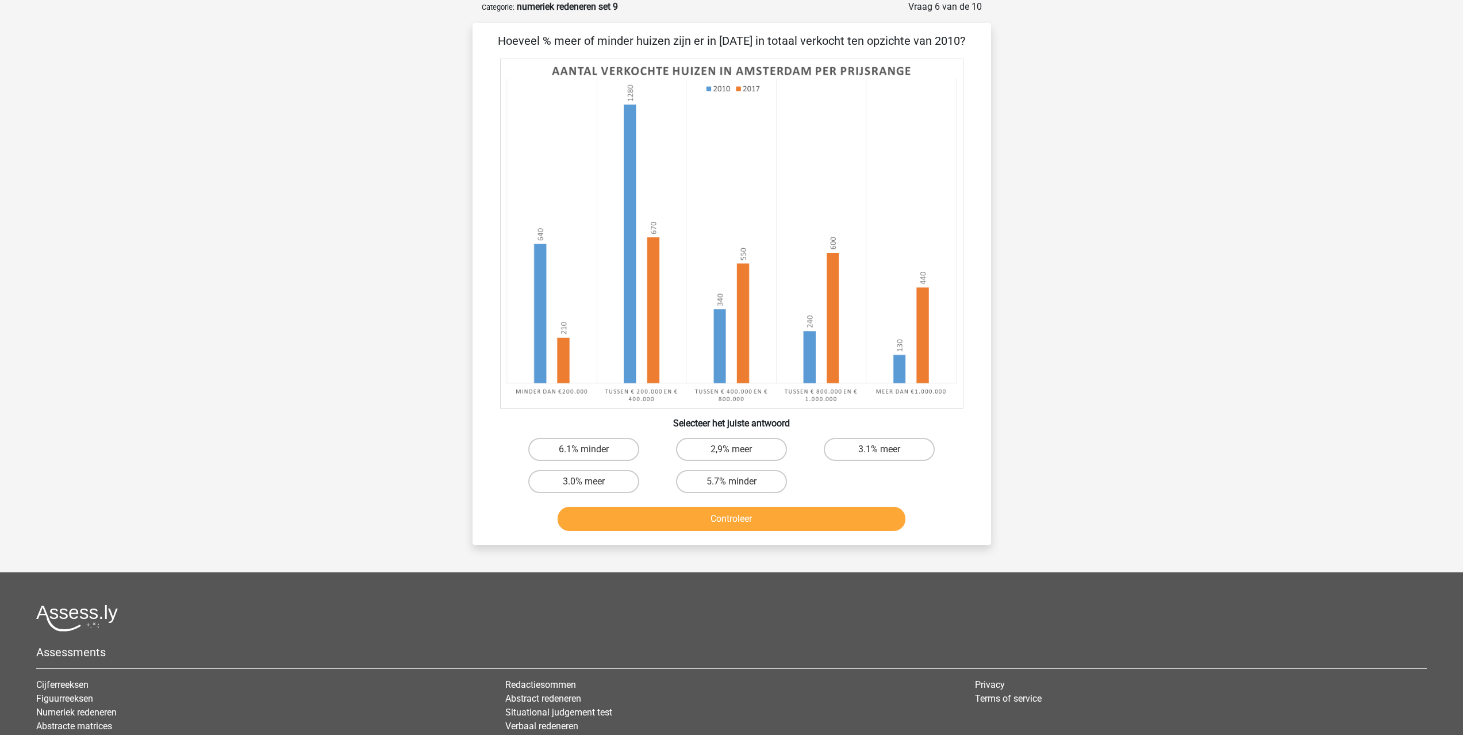
click at [603, 463] on div "6.1% minder" at bounding box center [584, 449] width 148 height 32
click at [603, 460] on label "6.1% minder" at bounding box center [583, 449] width 111 height 23
click at [591, 457] on input "6.1% minder" at bounding box center [586, 452] width 7 height 7
radio input "true"
click at [661, 512] on button "Controleer" at bounding box center [731, 519] width 348 height 24
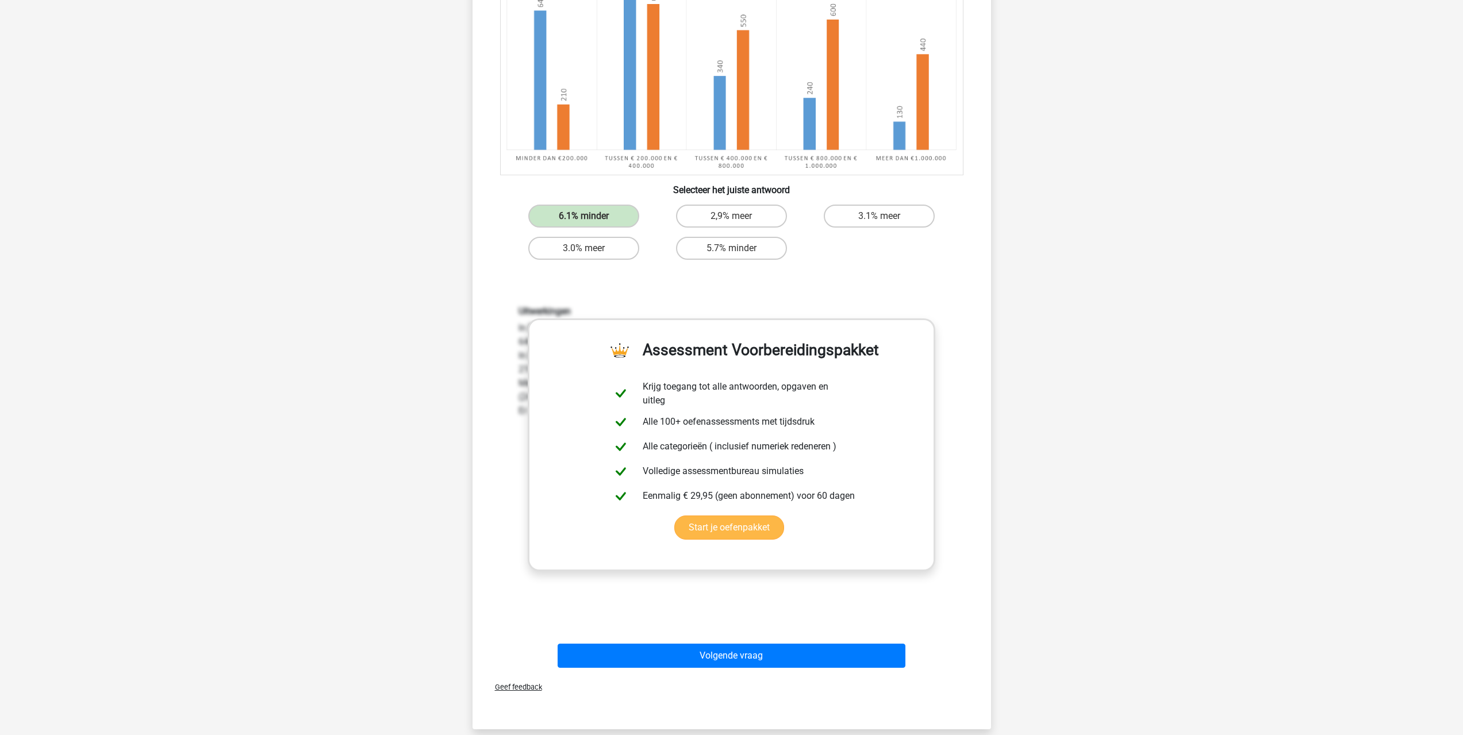
scroll to position [345, 0]
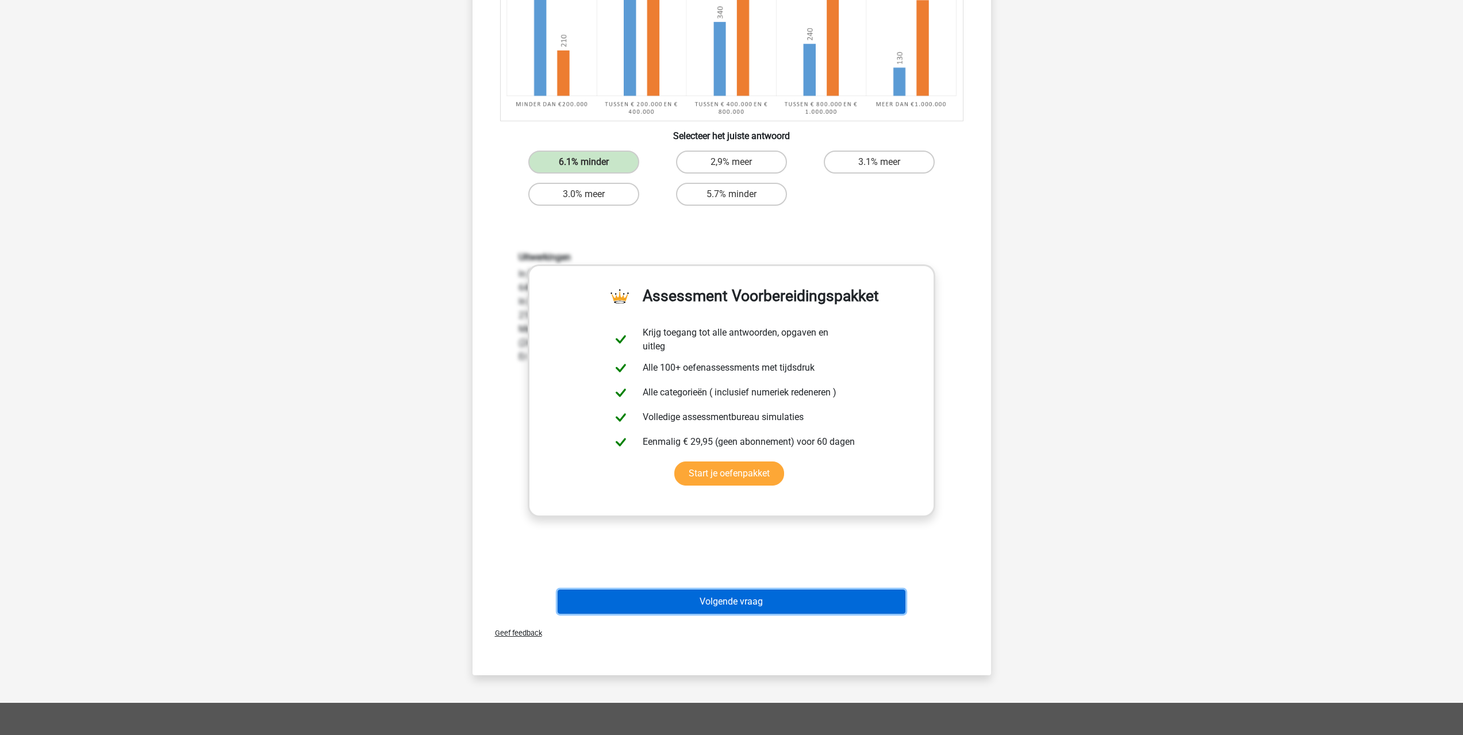
click at [741, 593] on button "Volgende vraag" at bounding box center [731, 602] width 348 height 24
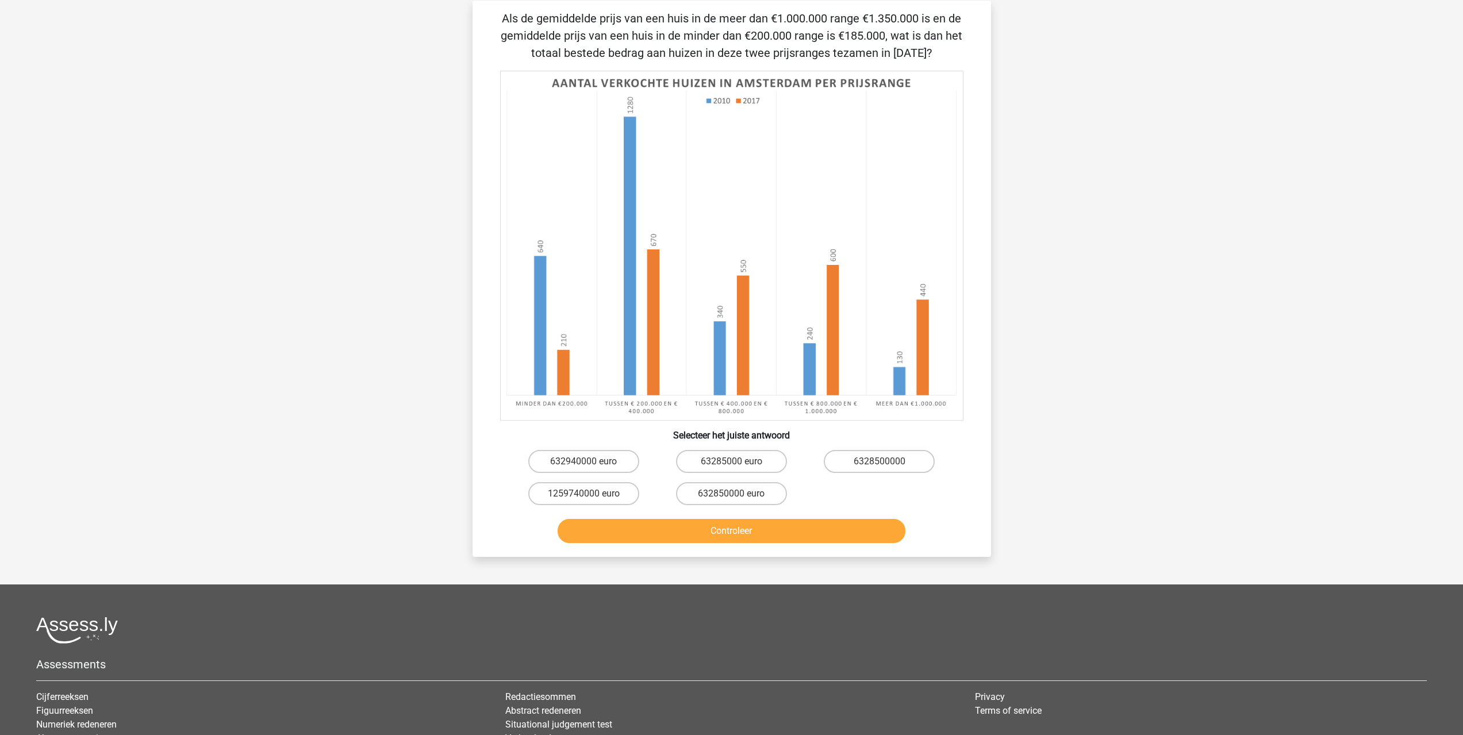
scroll to position [57, 0]
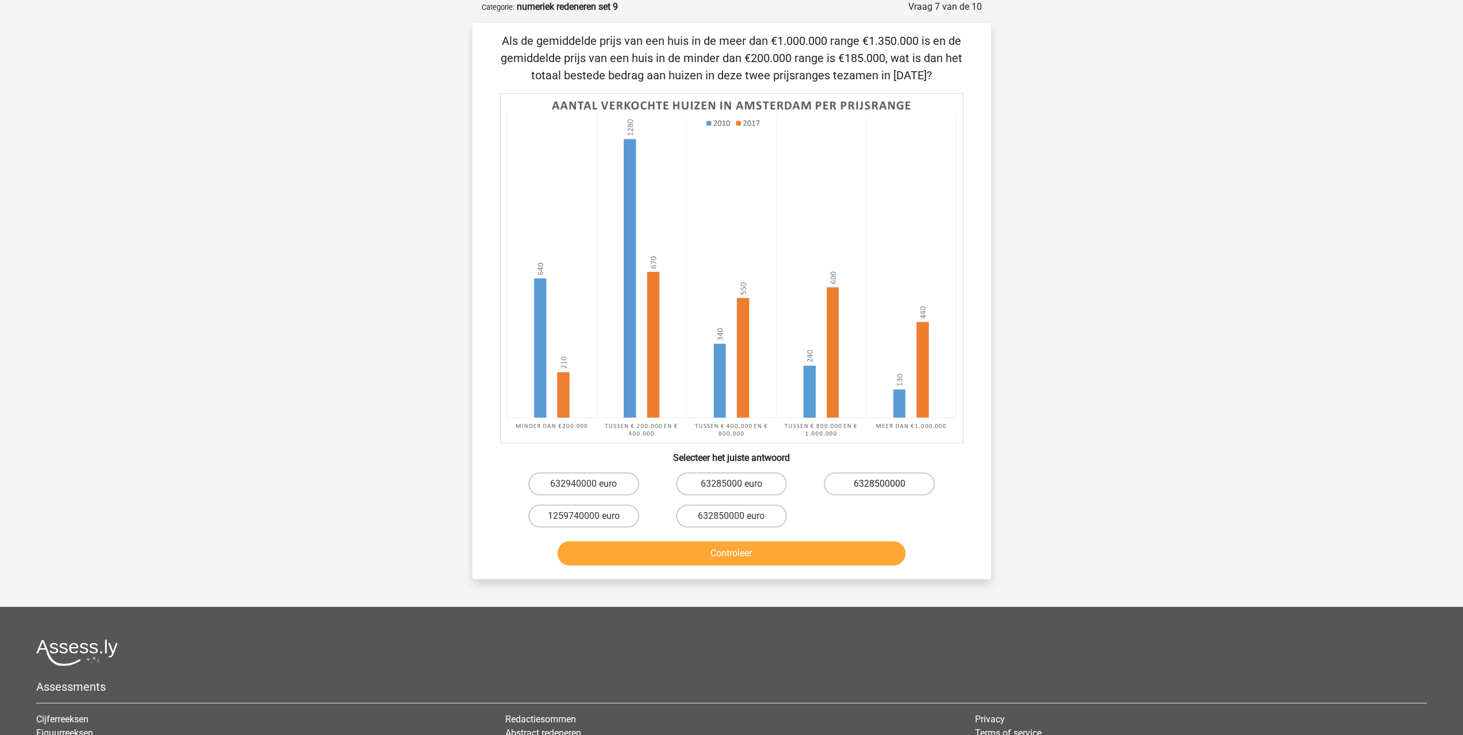
click at [871, 481] on label "6328500000" at bounding box center [879, 483] width 111 height 23
click at [879, 484] on input "6328500000" at bounding box center [882, 487] width 7 height 7
radio input "true"
click at [789, 543] on button "Controleer" at bounding box center [731, 553] width 348 height 24
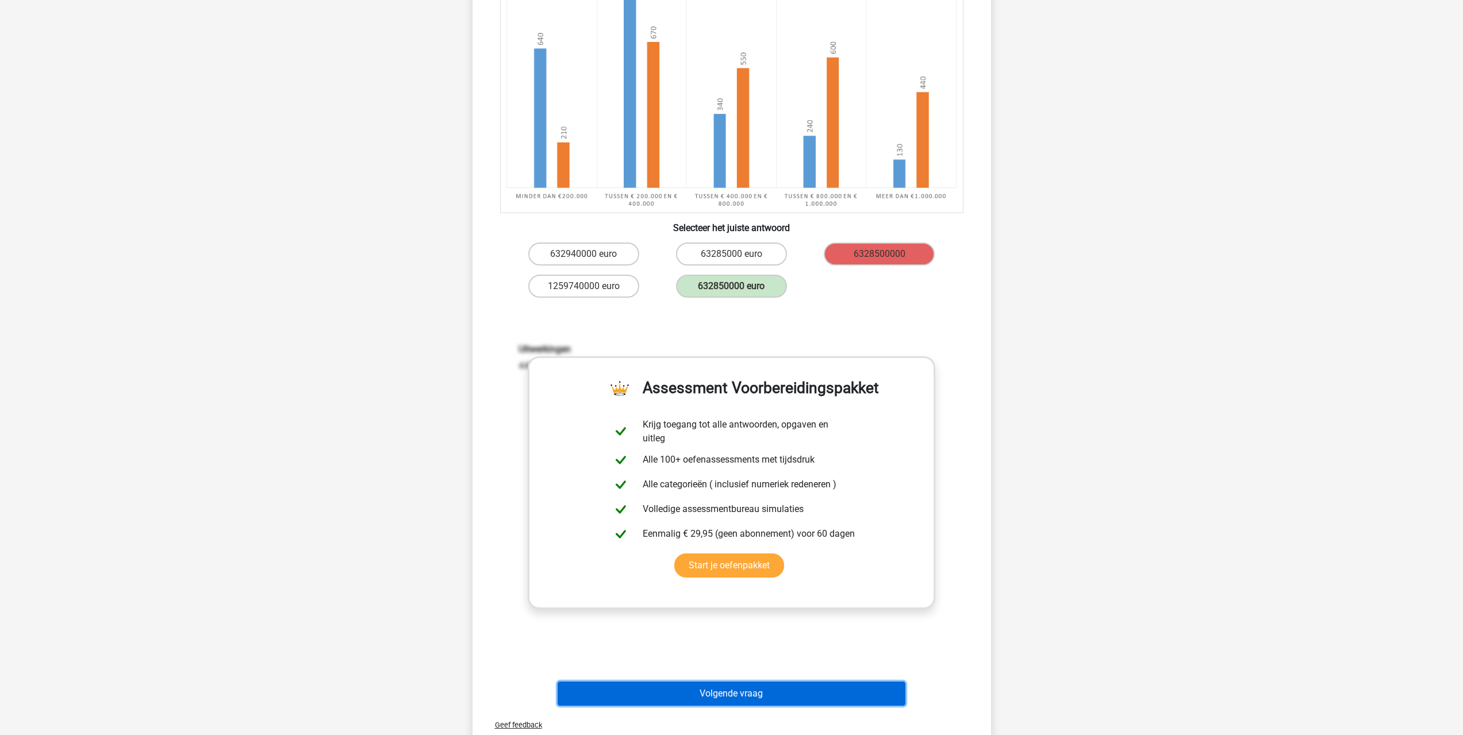
click at [727, 703] on button "Volgende vraag" at bounding box center [731, 694] width 348 height 24
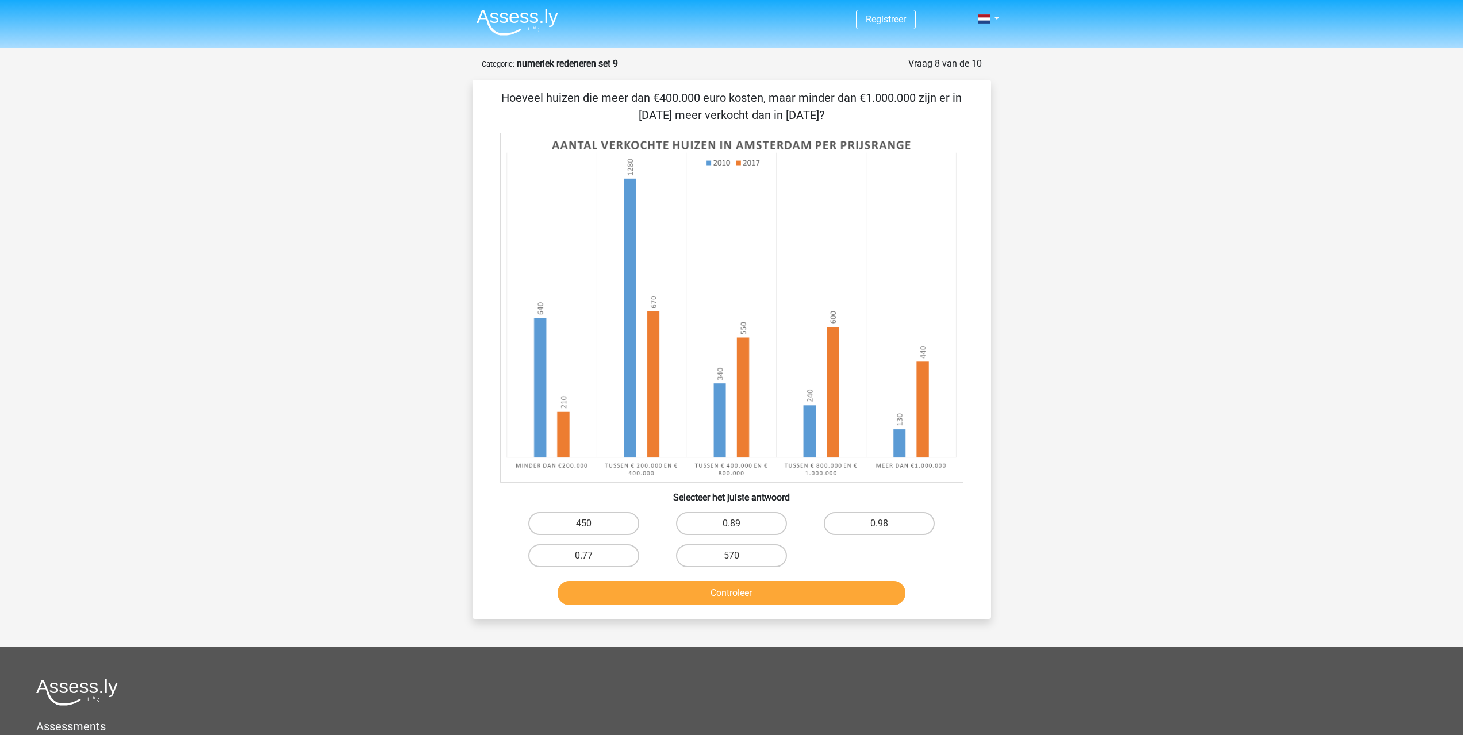
scroll to position [0, 0]
click at [890, 521] on label "0.98" at bounding box center [879, 524] width 111 height 23
click at [887, 524] on input "0.98" at bounding box center [882, 527] width 7 height 7
radio input "true"
click at [803, 598] on button "Controleer" at bounding box center [731, 594] width 348 height 24
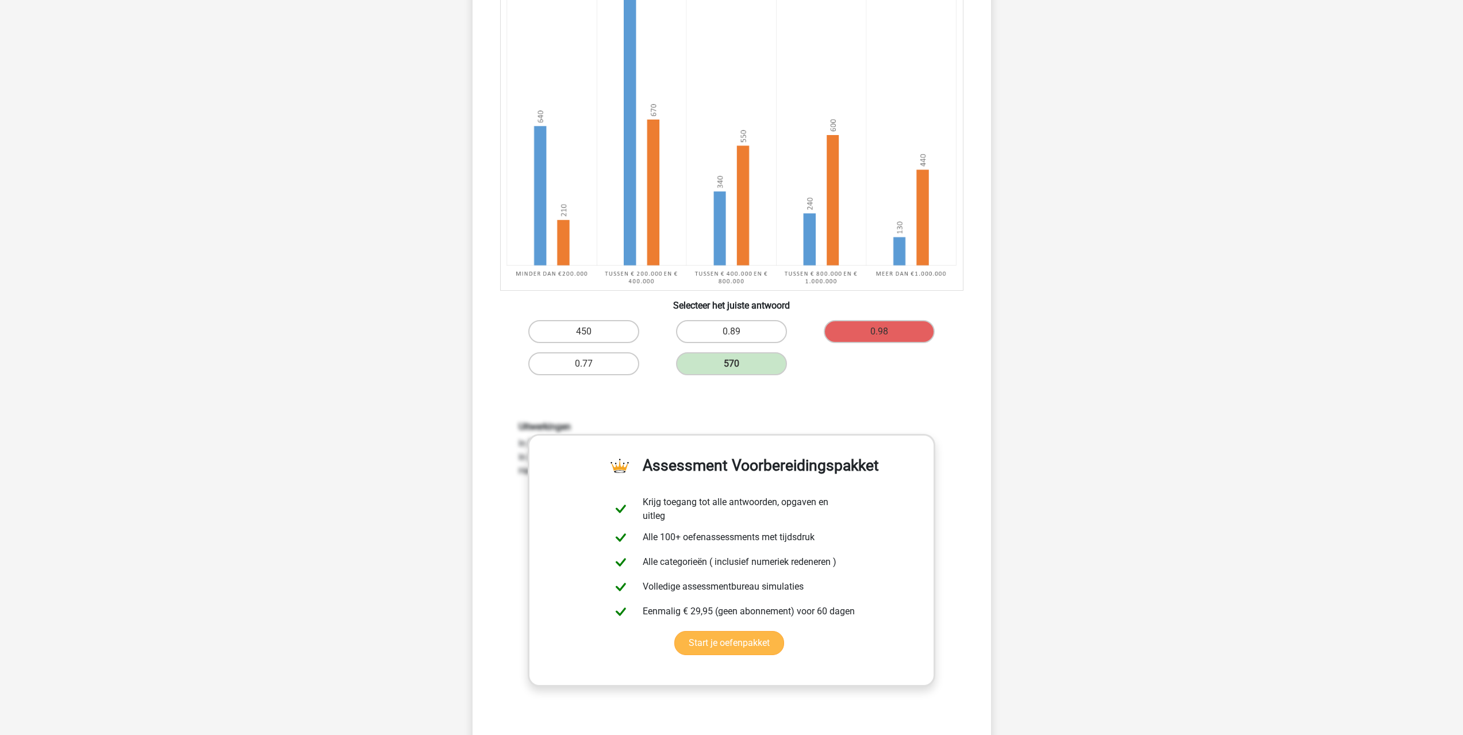
scroll to position [230, 0]
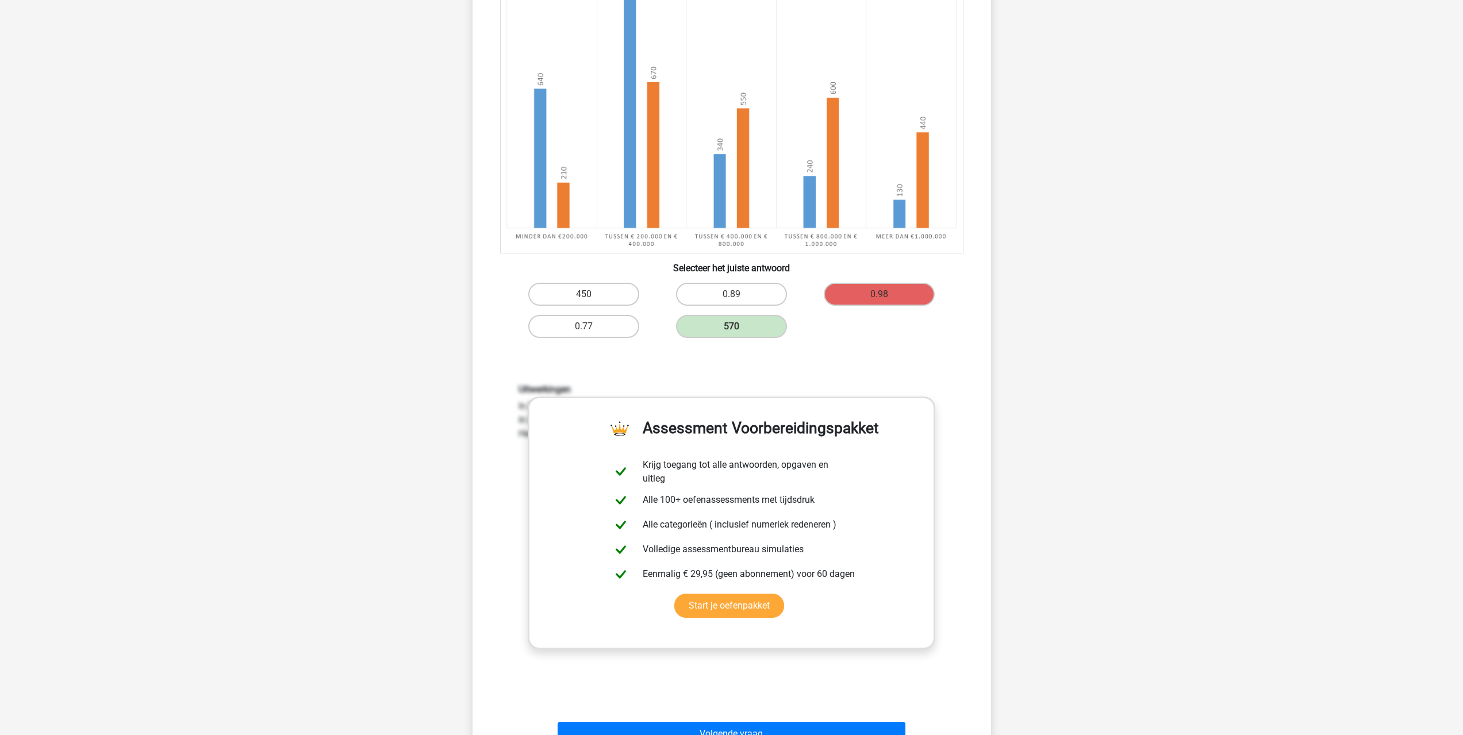
click at [769, 694] on div "Uitwerkingen In [DATE]: 340+240=580 In [DATE]: 550+600=1150 Het verschil =570" at bounding box center [732, 534] width 482 height 356
click at [760, 725] on button "Volgende vraag" at bounding box center [731, 734] width 348 height 24
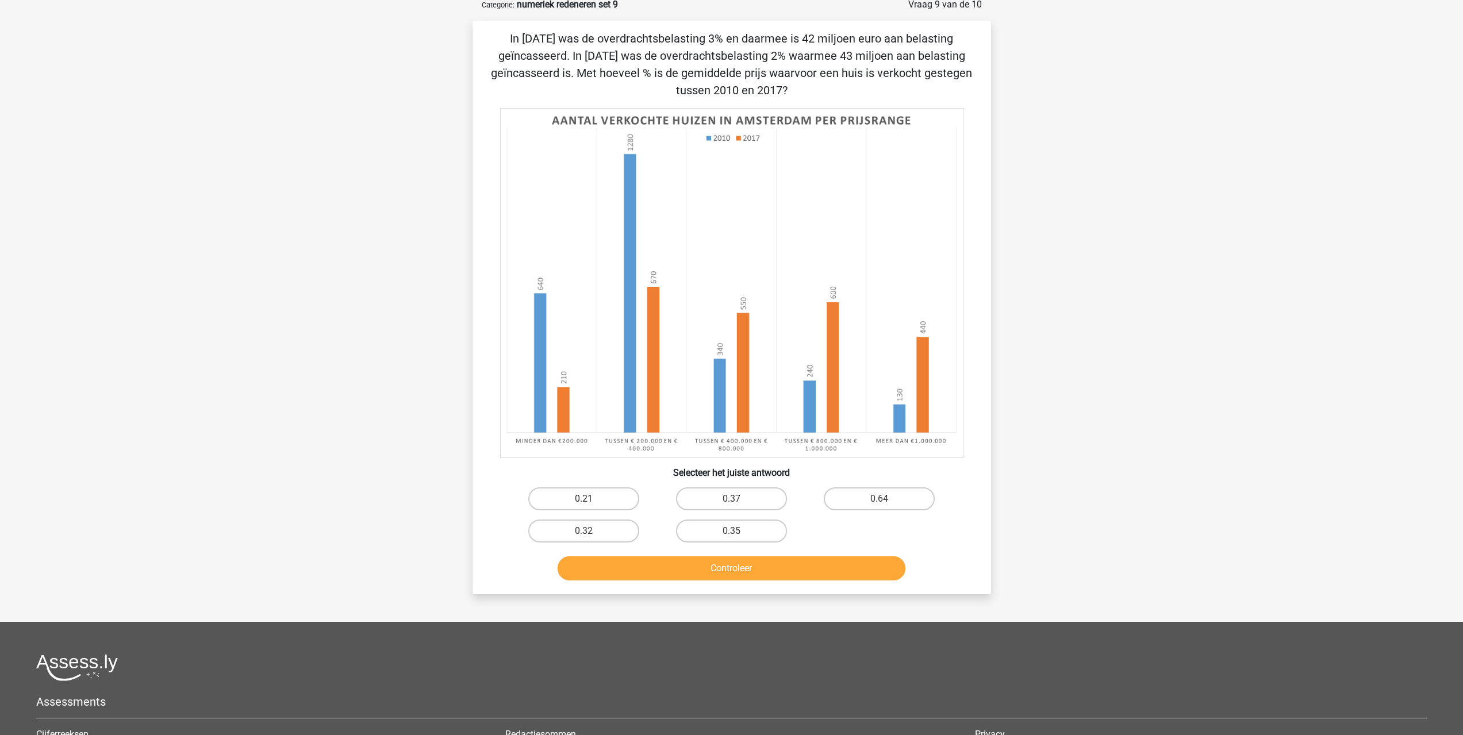
scroll to position [57, 0]
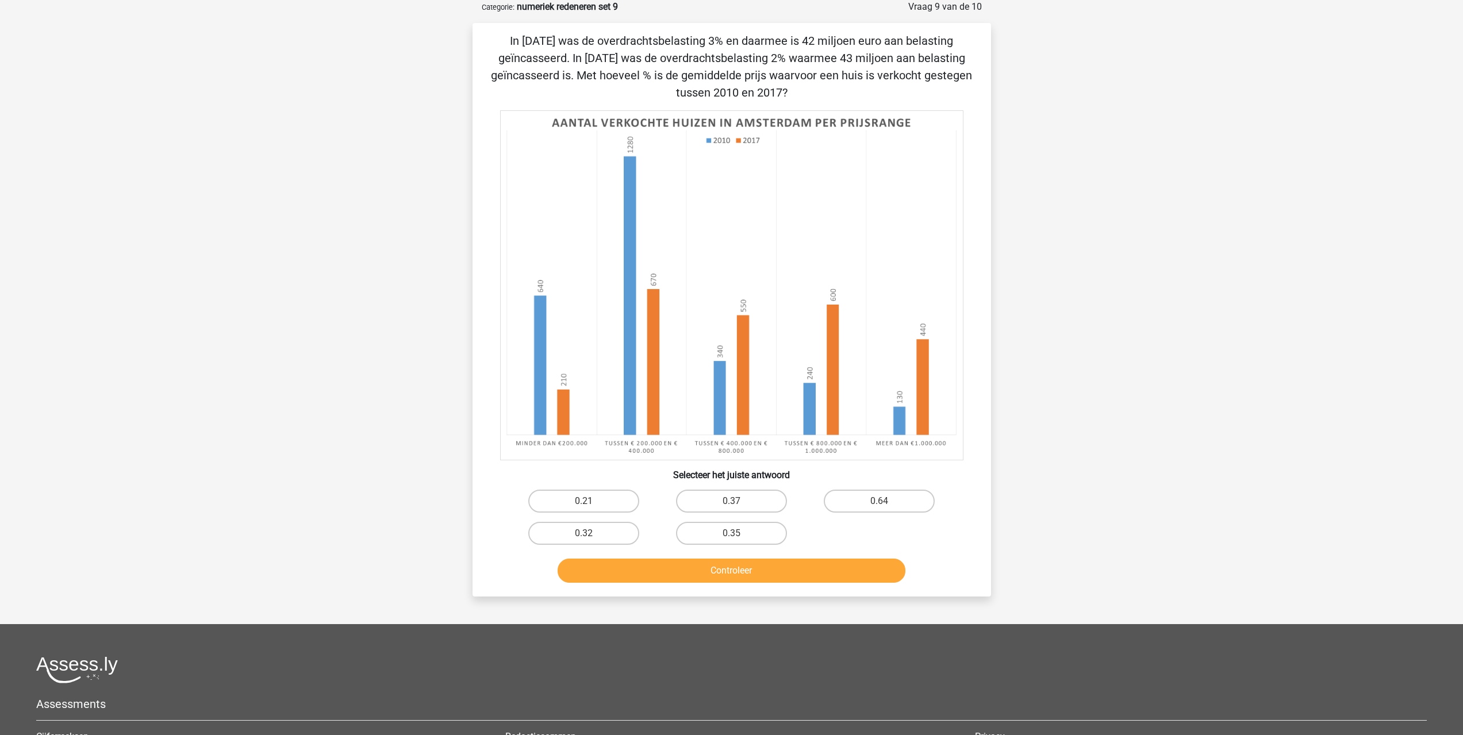
click at [763, 566] on button "Controleer" at bounding box center [731, 571] width 348 height 24
click at [717, 524] on label "0.35" at bounding box center [731, 533] width 111 height 23
click at [731, 533] on input "0.35" at bounding box center [734, 536] width 7 height 7
radio input "true"
click at [708, 576] on button "Controleer" at bounding box center [731, 571] width 348 height 24
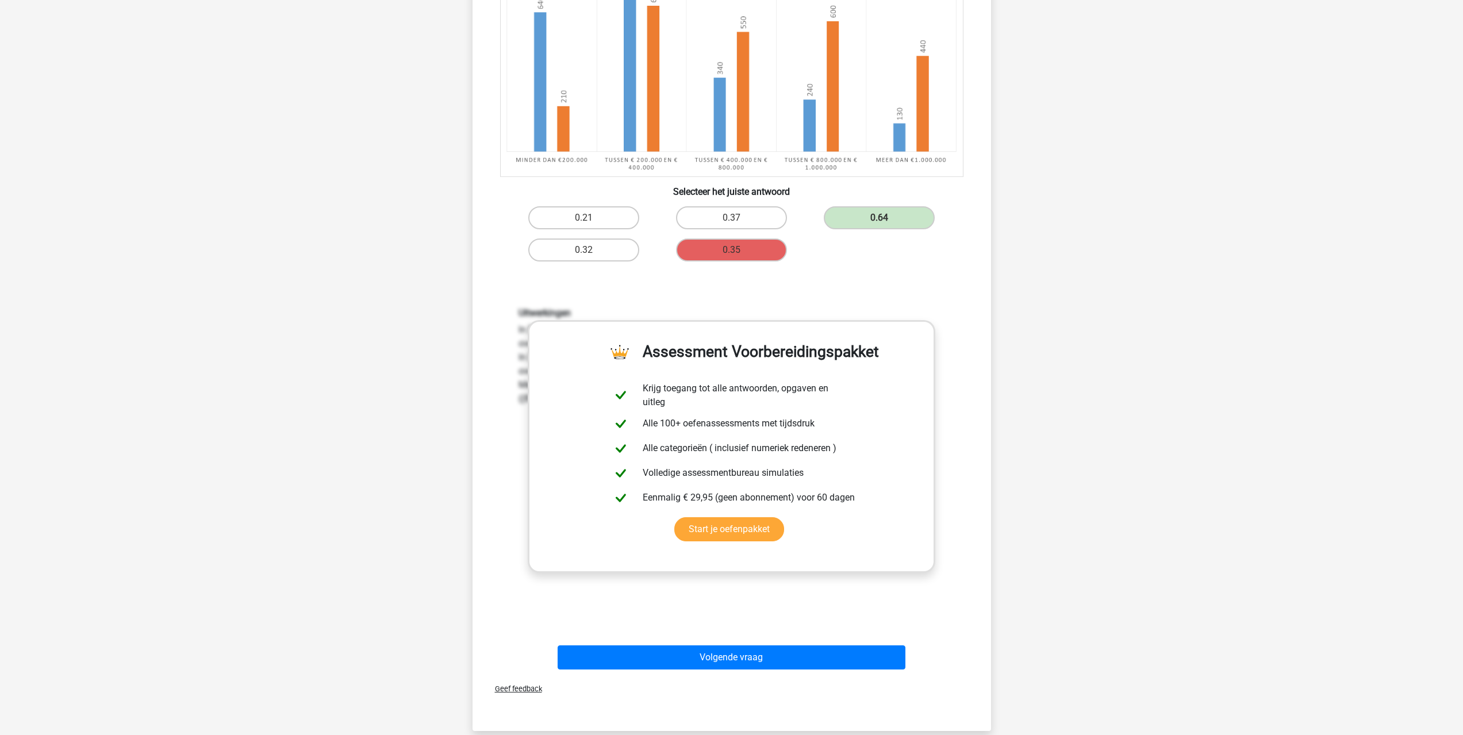
scroll to position [402, 0]
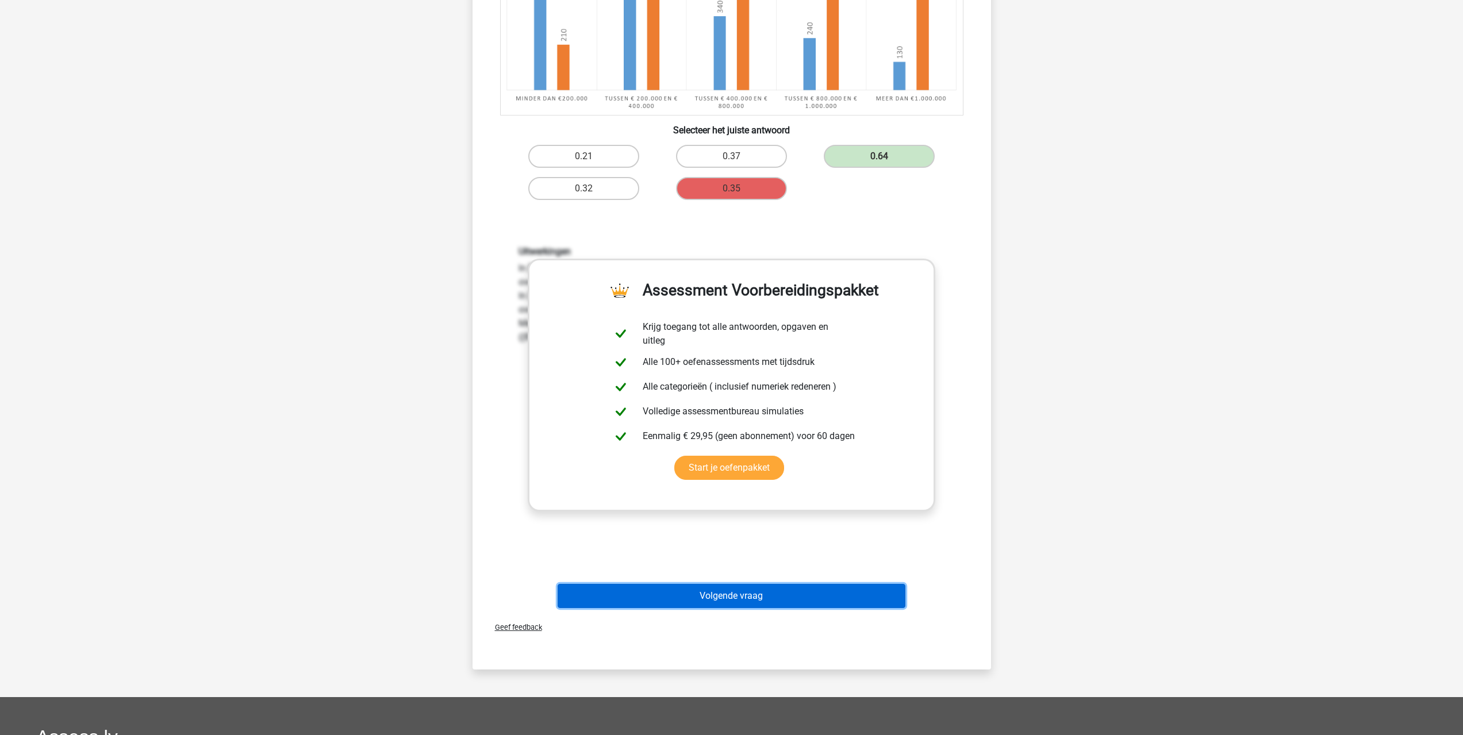
click at [739, 599] on button "Volgende vraag" at bounding box center [731, 596] width 348 height 24
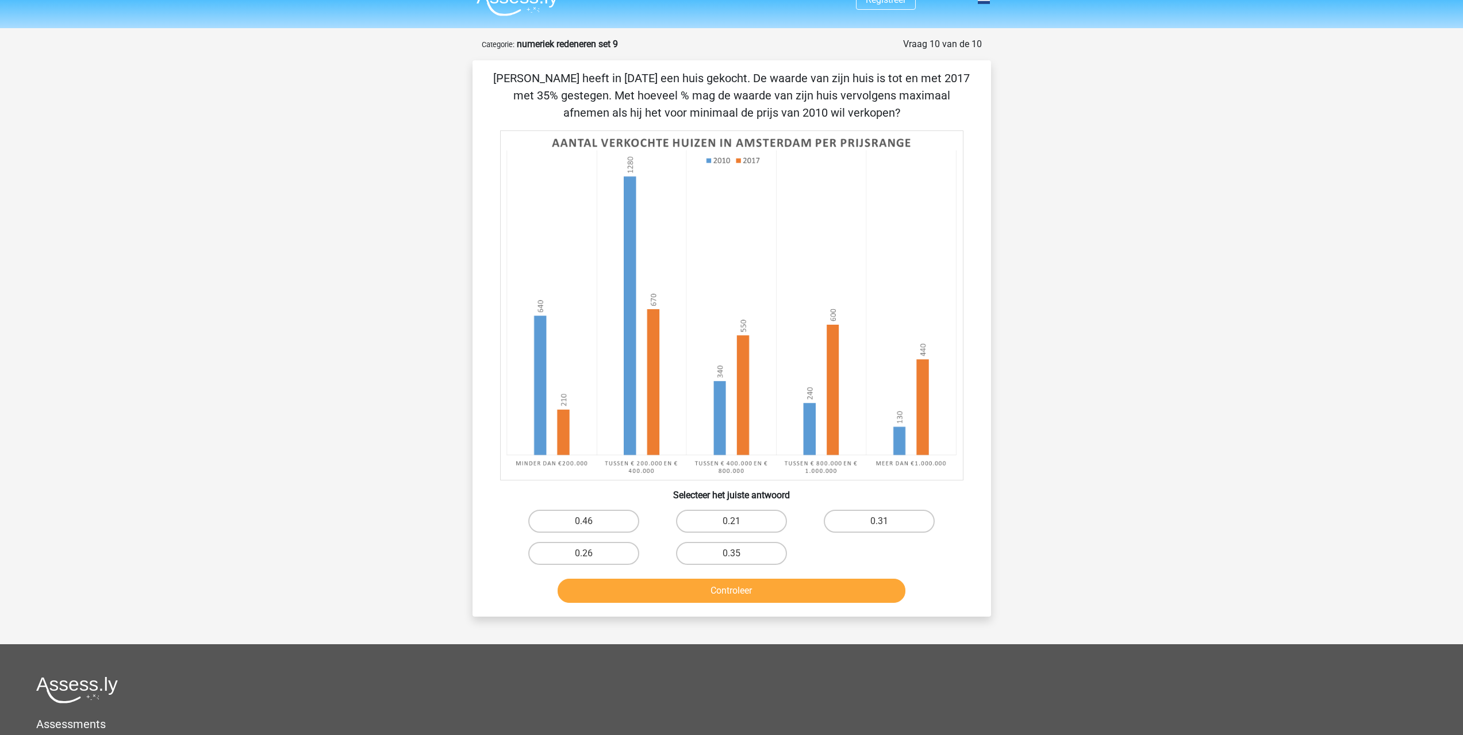
scroll to position [0, 0]
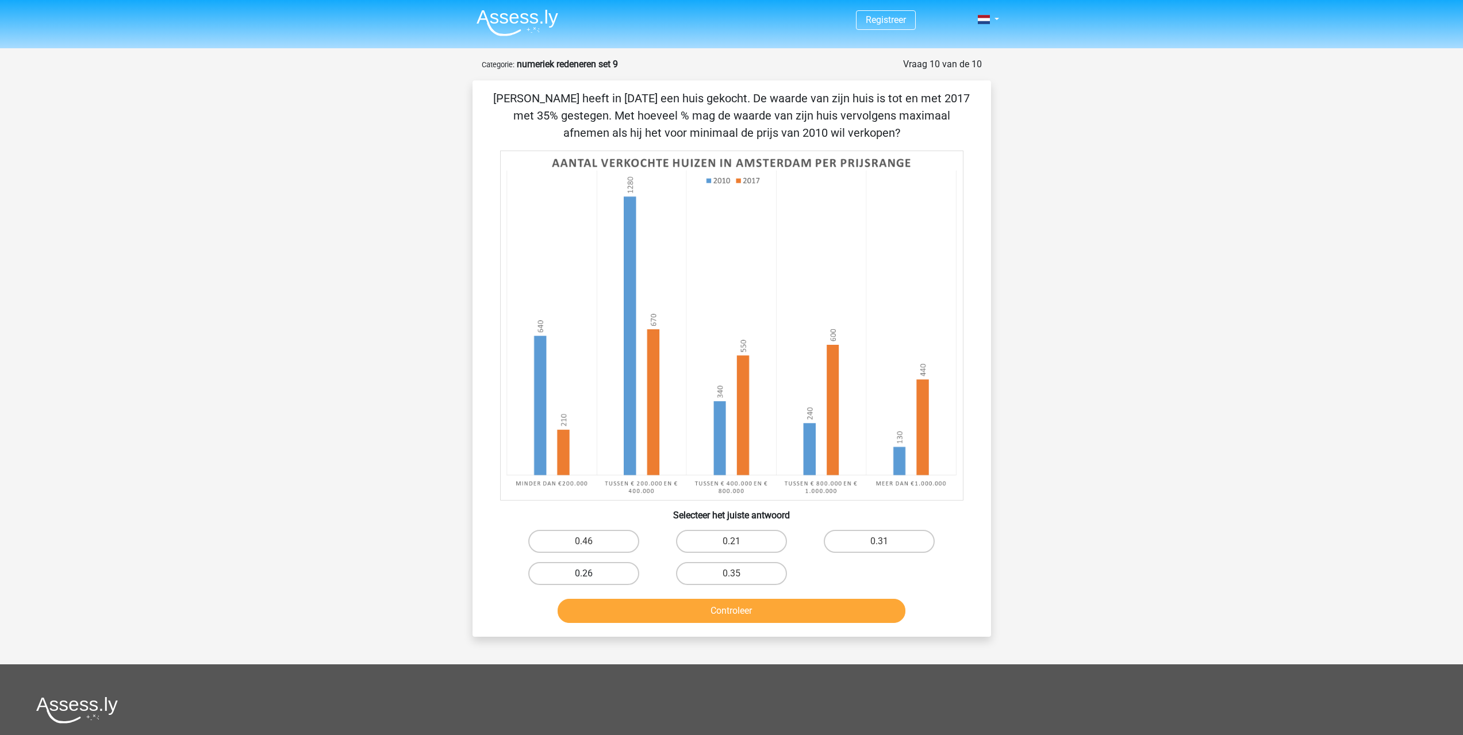
click at [613, 572] on label "0.26" at bounding box center [583, 573] width 111 height 23
click at [591, 574] on input "0.26" at bounding box center [586, 577] width 7 height 7
radio input "true"
click at [713, 606] on button "Controleer" at bounding box center [731, 611] width 348 height 24
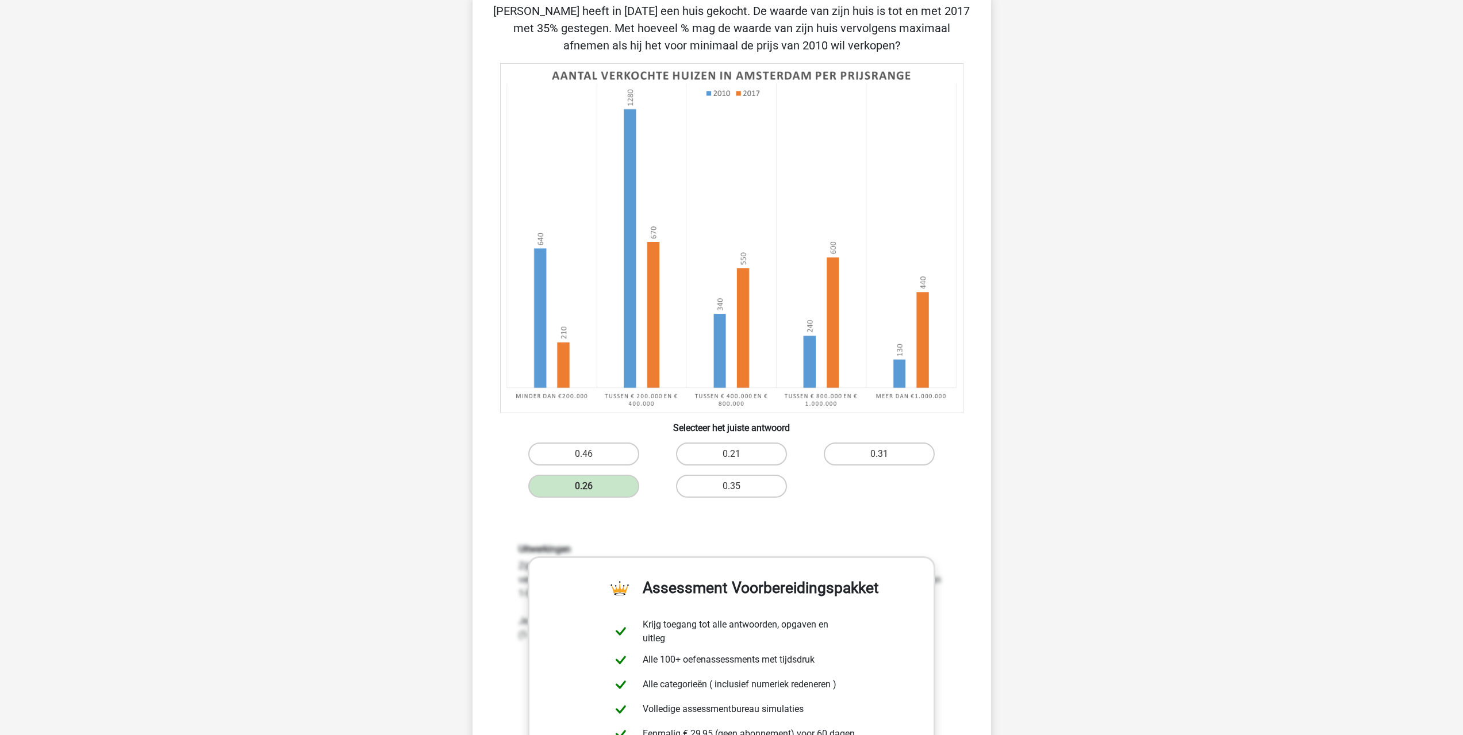
scroll to position [230, 0]
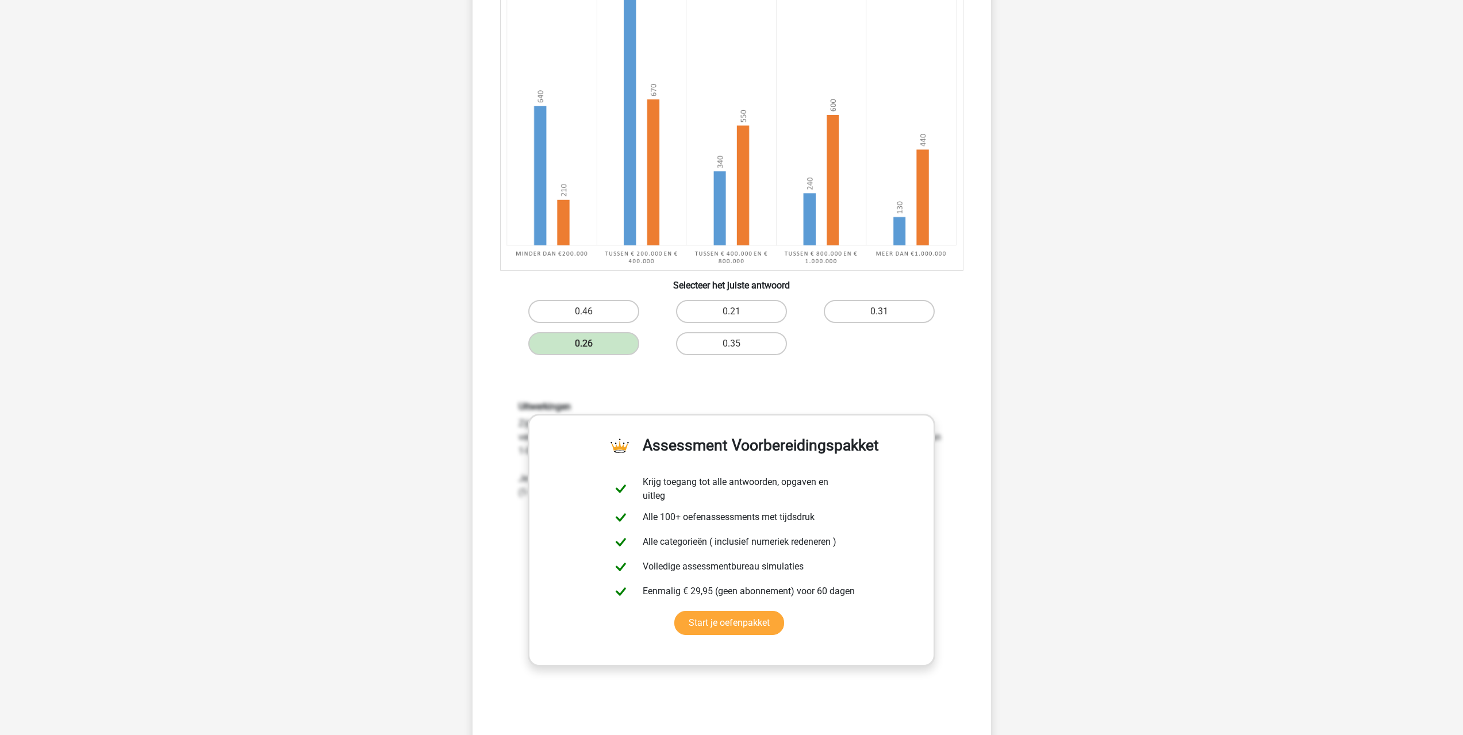
click at [932, 398] on div "Uitwerkingen Zijn huis is nu 1.35 keer waard wat het in [DATE] waard was. De vr…" at bounding box center [732, 552] width 482 height 356
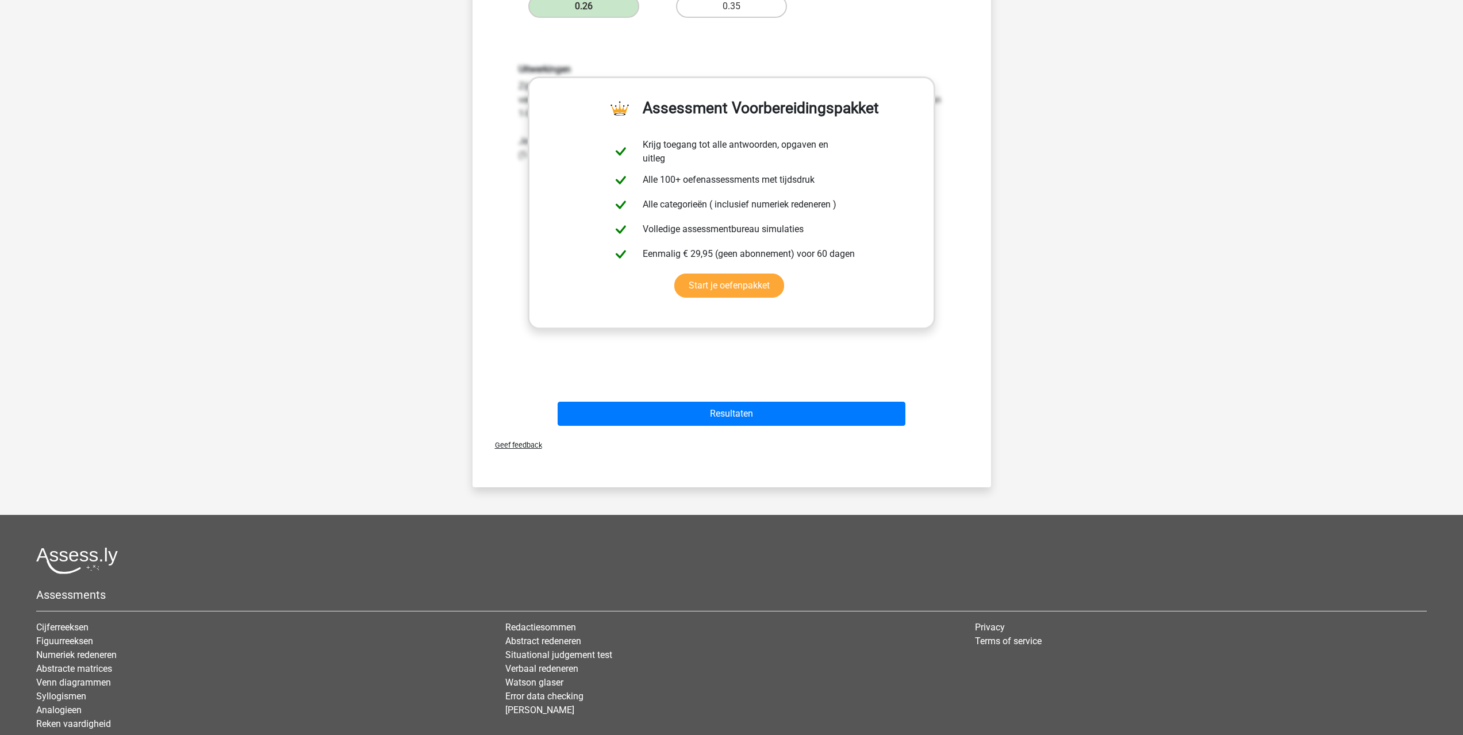
scroll to position [575, 0]
